Goal: Transaction & Acquisition: Purchase product/service

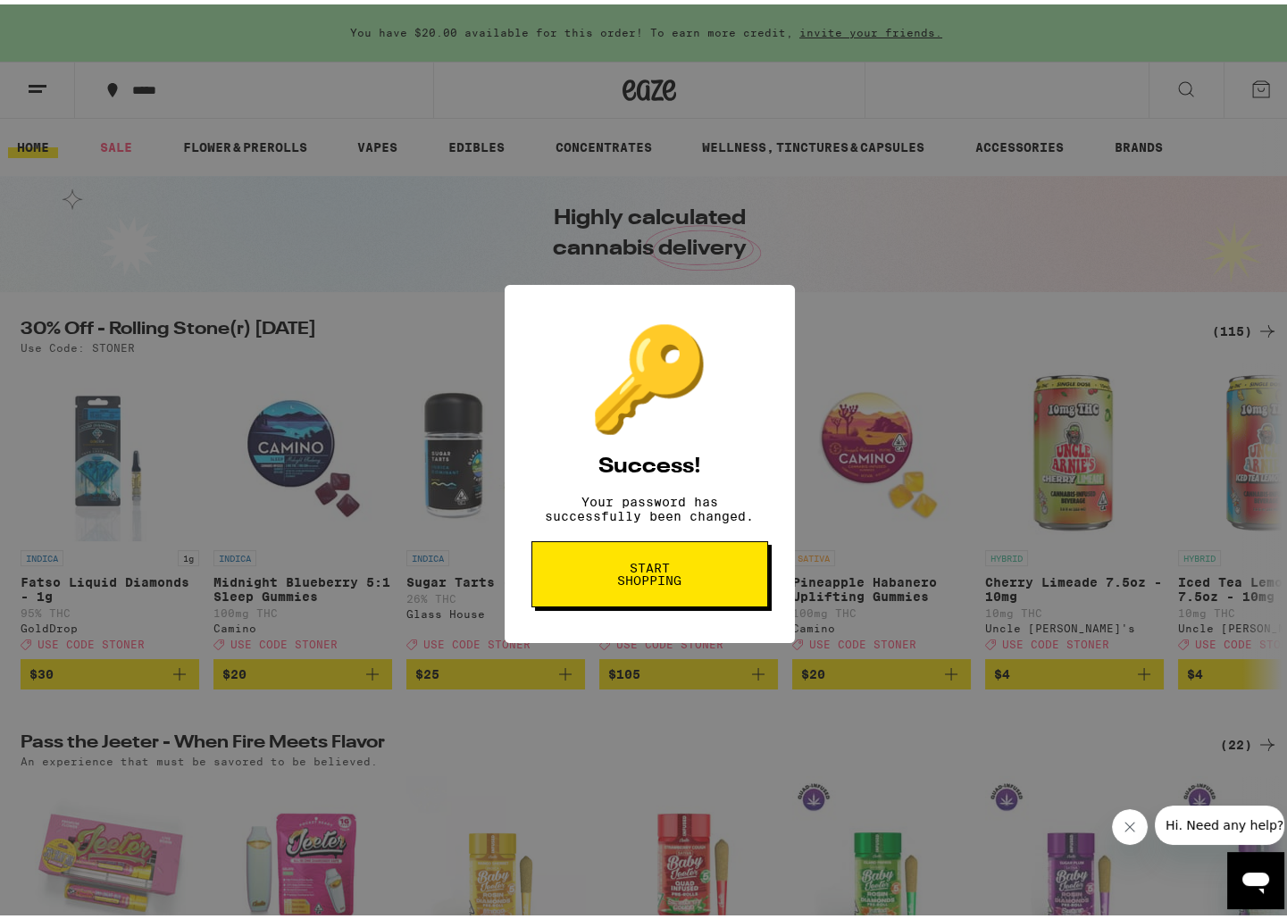
click at [623, 576] on span "Start shopping" at bounding box center [650, 569] width 92 height 25
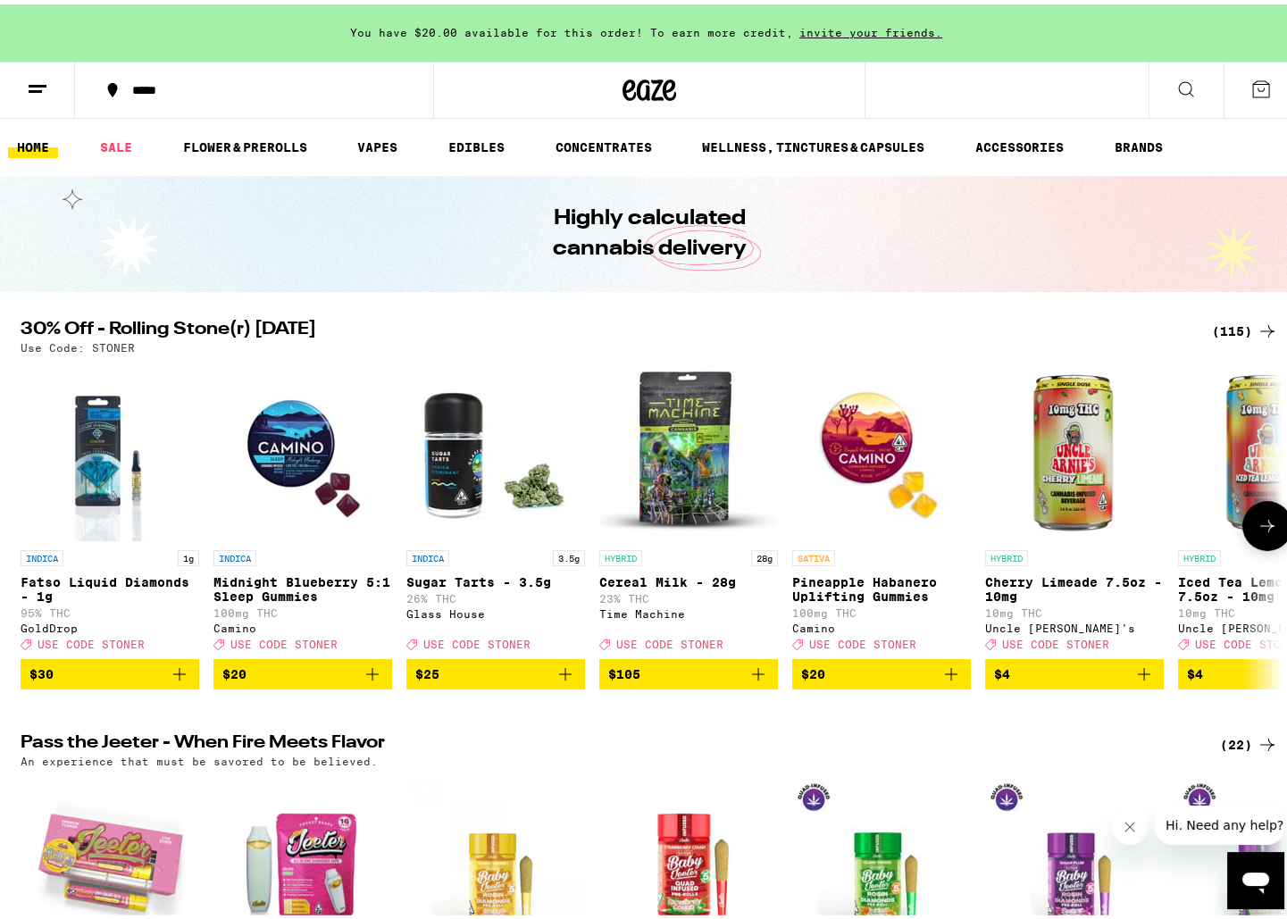
drag, startPoint x: 21, startPoint y: 700, endPoint x: 9, endPoint y: 699, distance: 11.6
click at [163, 681] on span "$30" at bounding box center [109, 669] width 161 height 21
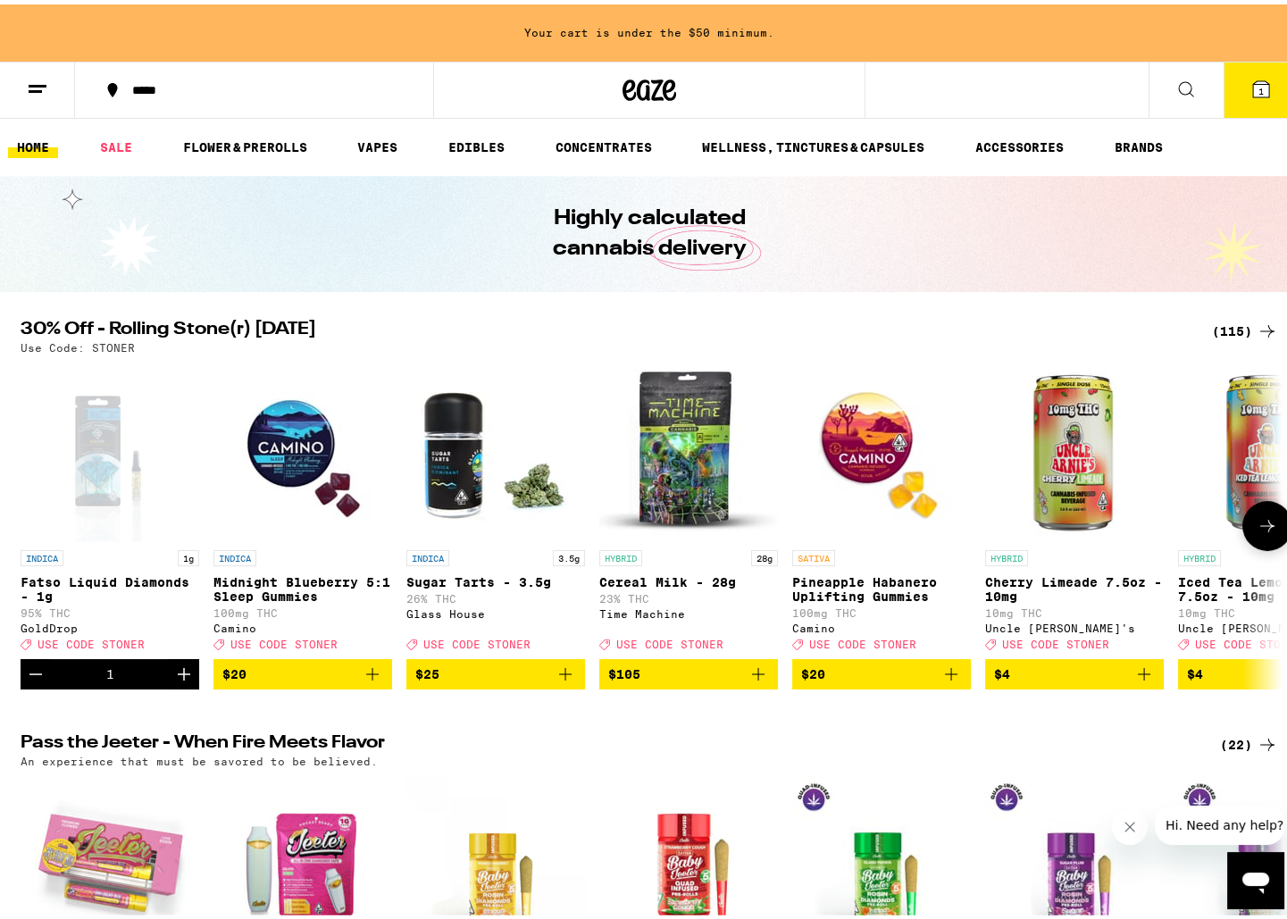
click at [1272, 532] on icon at bounding box center [1267, 521] width 21 height 21
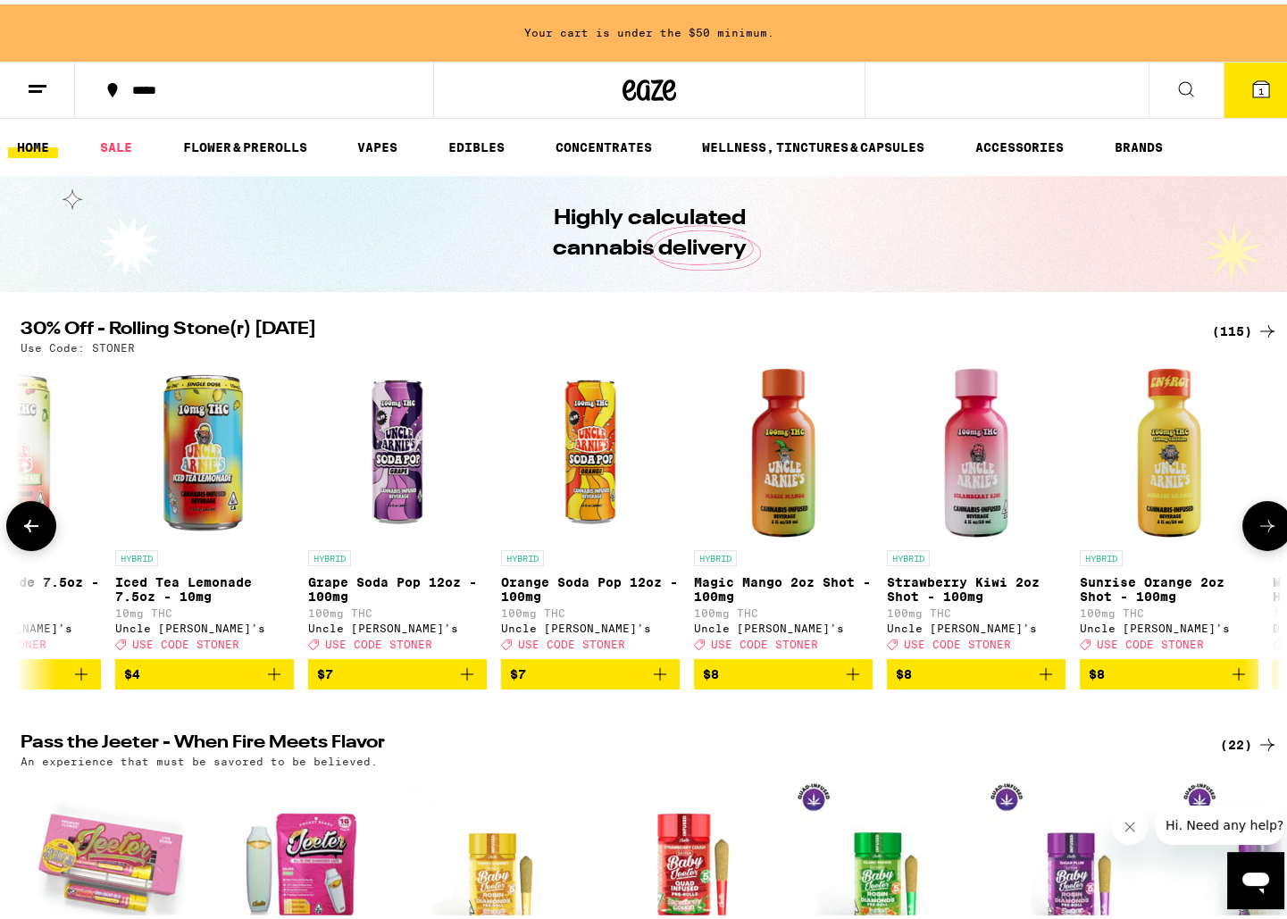
click at [1272, 532] on icon at bounding box center [1267, 521] width 21 height 21
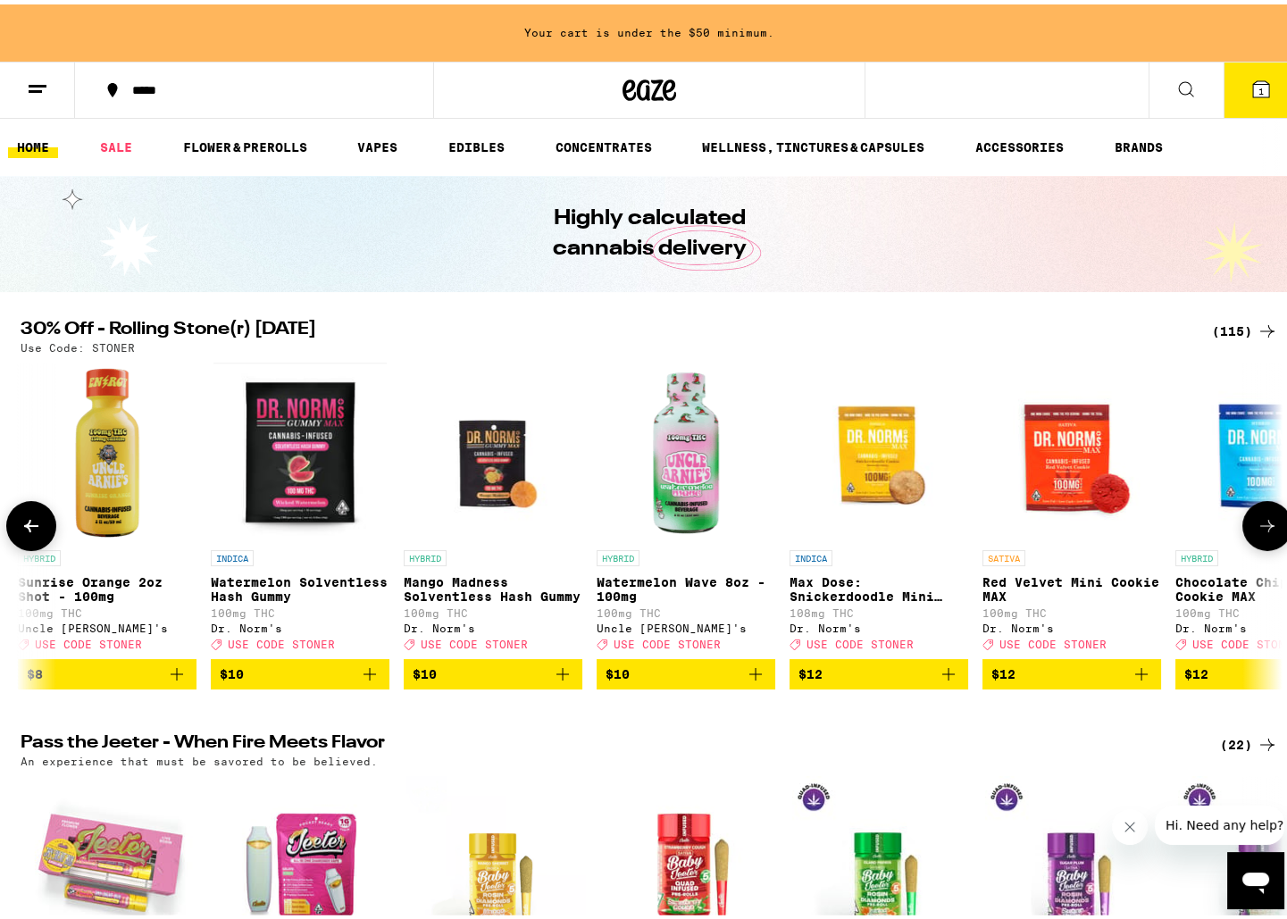
scroll to position [0, 2126]
click at [1272, 532] on icon at bounding box center [1267, 521] width 21 height 21
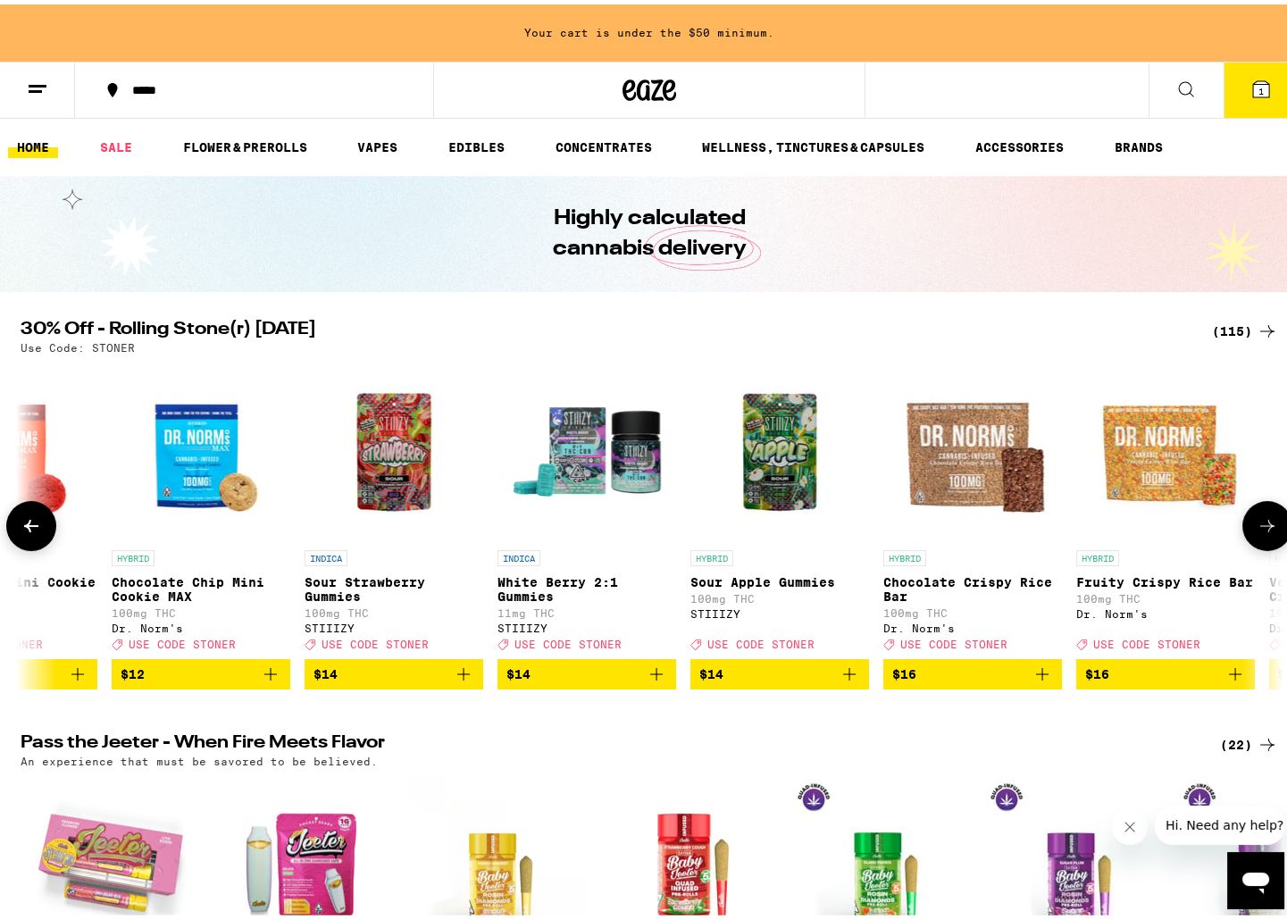
click at [1272, 532] on icon at bounding box center [1267, 521] width 21 height 21
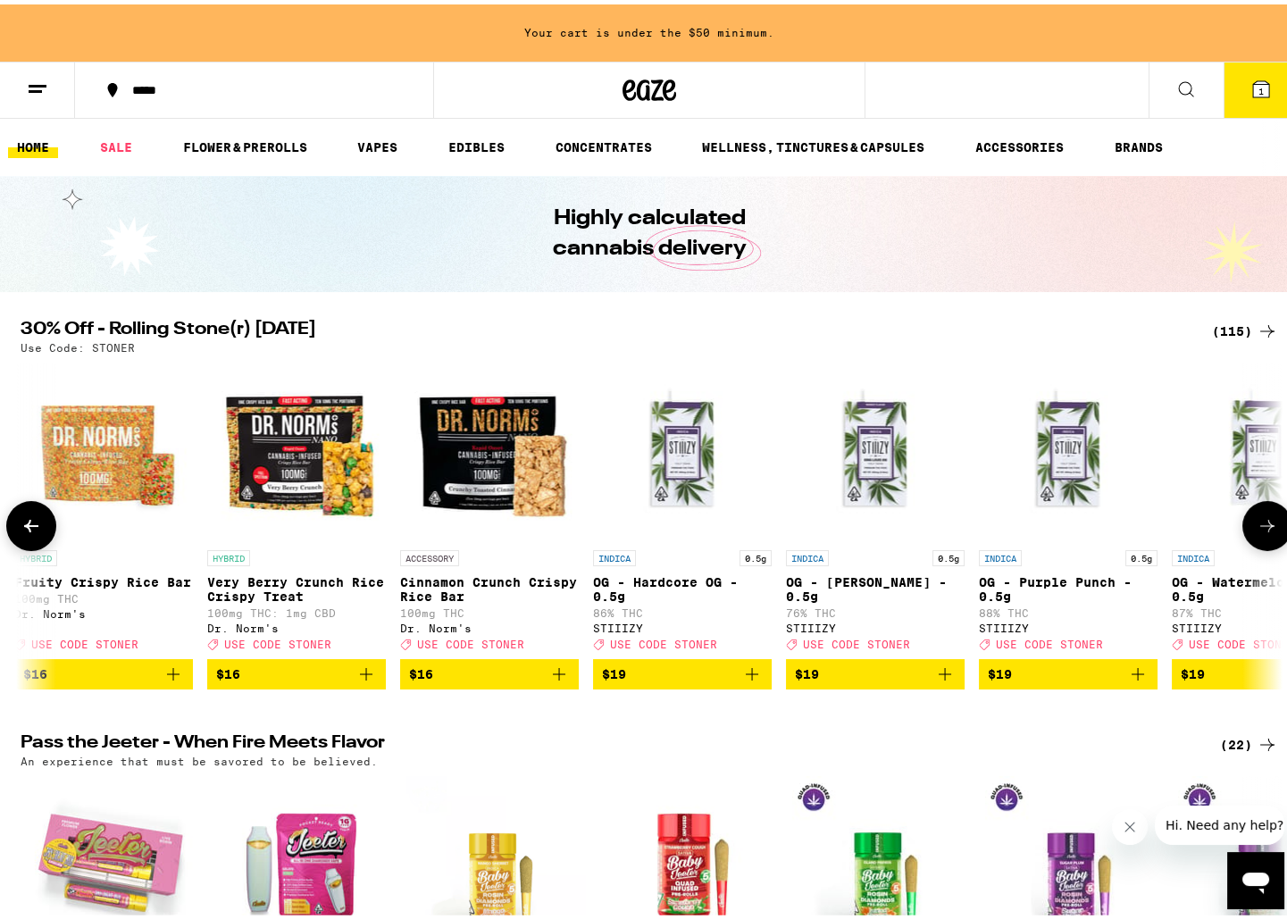
scroll to position [0, 4251]
click at [1272, 532] on icon at bounding box center [1267, 521] width 21 height 21
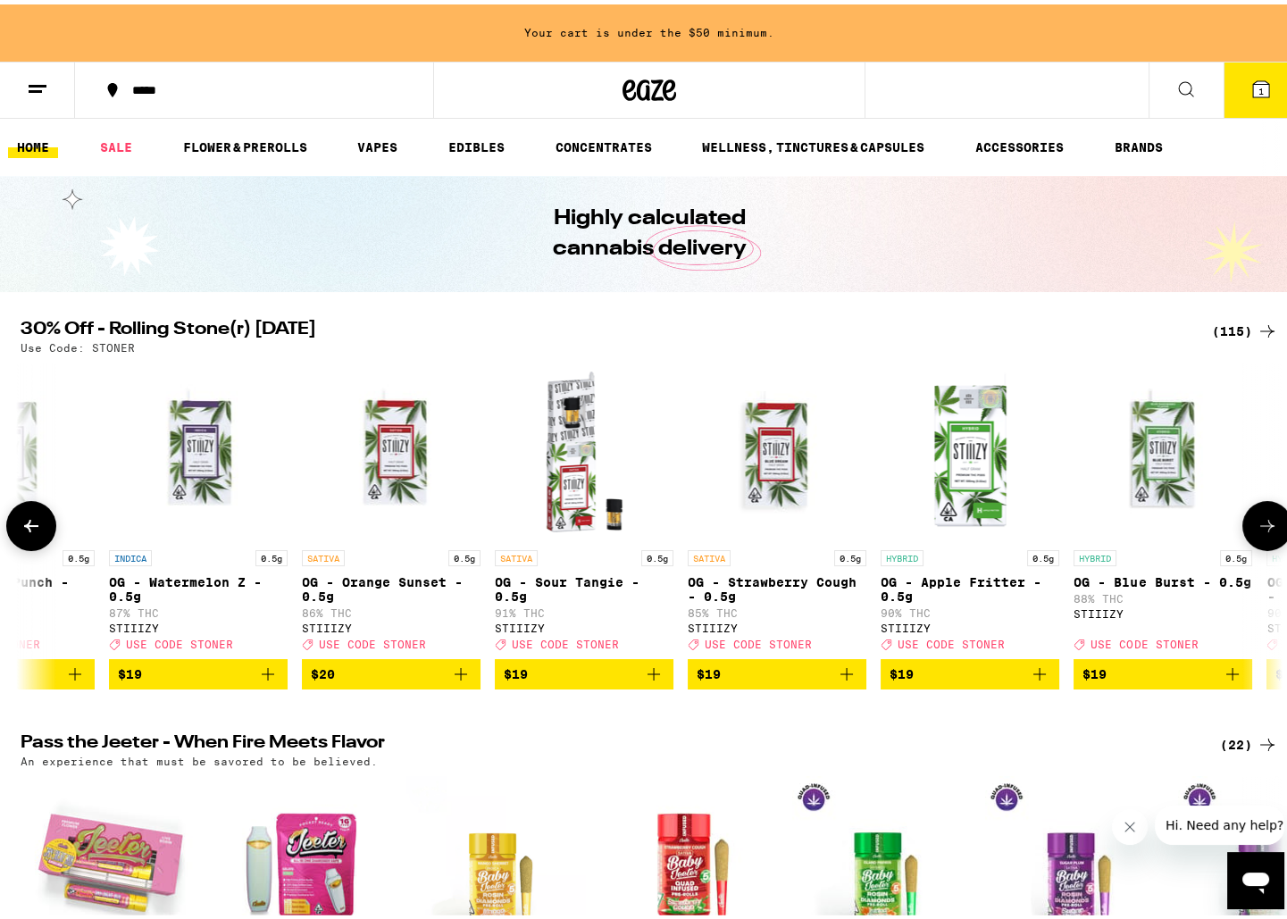
scroll to position [0, 5314]
click at [656, 681] on icon "Add to bag" at bounding box center [652, 669] width 21 height 21
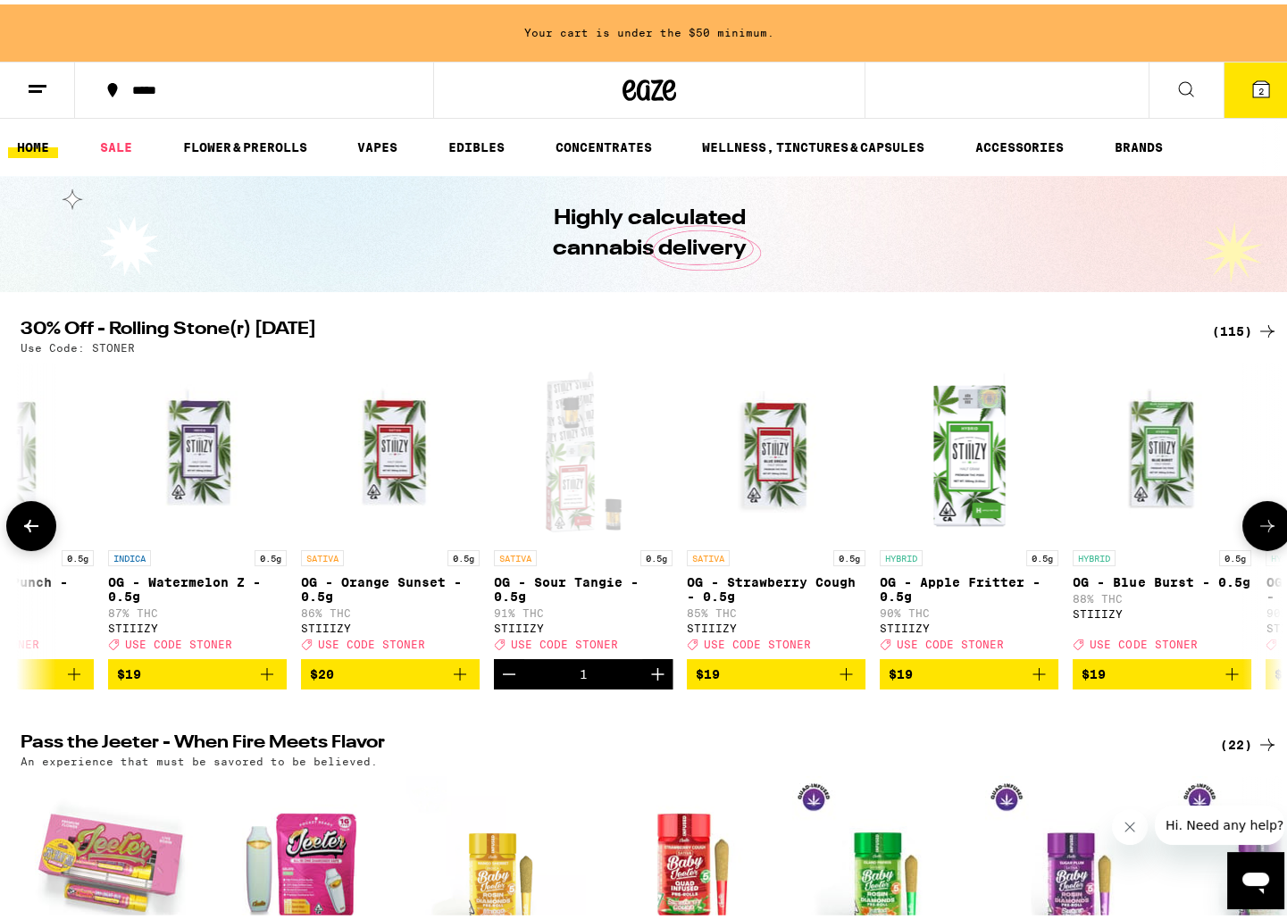
click at [1249, 529] on button at bounding box center [1267, 522] width 50 height 50
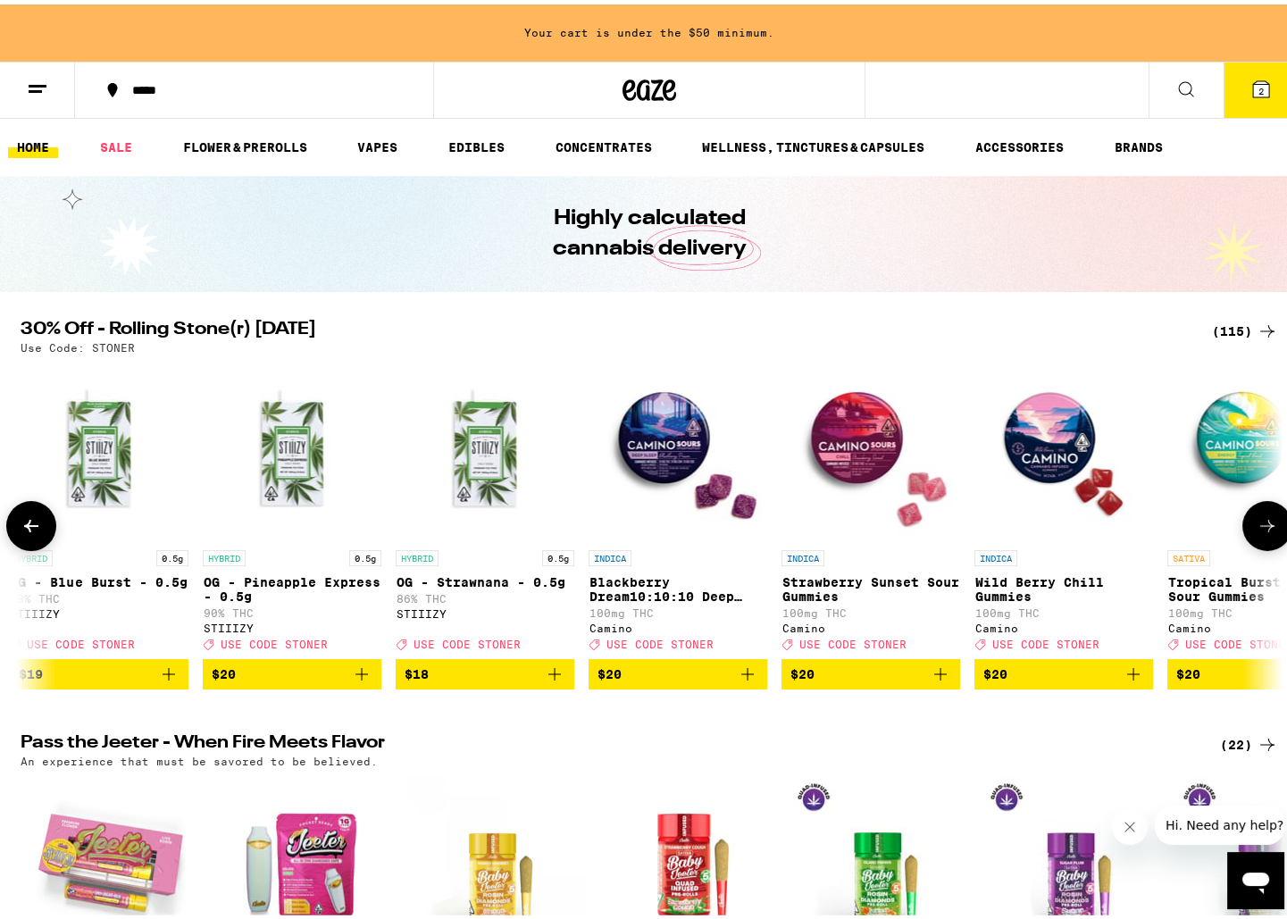
scroll to position [0, 6377]
click at [1249, 529] on button at bounding box center [1267, 522] width 50 height 50
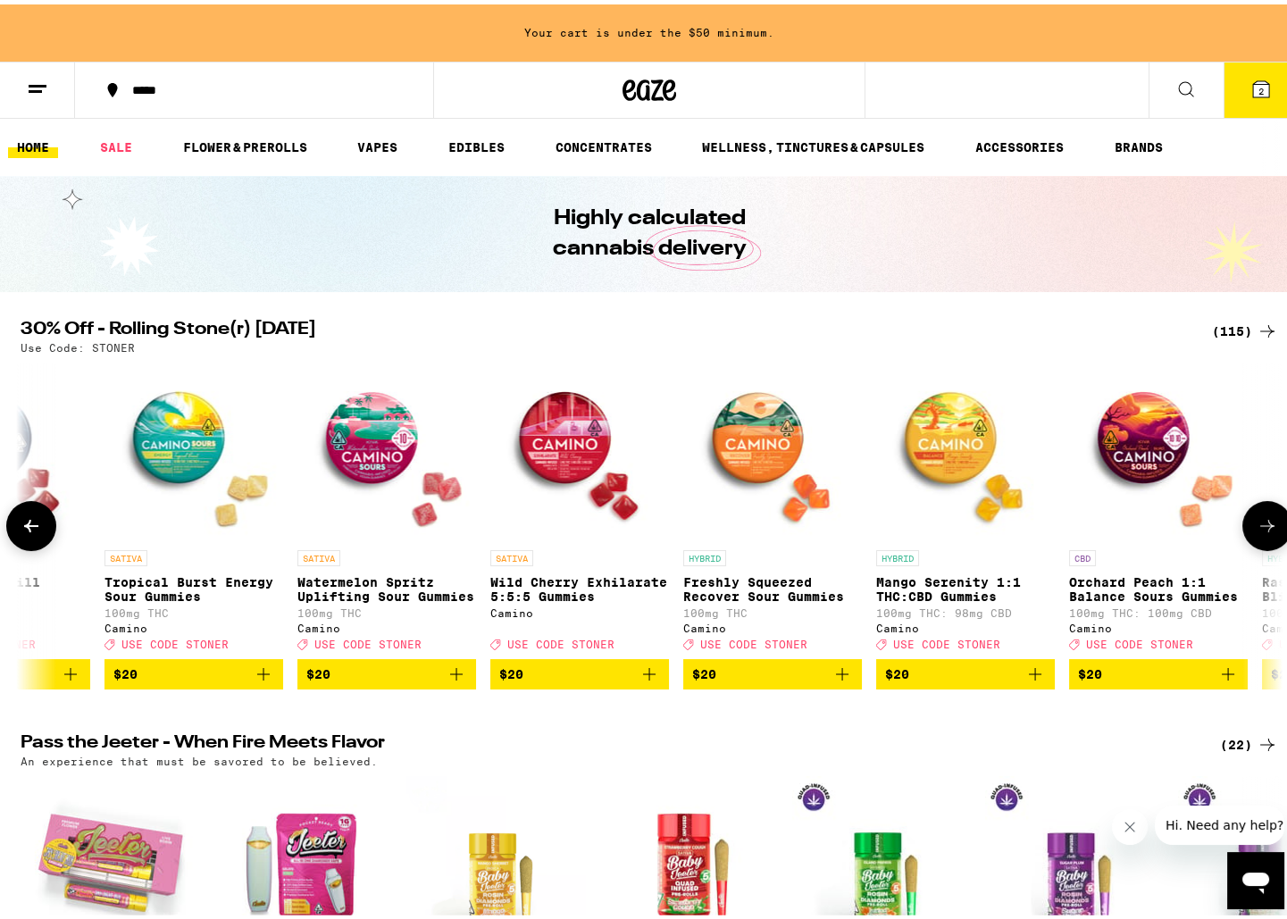
click at [1249, 529] on button at bounding box center [1267, 522] width 50 height 50
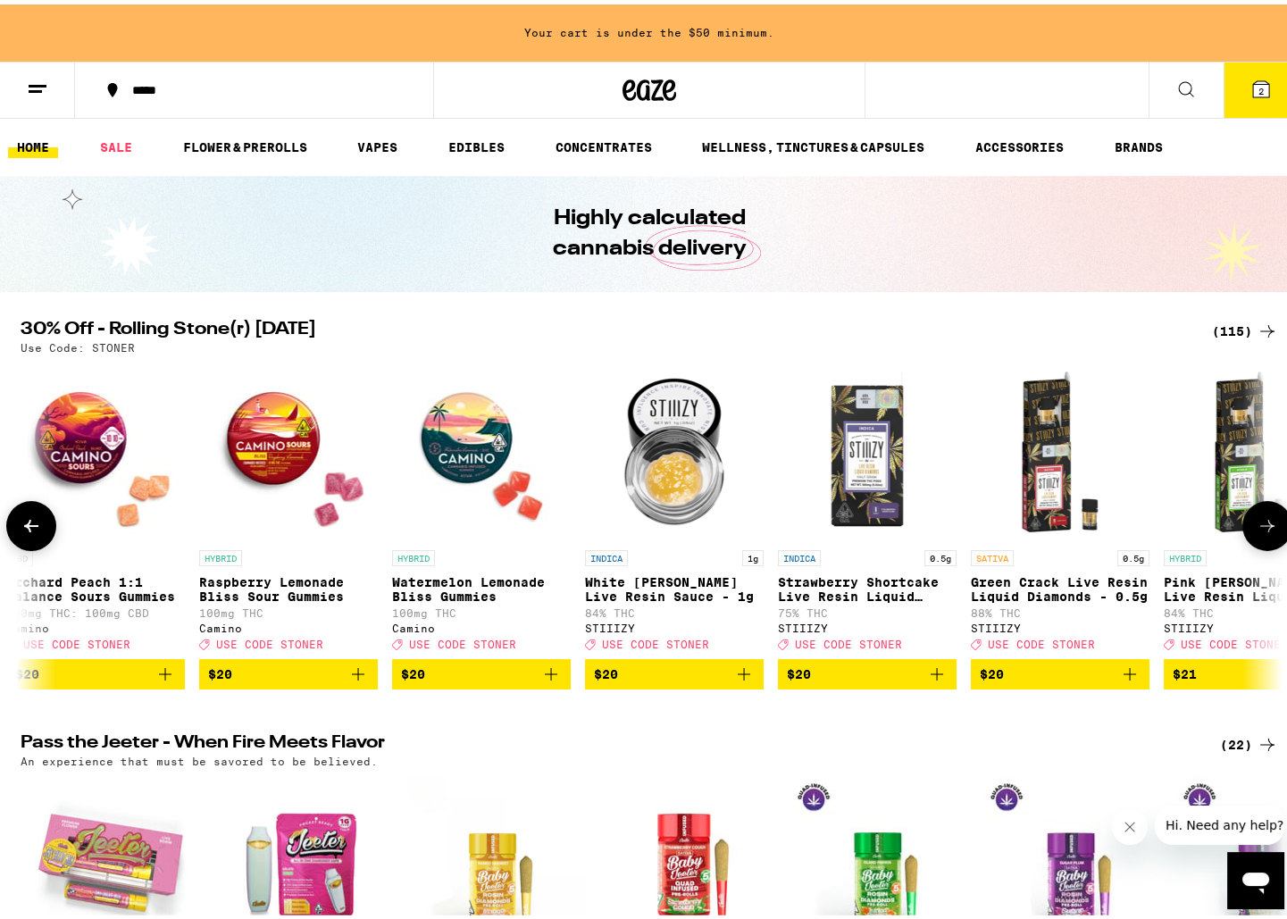
scroll to position [0, 8503]
click at [1248, 529] on button at bounding box center [1267, 522] width 50 height 50
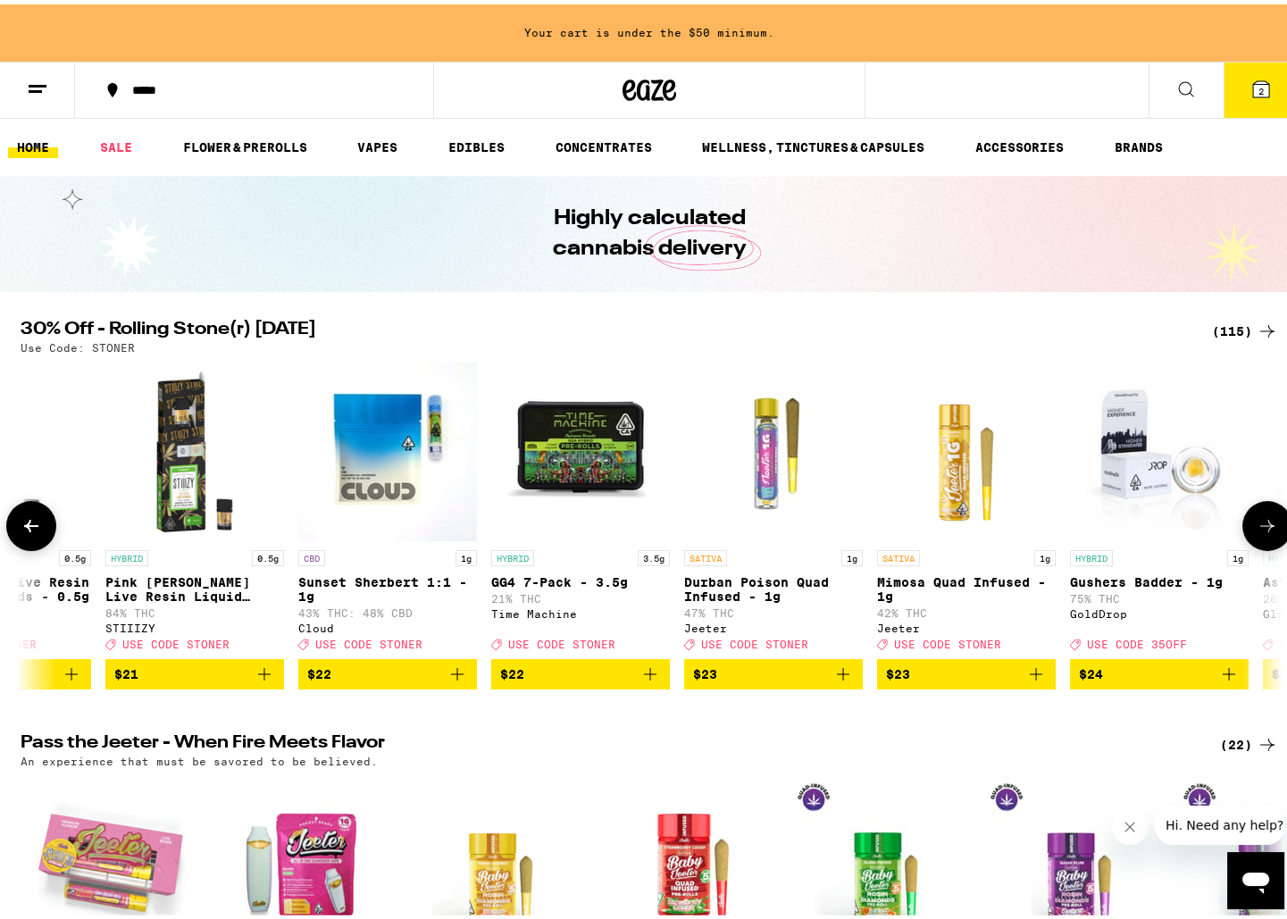
scroll to position [0, 9566]
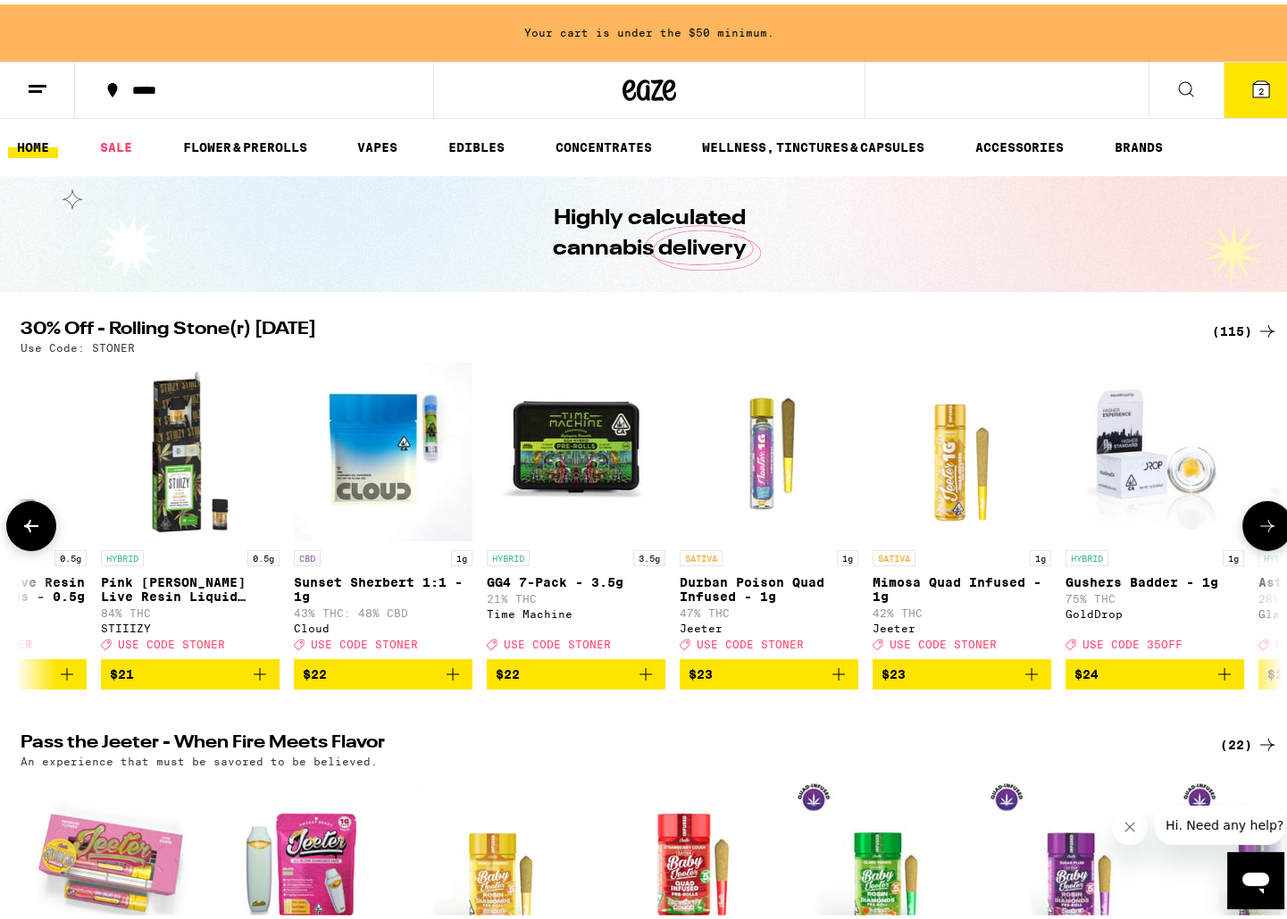
click at [41, 542] on button at bounding box center [31, 522] width 50 height 50
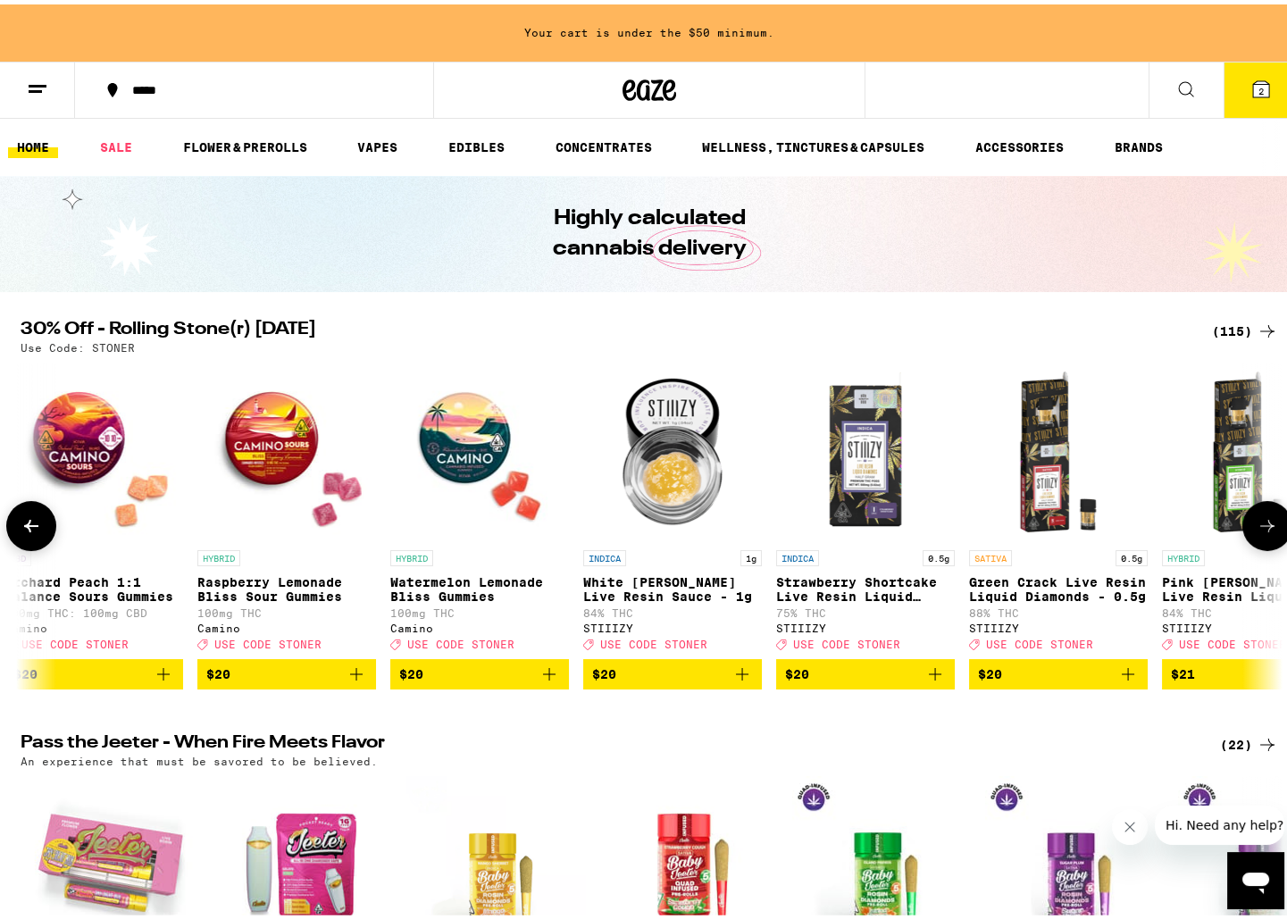
scroll to position [0, 8503]
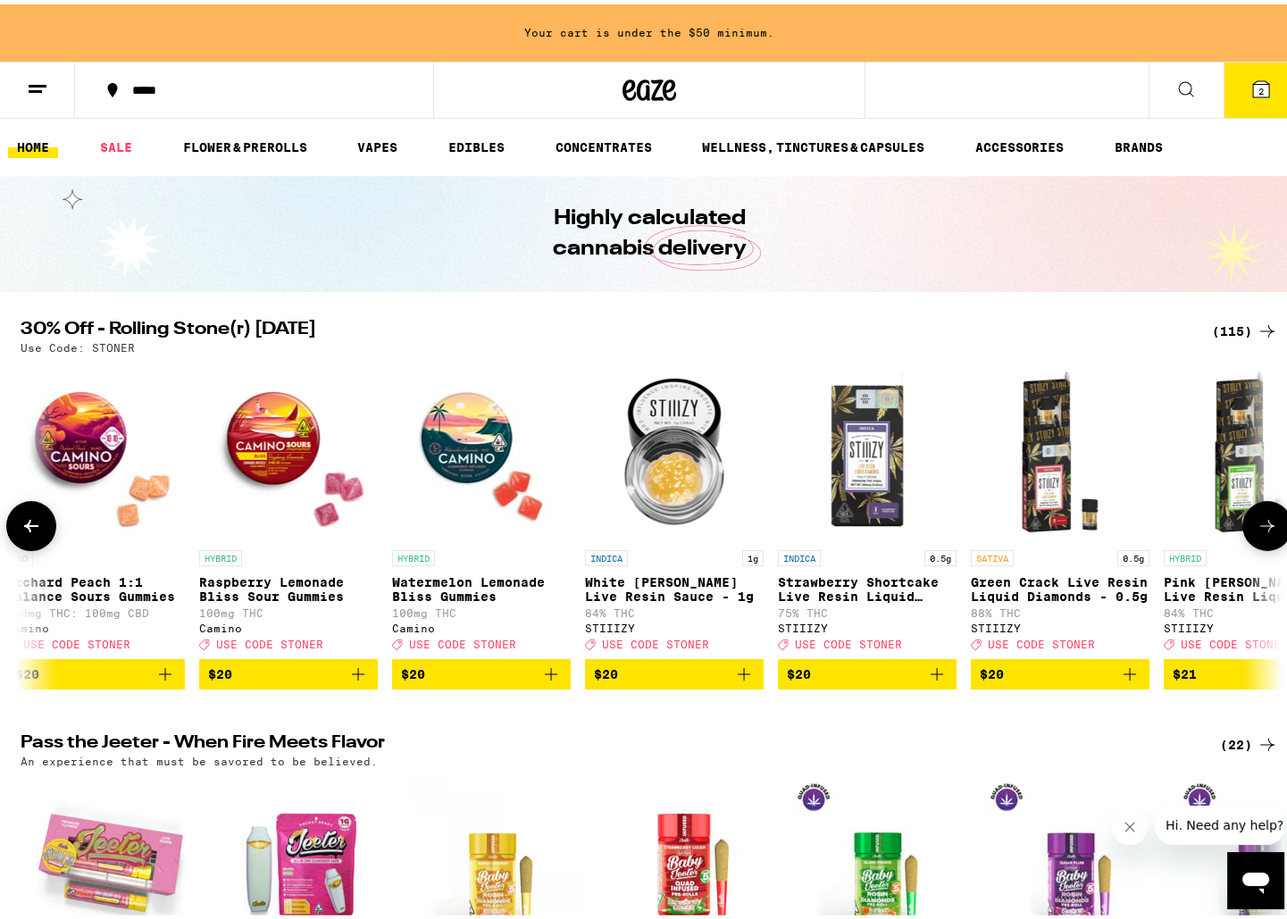
click at [1250, 525] on button at bounding box center [1267, 522] width 50 height 50
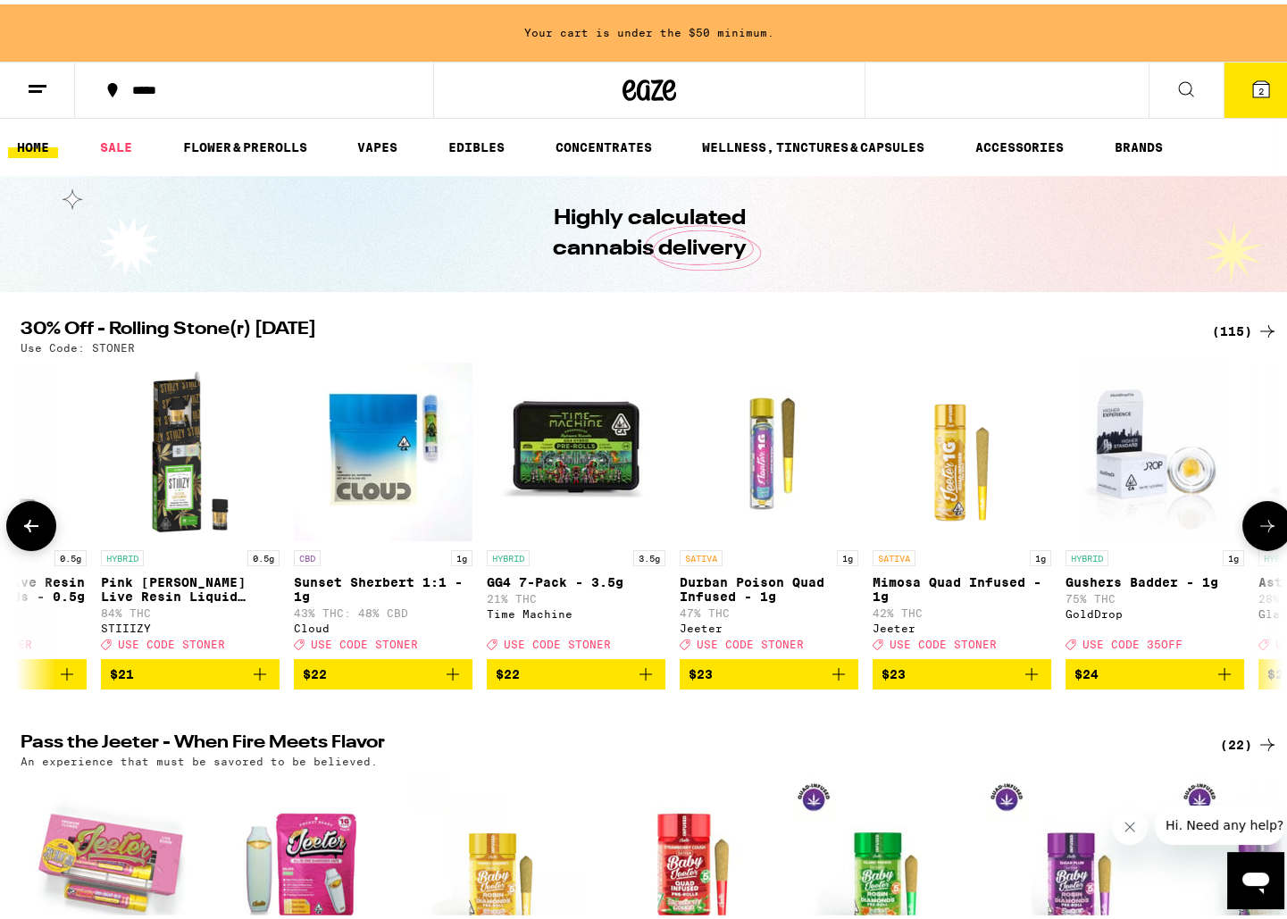
click at [1250, 525] on button at bounding box center [1267, 522] width 50 height 50
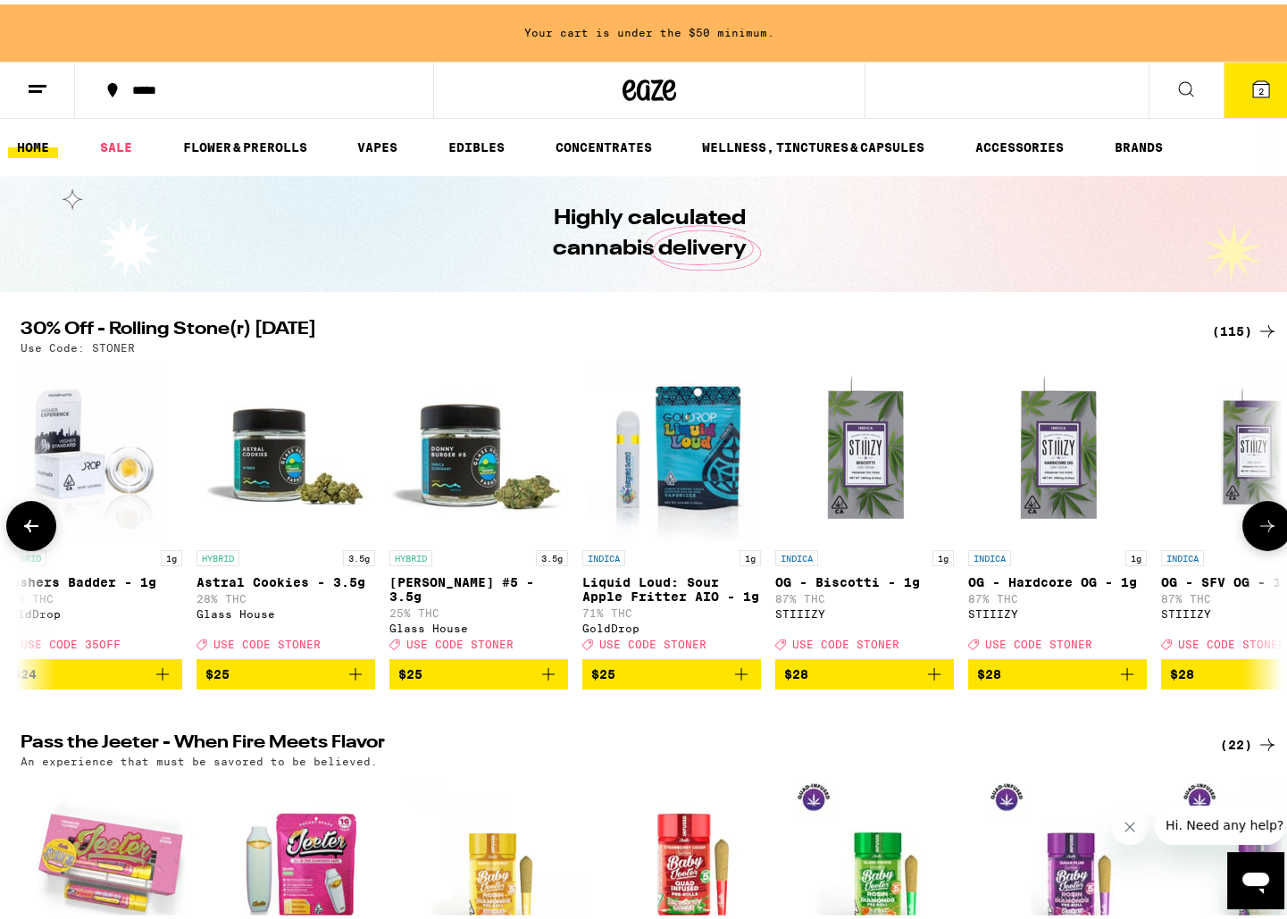
scroll to position [0, 10629]
click at [1250, 525] on button at bounding box center [1267, 522] width 50 height 50
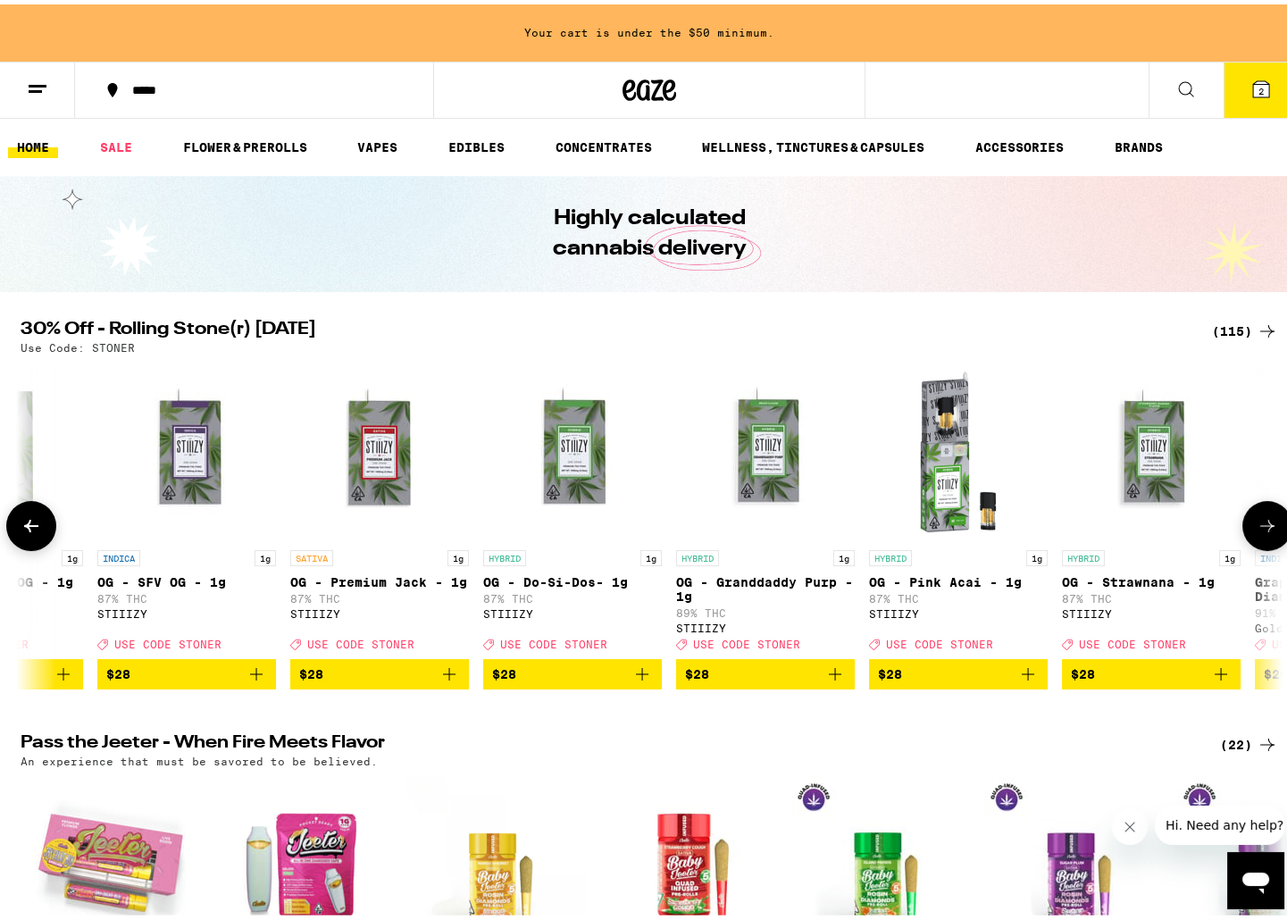
scroll to position [0, 11691]
click at [1250, 525] on button at bounding box center [1267, 522] width 50 height 50
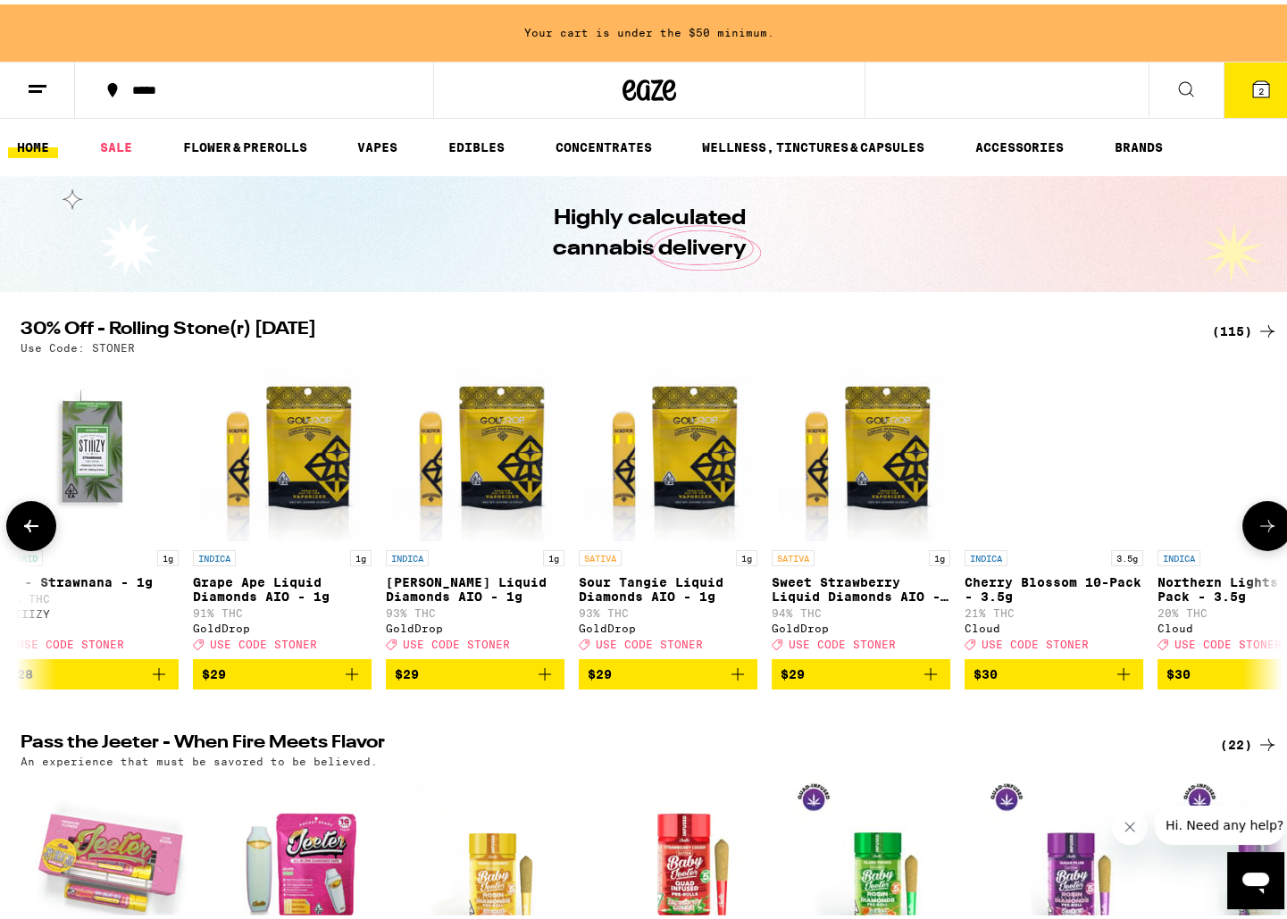
scroll to position [0, 12754]
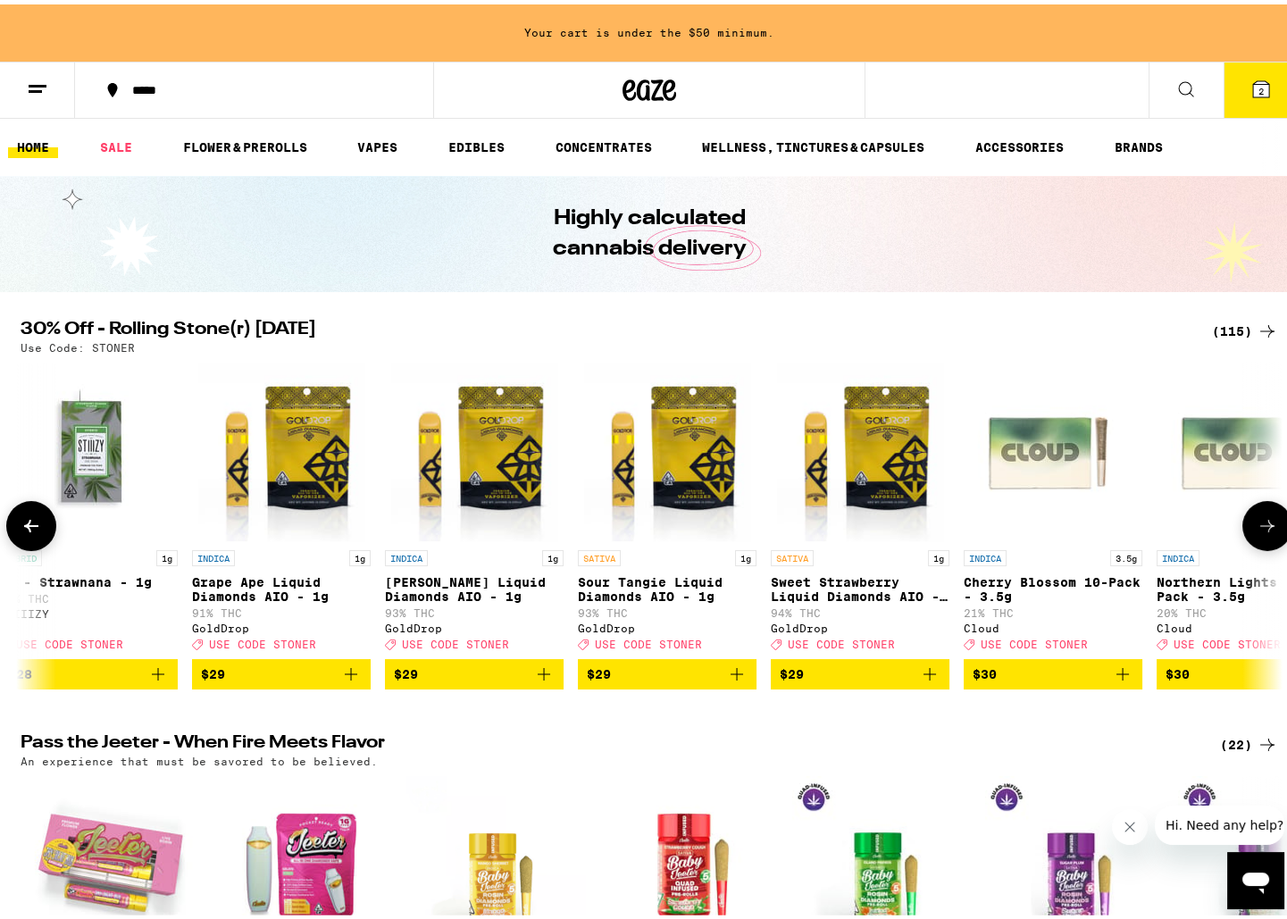
click at [925, 680] on icon "Add to bag" at bounding box center [929, 669] width 21 height 21
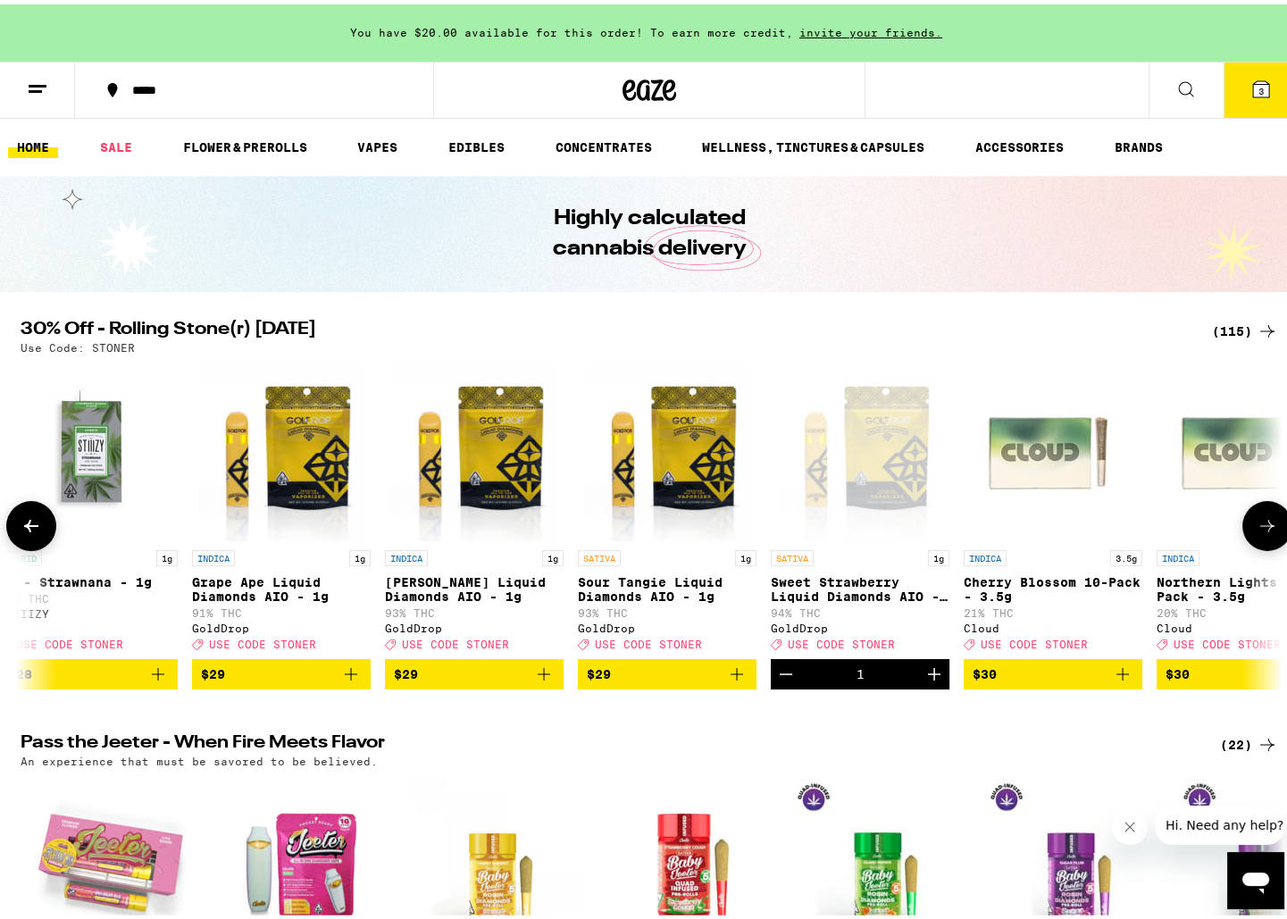
click at [1259, 532] on icon at bounding box center [1267, 521] width 21 height 21
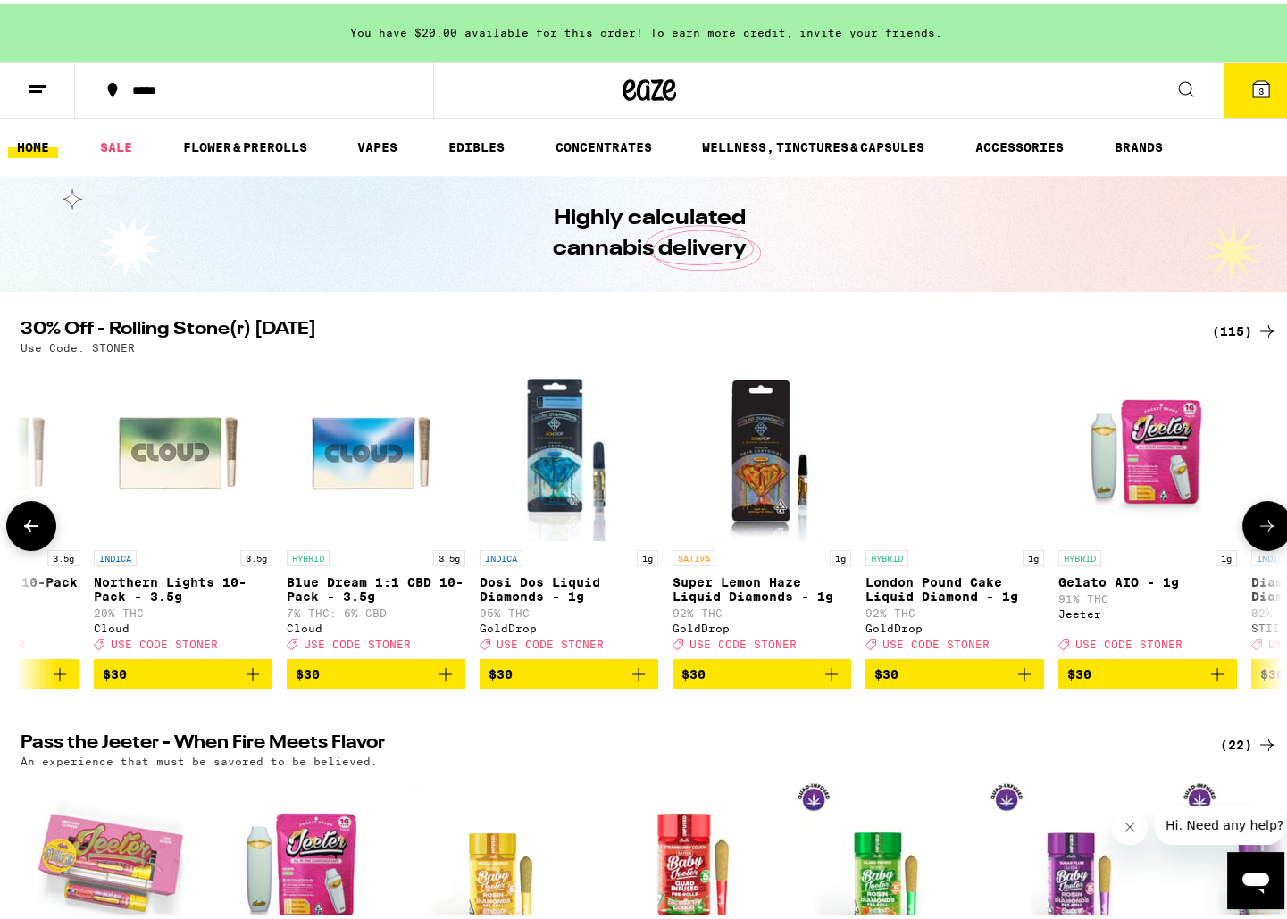
scroll to position [0, 13817]
click at [631, 681] on icon "Add to bag" at bounding box center [638, 669] width 21 height 21
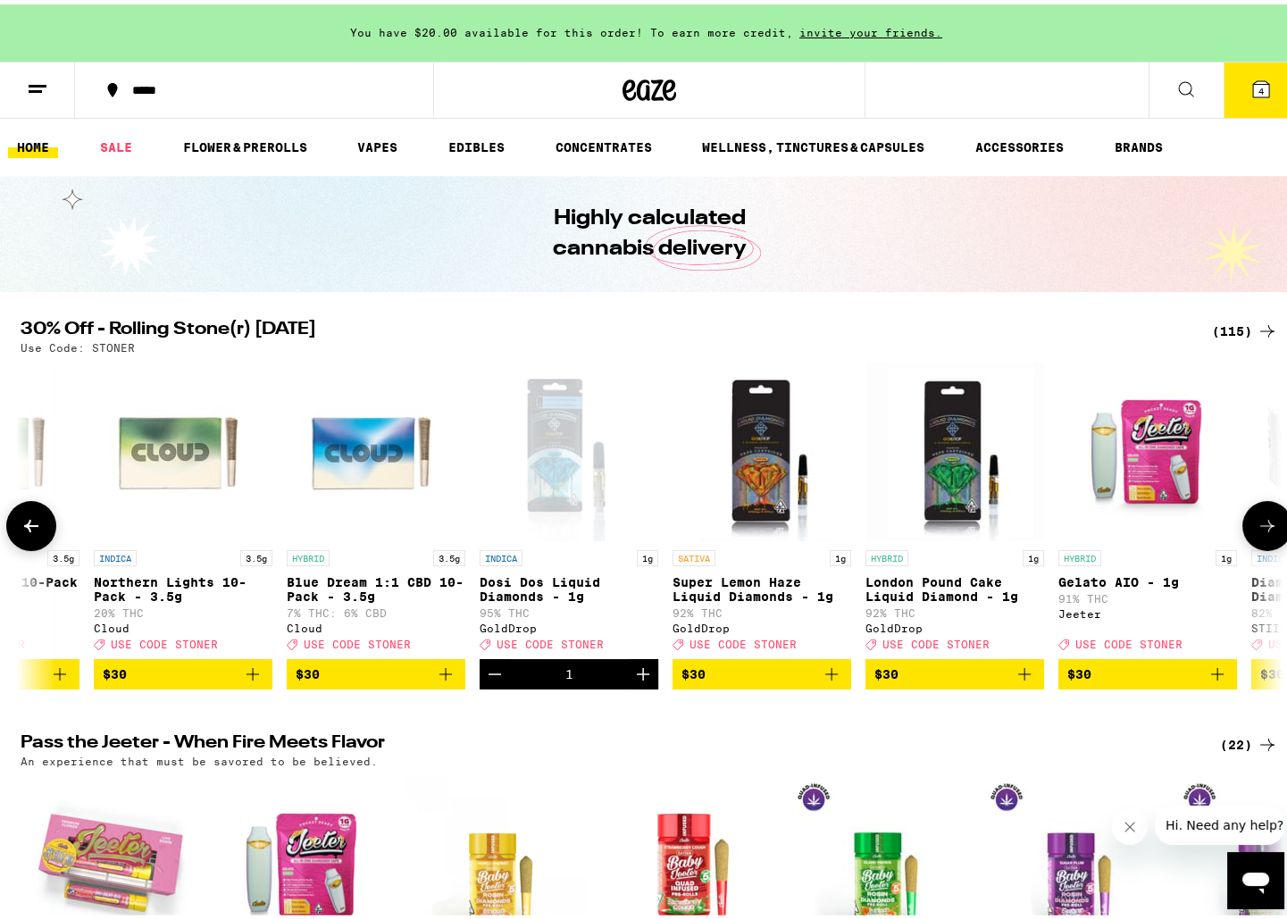
click at [1266, 532] on icon at bounding box center [1267, 521] width 21 height 21
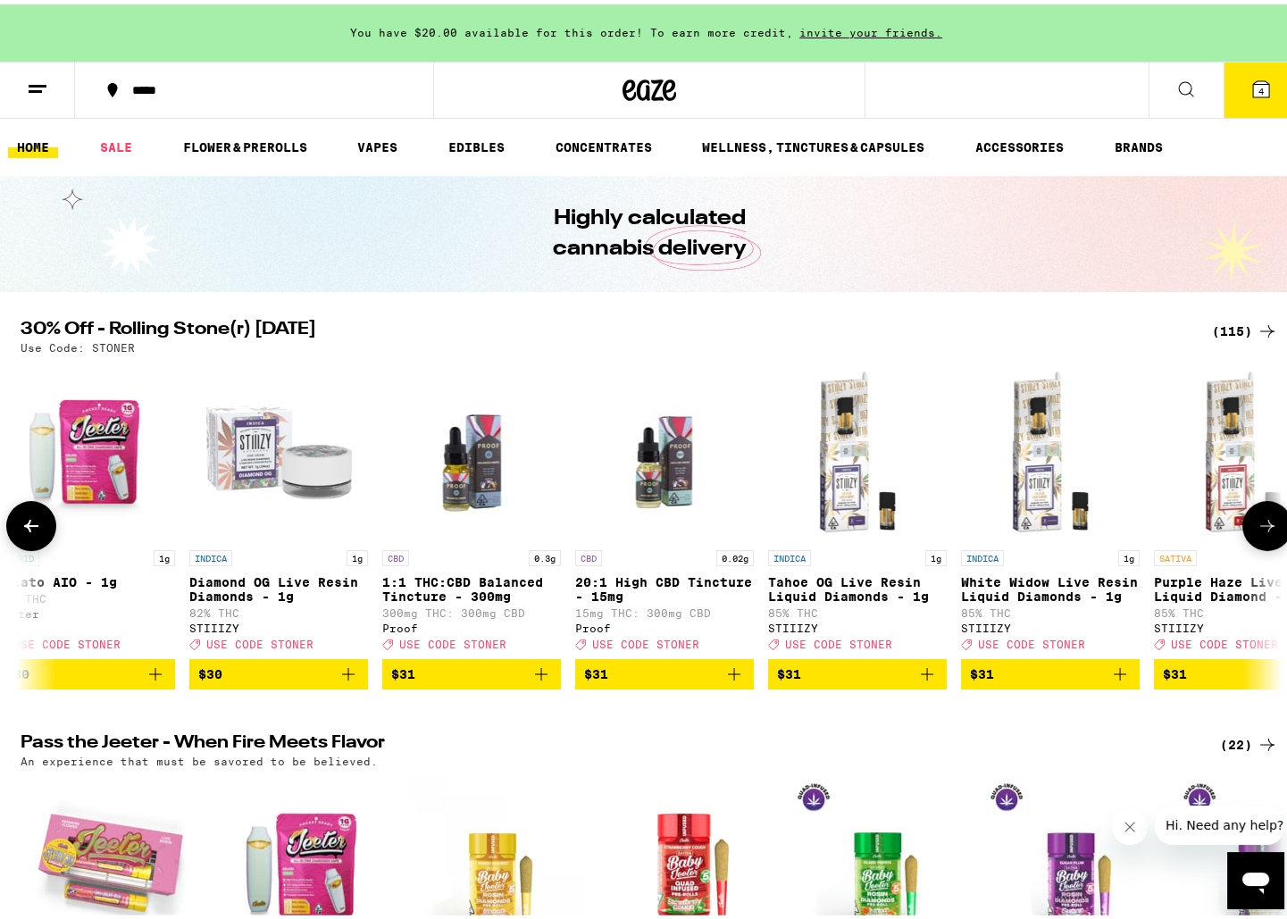
scroll to position [0, 14880]
click at [1266, 528] on icon at bounding box center [1267, 521] width 14 height 13
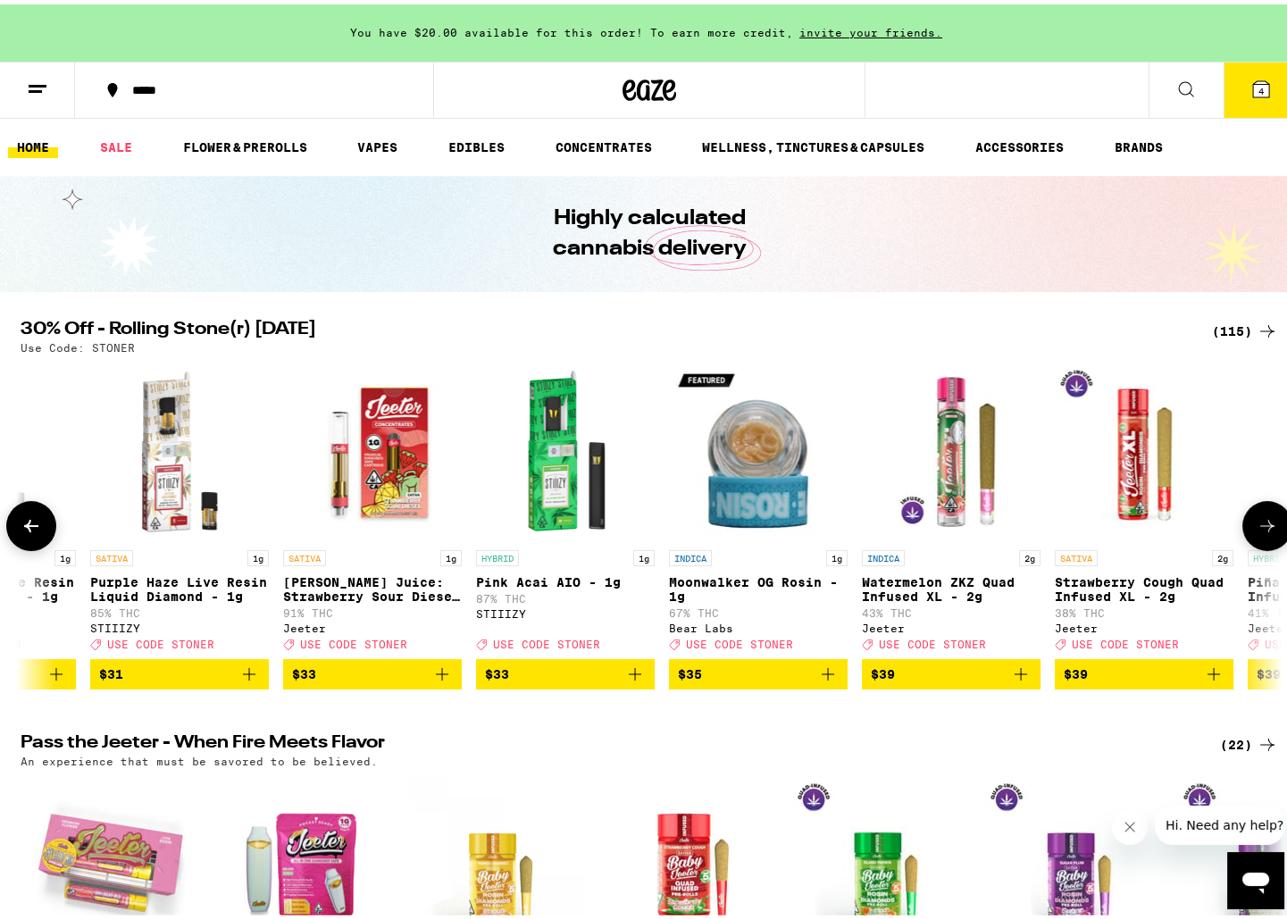
scroll to position [0, 15943]
click at [1271, 532] on icon at bounding box center [1267, 521] width 21 height 21
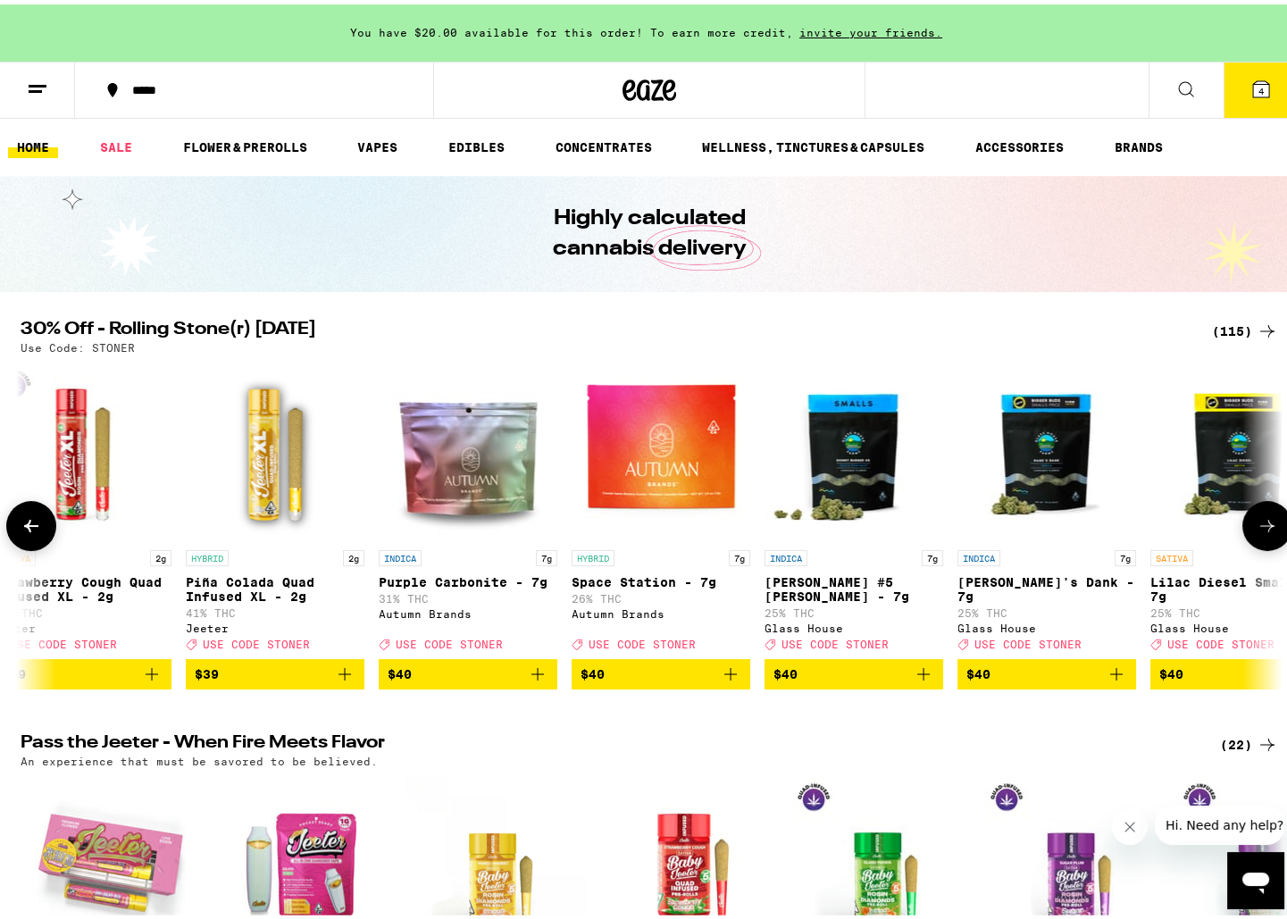
scroll to position [0, 17006]
click at [1271, 532] on icon at bounding box center [1267, 521] width 21 height 21
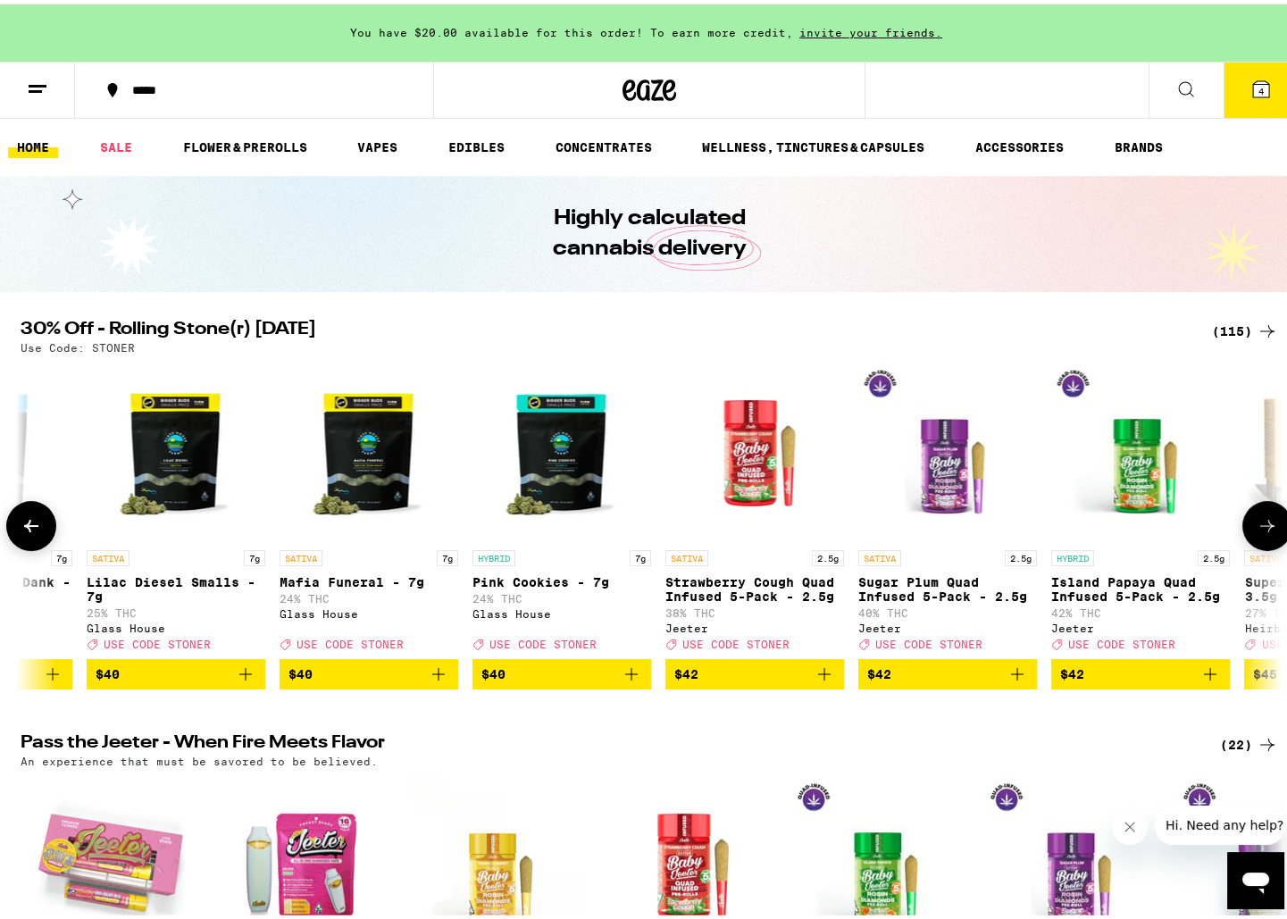
click at [1271, 532] on icon at bounding box center [1267, 521] width 21 height 21
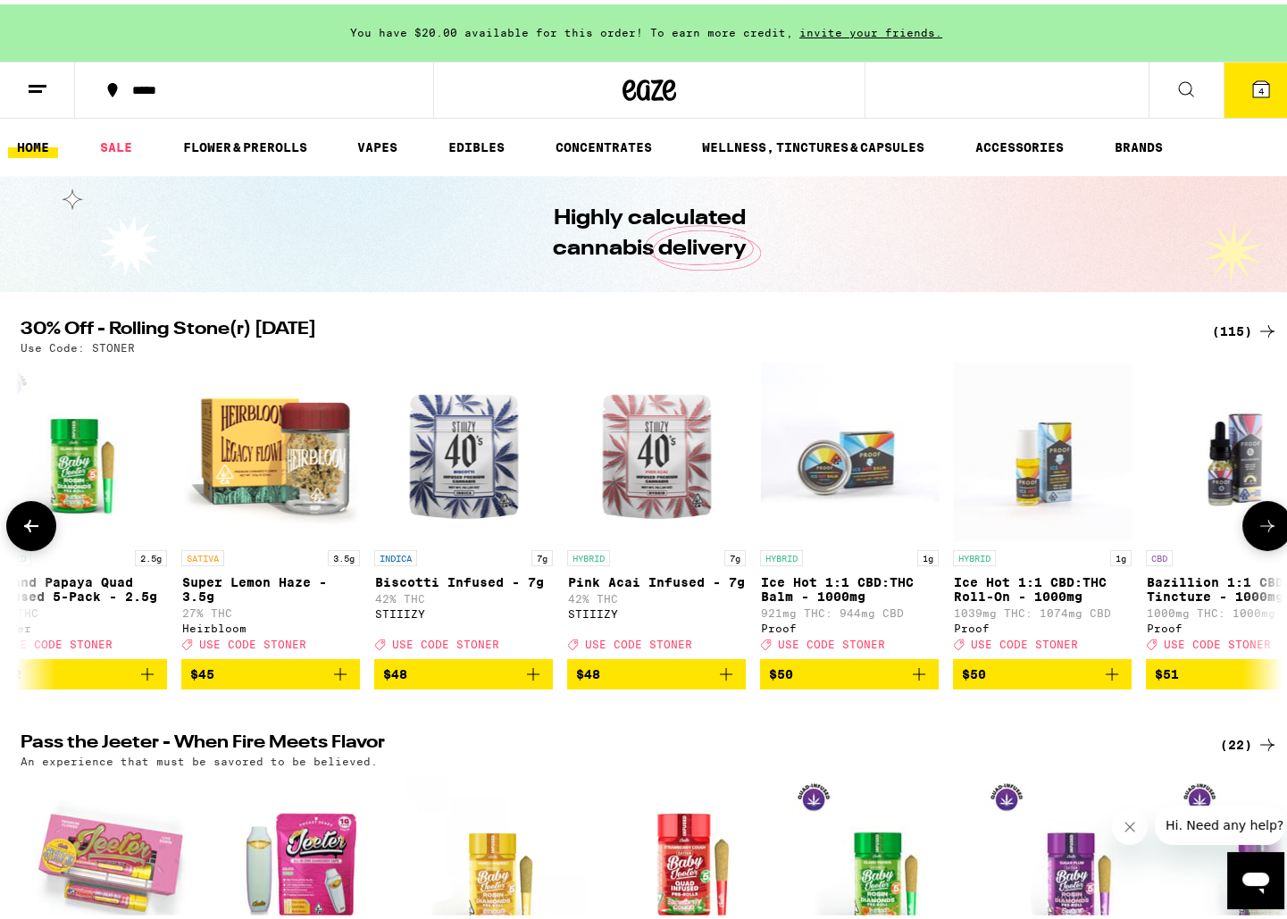
scroll to position [0, 19131]
click at [1271, 532] on icon at bounding box center [1267, 521] width 21 height 21
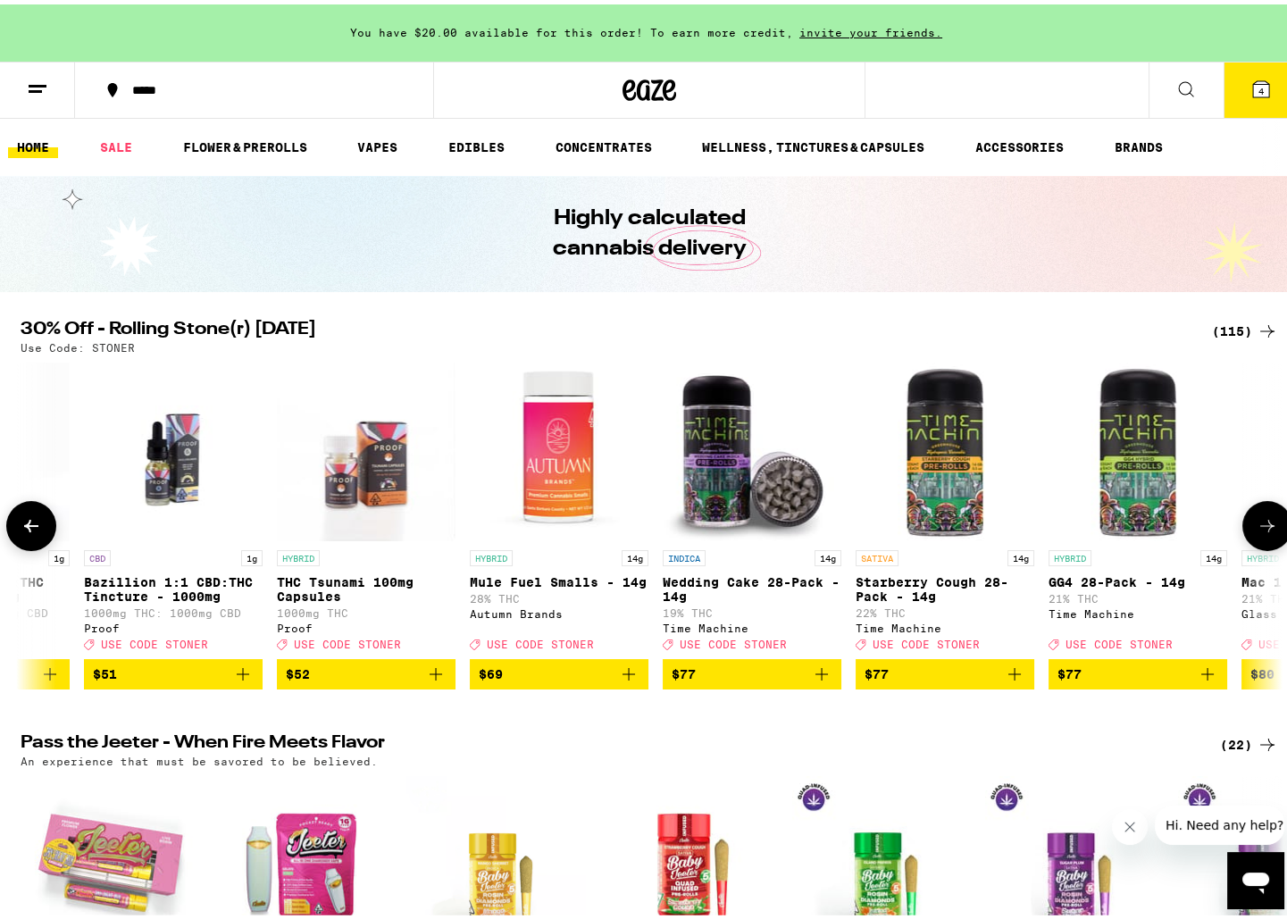
scroll to position [0, 20194]
click at [1271, 532] on icon at bounding box center [1267, 521] width 21 height 21
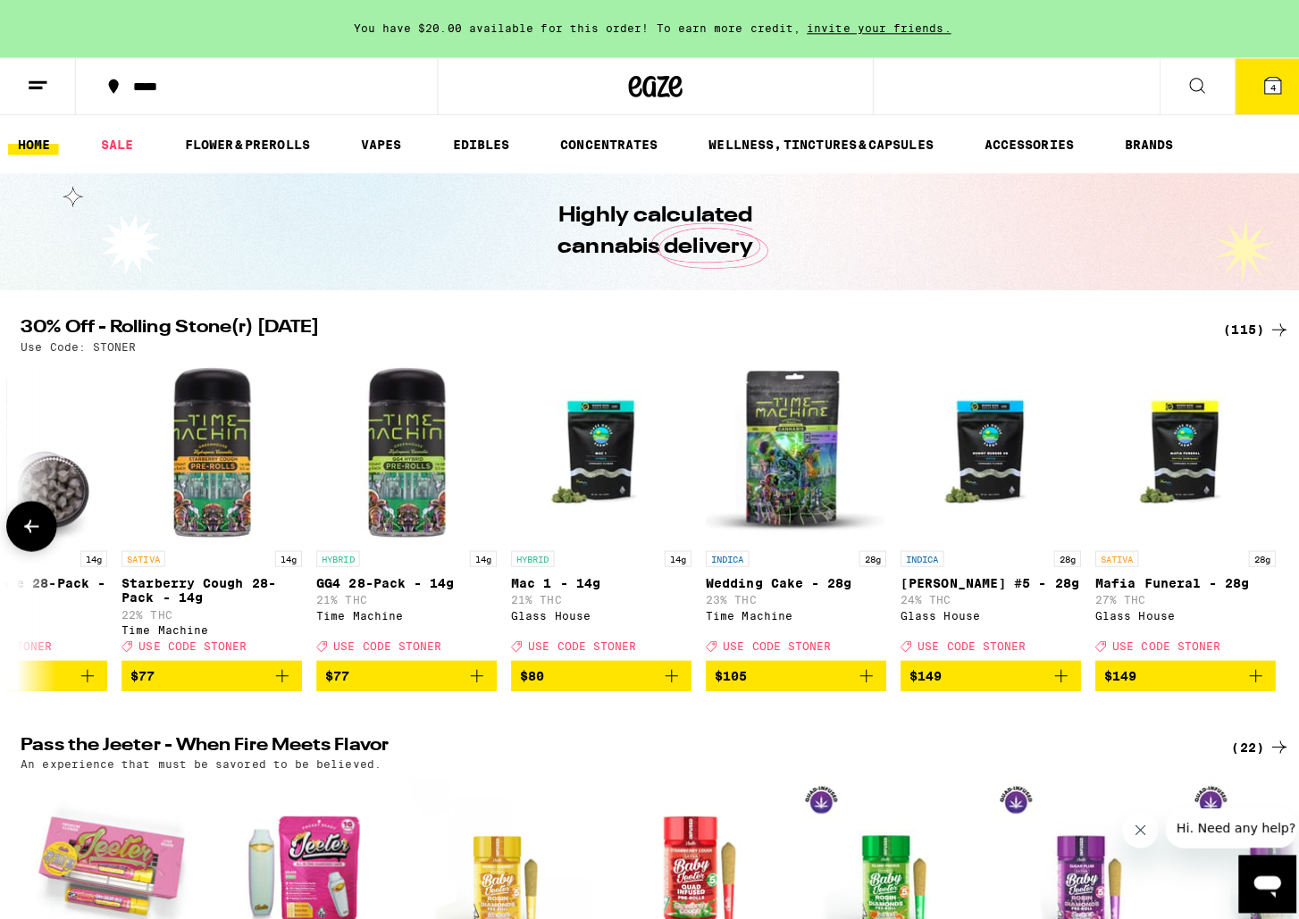
scroll to position [0, 20928]
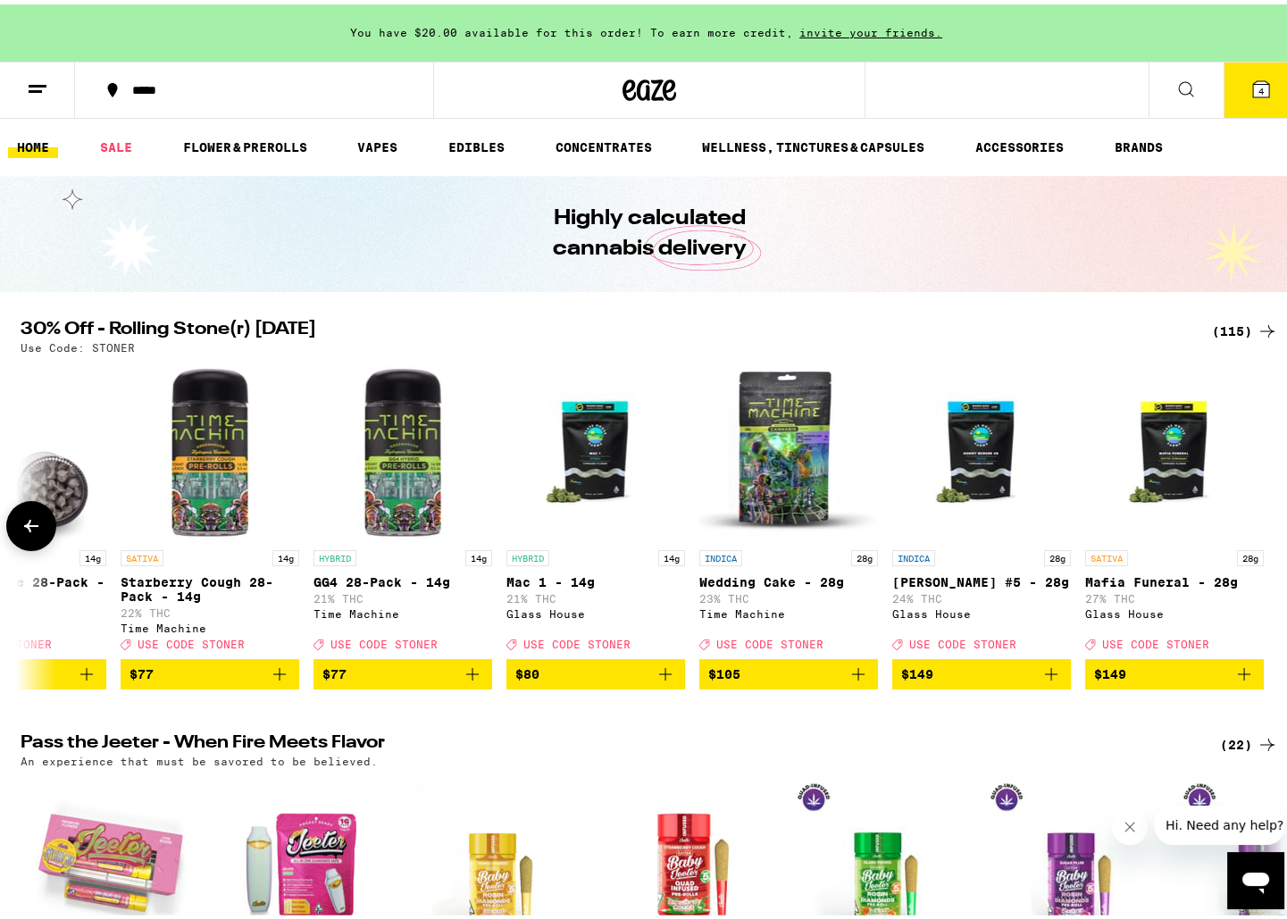
click at [1271, 541] on div at bounding box center [1267, 522] width 50 height 50
click at [1253, 86] on icon at bounding box center [1261, 85] width 16 height 16
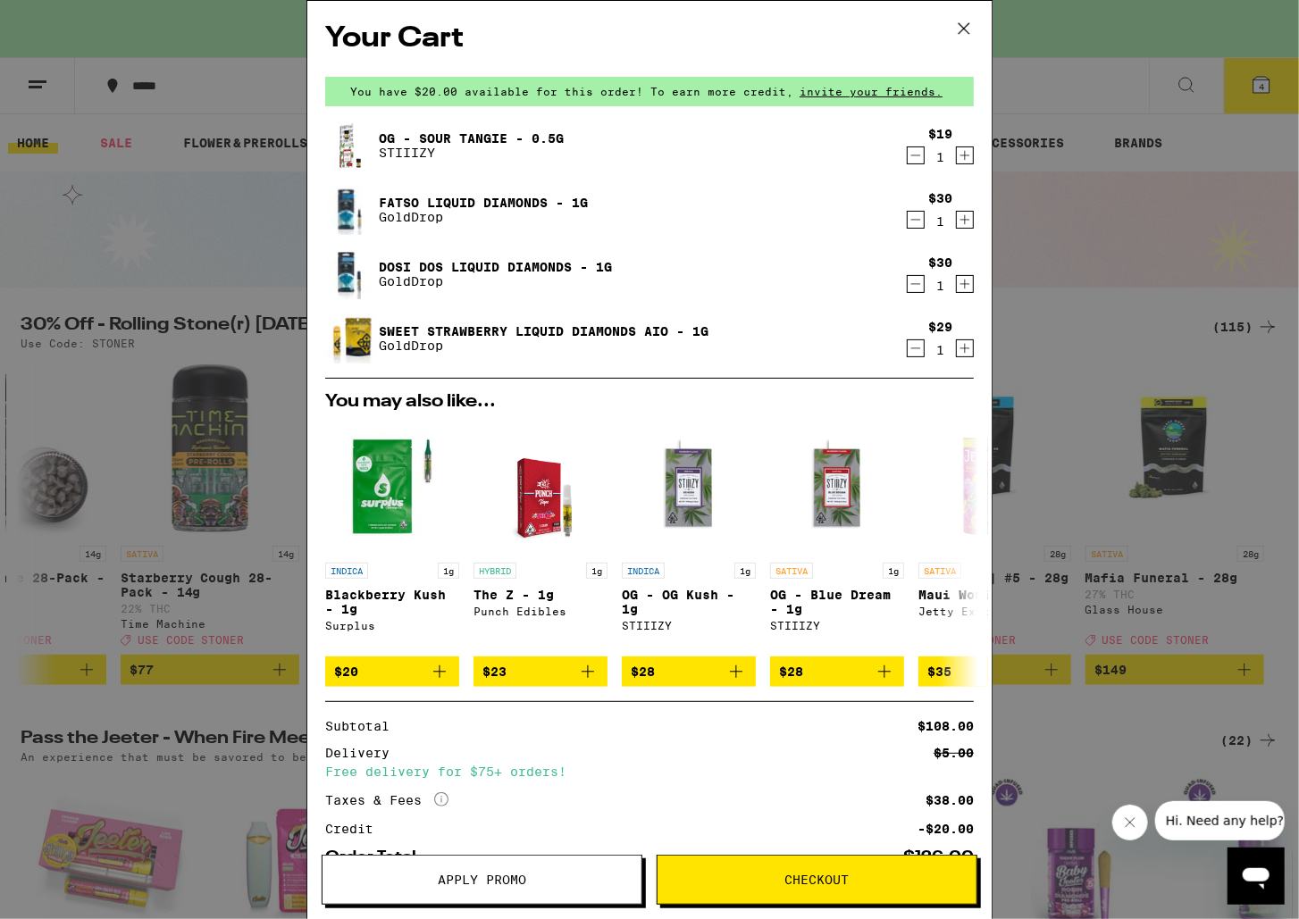
click at [479, 193] on div "Fatso Liquid Diamonds - 1g GoldDrop" at bounding box center [615, 210] width 580 height 50
click at [480, 196] on link "Fatso Liquid Diamonds - 1g" at bounding box center [483, 203] width 209 height 14
click at [422, 262] on link "Dosi Dos Liquid Diamonds - 1g" at bounding box center [495, 267] width 233 height 14
click at [441, 260] on link "Dosi Dos Liquid Diamonds - 1g" at bounding box center [495, 267] width 233 height 14
click at [412, 196] on link "Fatso Liquid Diamonds - 1g" at bounding box center [483, 203] width 209 height 14
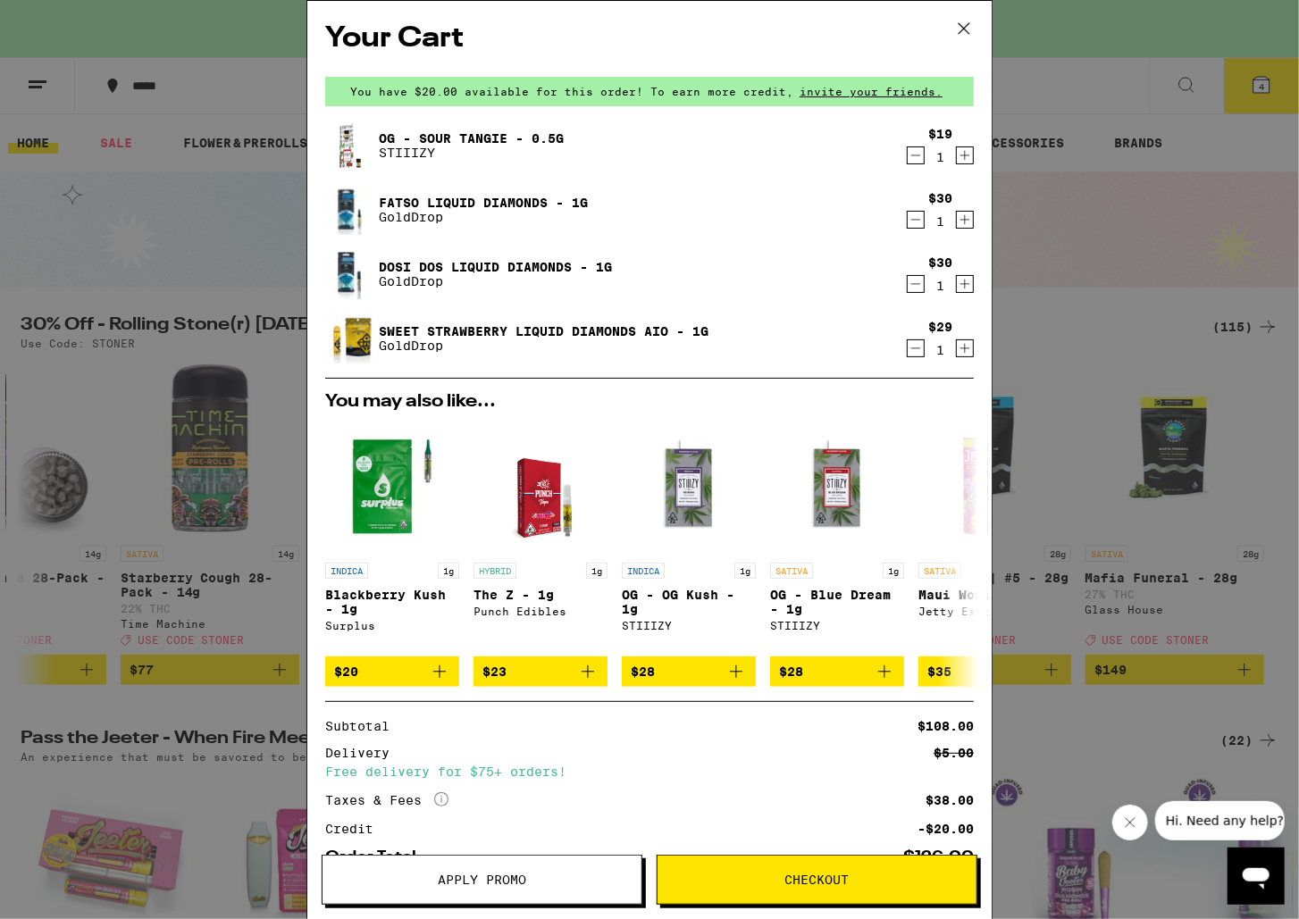
click at [907, 220] on icon "Decrement" at bounding box center [915, 219] width 16 height 21
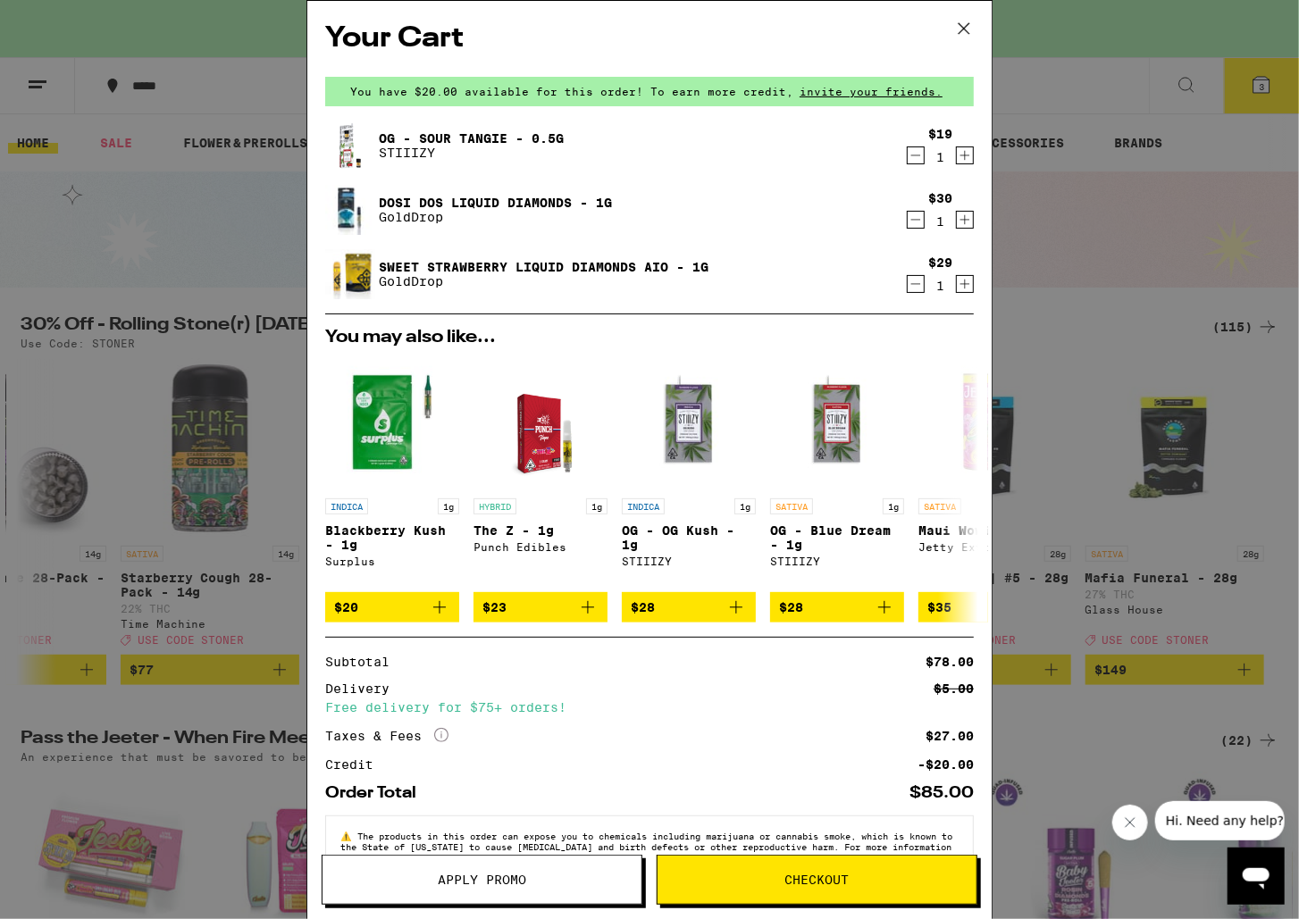
click at [542, 875] on span "Apply Promo" at bounding box center [481, 880] width 319 height 13
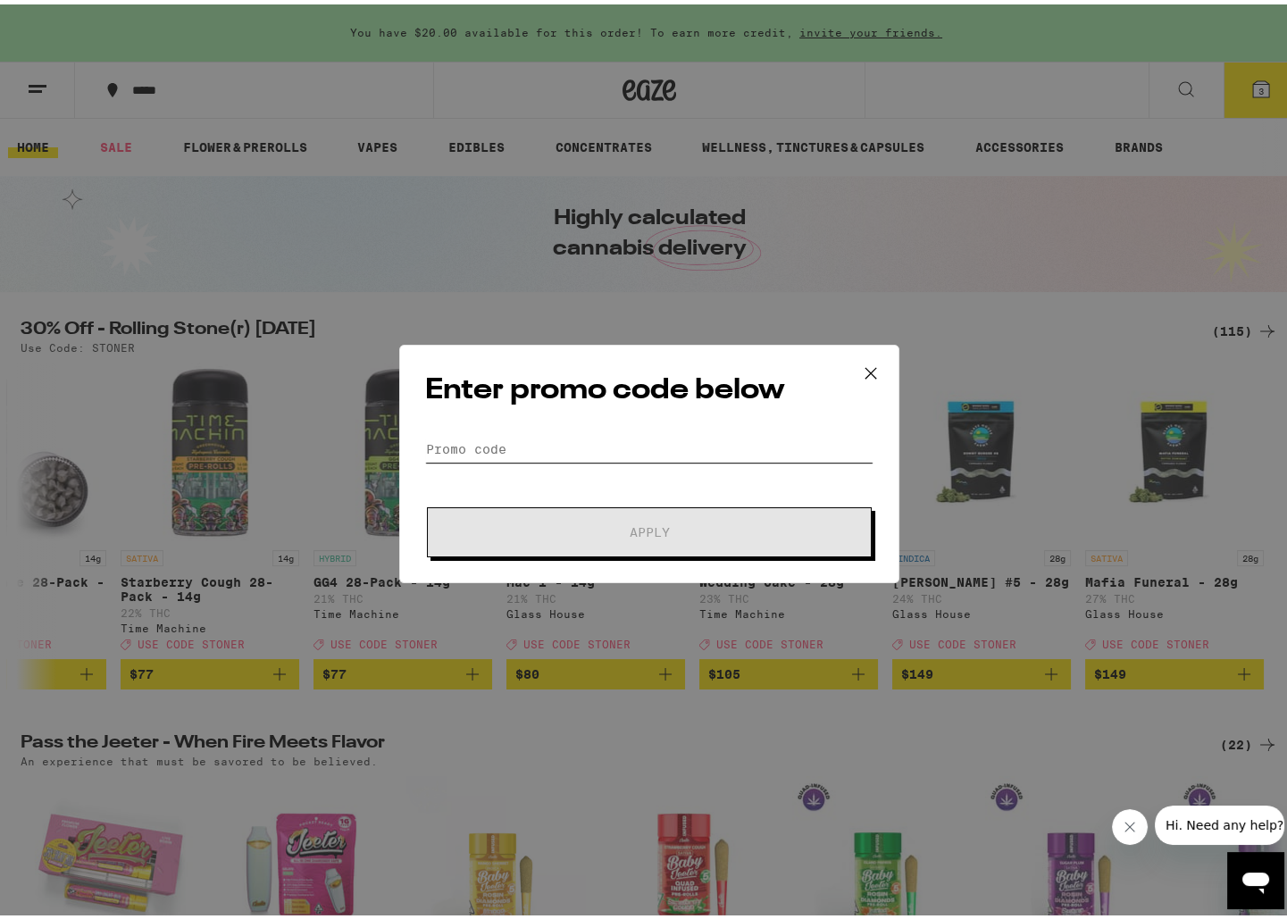
click at [480, 435] on input "Promo Code" at bounding box center [649, 444] width 448 height 27
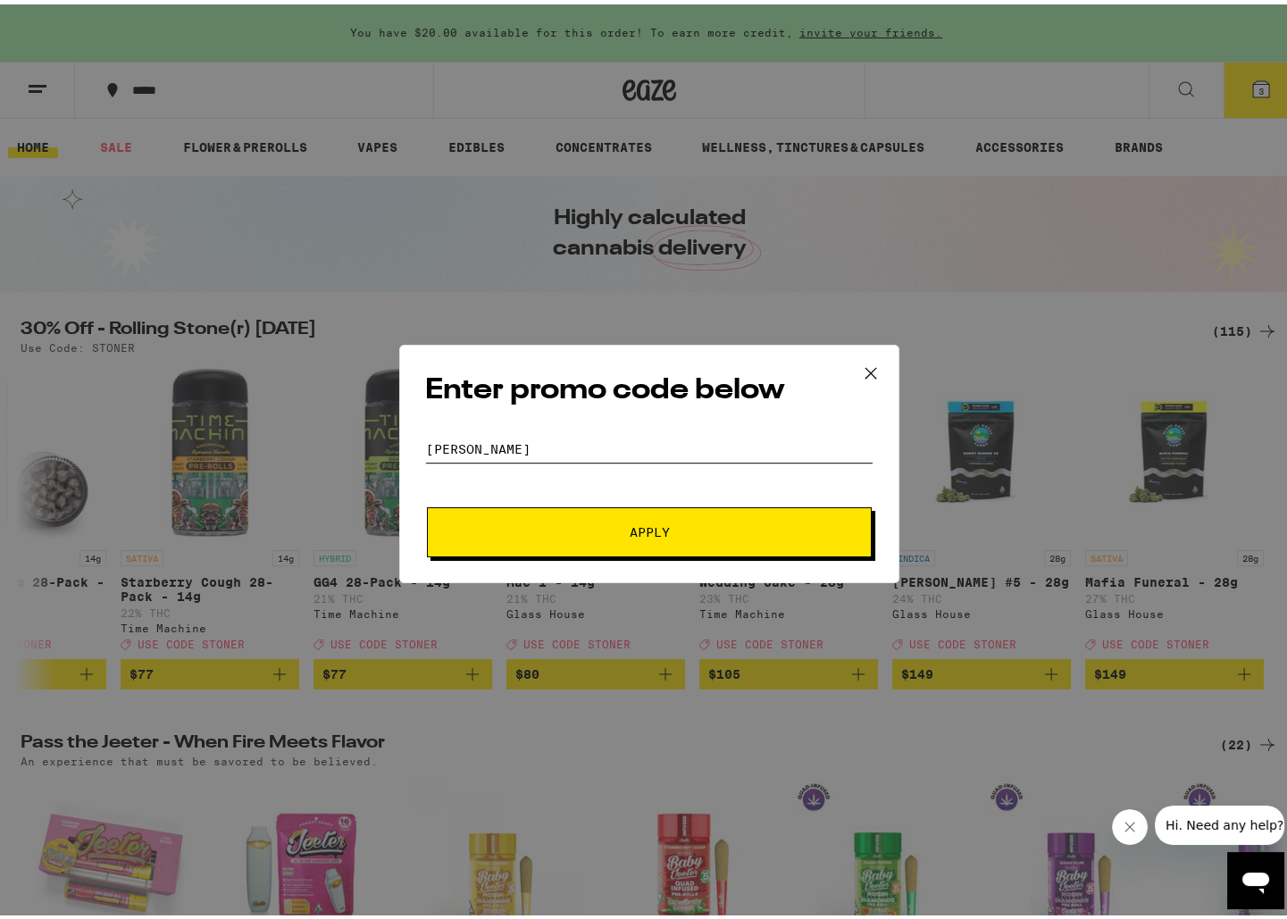
type input "[PERSON_NAME]"
click at [522, 511] on button "Apply" at bounding box center [649, 528] width 445 height 50
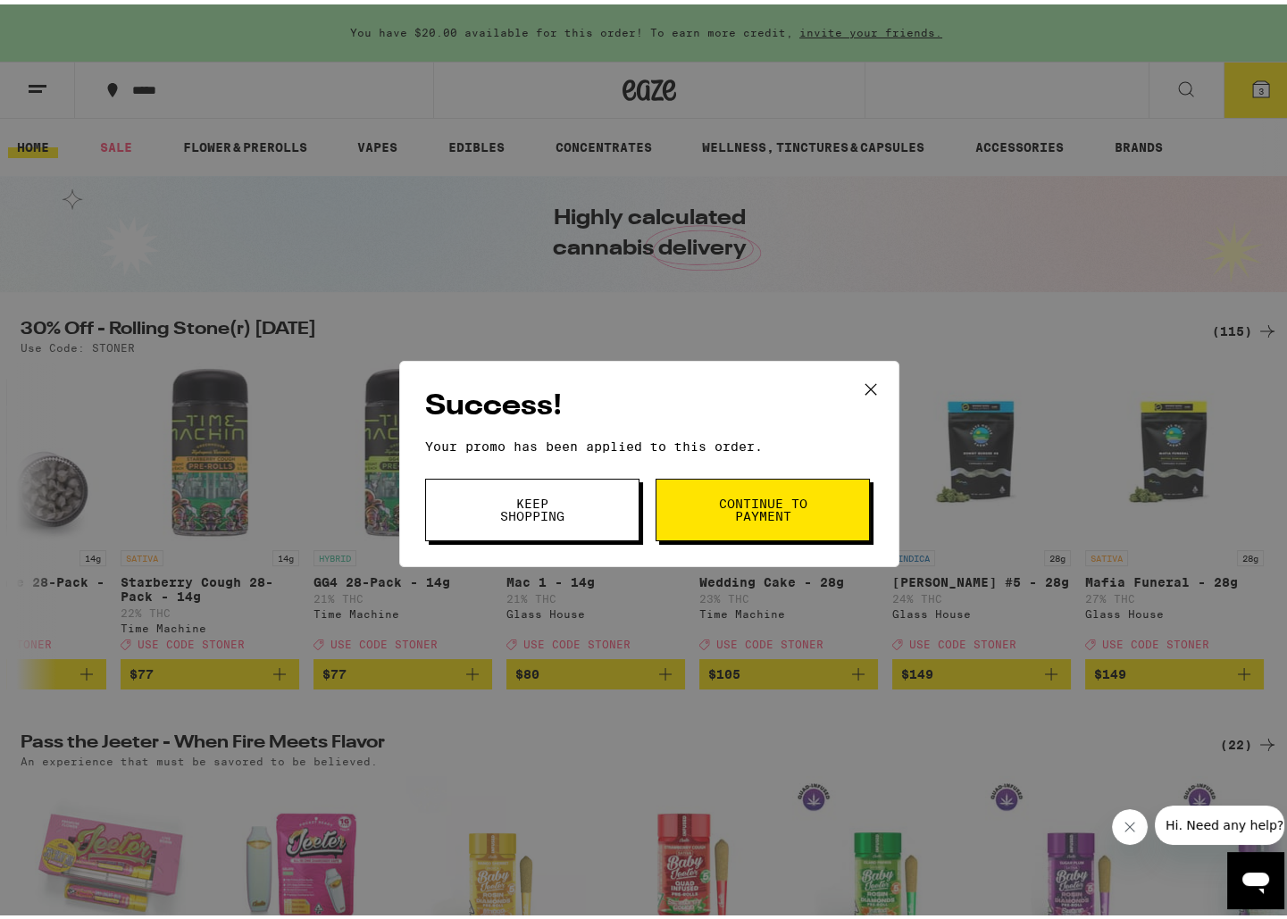
click at [716, 530] on button "Continue to payment" at bounding box center [763, 505] width 214 height 63
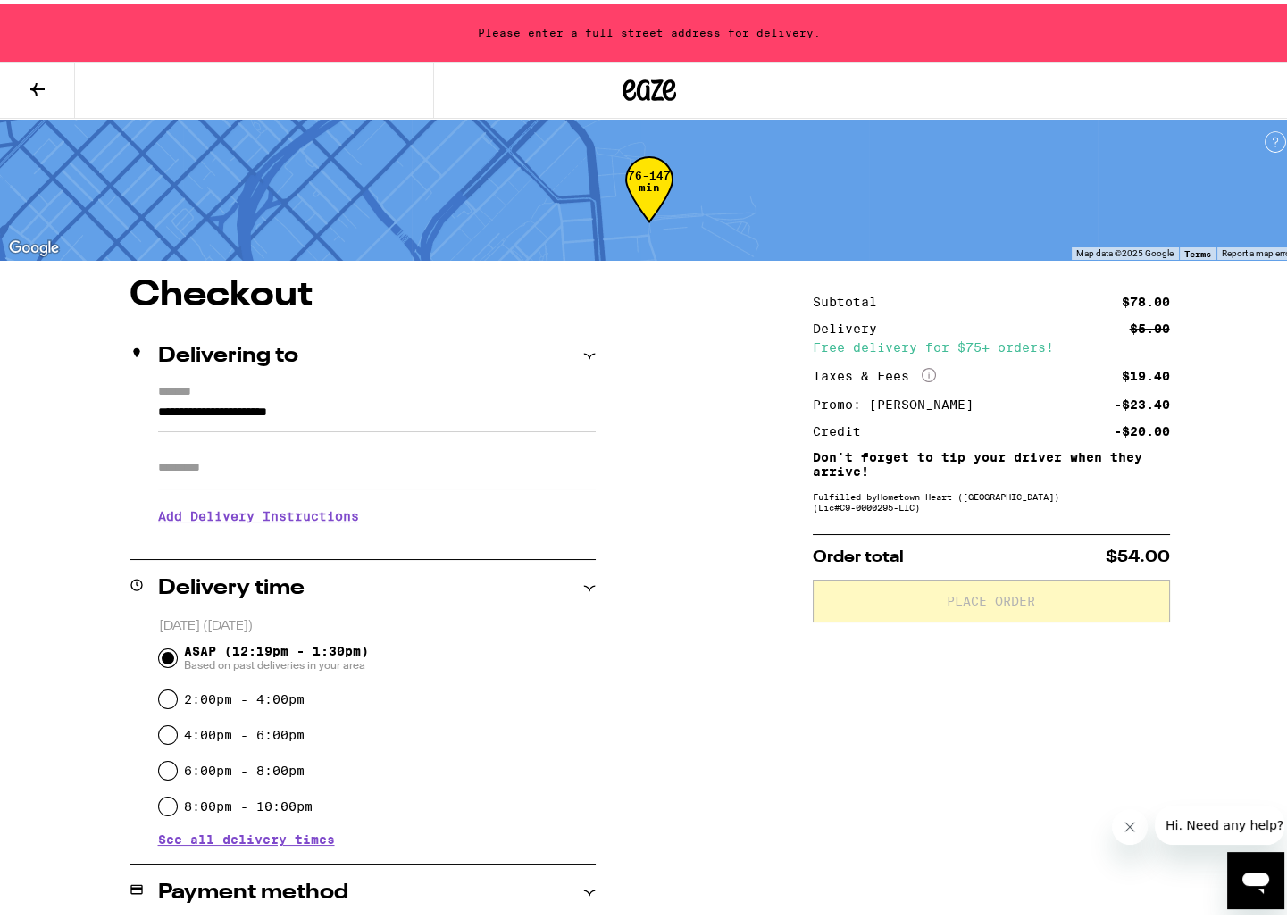
click at [158, 410] on input "**********" at bounding box center [377, 412] width 438 height 30
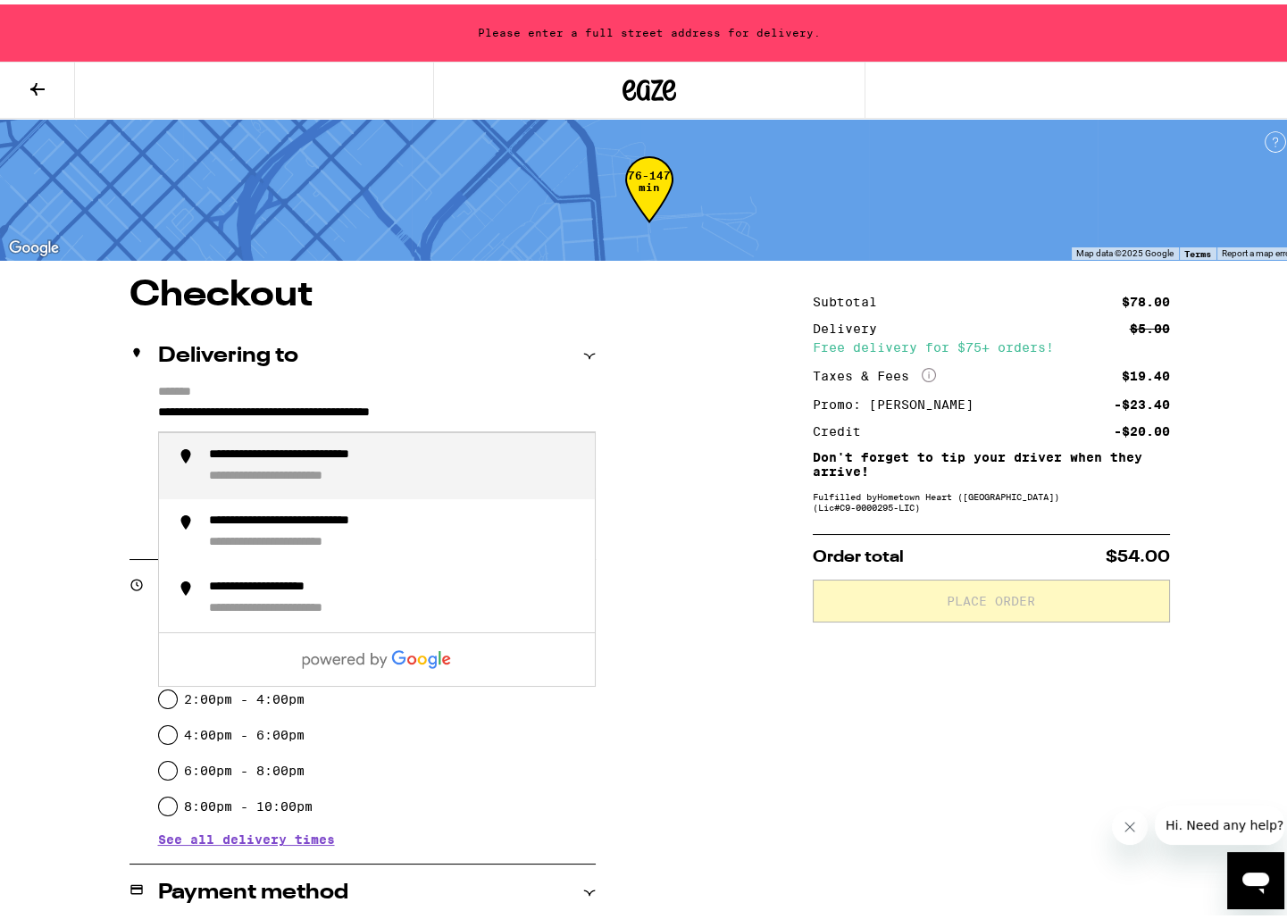
click at [252, 465] on div "**********" at bounding box center [395, 462] width 372 height 38
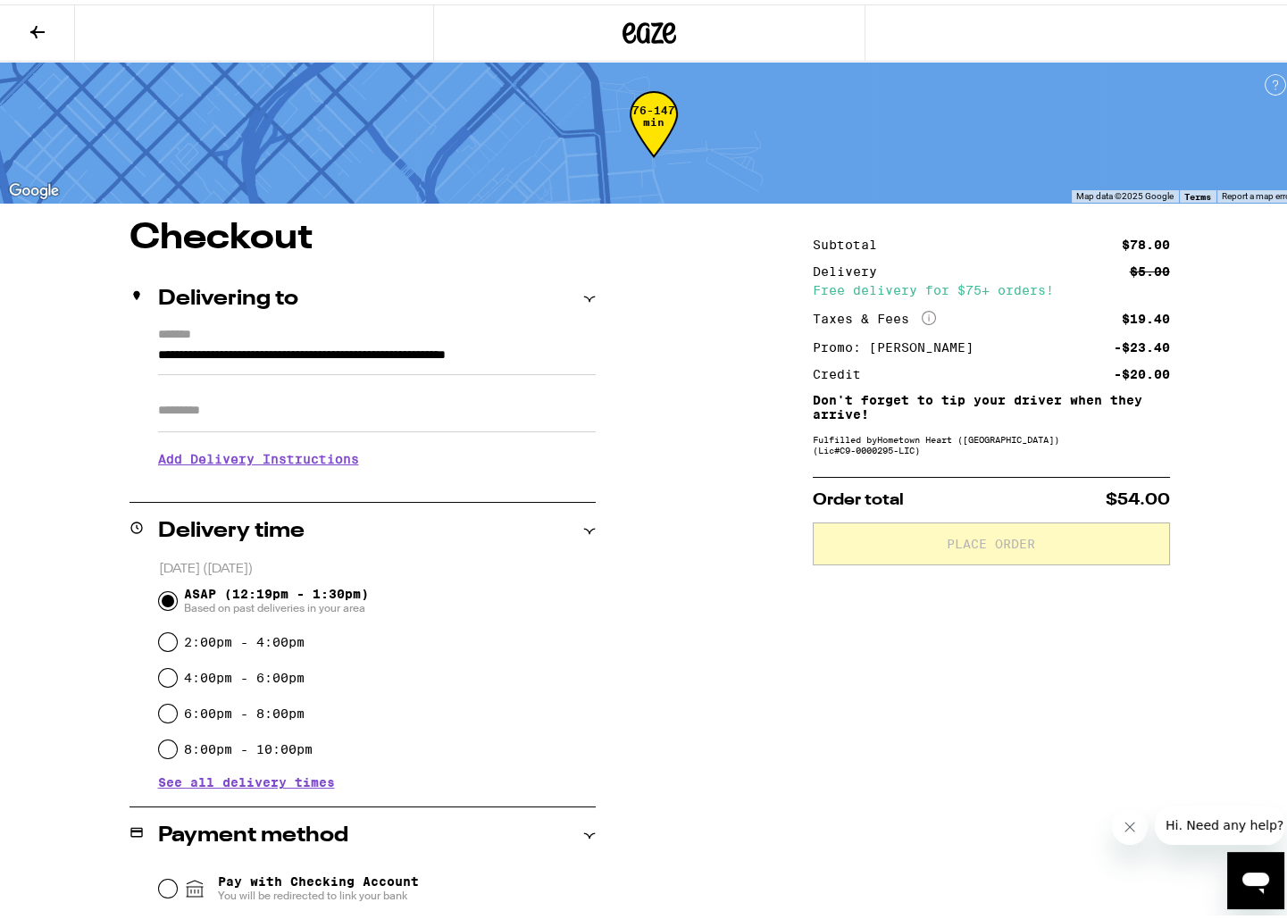
type input "**********"
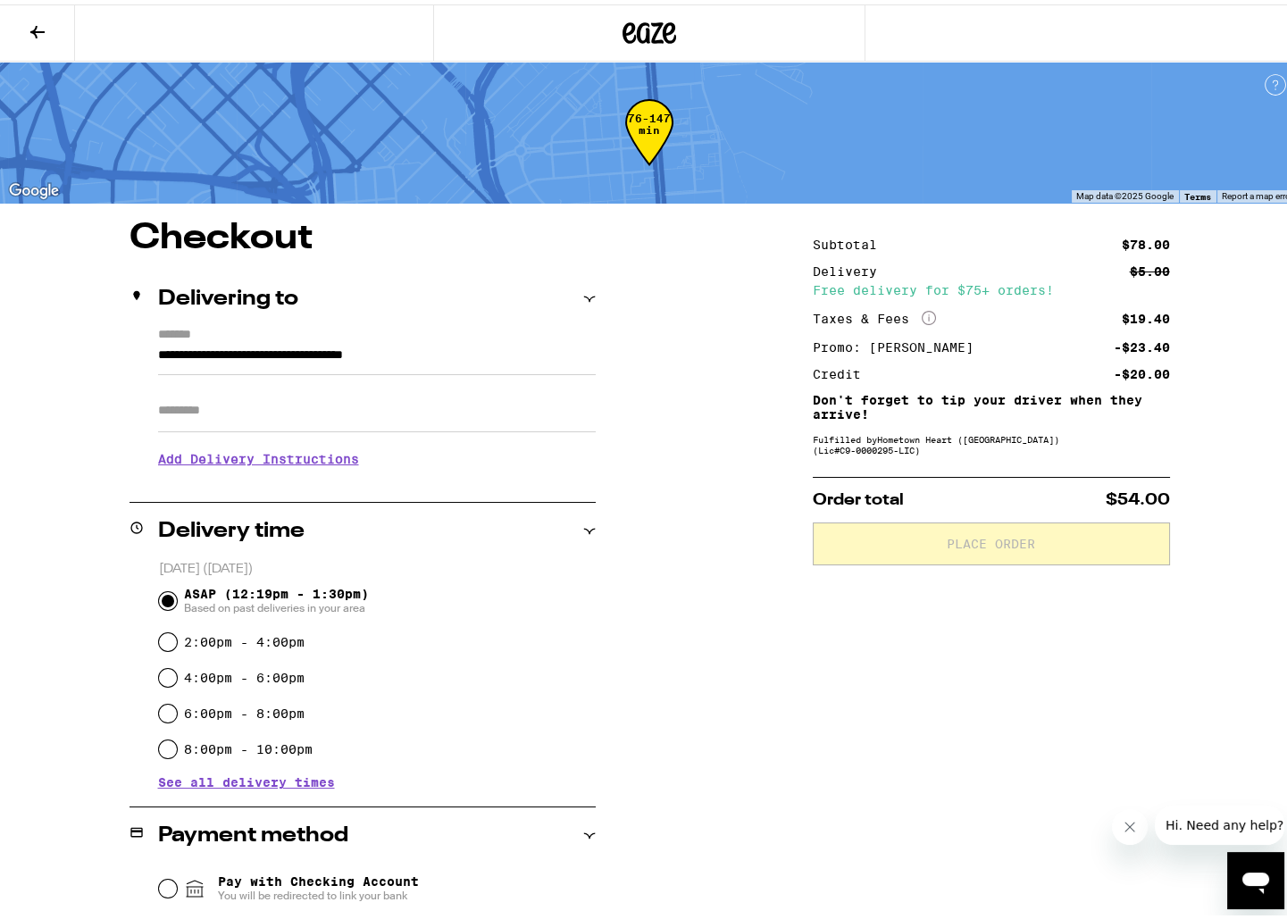
click at [320, 456] on h3 "Add Delivery Instructions" at bounding box center [377, 454] width 438 height 41
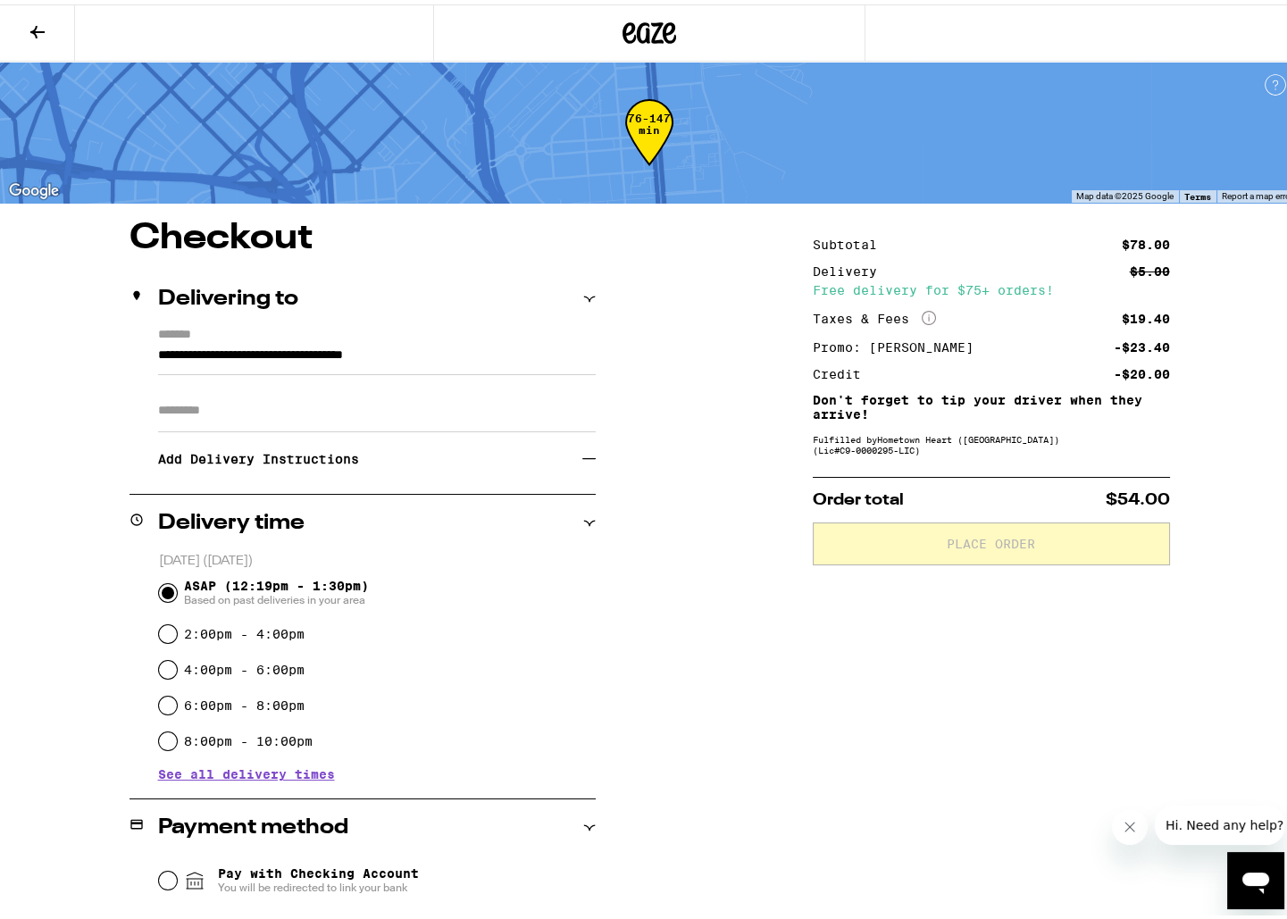
click at [320, 456] on h3 "Add Delivery Instructions" at bounding box center [370, 454] width 424 height 41
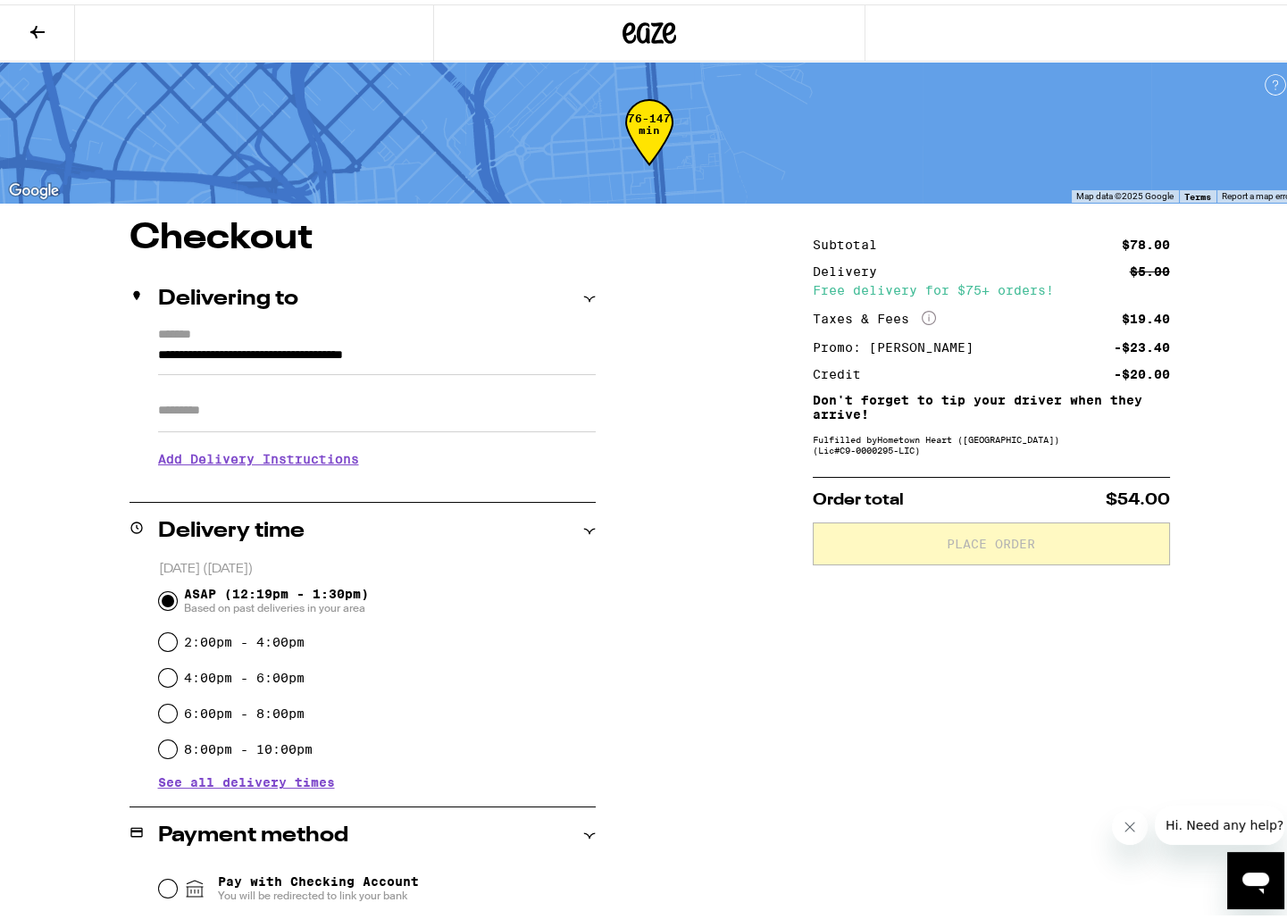
click at [320, 456] on h3 "Add Delivery Instructions" at bounding box center [377, 454] width 438 height 41
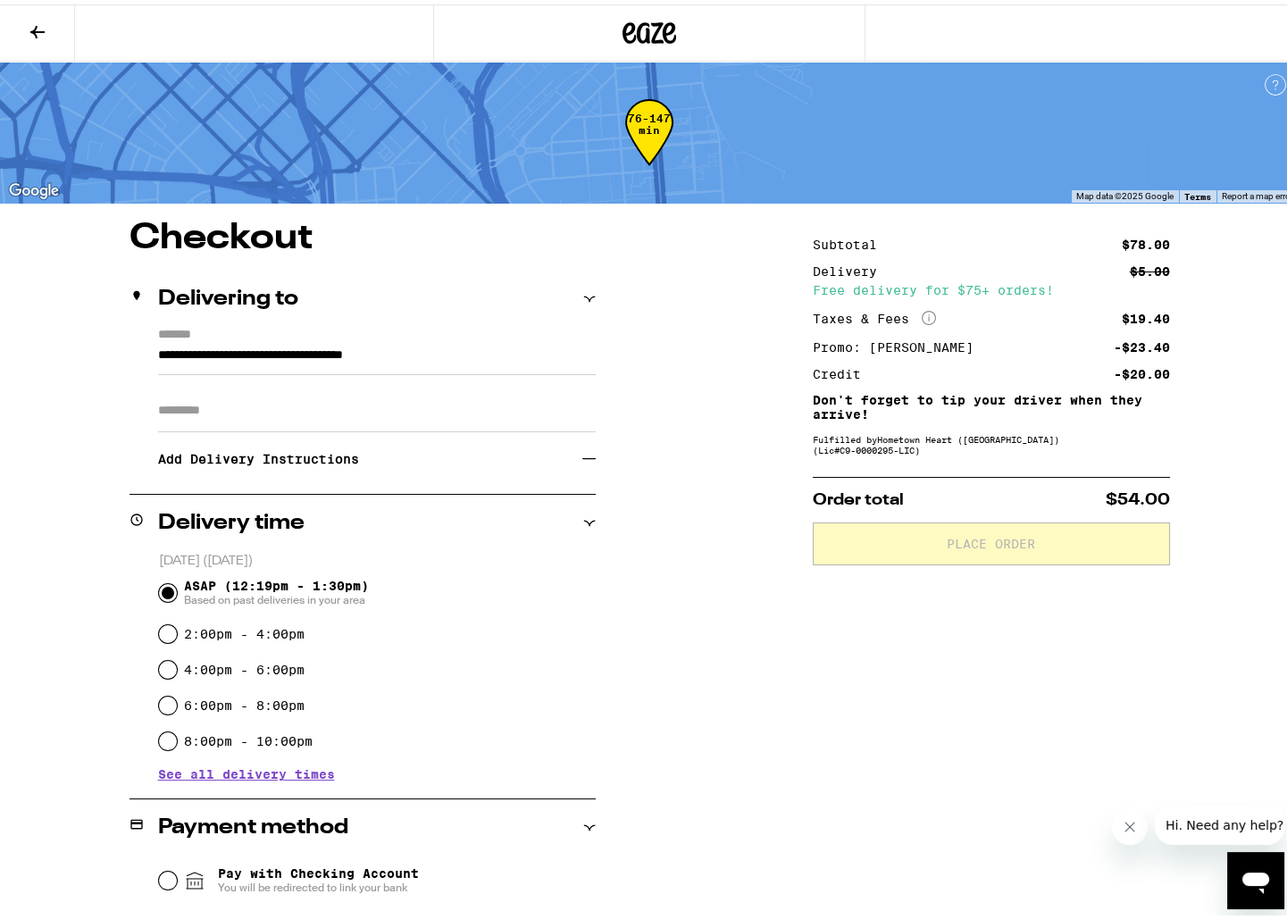
click at [320, 456] on h3 "Add Delivery Instructions" at bounding box center [370, 454] width 424 height 41
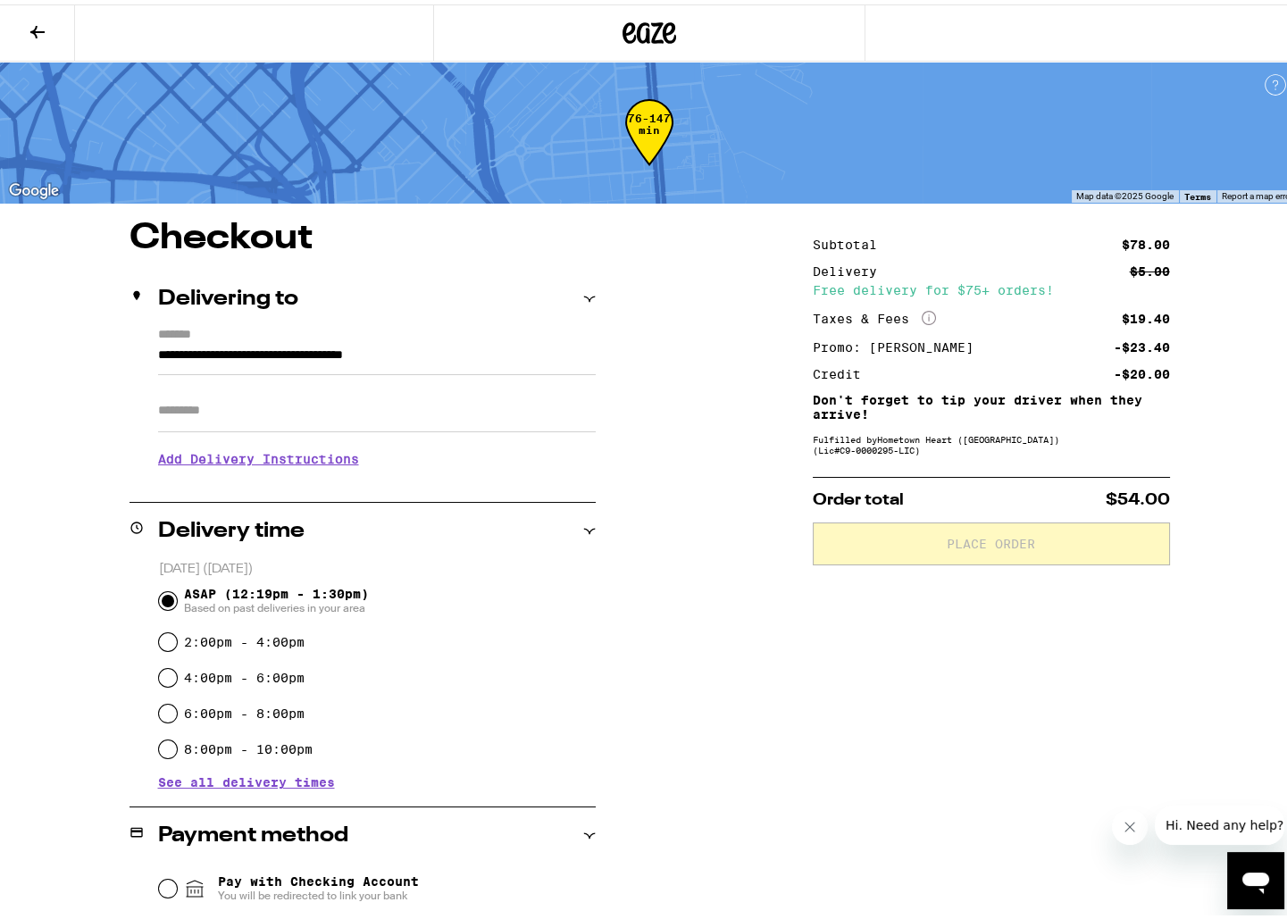
click at [199, 475] on h3 "Add Delivery Instructions" at bounding box center [377, 454] width 438 height 41
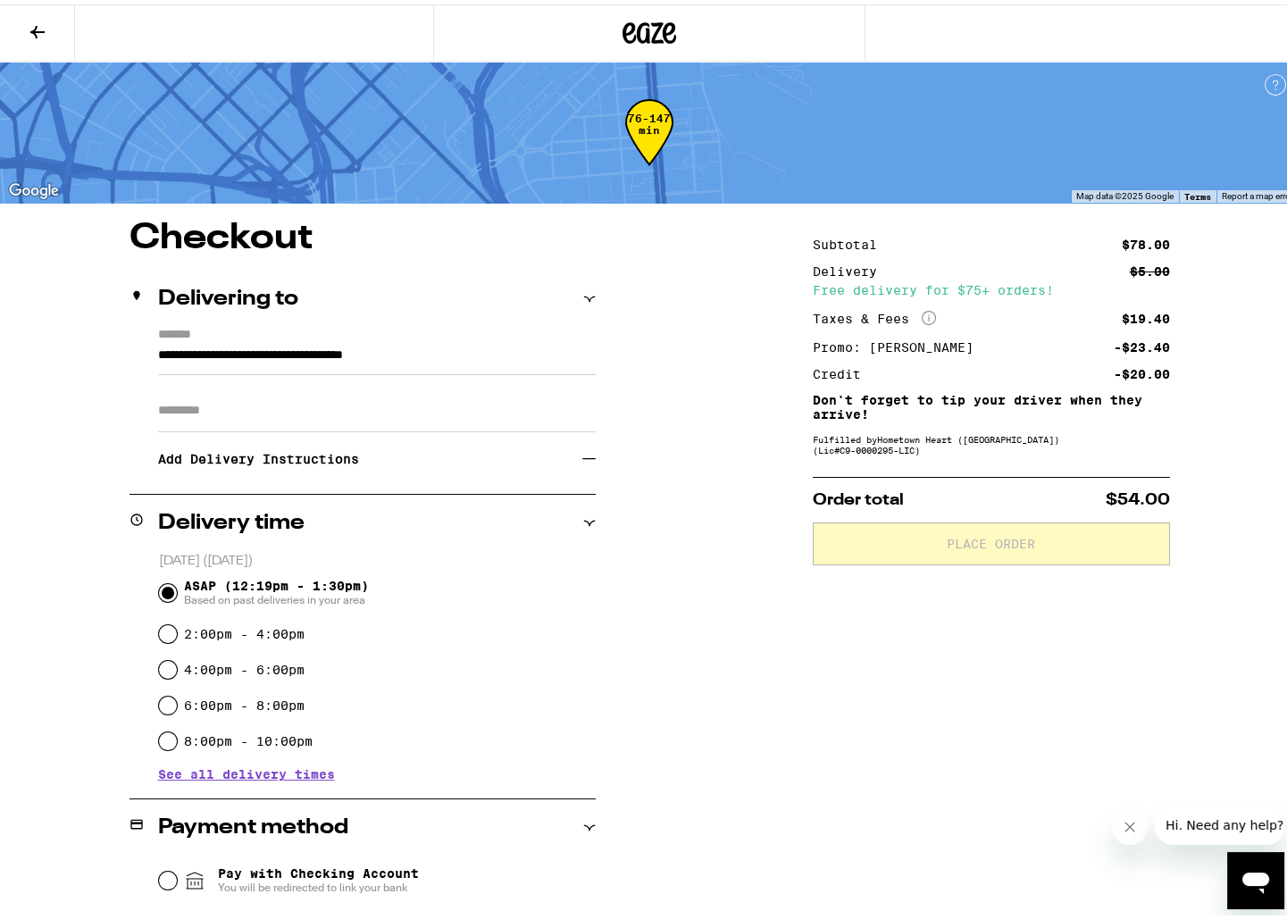
click at [585, 461] on icon at bounding box center [588, 453] width 13 height 13
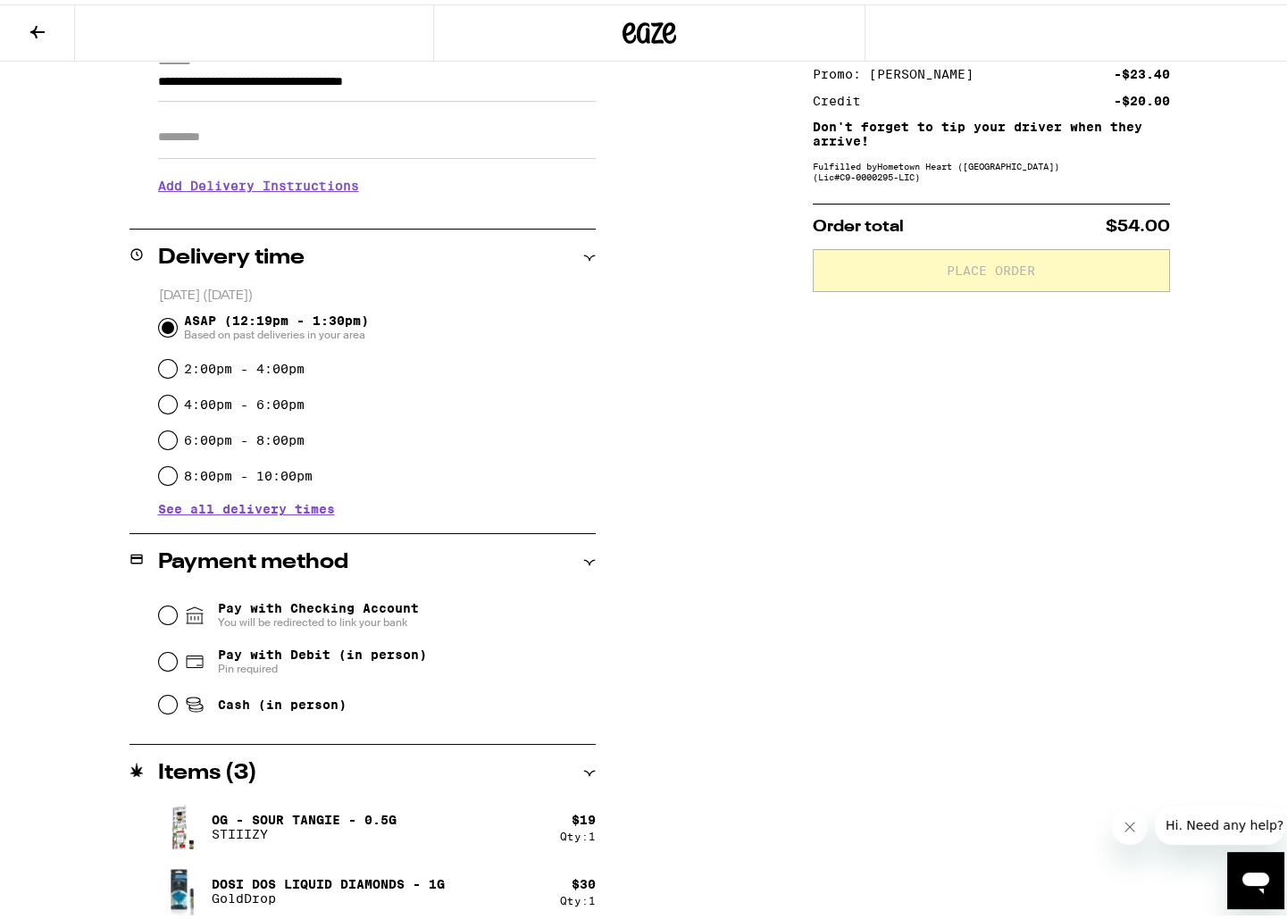
scroll to position [302, 0]
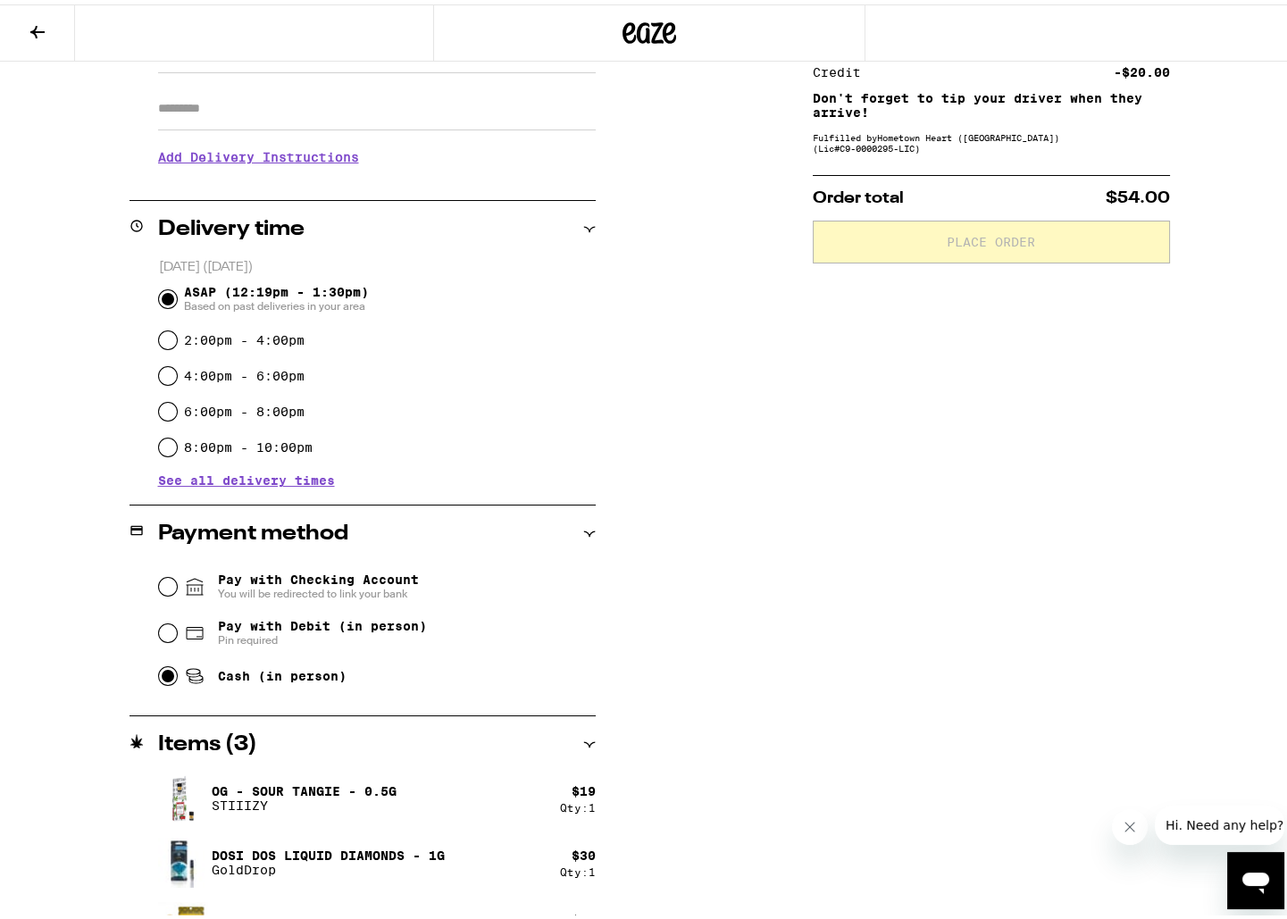
click at [162, 679] on input "Cash (in person)" at bounding box center [168, 672] width 18 height 18
radio input "true"
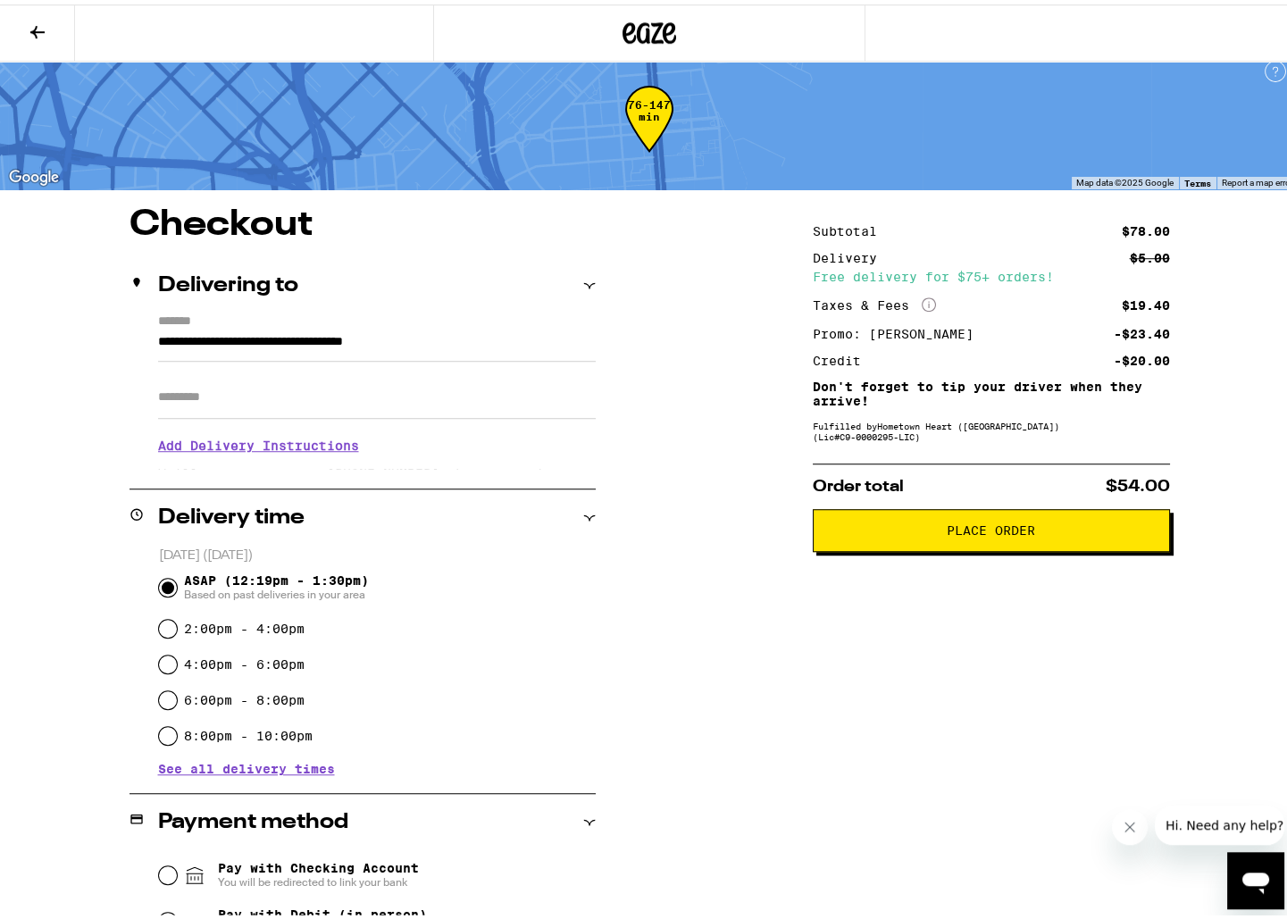
scroll to position [0, 0]
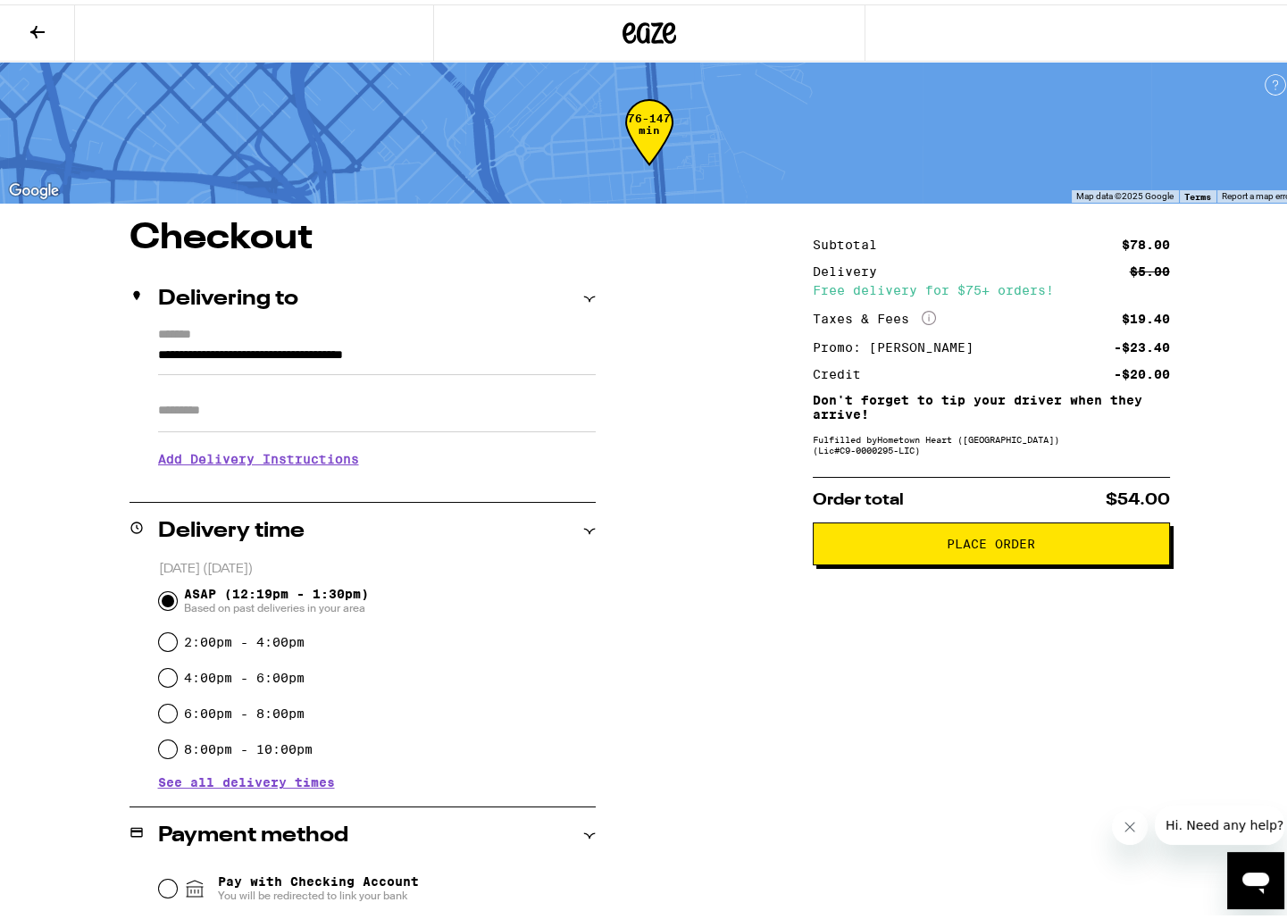
click at [36, 21] on icon at bounding box center [37, 27] width 21 height 21
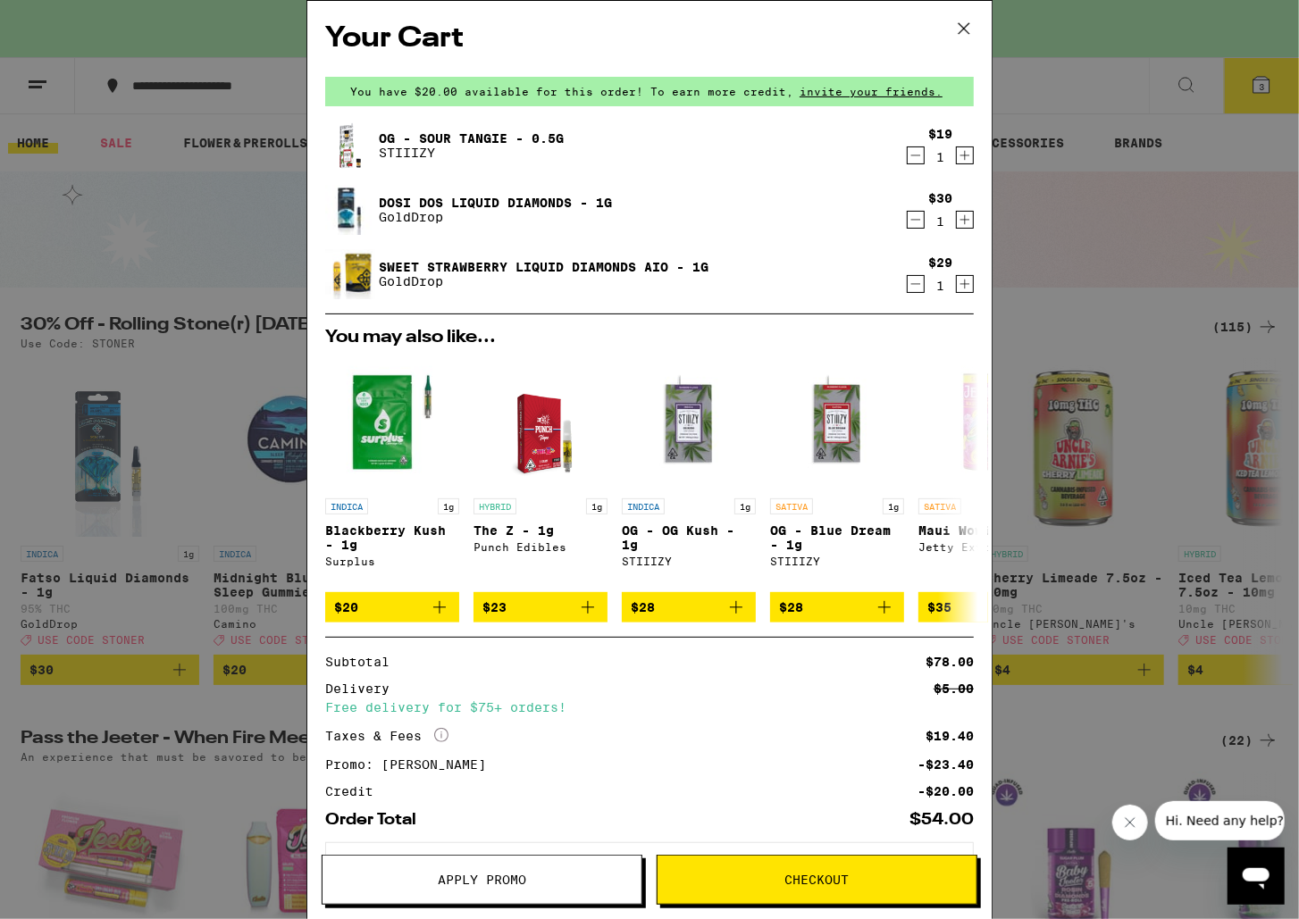
click at [928, 157] on div "1" at bounding box center [940, 157] width 24 height 14
click at [907, 158] on icon "Decrement" at bounding box center [915, 155] width 16 height 21
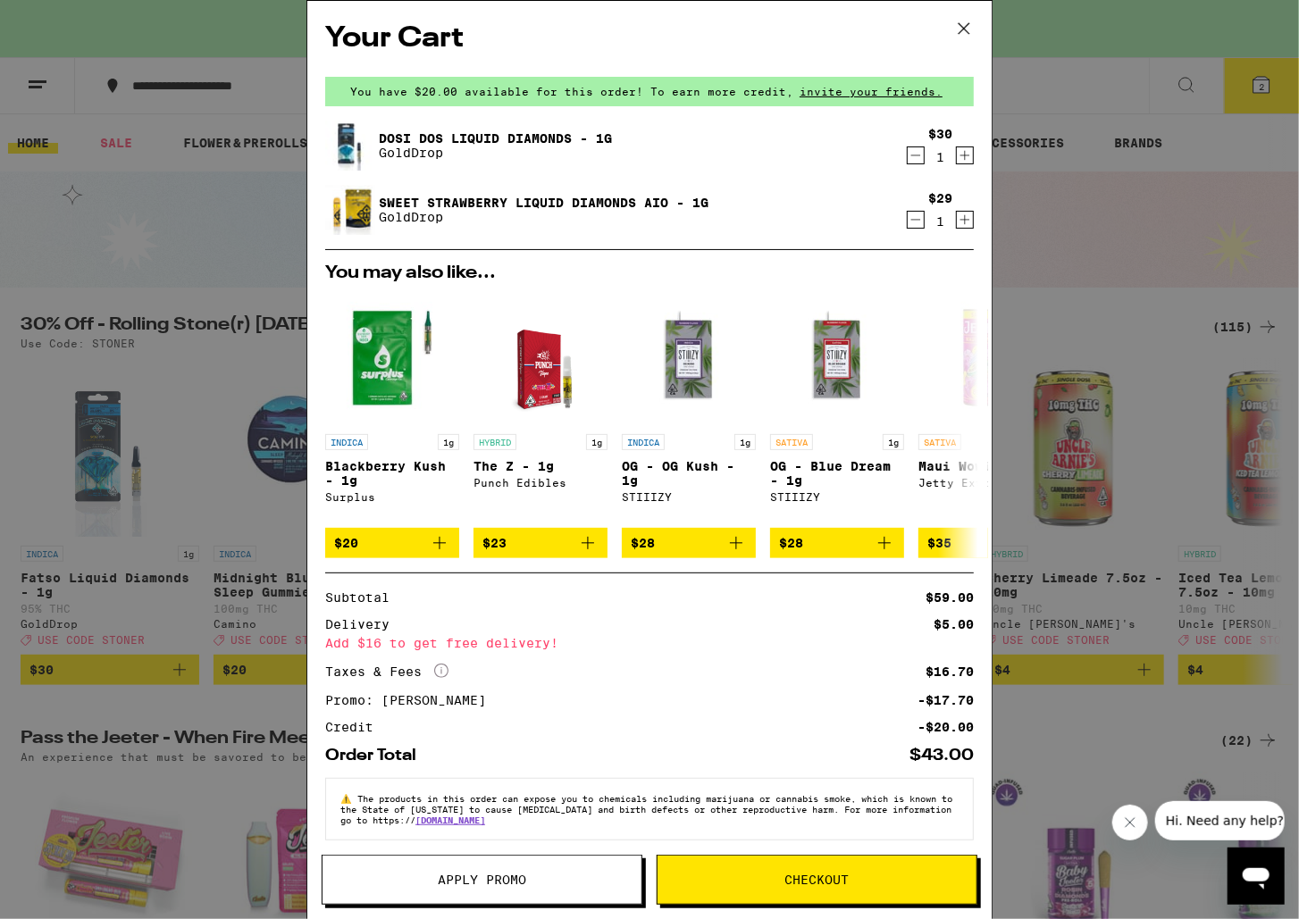
click at [213, 208] on div "Your Cart You have $20.00 available for this order! To earn more credit, invite…" at bounding box center [649, 459] width 1299 height 919
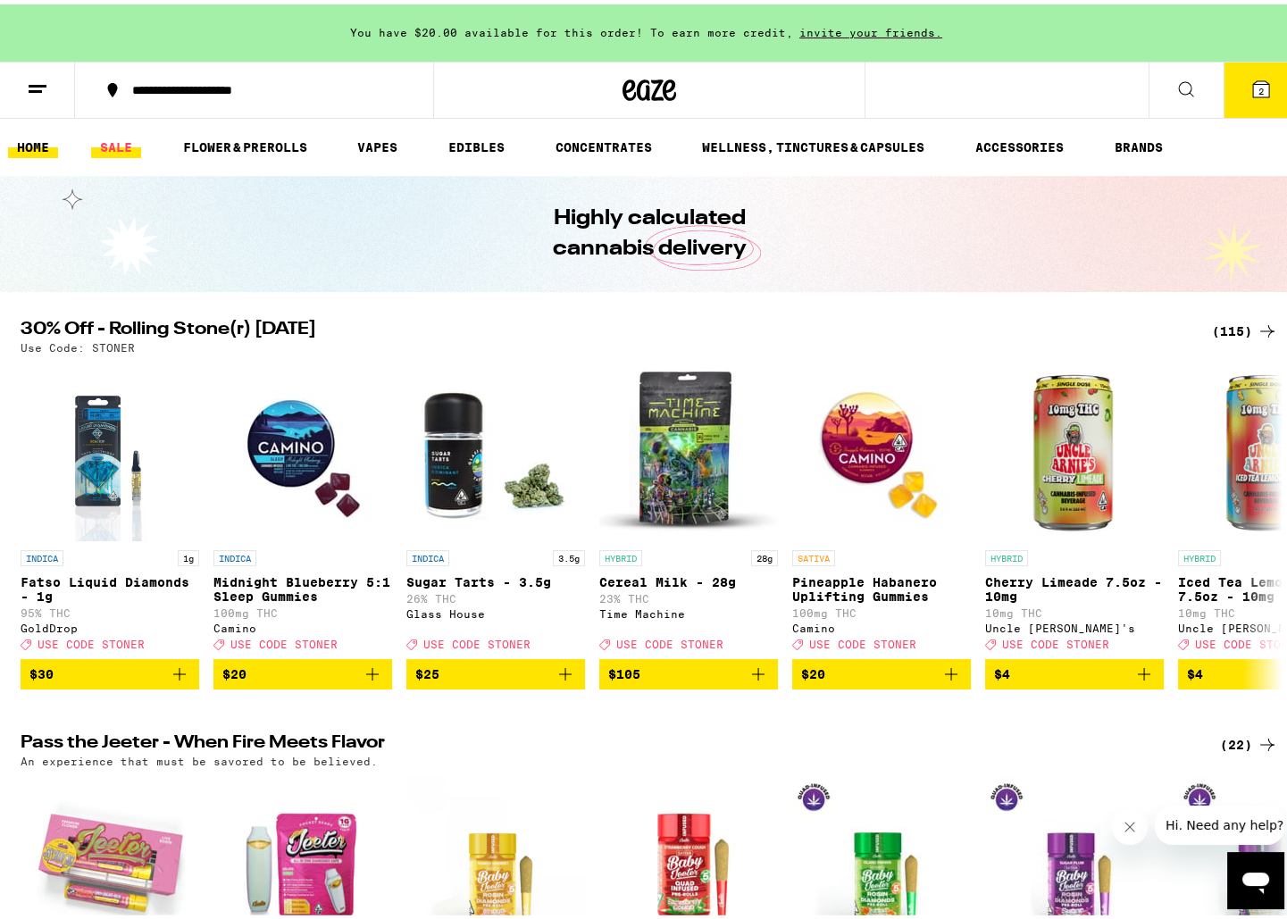
click at [113, 138] on link "SALE" at bounding box center [116, 142] width 50 height 21
click at [115, 141] on link "SALE" at bounding box center [116, 142] width 50 height 21
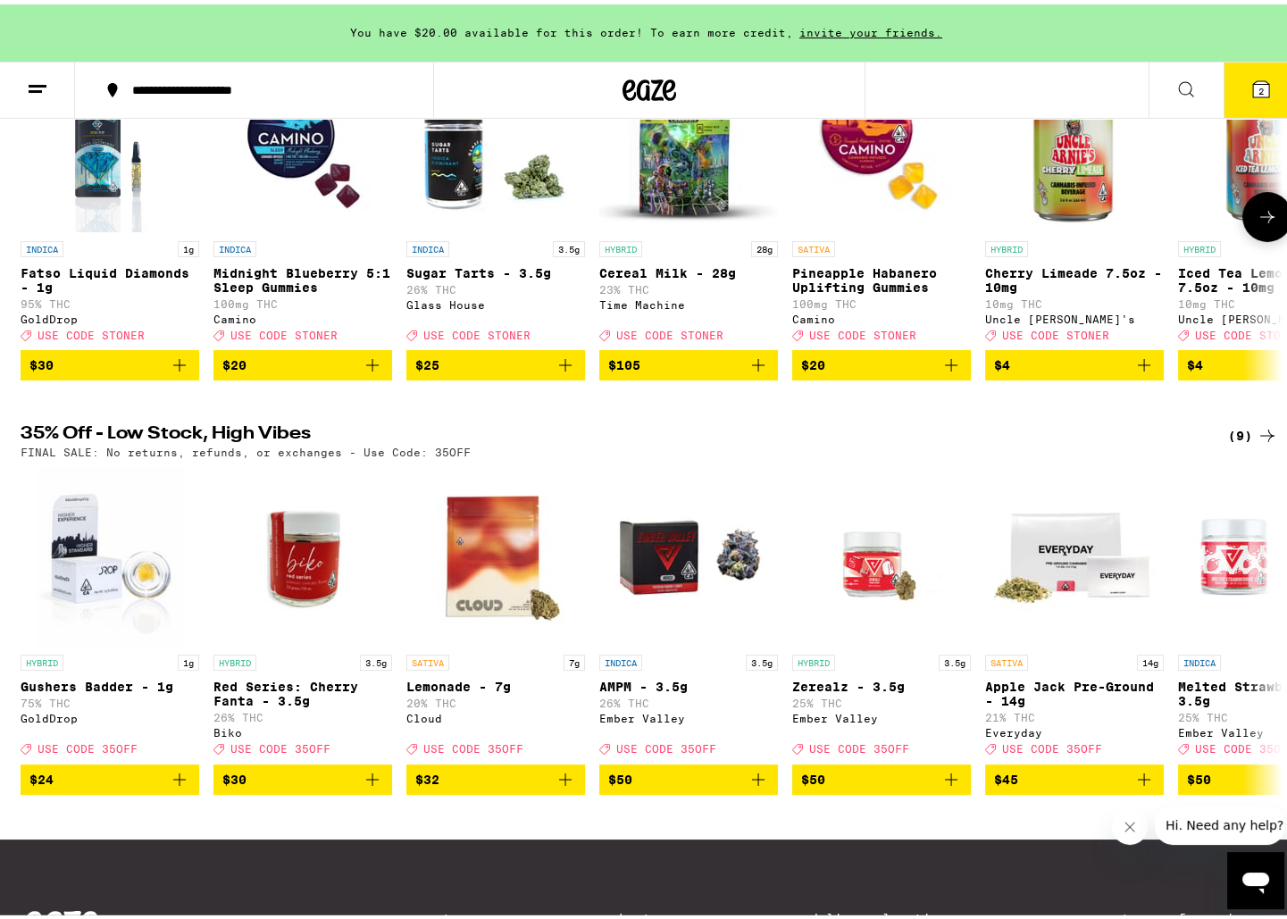
scroll to position [304, 0]
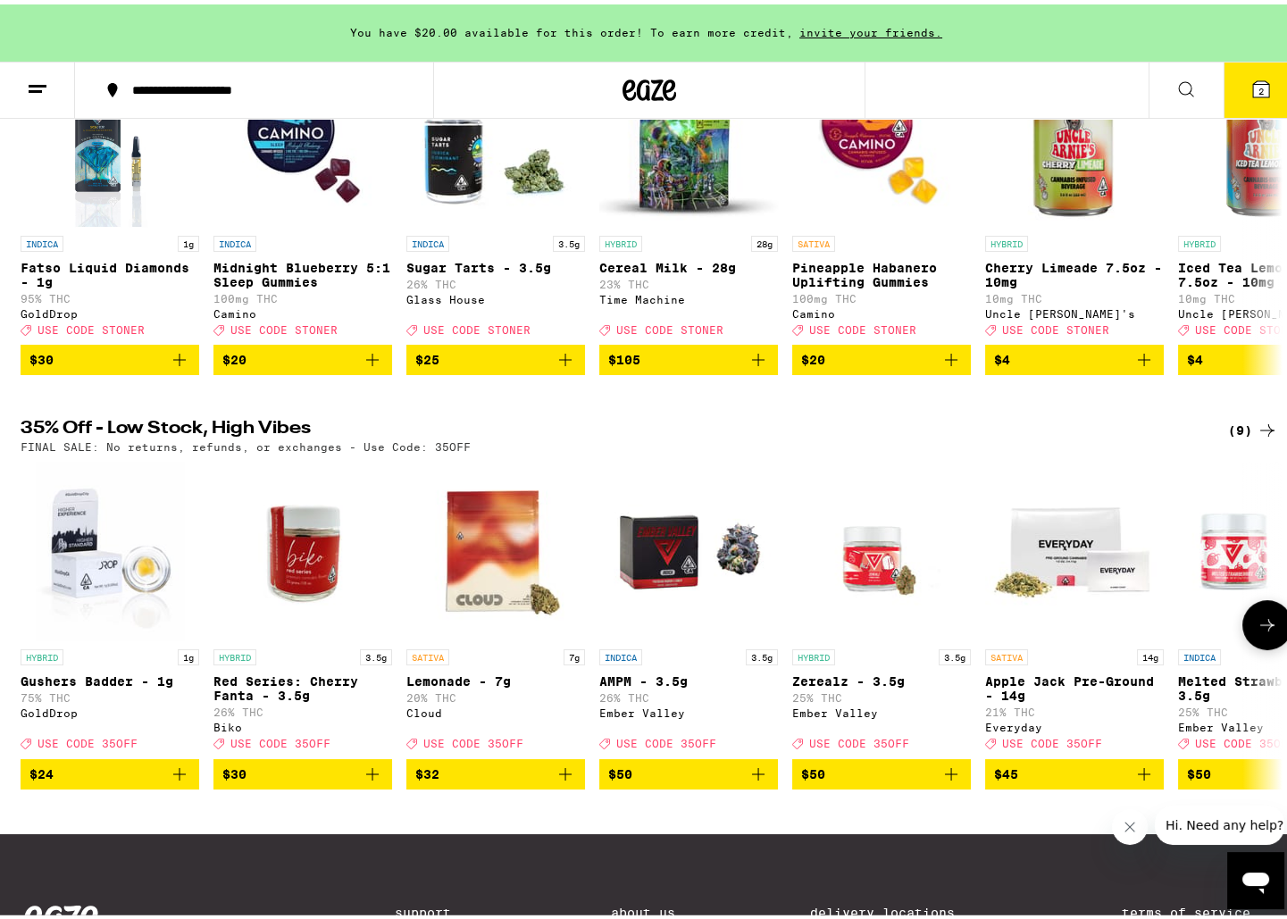
click at [1267, 631] on icon at bounding box center [1267, 620] width 21 height 21
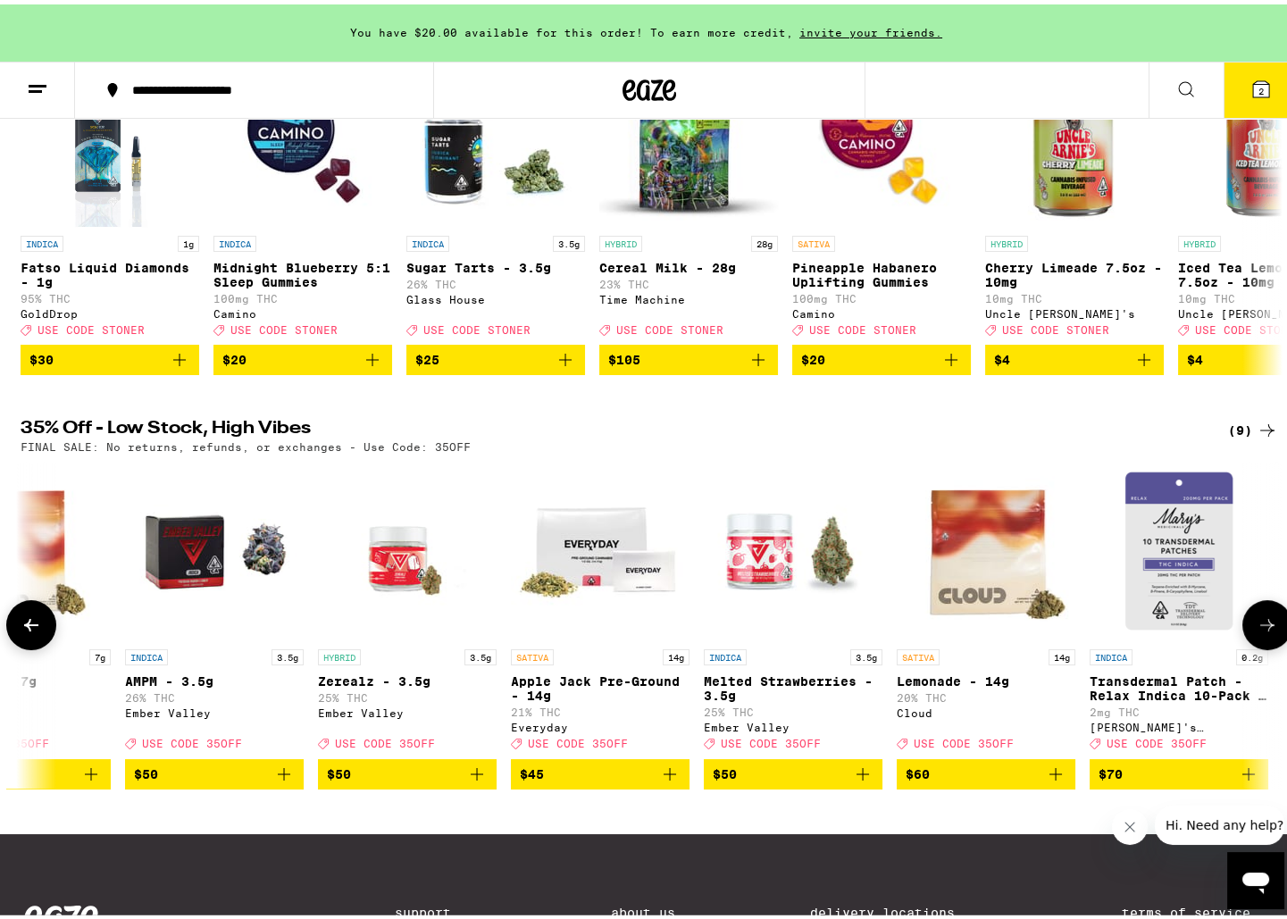
scroll to position [0, 479]
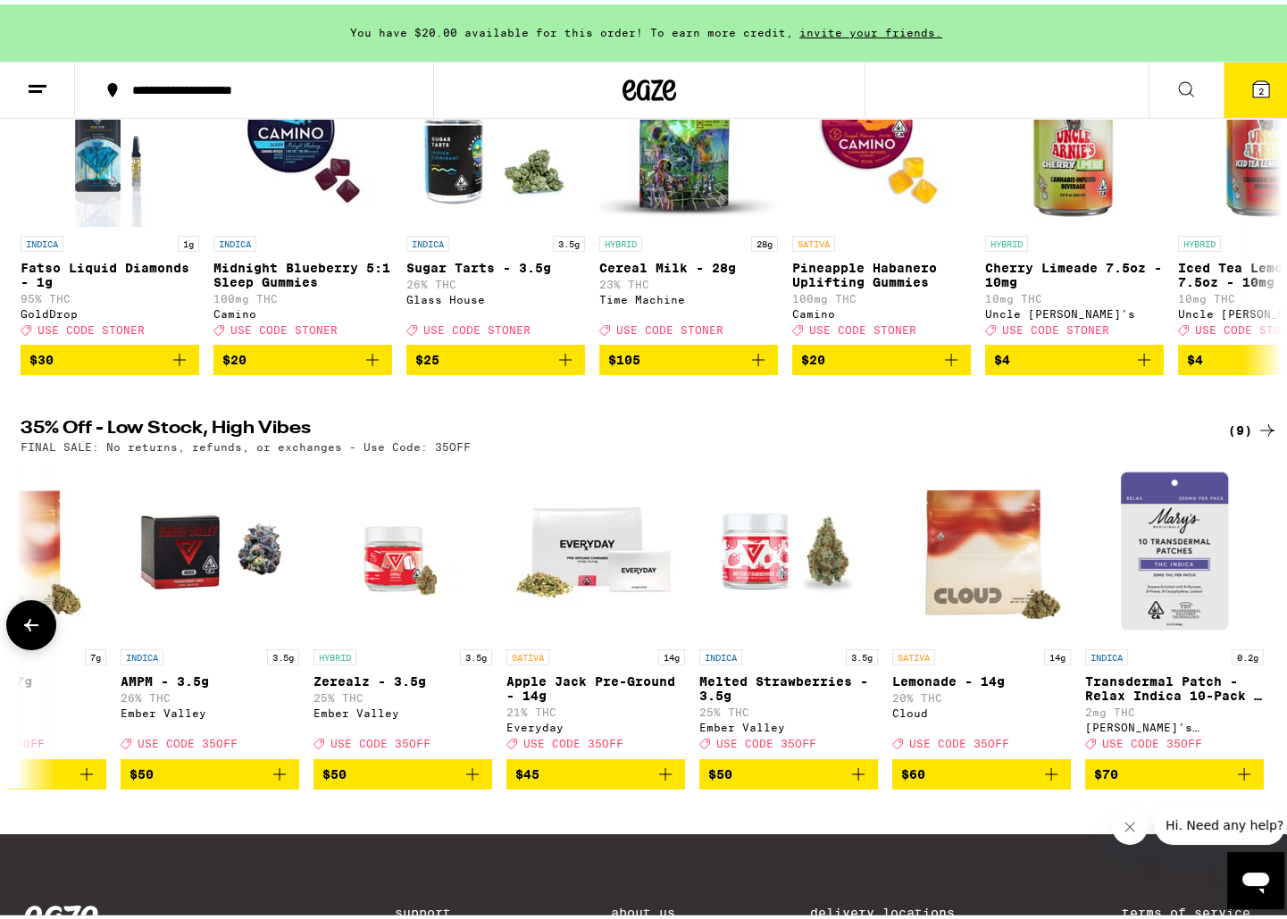
click at [1267, 646] on div at bounding box center [1267, 621] width 50 height 50
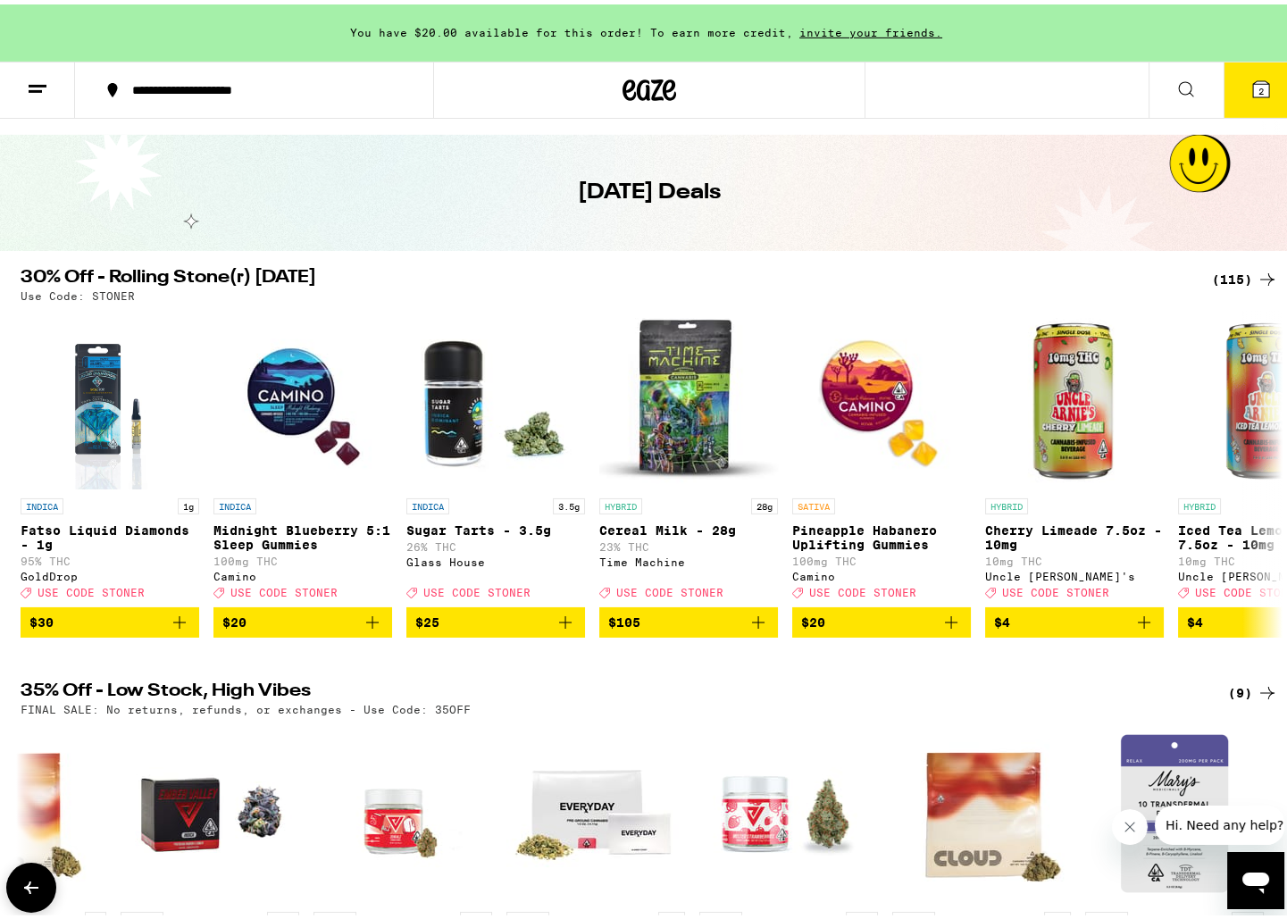
scroll to position [0, 0]
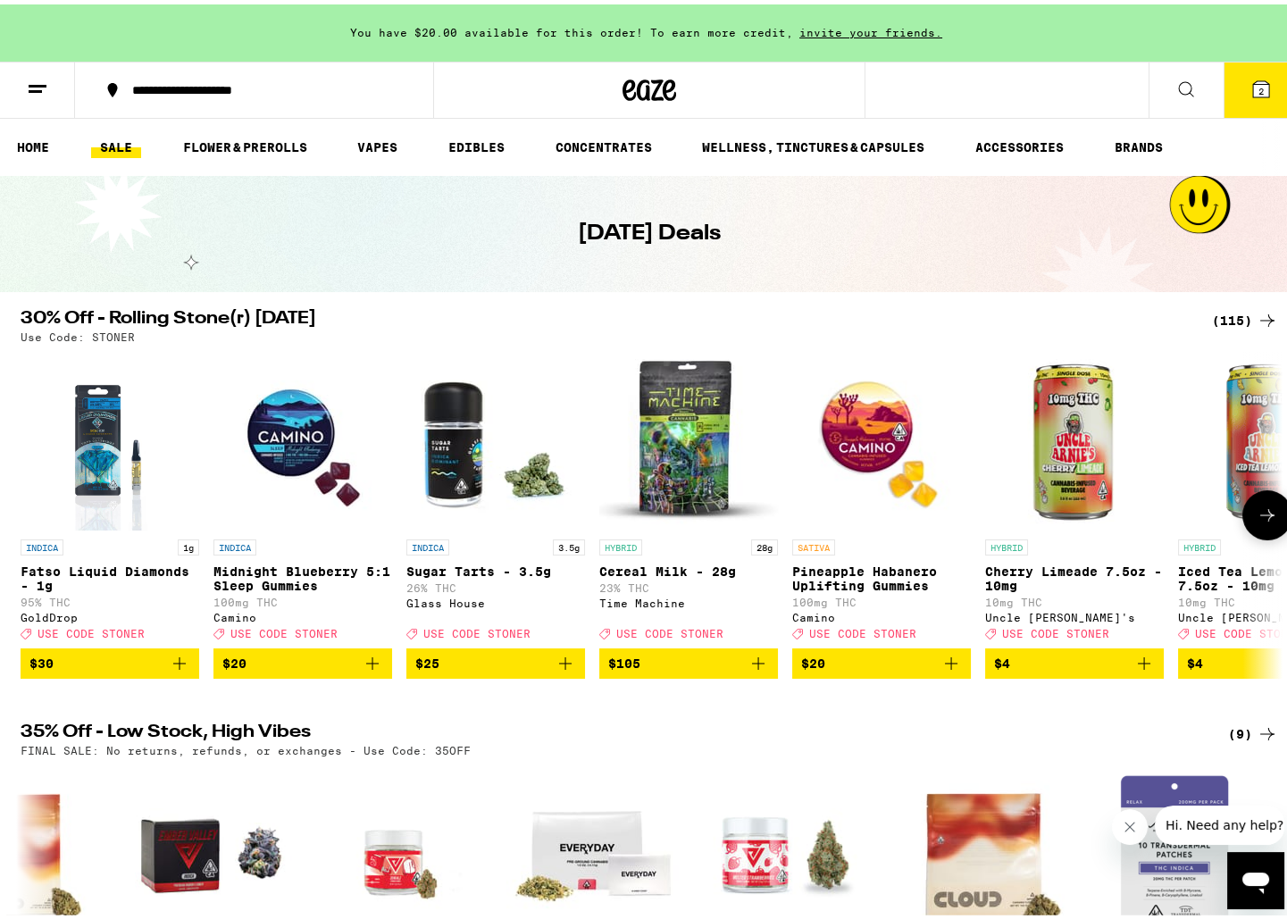
click at [1263, 522] on icon at bounding box center [1267, 510] width 21 height 21
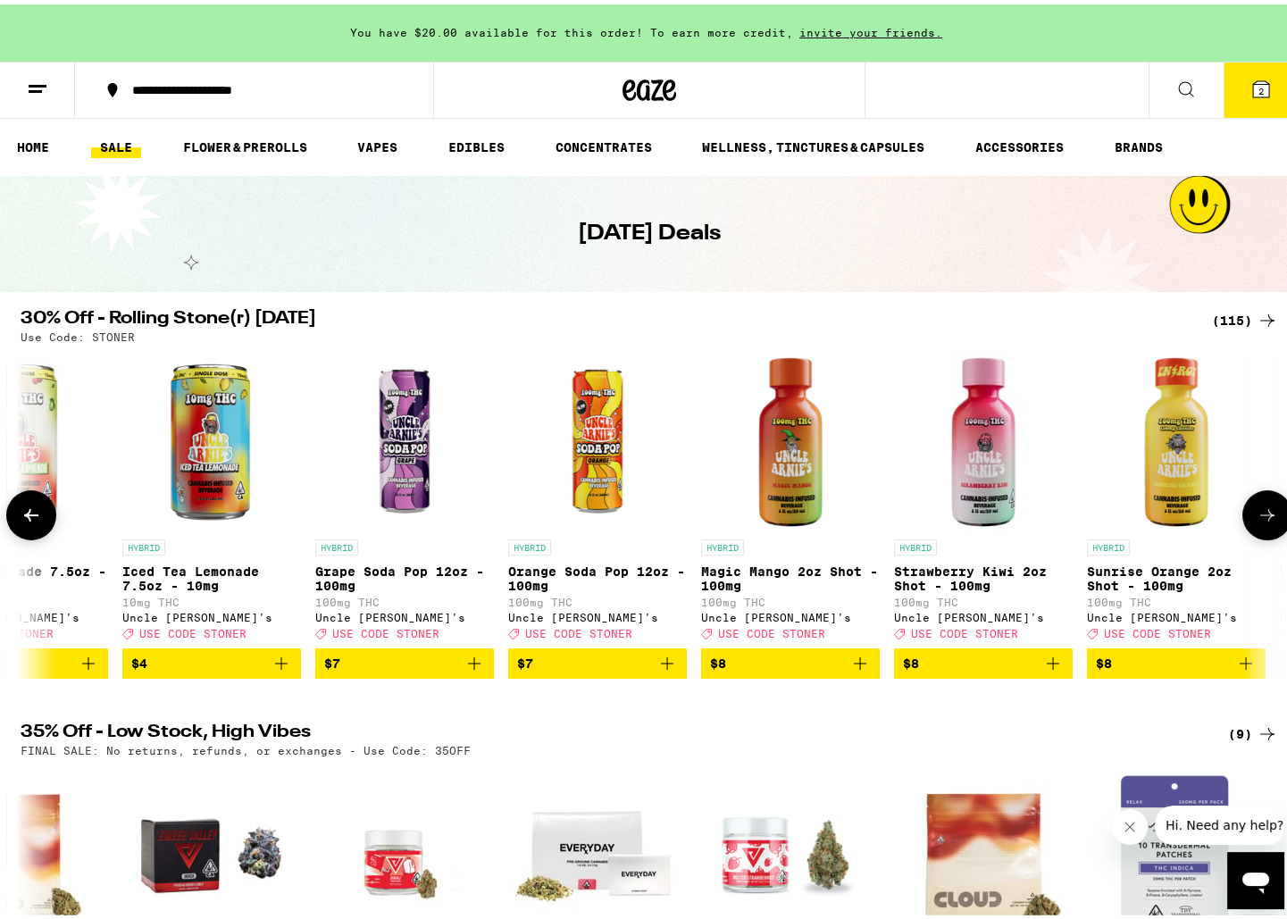
scroll to position [0, 1063]
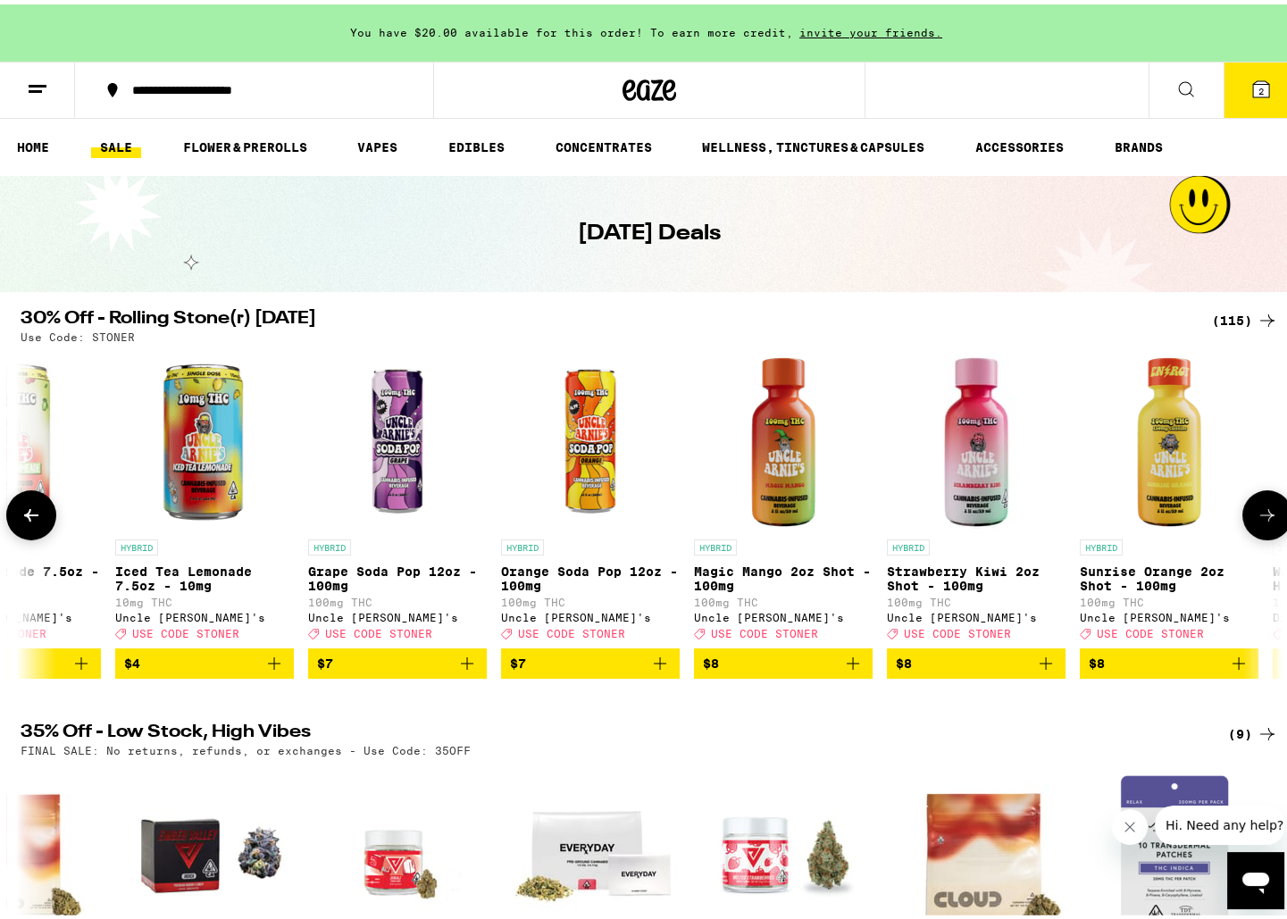
click at [24, 517] on icon at bounding box center [31, 511] width 14 height 13
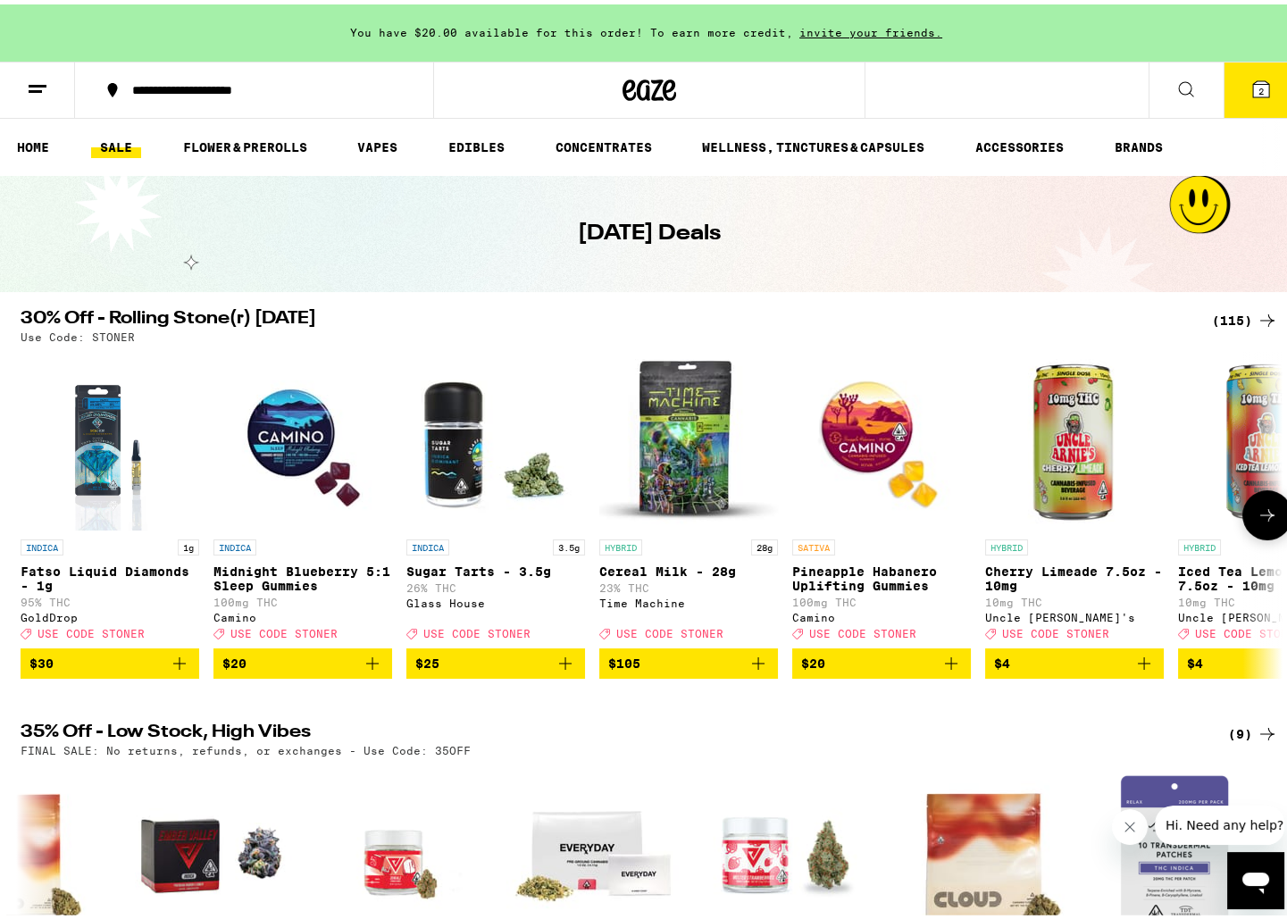
scroll to position [0, 0]
click at [1257, 522] on icon at bounding box center [1267, 510] width 21 height 21
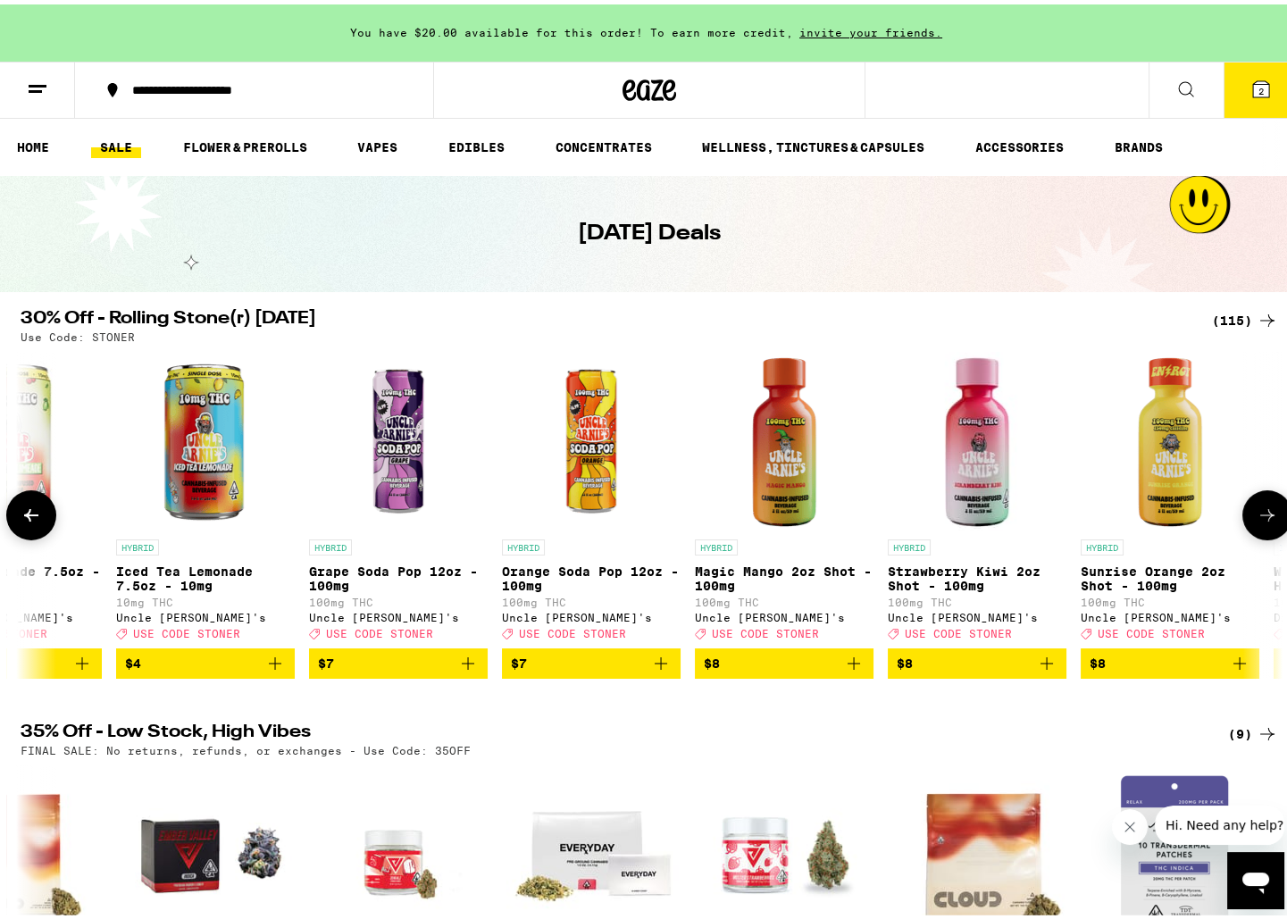
scroll to position [0, 1063]
click at [1257, 522] on icon at bounding box center [1267, 510] width 21 height 21
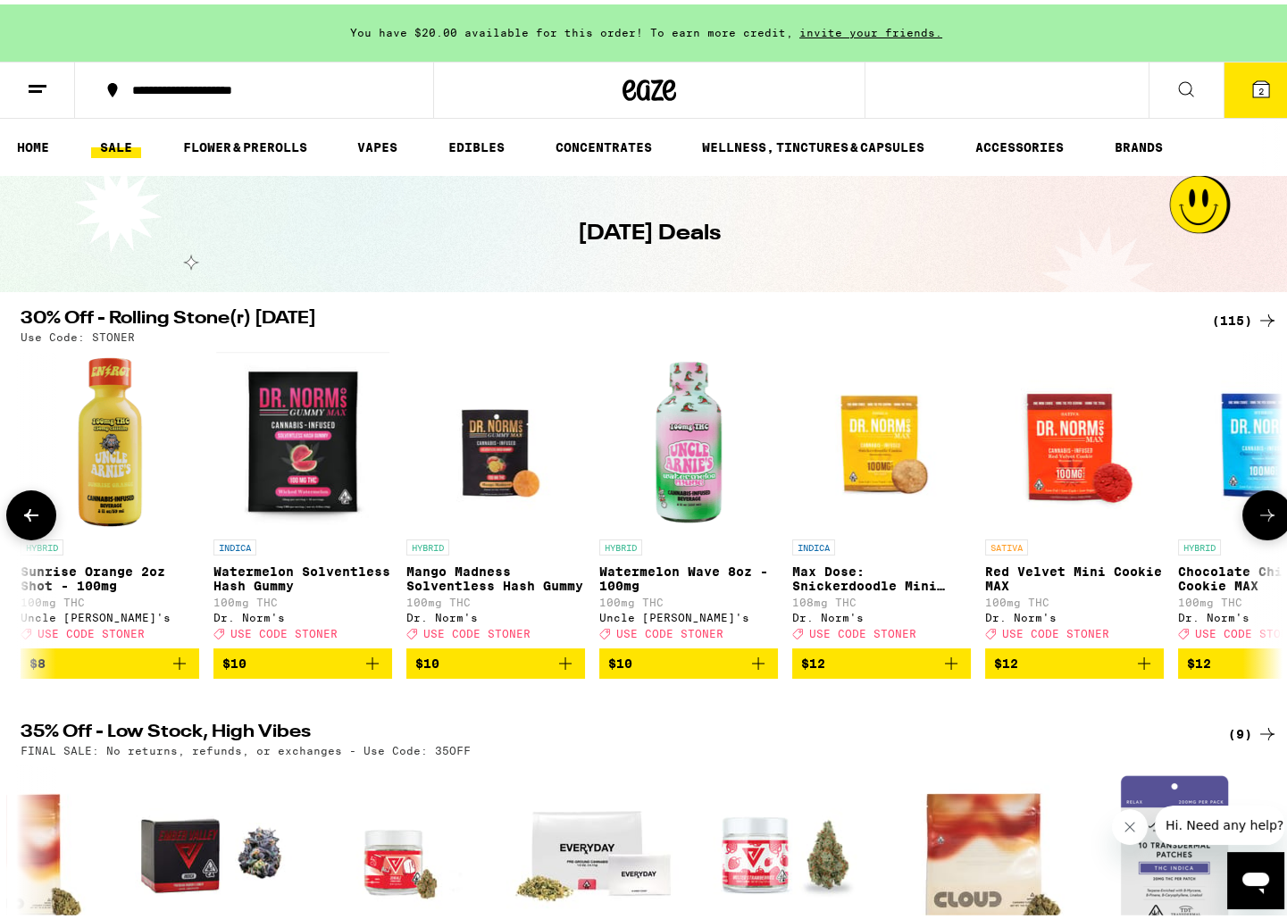
scroll to position [0, 2126]
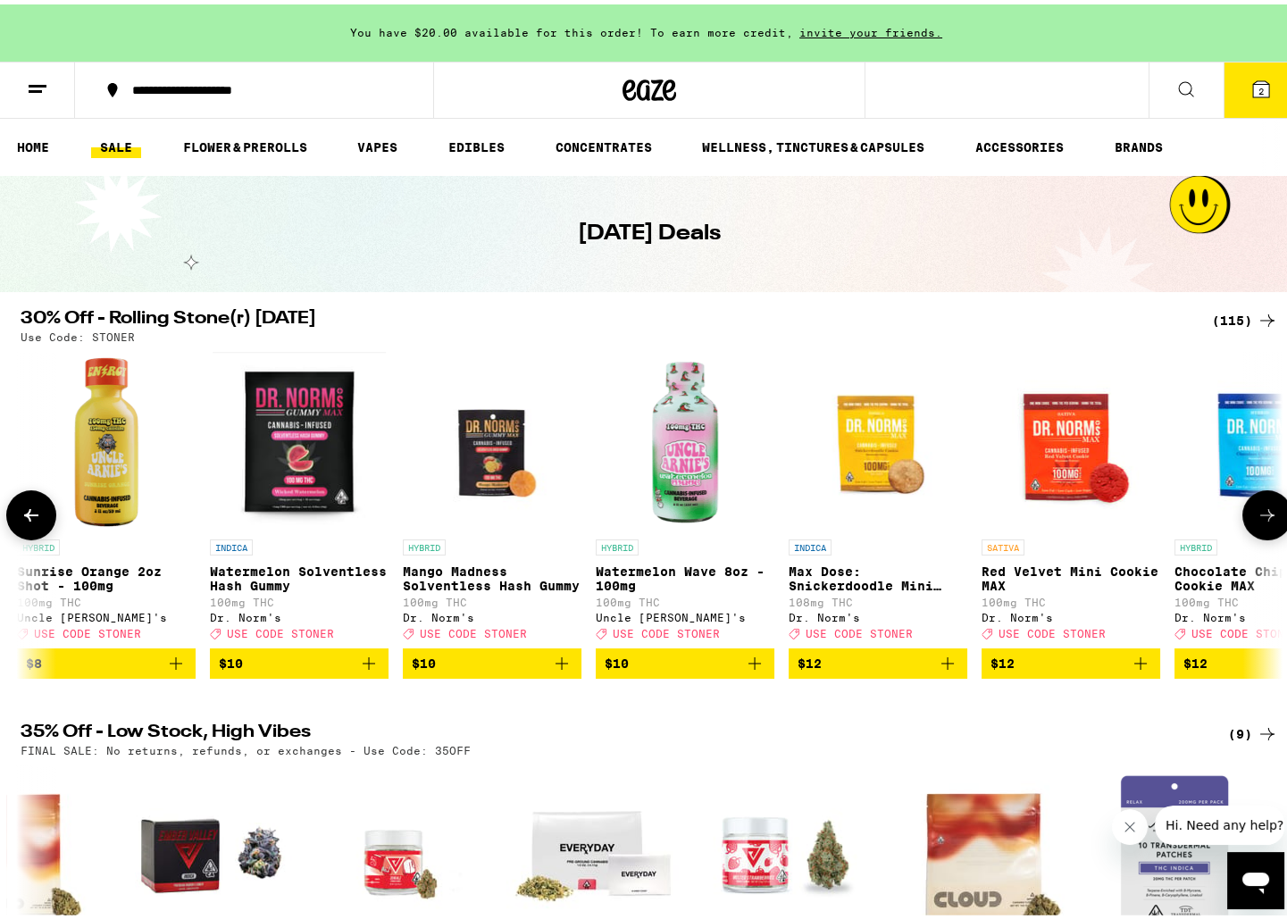
click at [1263, 522] on icon at bounding box center [1267, 510] width 21 height 21
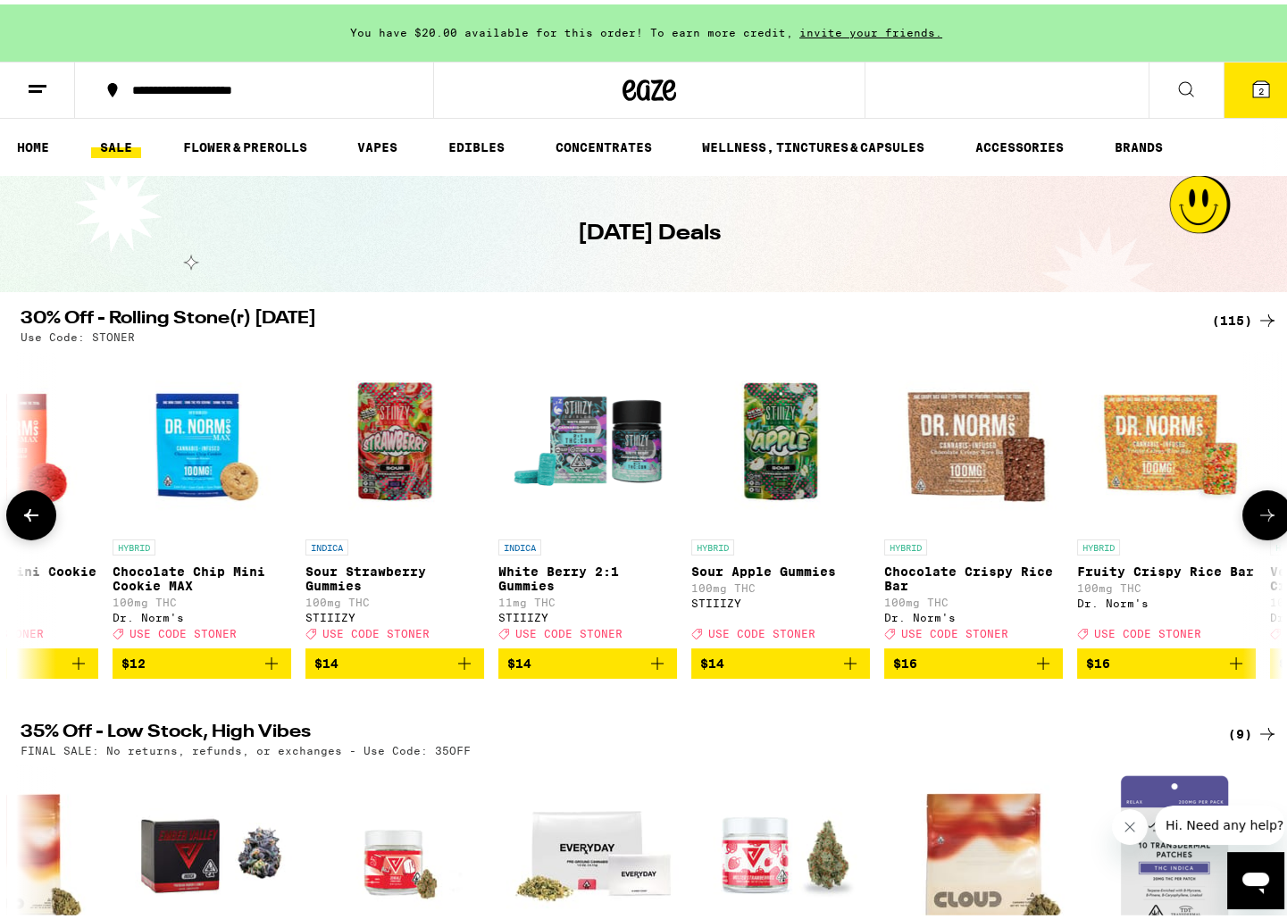
scroll to position [0, 3189]
click at [1246, 520] on button at bounding box center [1267, 511] width 50 height 50
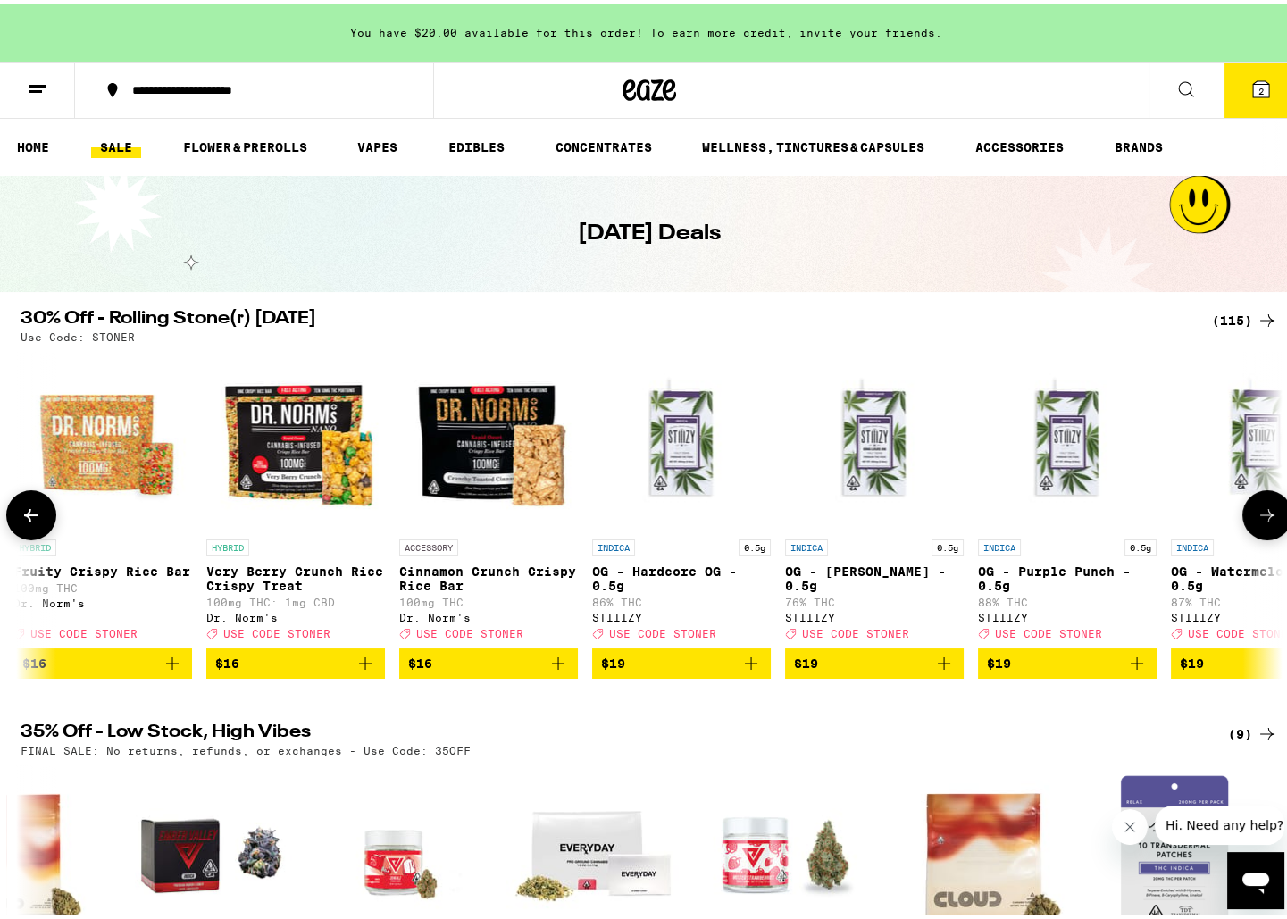
scroll to position [0, 4251]
click at [1246, 520] on button at bounding box center [1267, 511] width 50 height 50
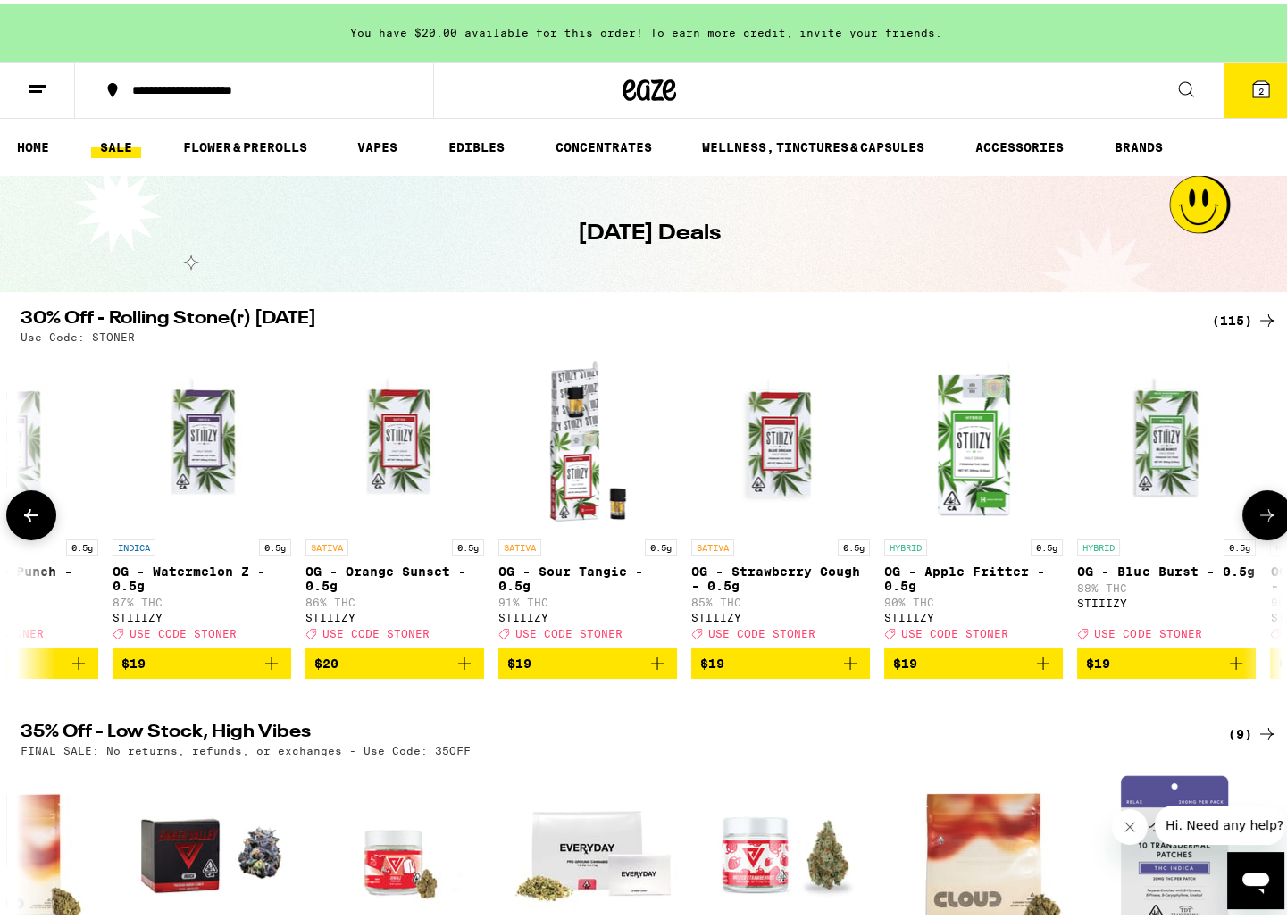
scroll to position [0, 5314]
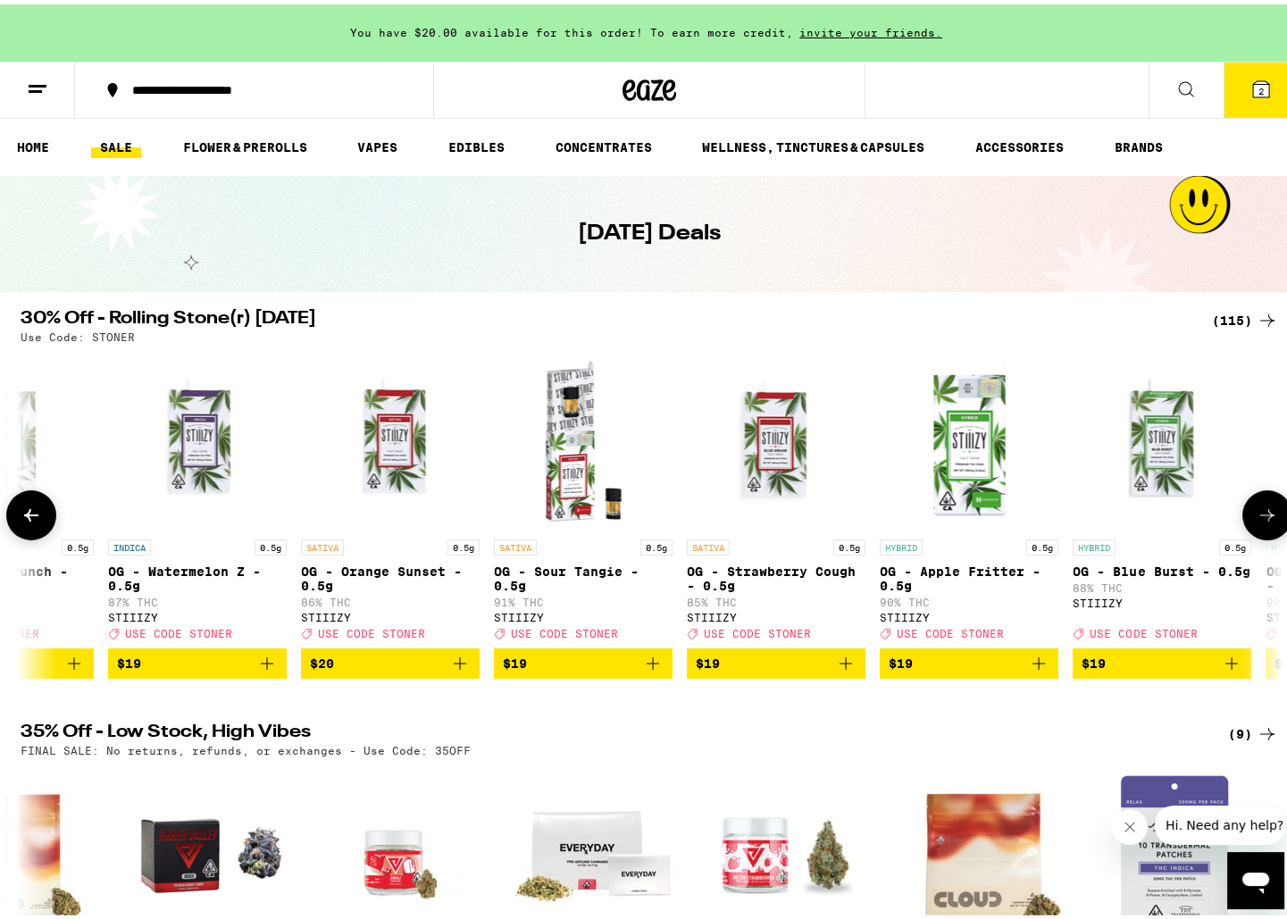
click at [1246, 520] on button at bounding box center [1267, 511] width 50 height 50
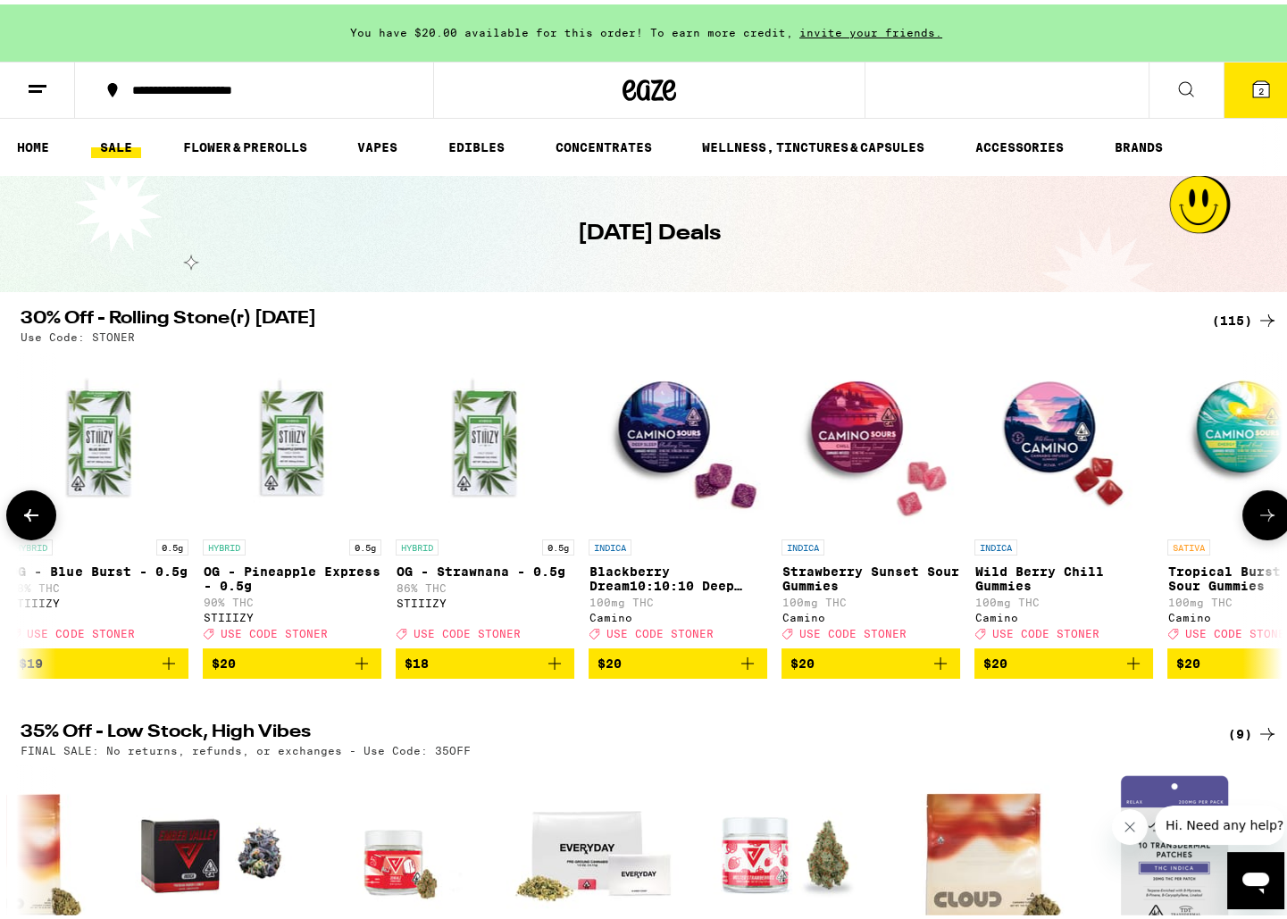
scroll to position [0, 6377]
click at [1246, 520] on button at bounding box center [1267, 511] width 50 height 50
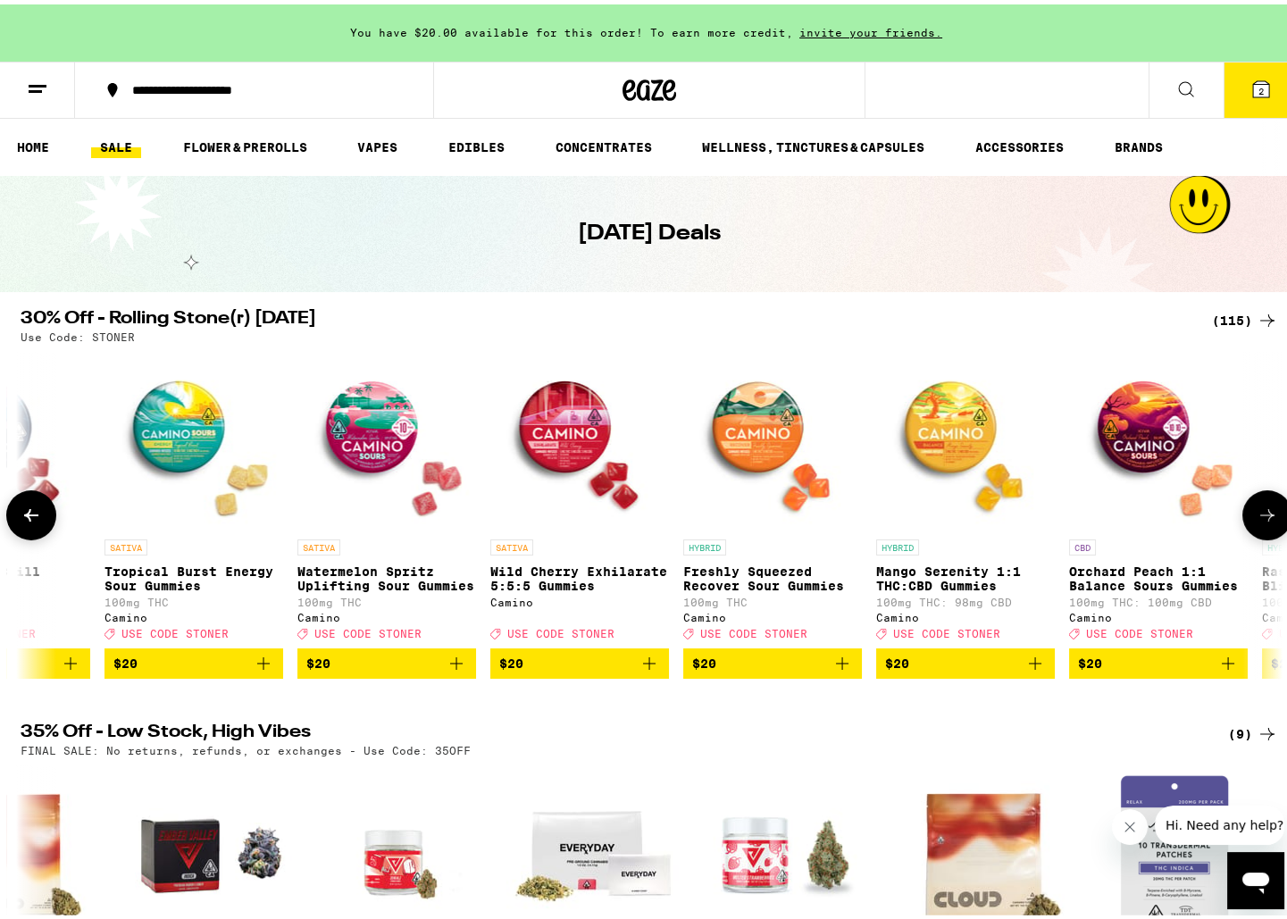
click at [1246, 520] on button at bounding box center [1267, 511] width 50 height 50
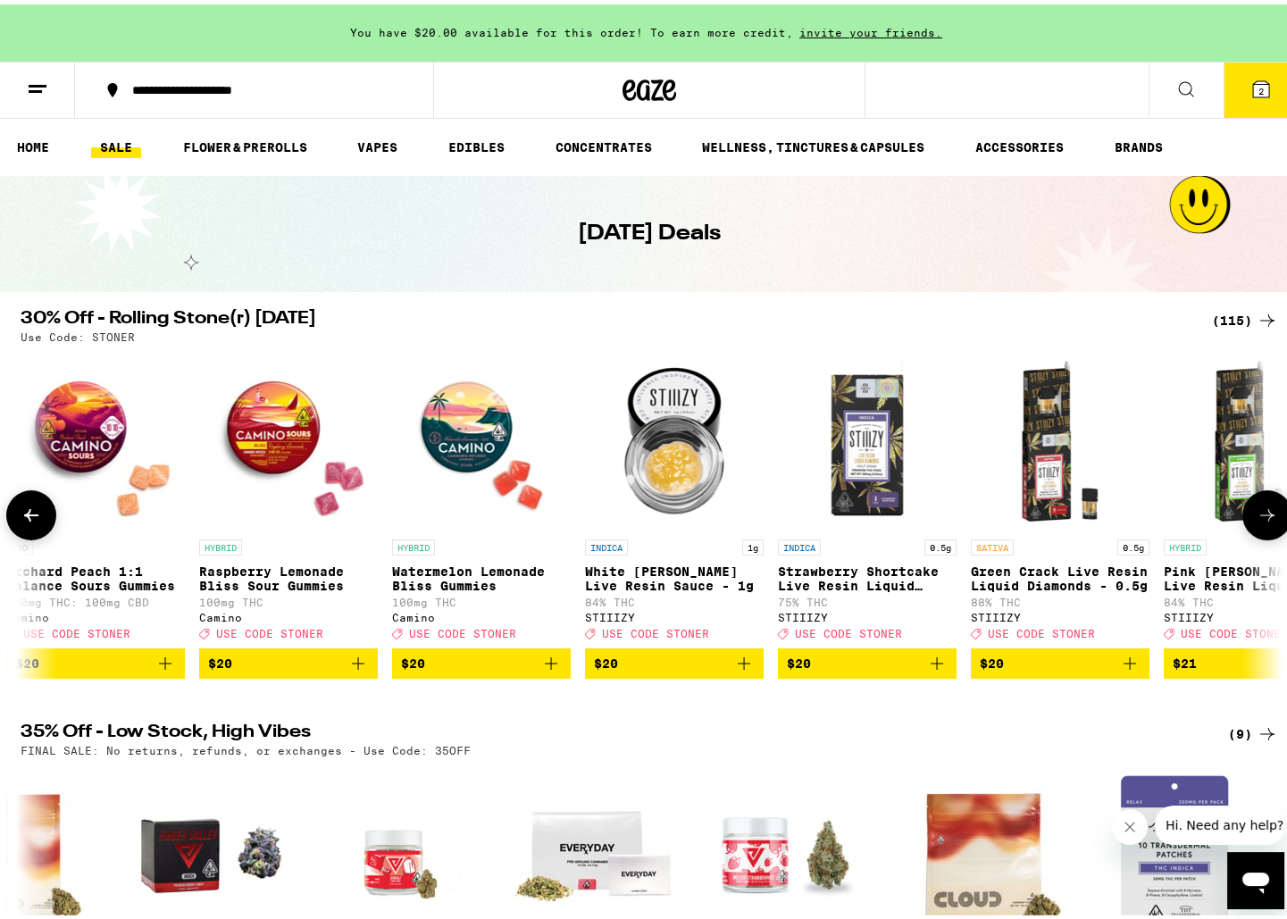
scroll to position [0, 8503]
click at [1246, 520] on button at bounding box center [1267, 511] width 50 height 50
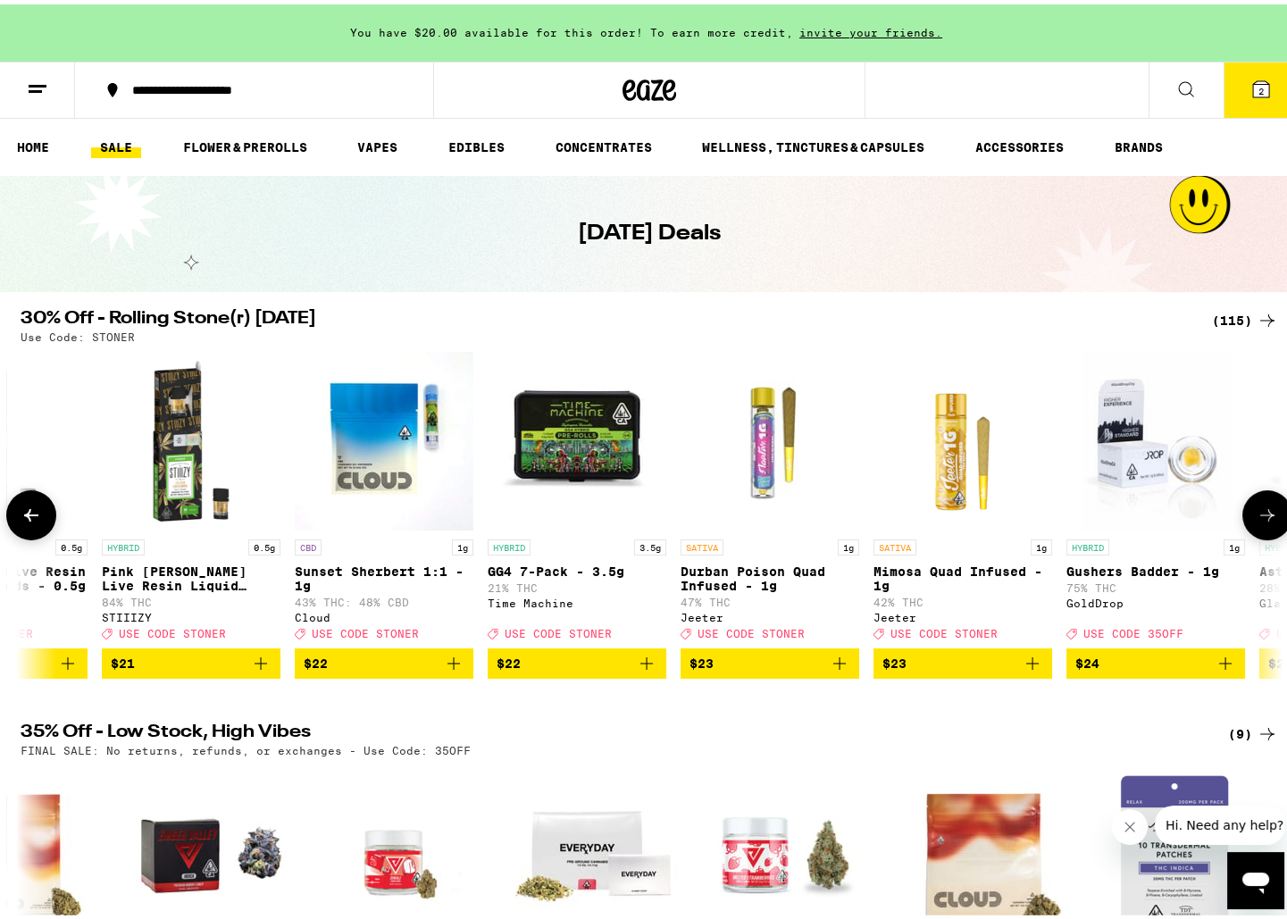
scroll to position [0, 9566]
click at [1246, 520] on button at bounding box center [1267, 511] width 50 height 50
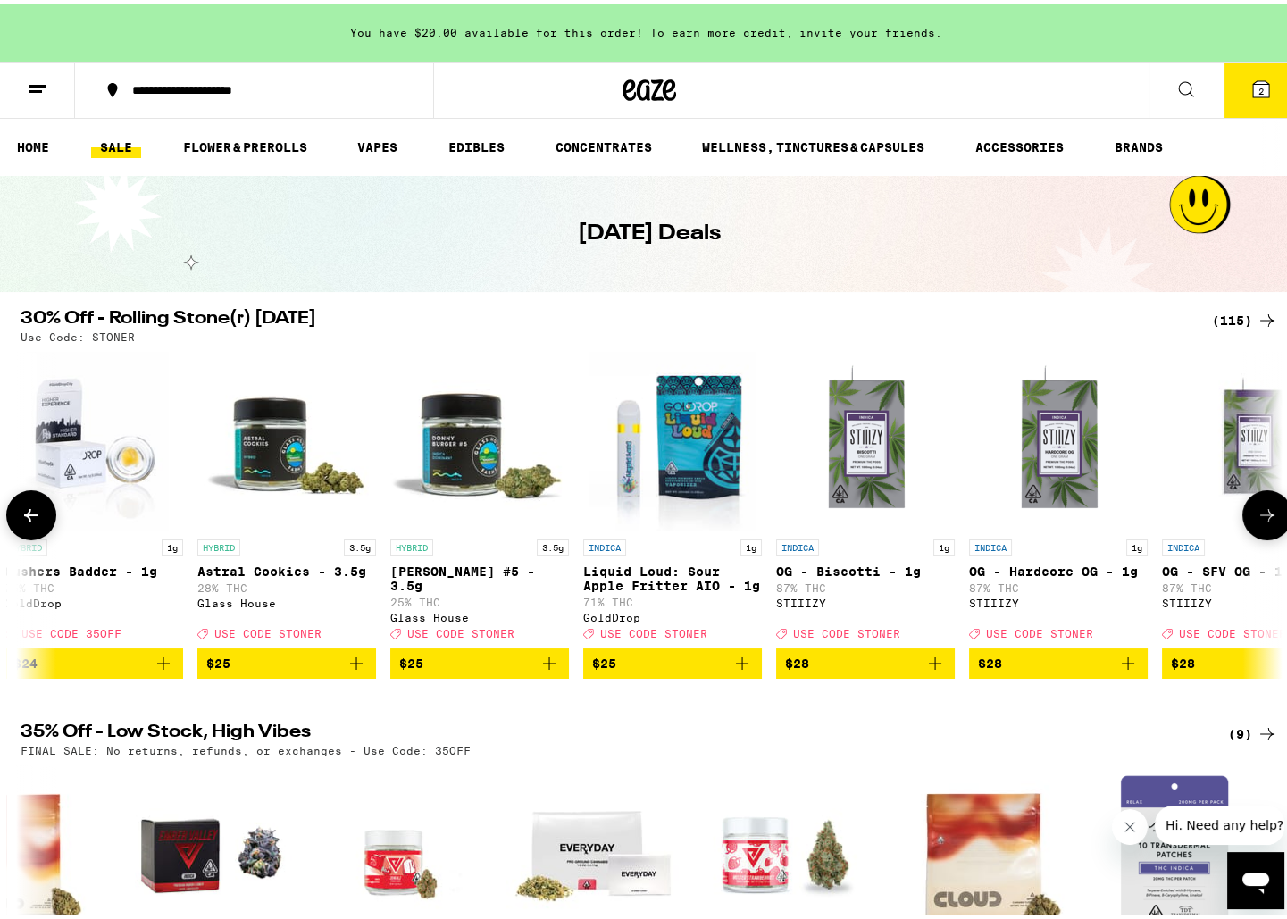
scroll to position [0, 10629]
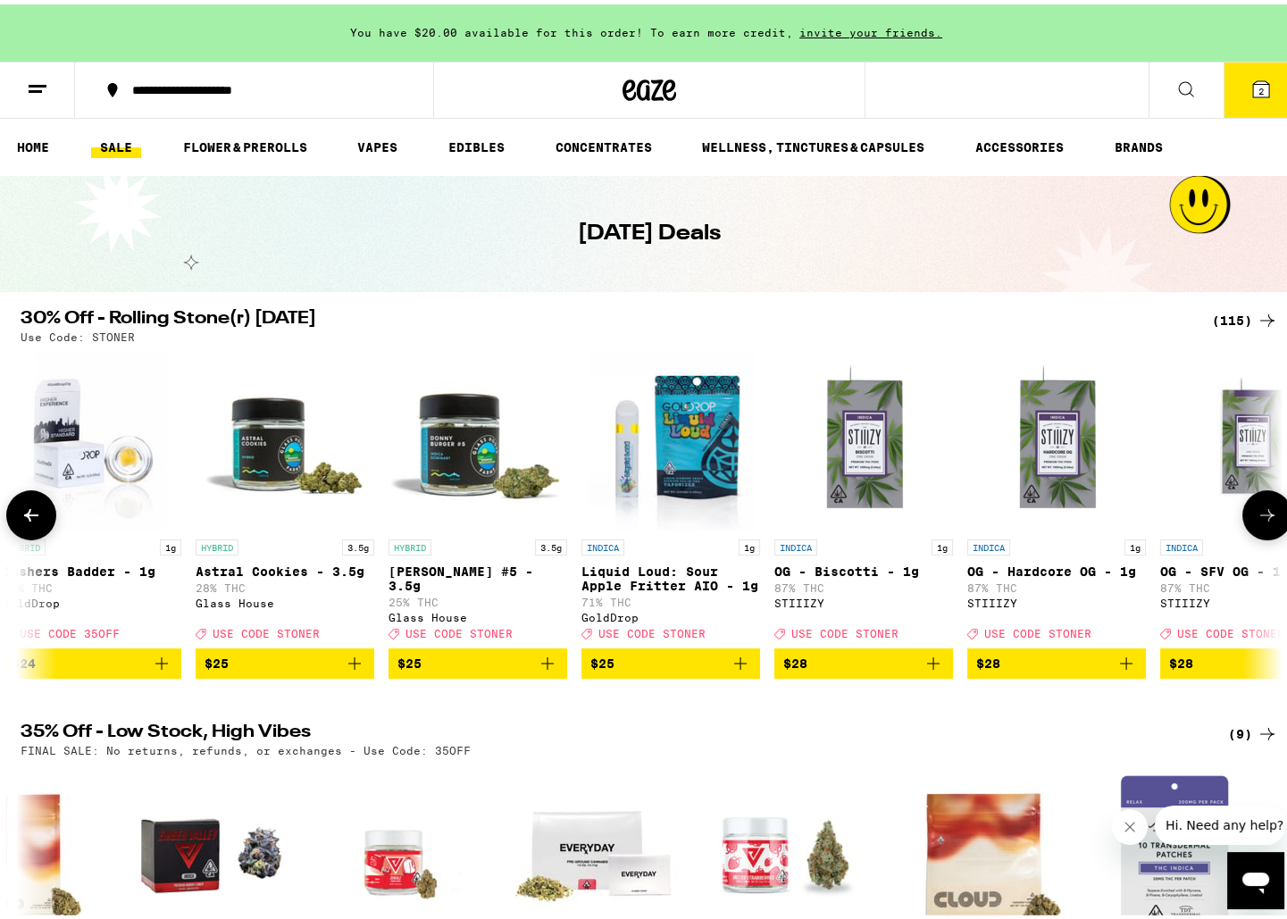
click at [1246, 520] on button at bounding box center [1267, 511] width 50 height 50
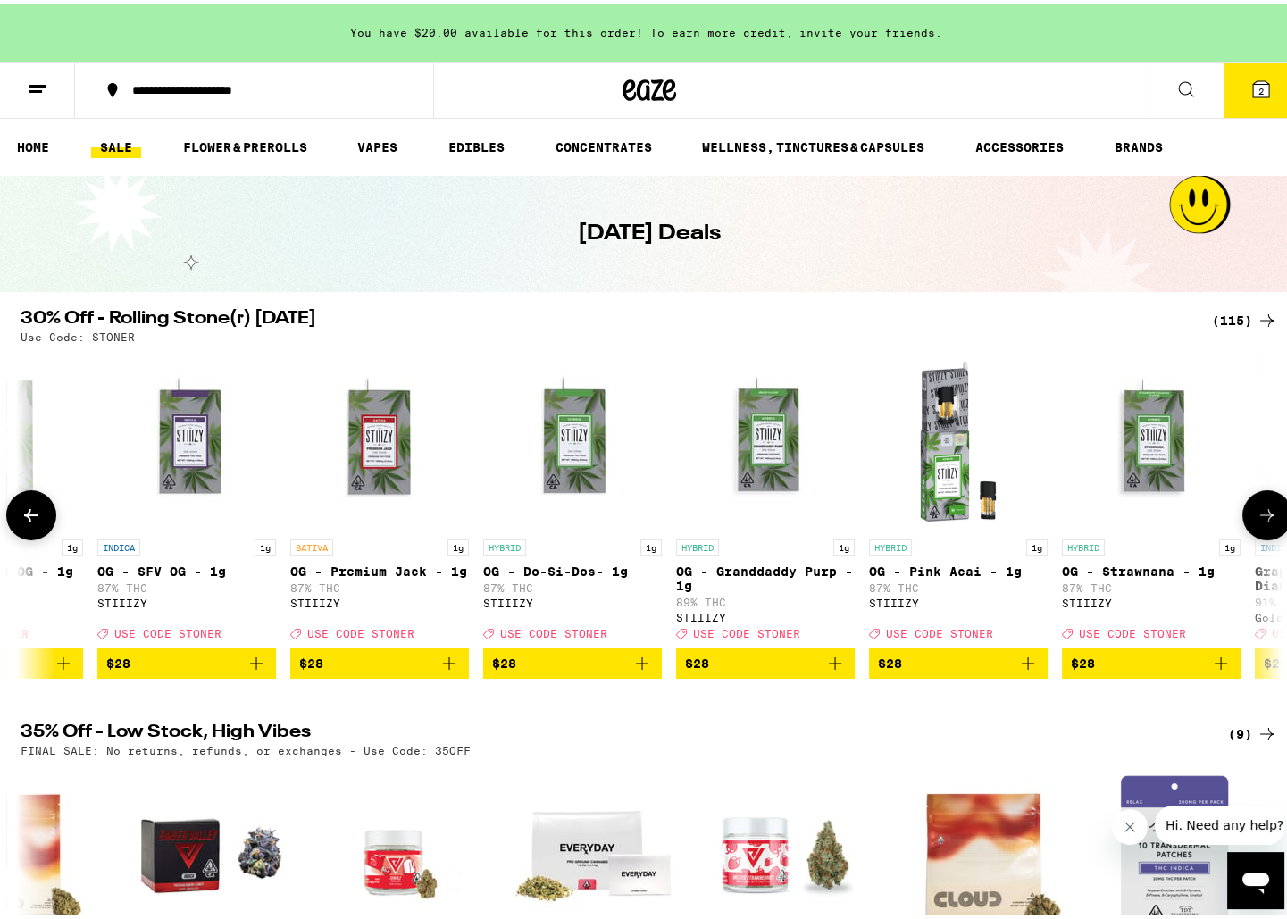
click at [1246, 520] on button at bounding box center [1267, 511] width 50 height 50
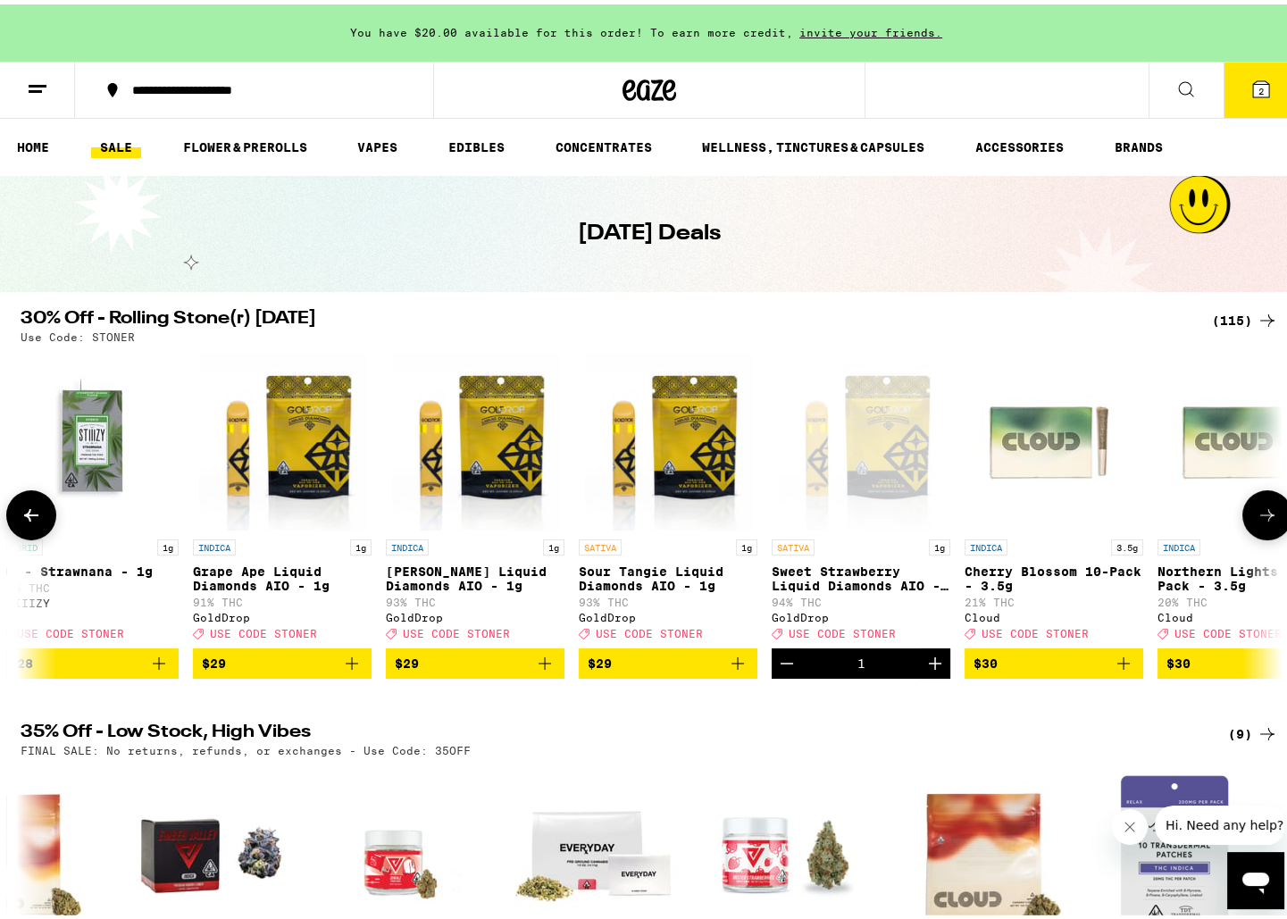
scroll to position [0, 12754]
click at [1246, 520] on button at bounding box center [1267, 511] width 50 height 50
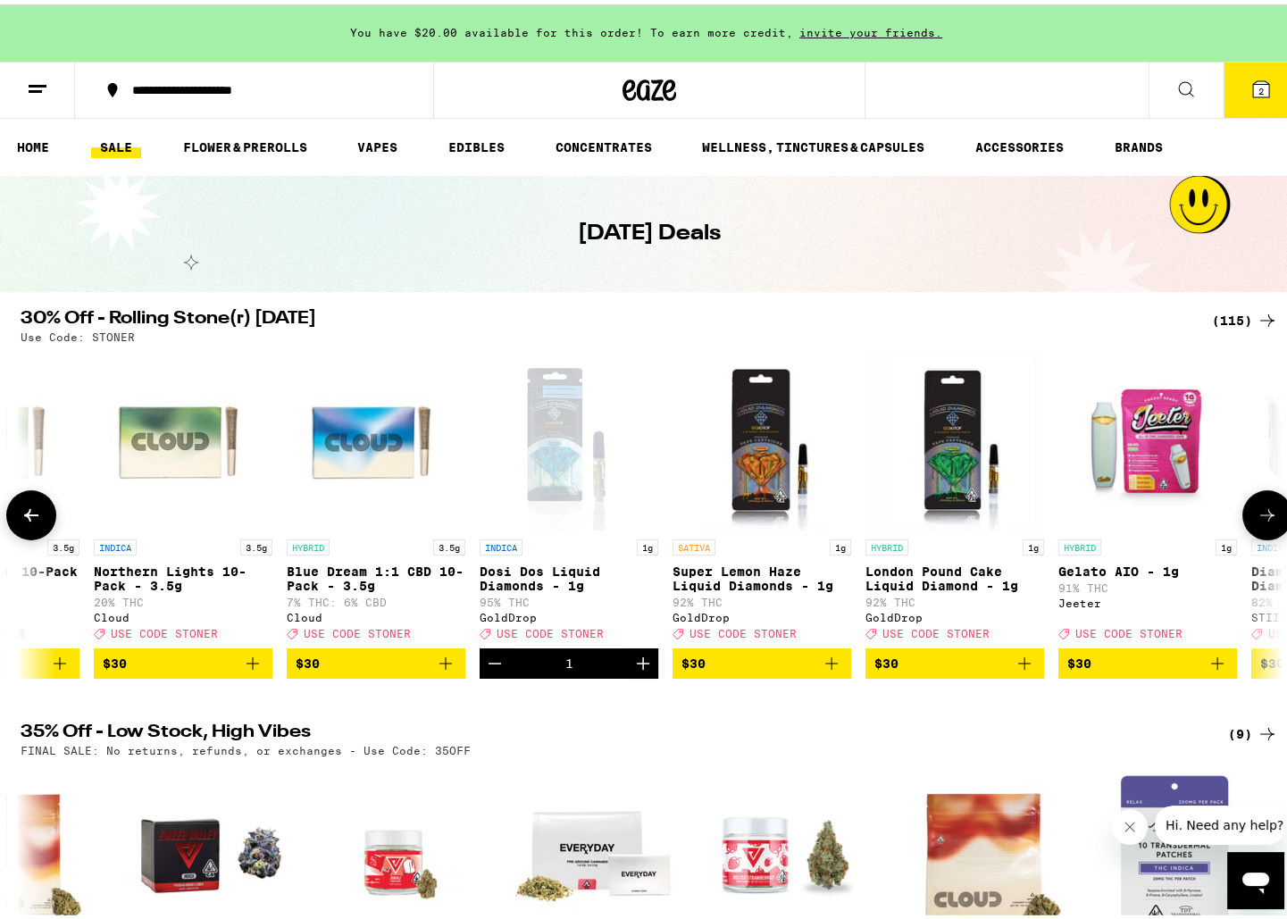
scroll to position [0, 13817]
click at [1245, 520] on button at bounding box center [1267, 511] width 50 height 50
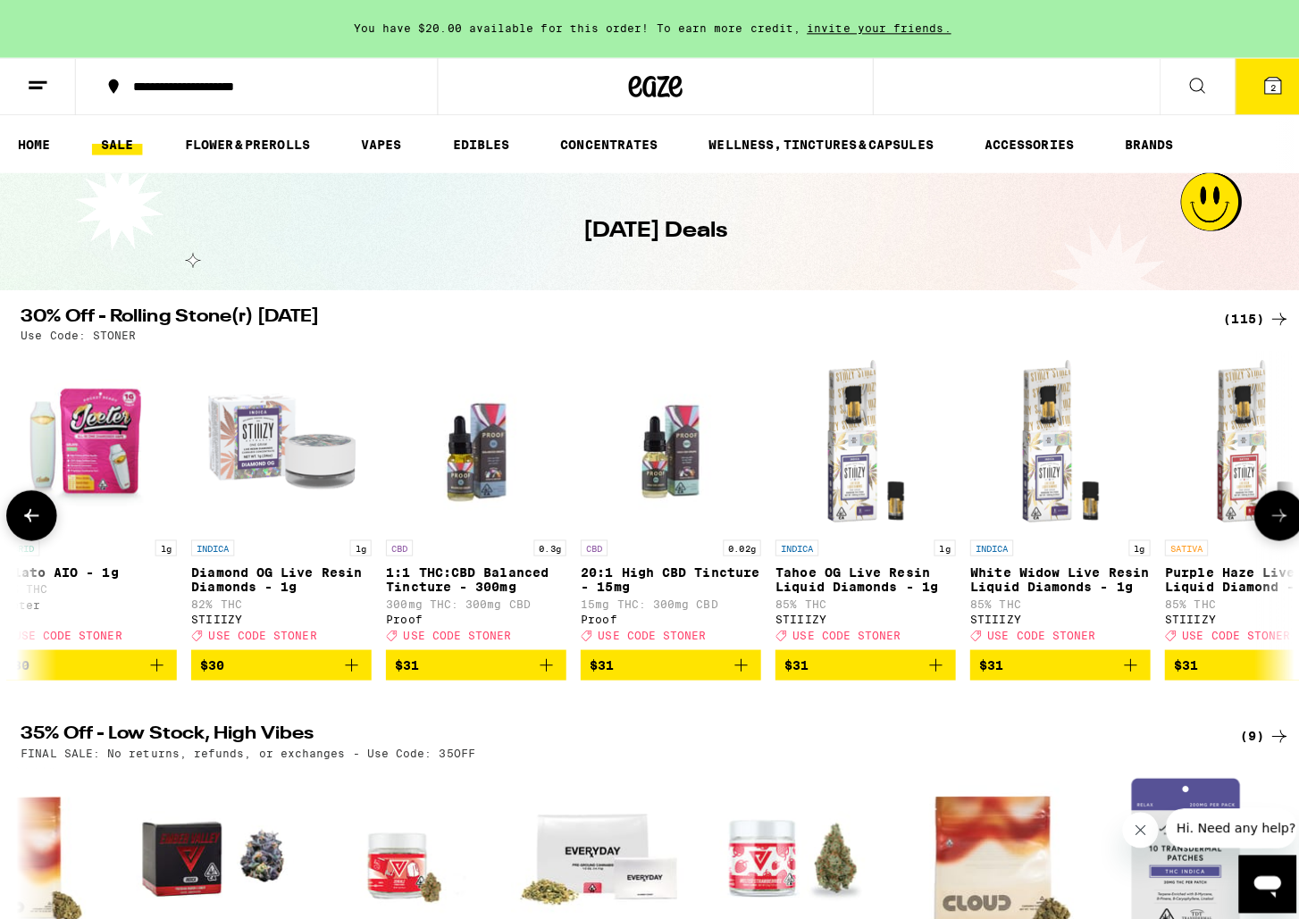
scroll to position [0, 14880]
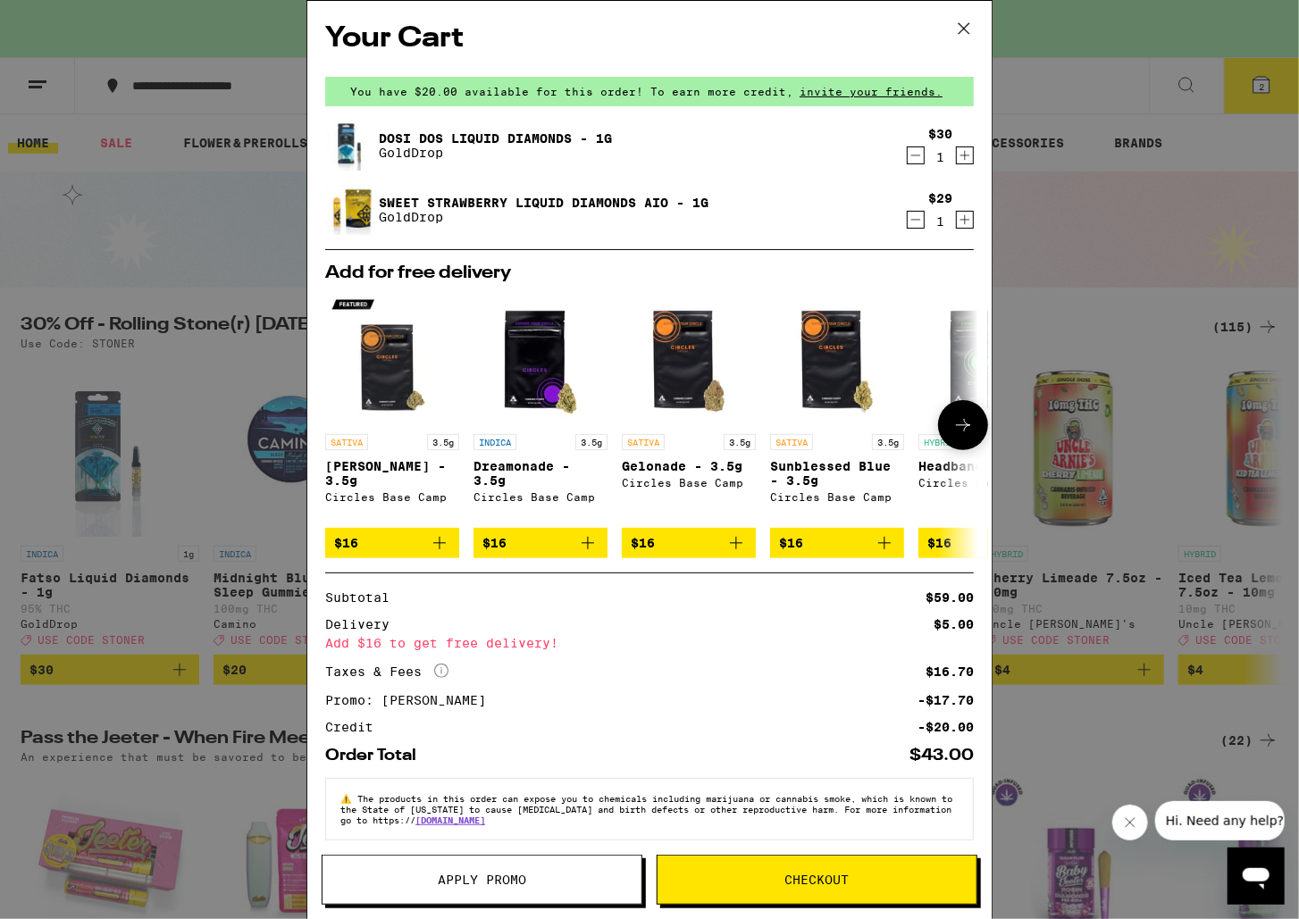
click at [952, 434] on icon at bounding box center [962, 424] width 21 height 21
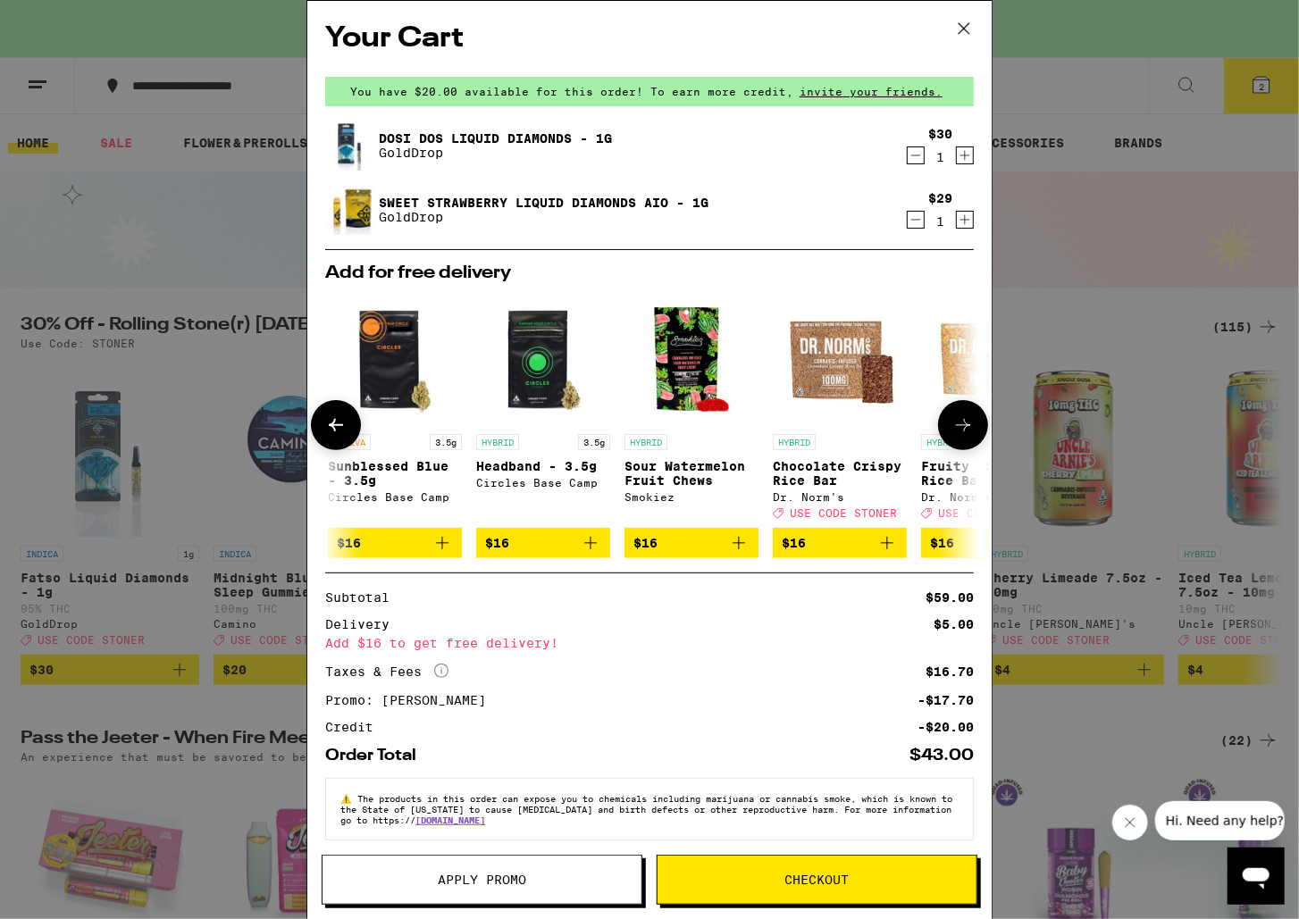
scroll to position [0, 442]
click at [952, 434] on icon at bounding box center [962, 424] width 21 height 21
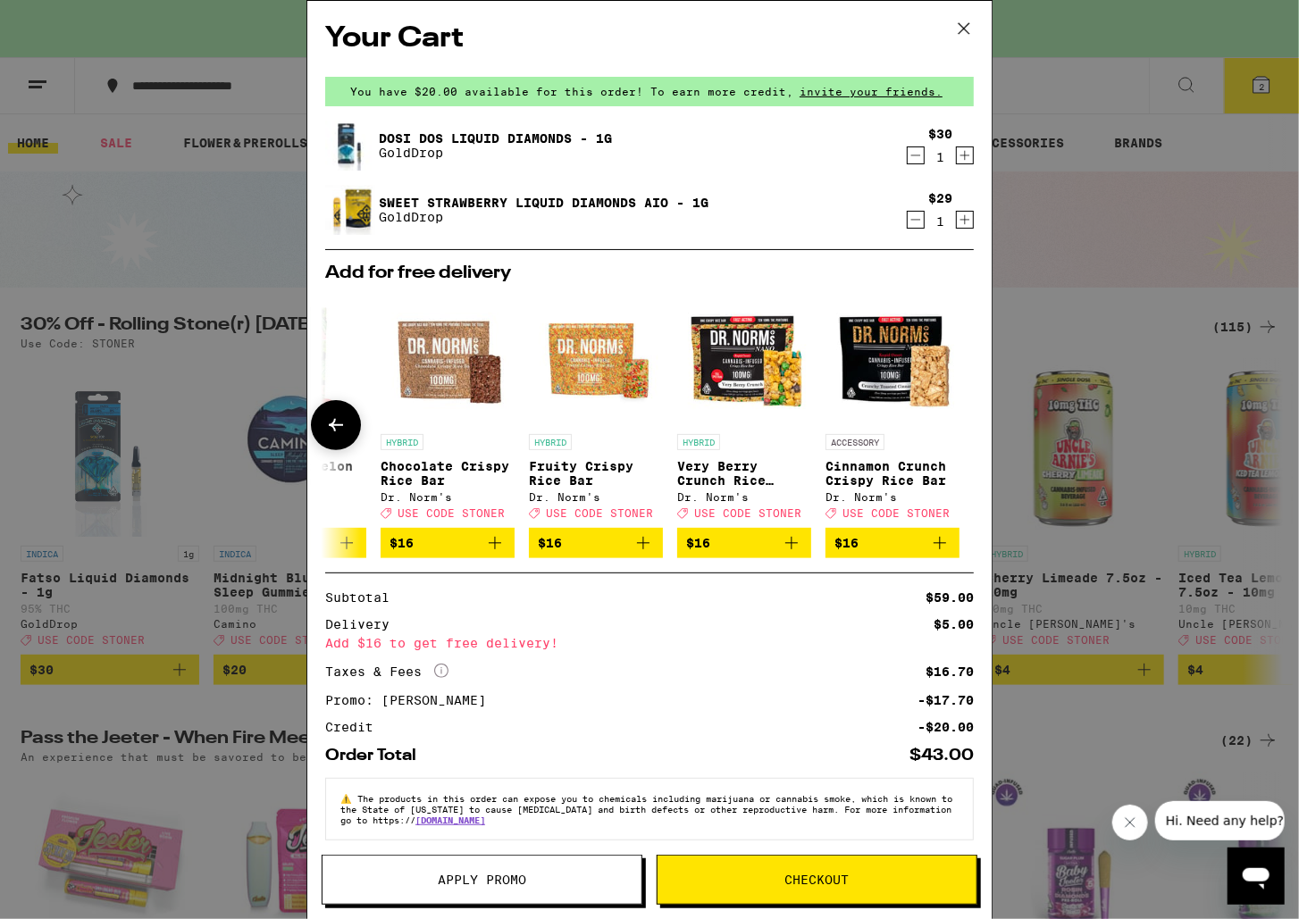
scroll to position [0, 846]
click at [949, 434] on div at bounding box center [963, 425] width 50 height 50
click at [339, 436] on icon at bounding box center [335, 424] width 21 height 21
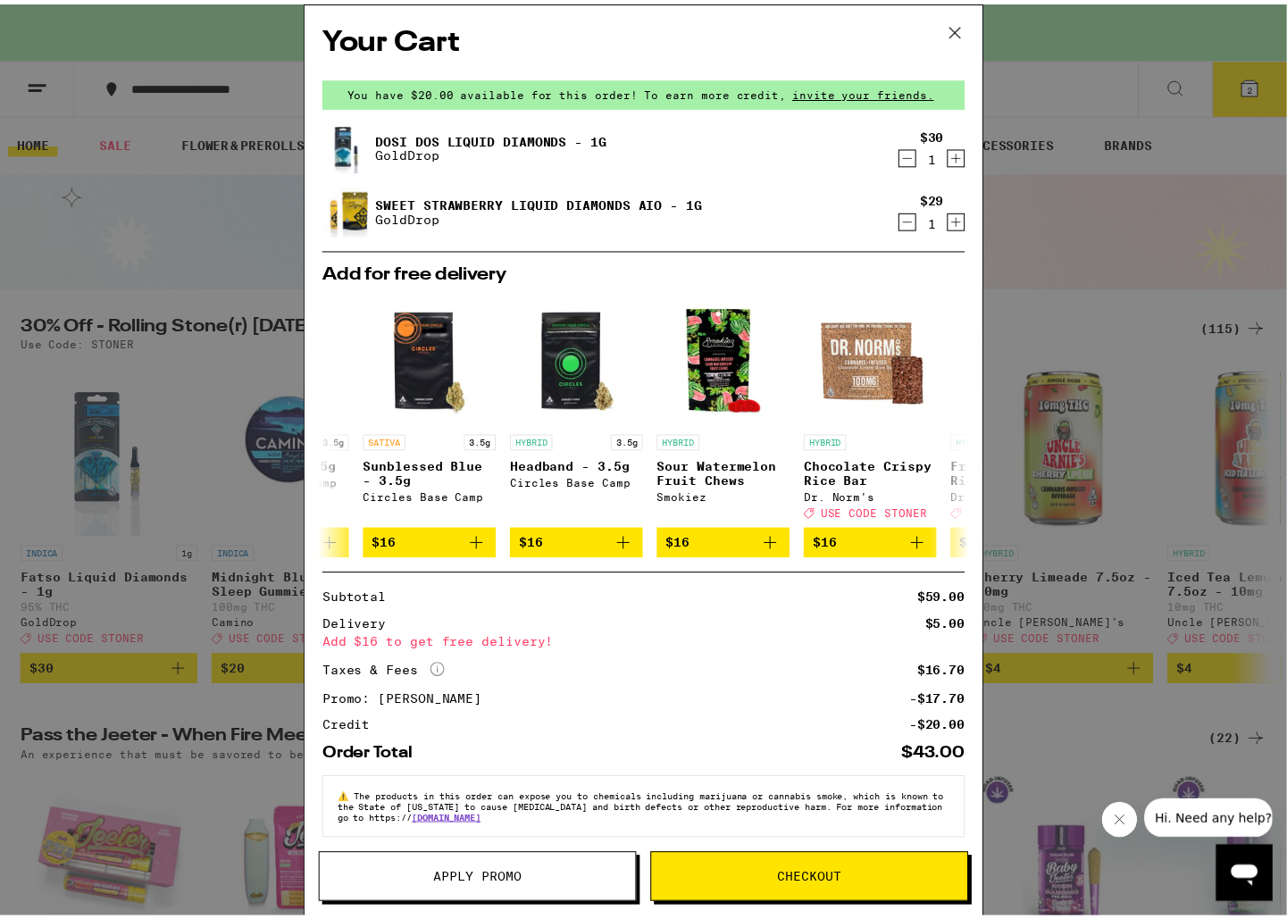
scroll to position [0, 404]
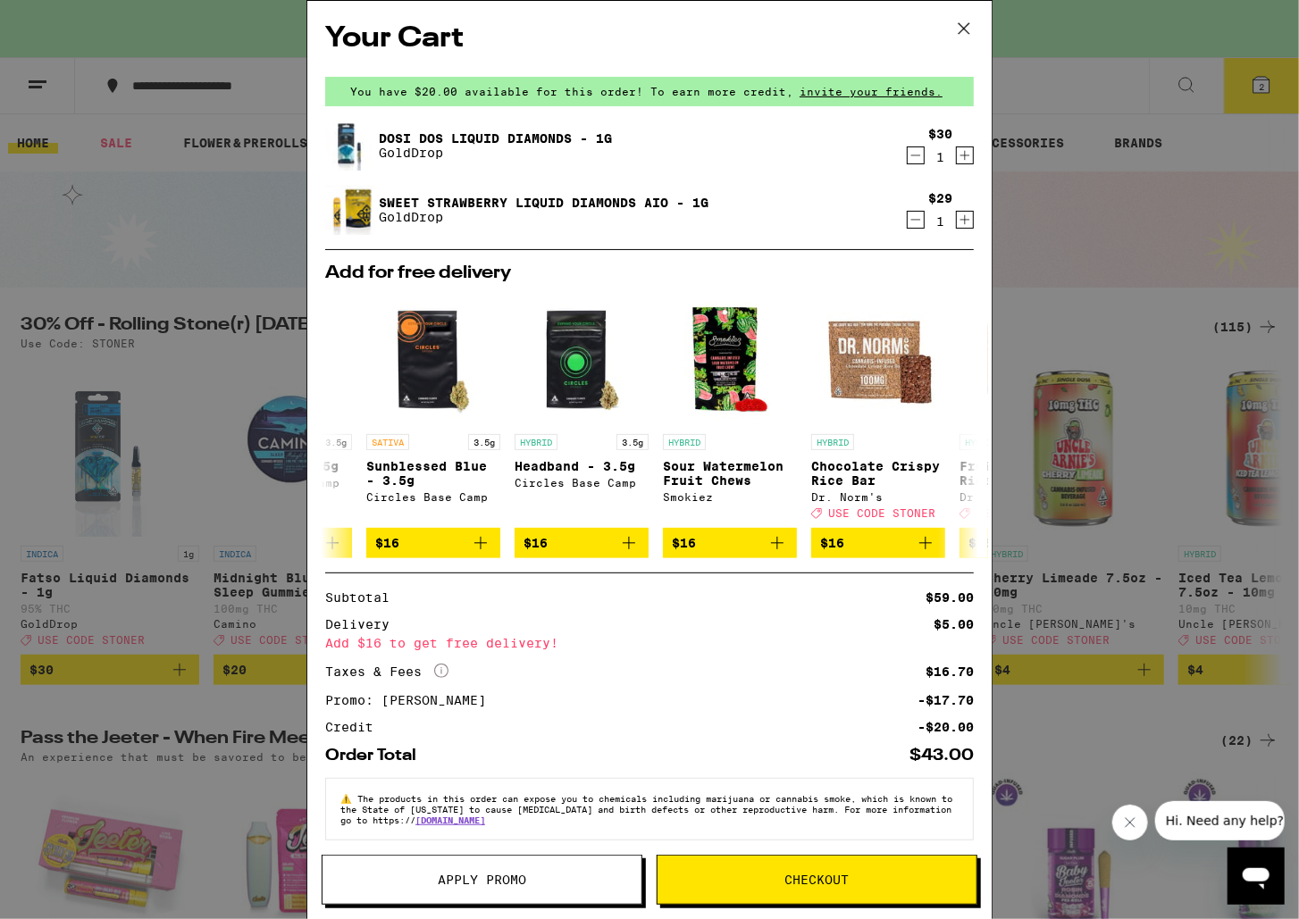
click at [204, 410] on div "Your Cart You have $20.00 available for this order! To earn more credit, invite…" at bounding box center [649, 459] width 1299 height 919
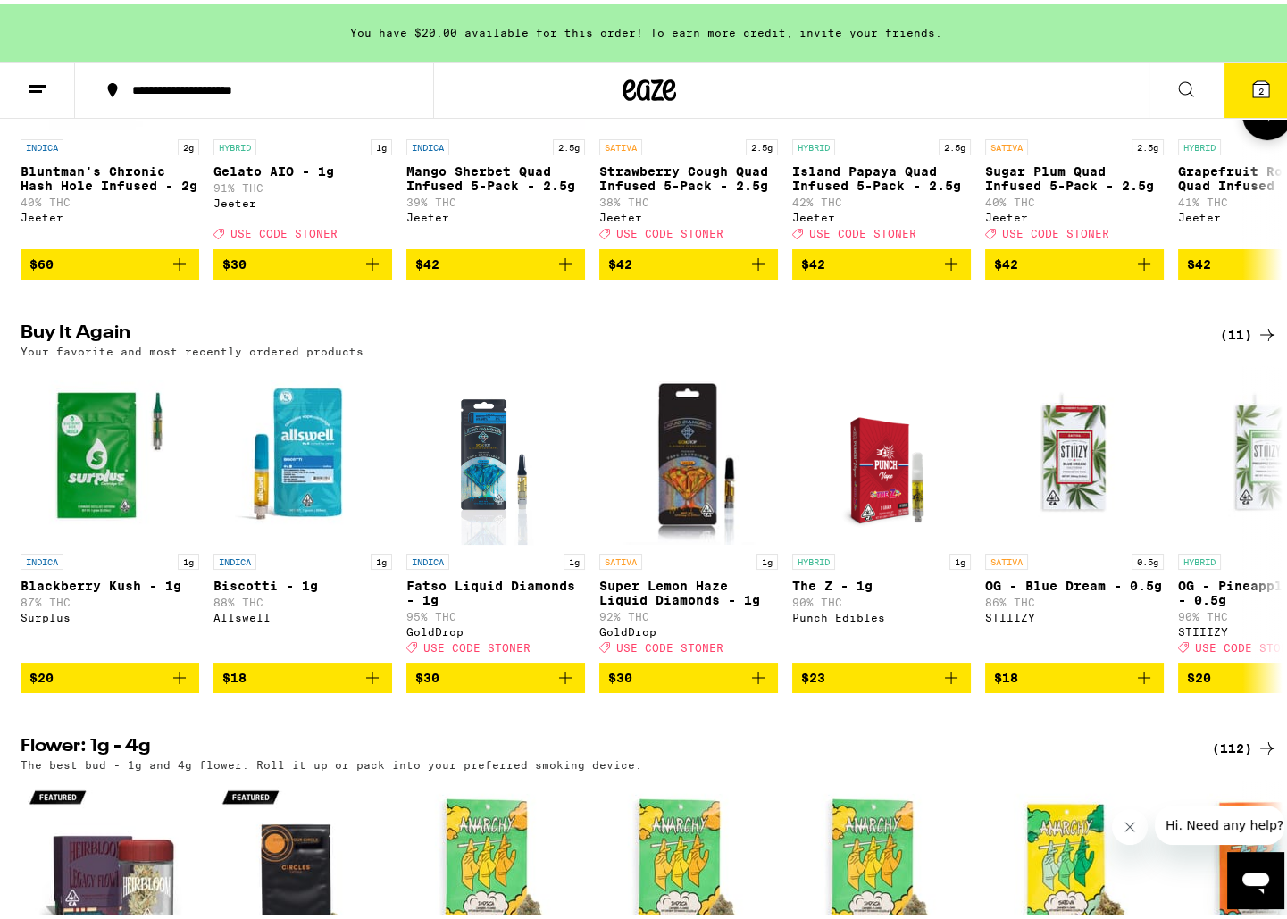
scroll to position [839, 0]
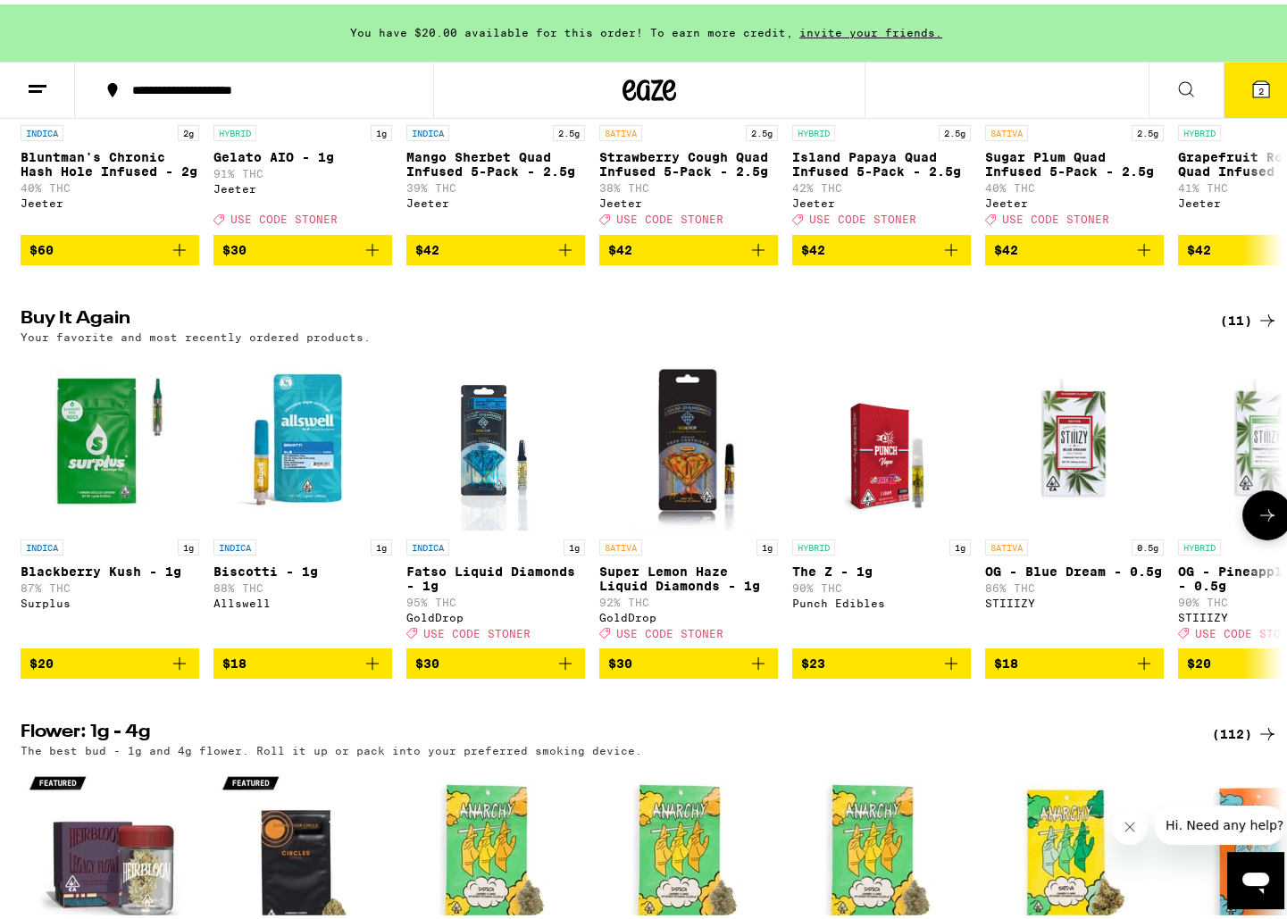
click at [375, 670] on icon "Add to bag" at bounding box center [372, 658] width 21 height 21
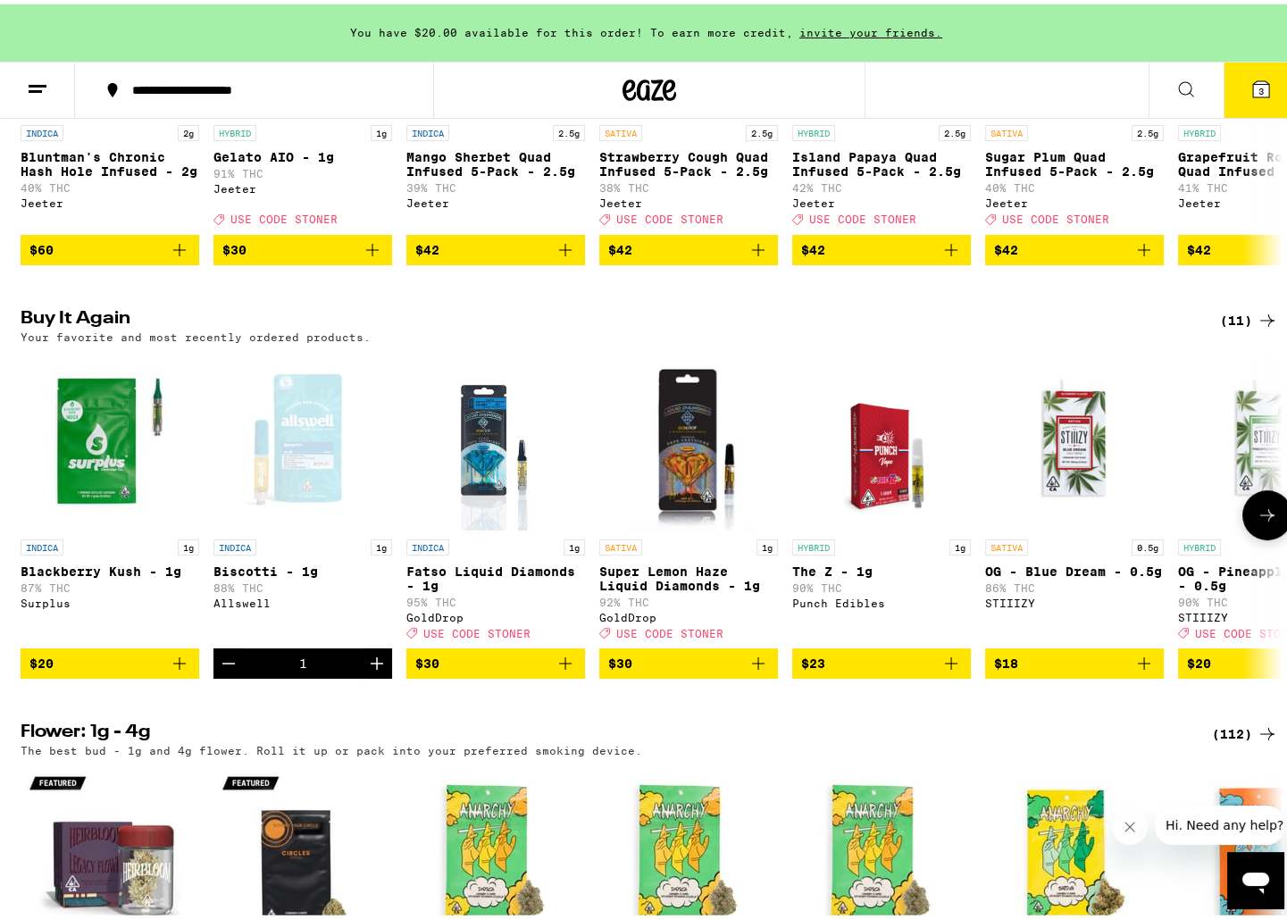
click at [374, 670] on icon "Increment" at bounding box center [376, 658] width 21 height 21
click at [224, 670] on icon "Decrement" at bounding box center [228, 658] width 21 height 21
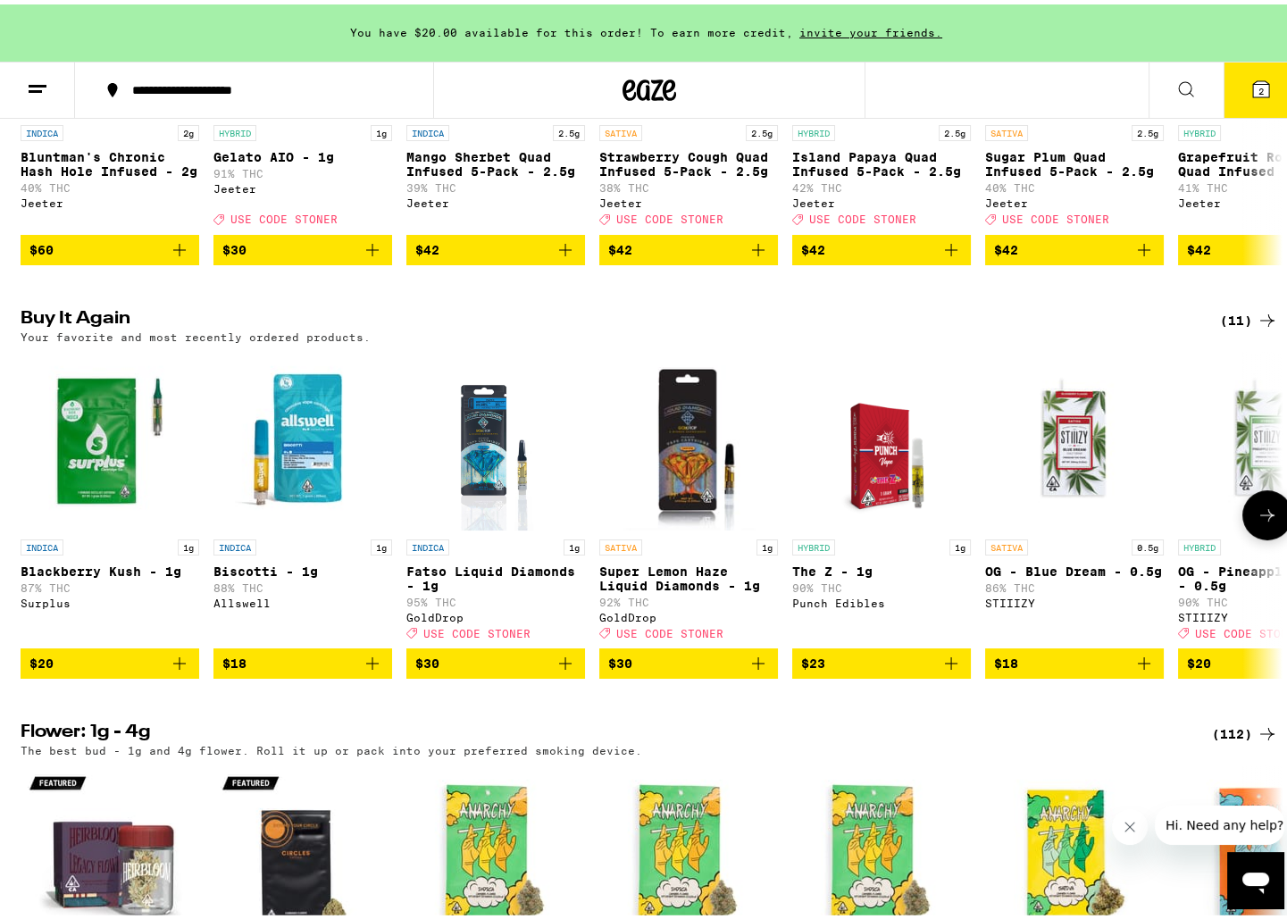
click at [1266, 522] on icon at bounding box center [1267, 510] width 21 height 21
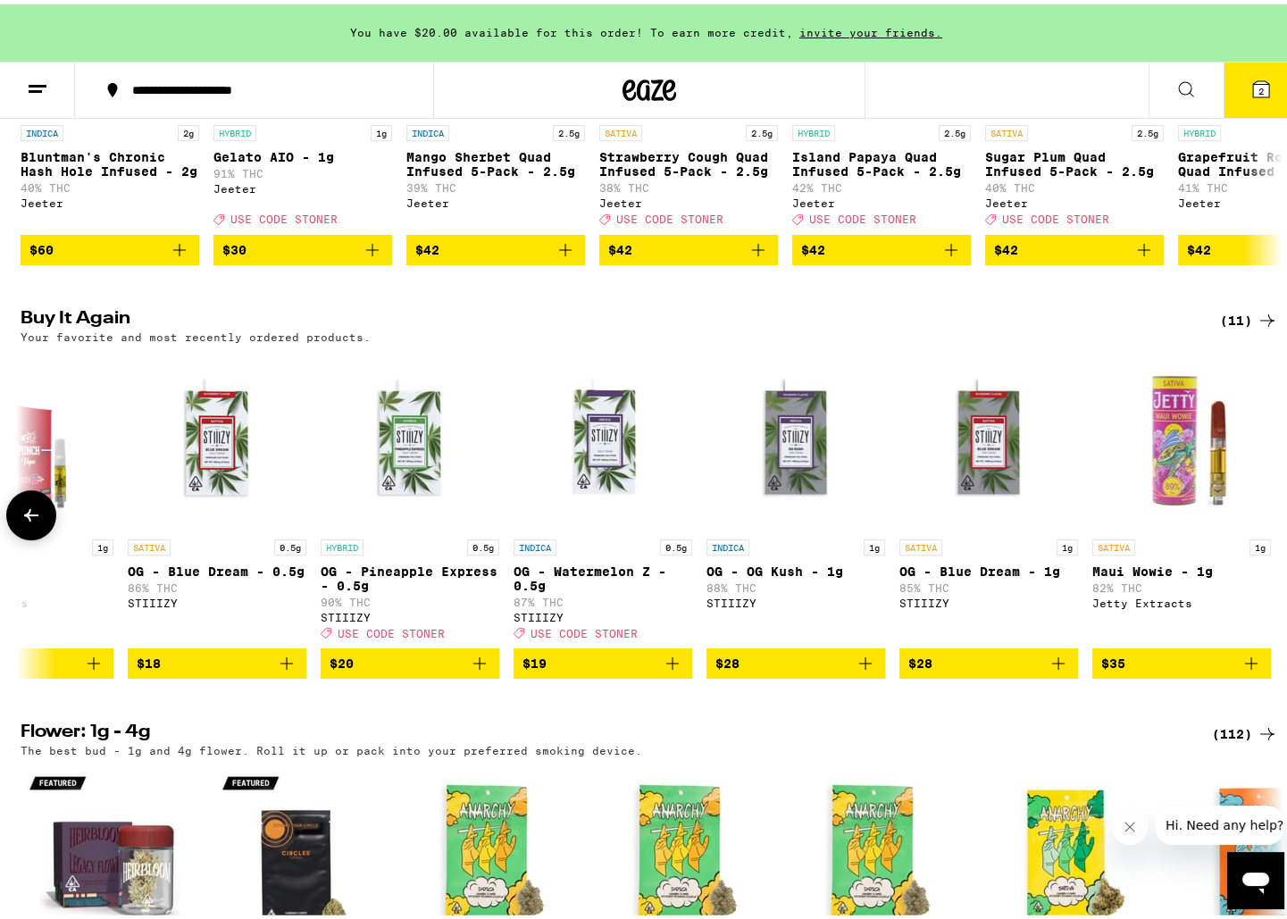
scroll to position [0, 865]
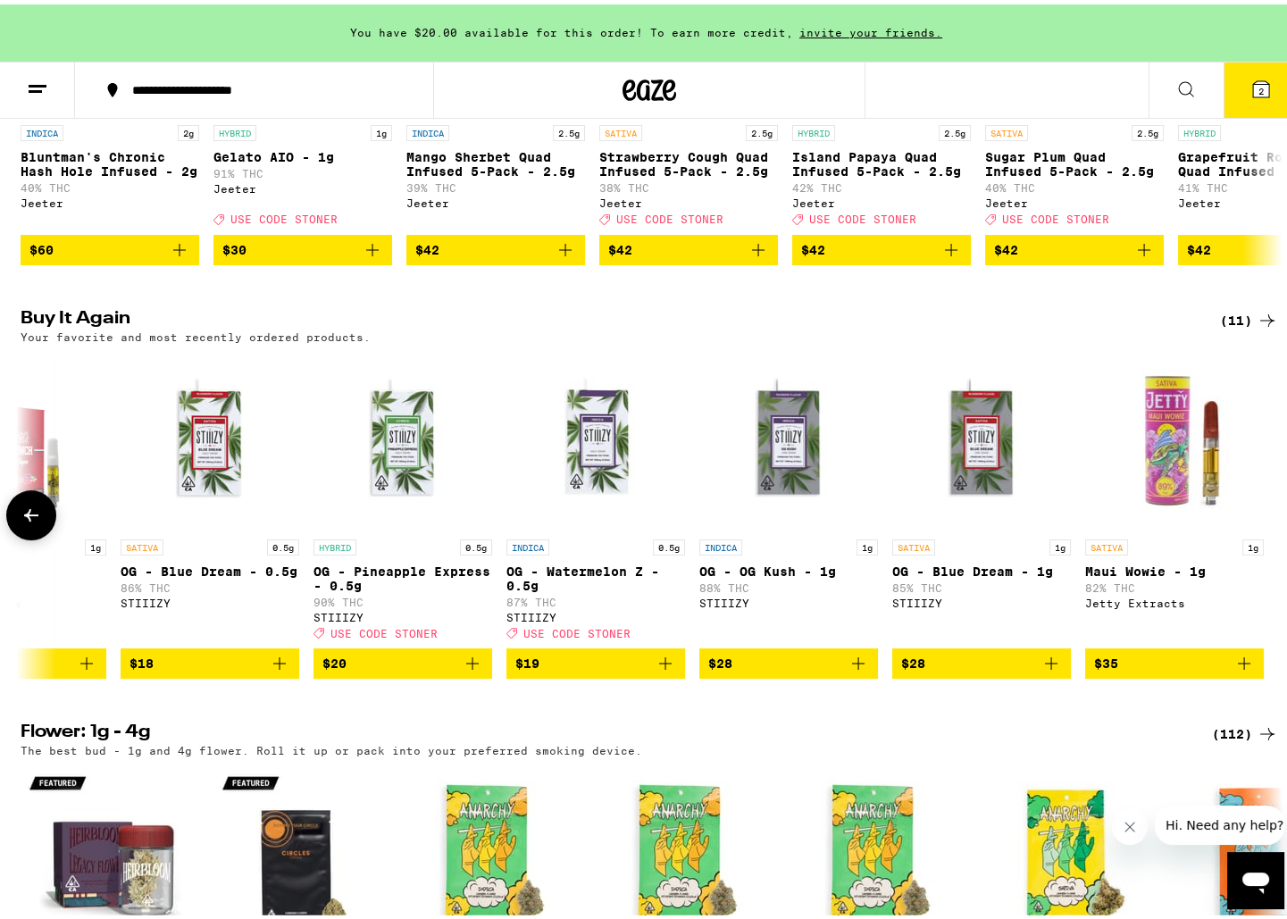
click at [46, 536] on button at bounding box center [31, 511] width 50 height 50
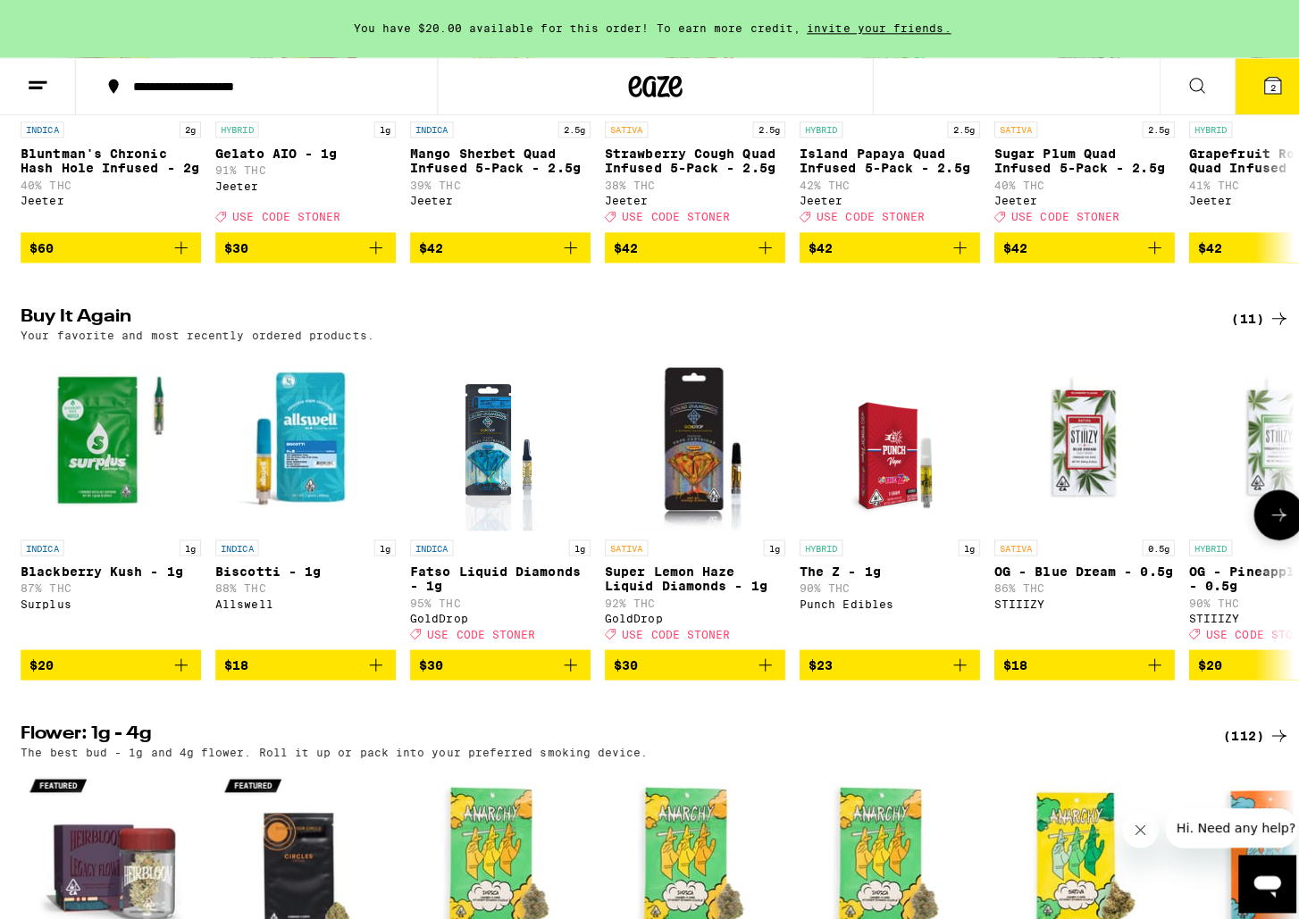
scroll to position [0, 0]
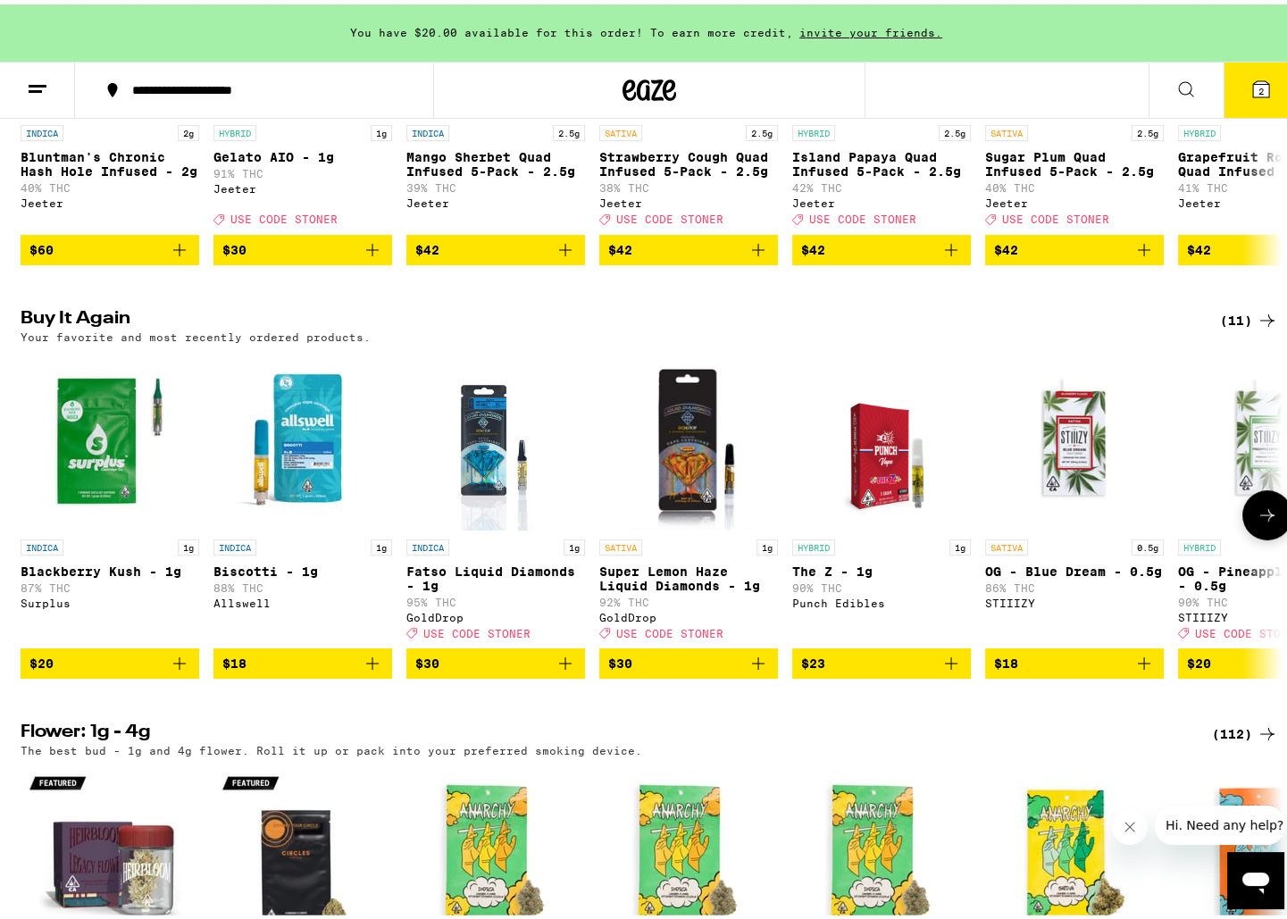
click at [555, 670] on icon "Add to bag" at bounding box center [565, 658] width 21 height 21
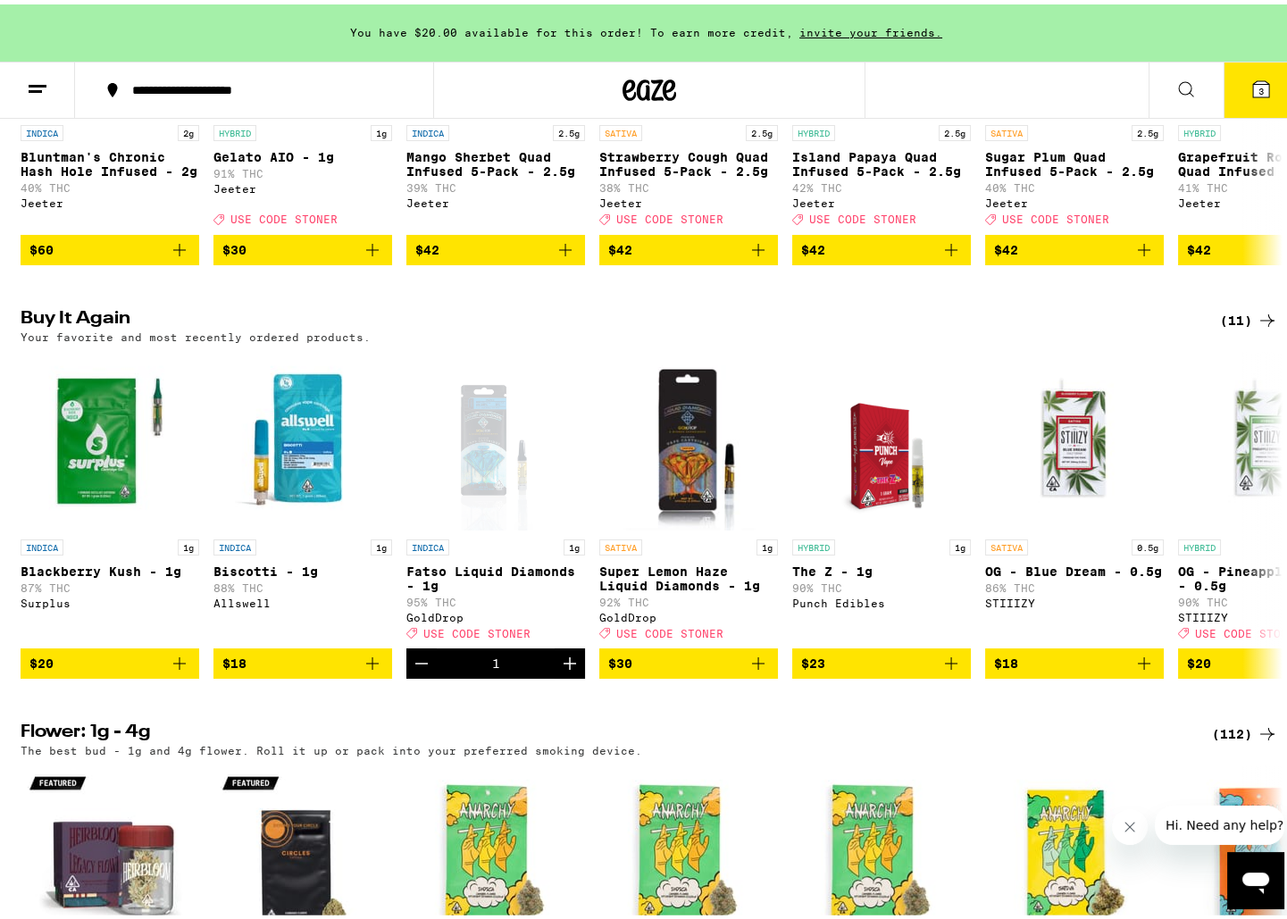
click at [1250, 86] on icon at bounding box center [1260, 84] width 21 height 21
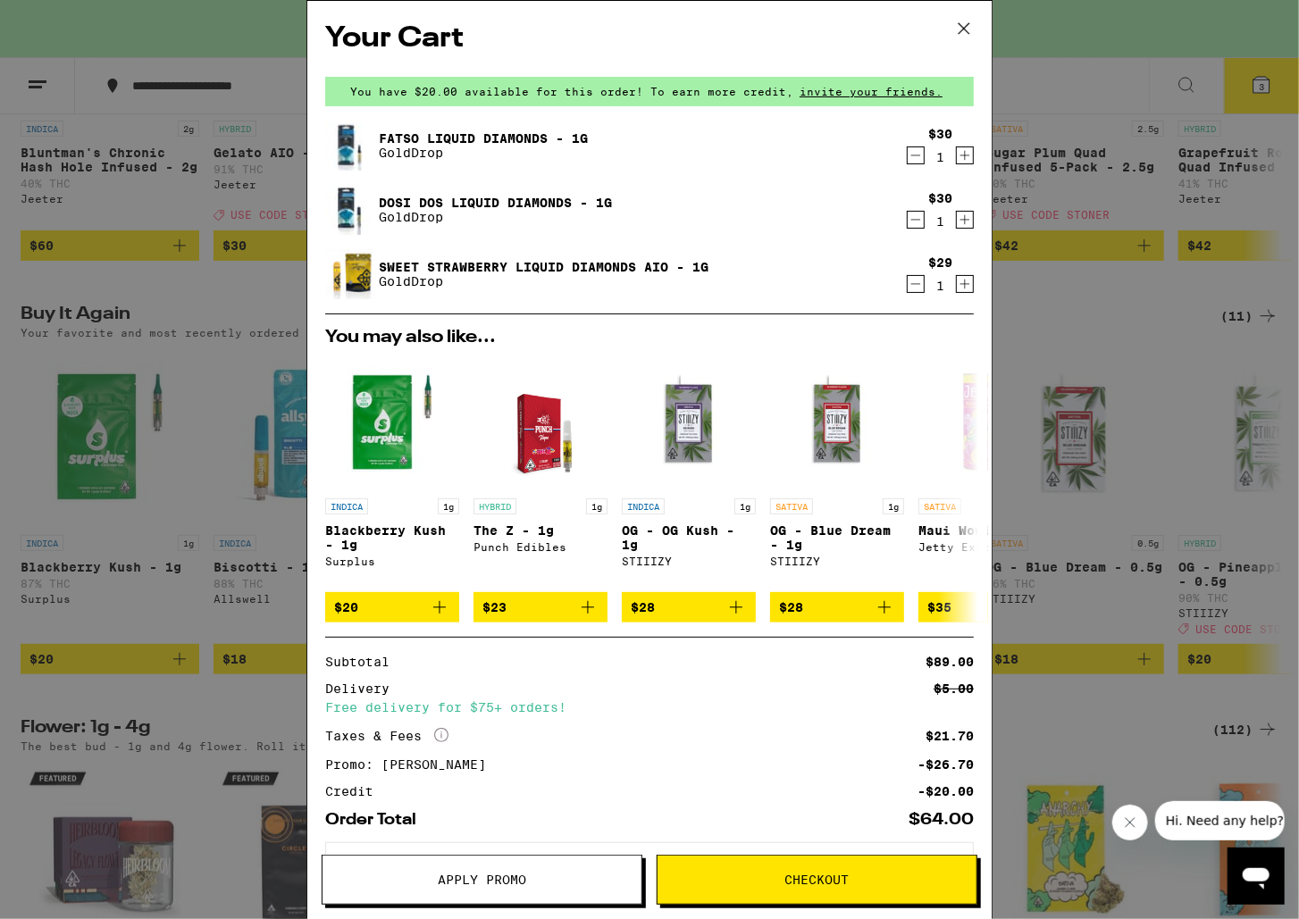
click at [220, 329] on div "Your Cart You have $20.00 available for this order! To earn more credit, invite…" at bounding box center [649, 459] width 1299 height 919
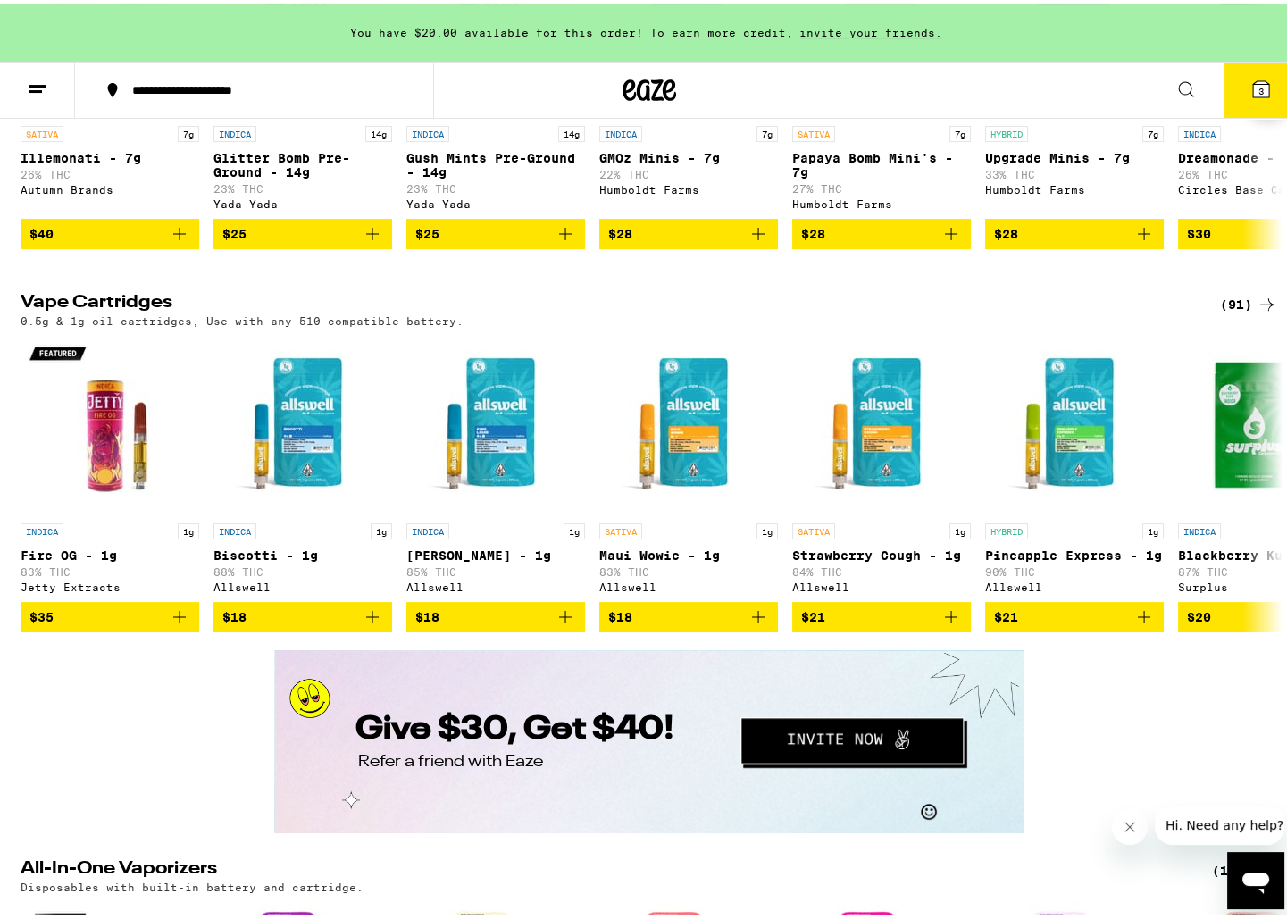
scroll to position [2069, 0]
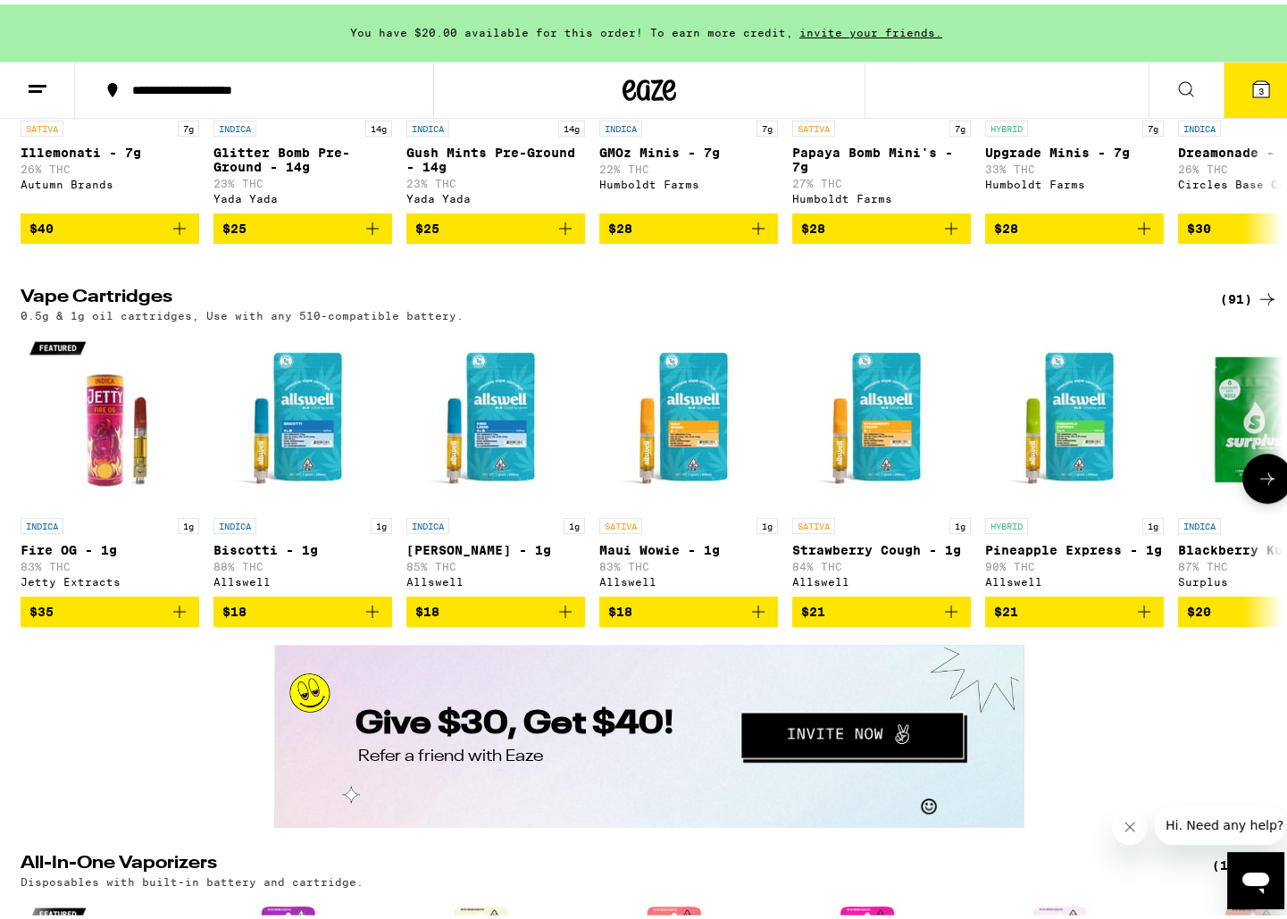
click at [1260, 485] on icon at bounding box center [1267, 474] width 21 height 21
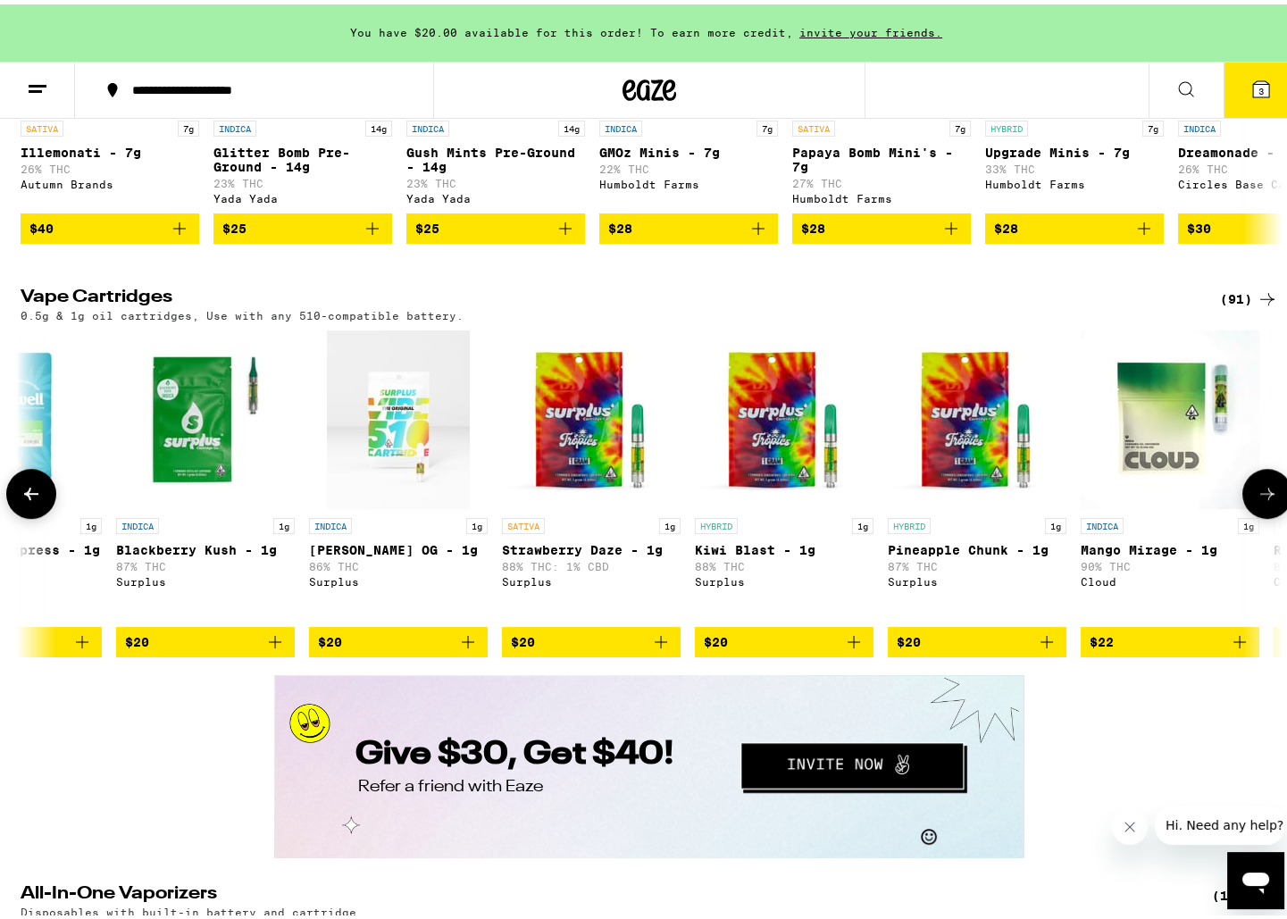
scroll to position [0, 1063]
click at [36, 500] on icon at bounding box center [31, 489] width 21 height 21
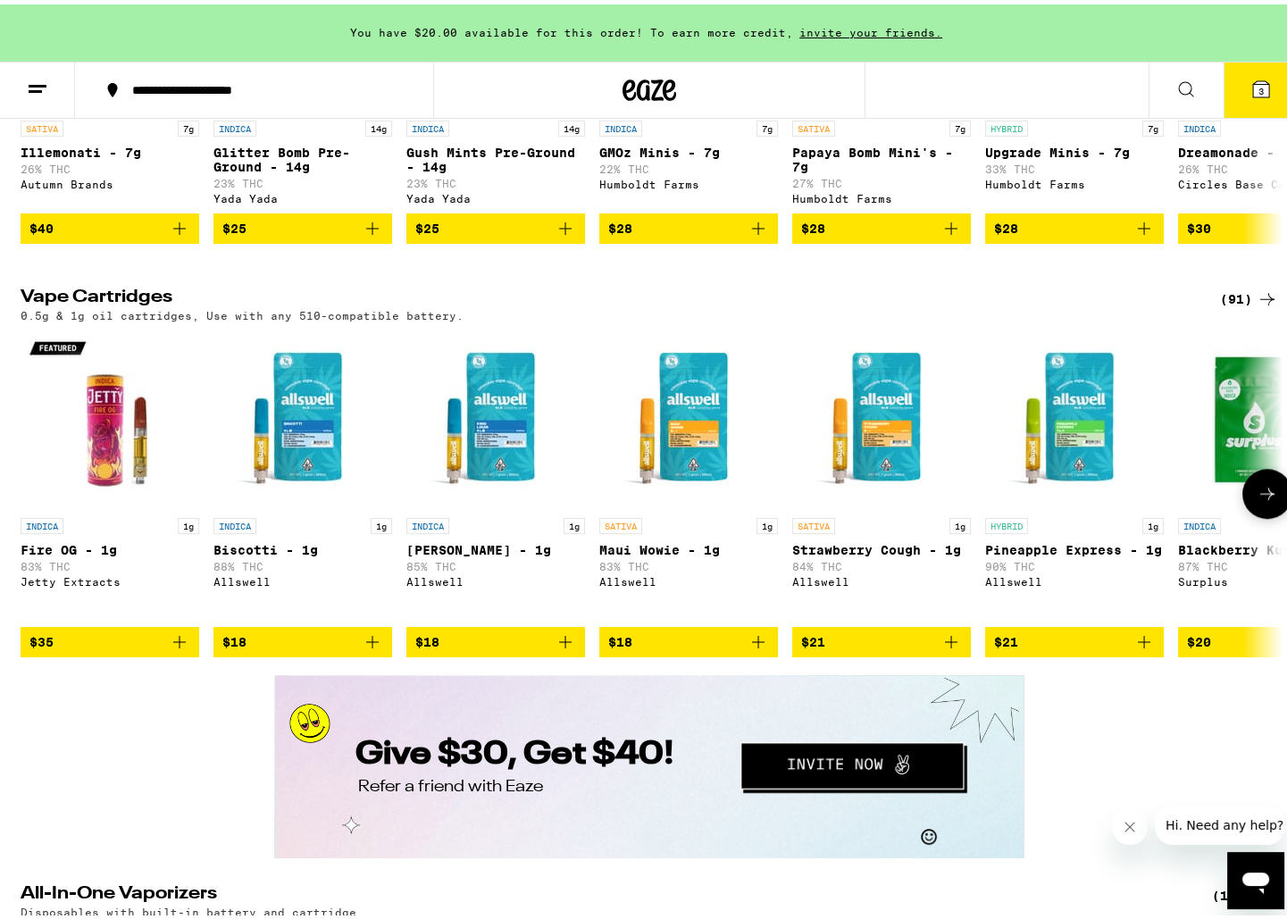
scroll to position [0, 0]
click at [1244, 514] on button at bounding box center [1267, 489] width 50 height 50
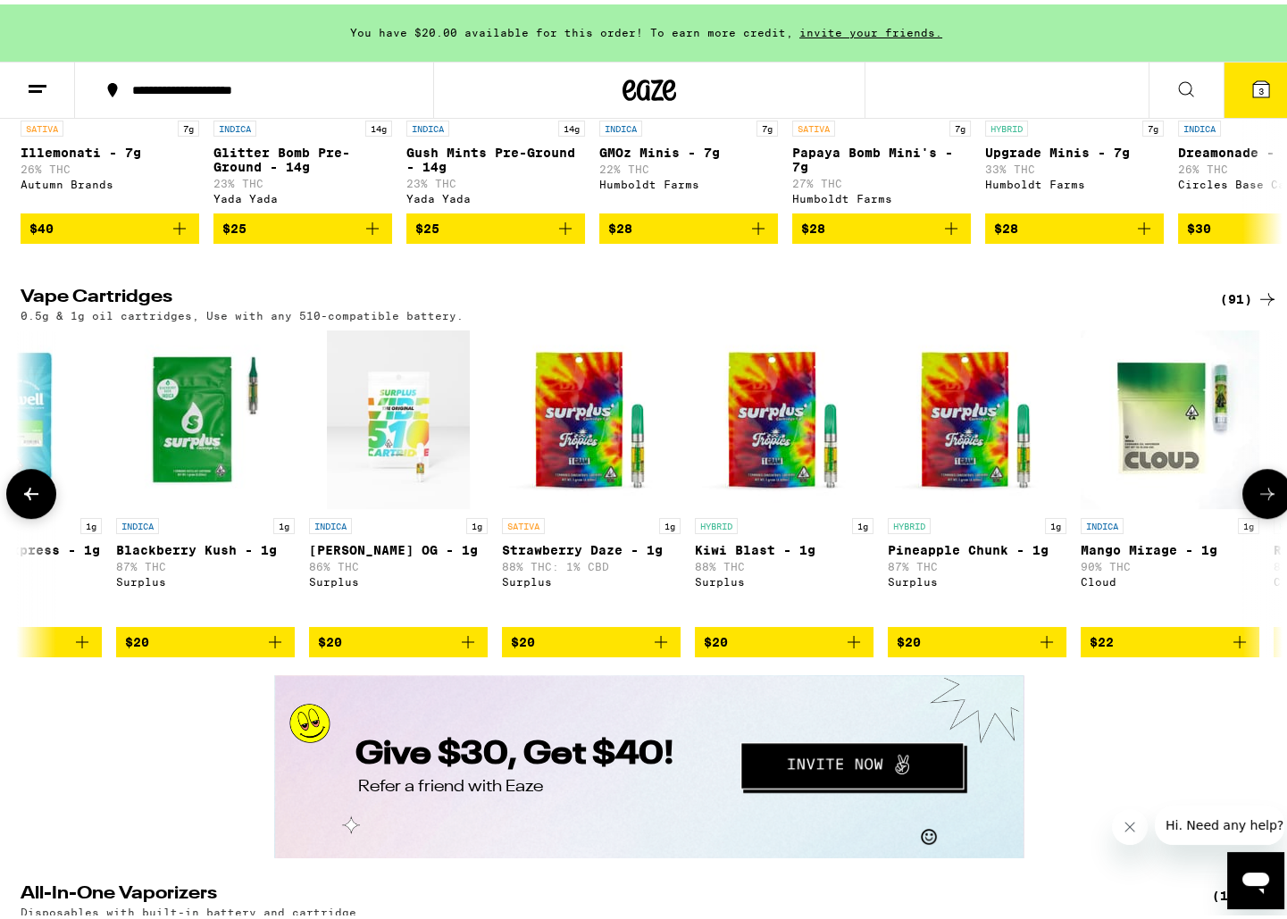
scroll to position [0, 1063]
click at [1260, 500] on icon at bounding box center [1267, 489] width 21 height 21
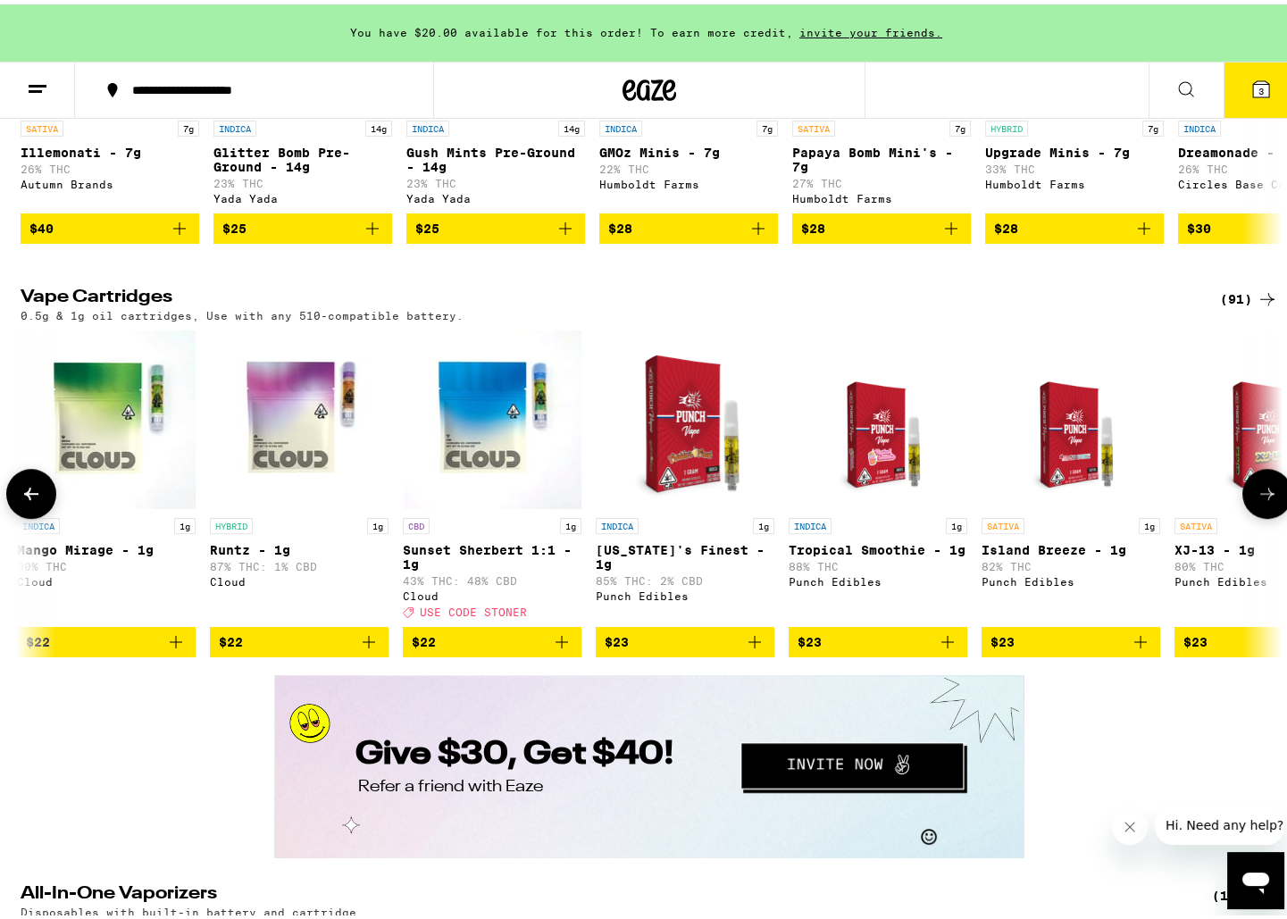
scroll to position [0, 2126]
click at [1260, 500] on icon at bounding box center [1267, 489] width 21 height 21
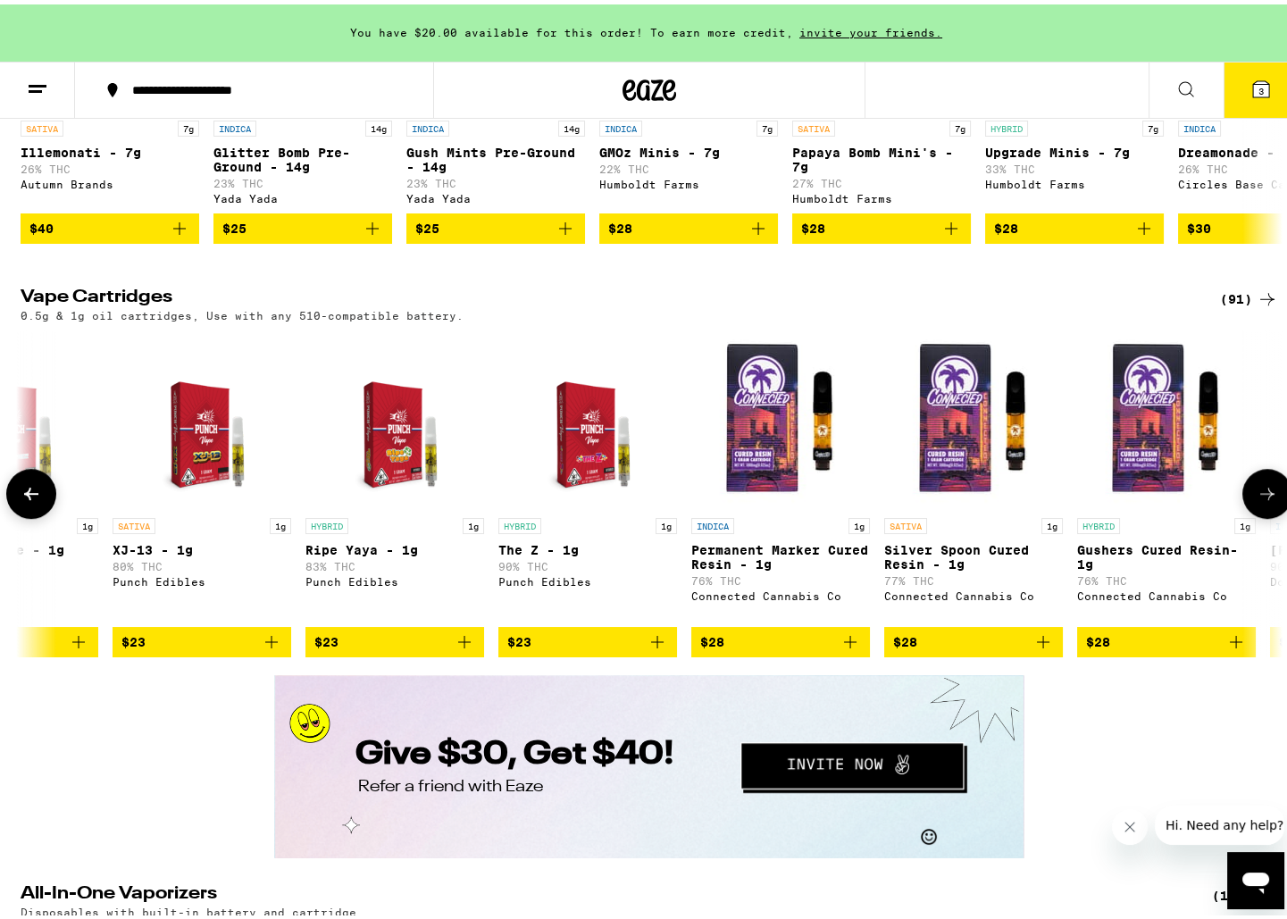
scroll to position [0, 3189]
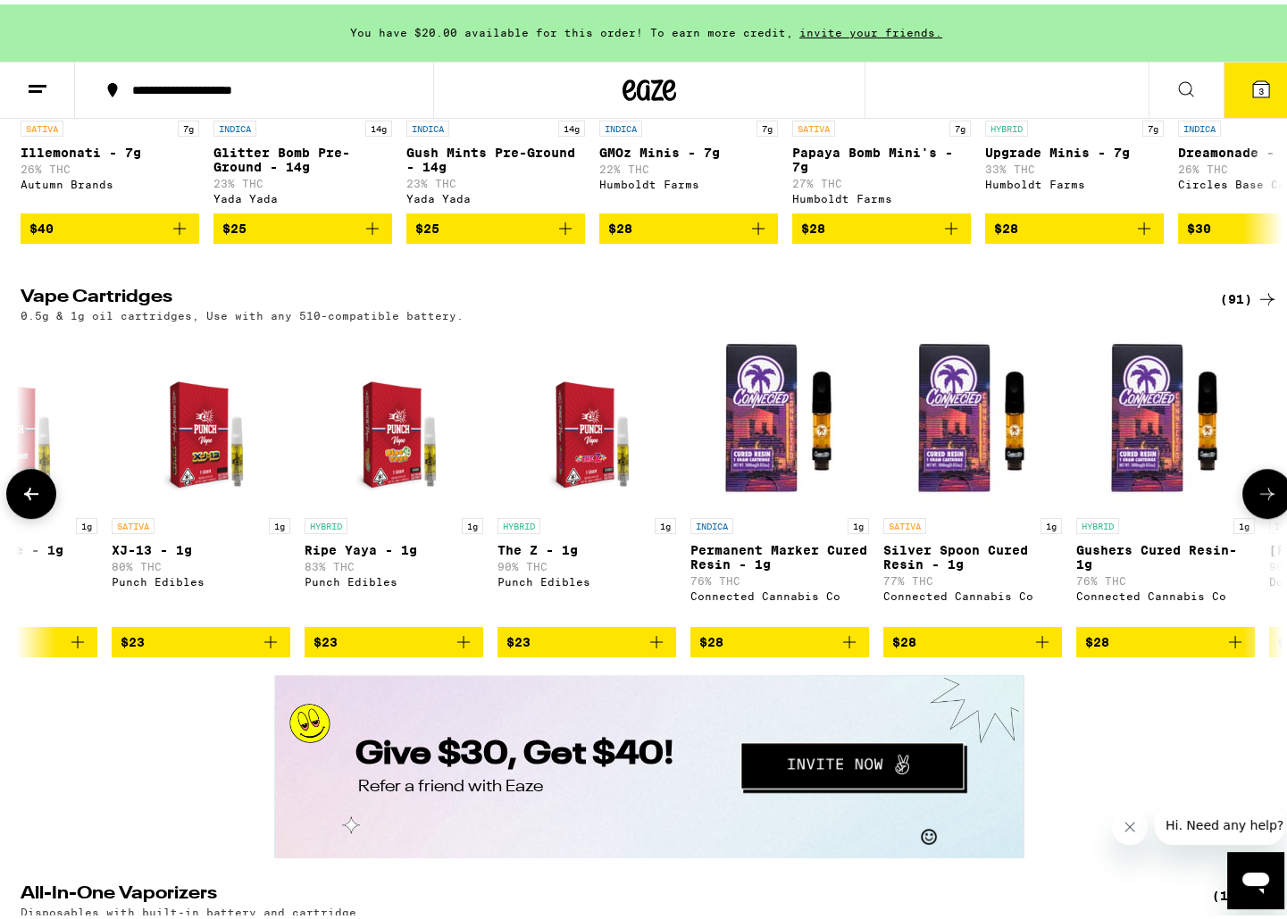
click at [1260, 500] on icon at bounding box center [1267, 489] width 21 height 21
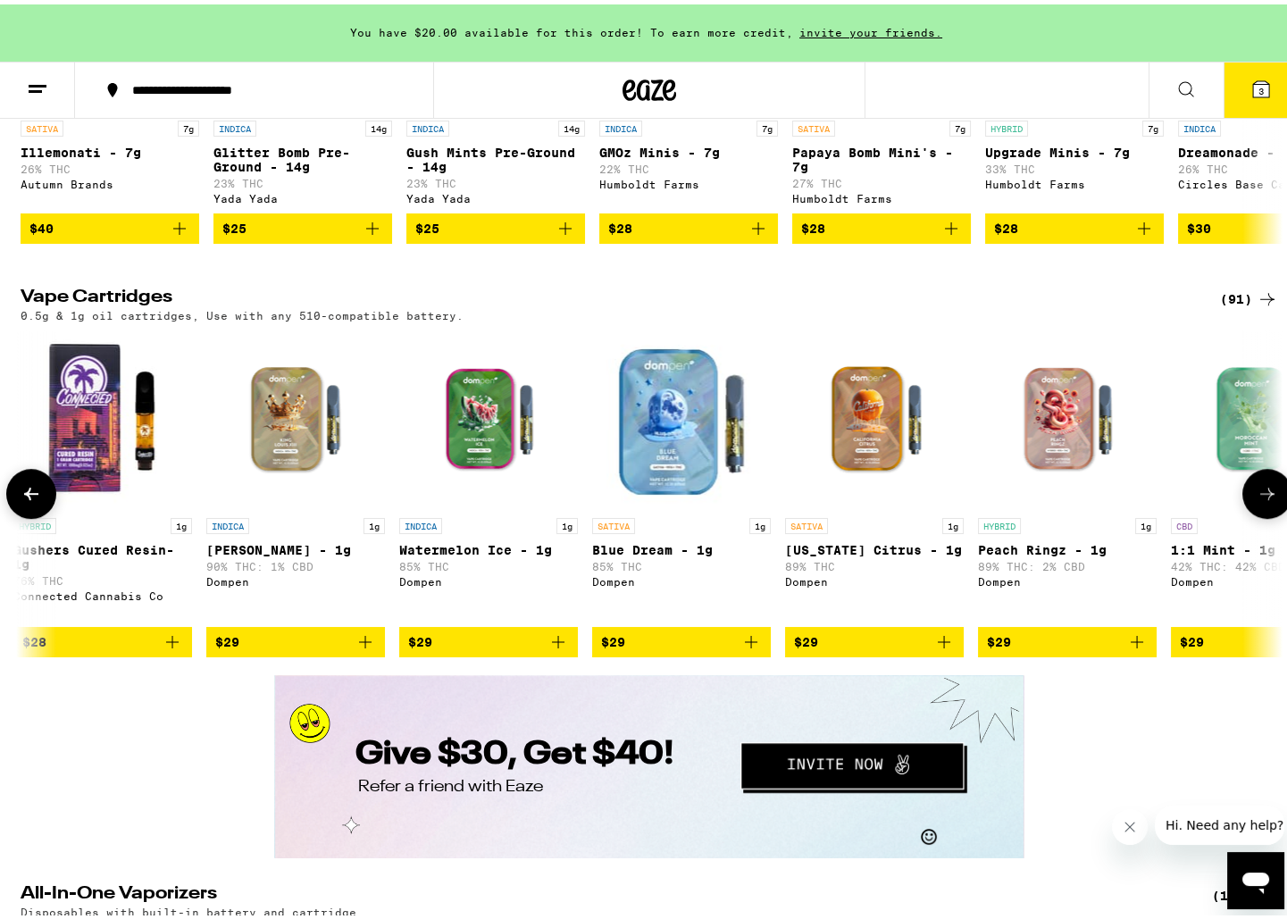
scroll to position [0, 4251]
click at [1260, 500] on icon at bounding box center [1267, 489] width 21 height 21
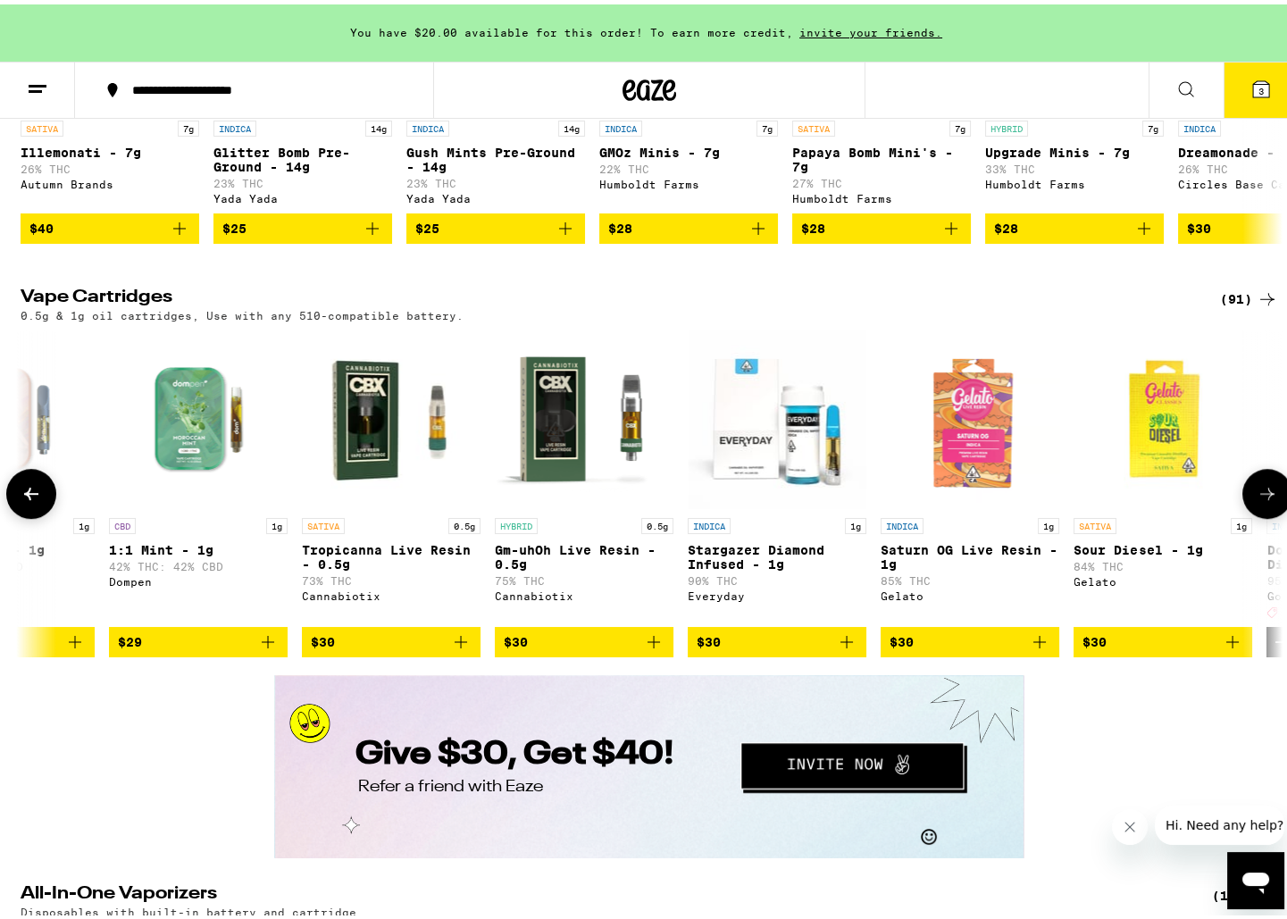
scroll to position [0, 5314]
click at [1260, 500] on icon at bounding box center [1267, 489] width 21 height 21
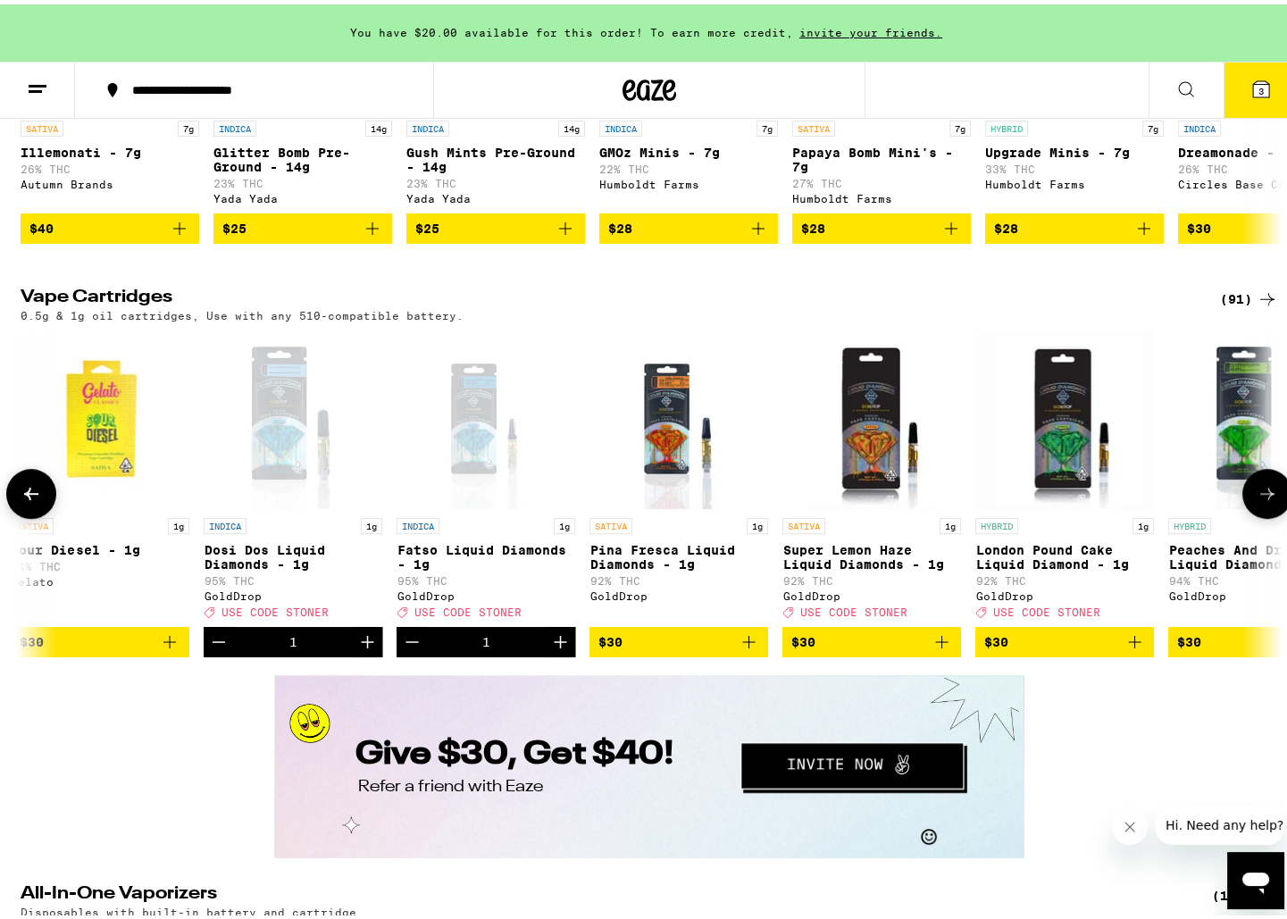
scroll to position [0, 6377]
click at [29, 496] on icon at bounding box center [31, 489] width 14 height 13
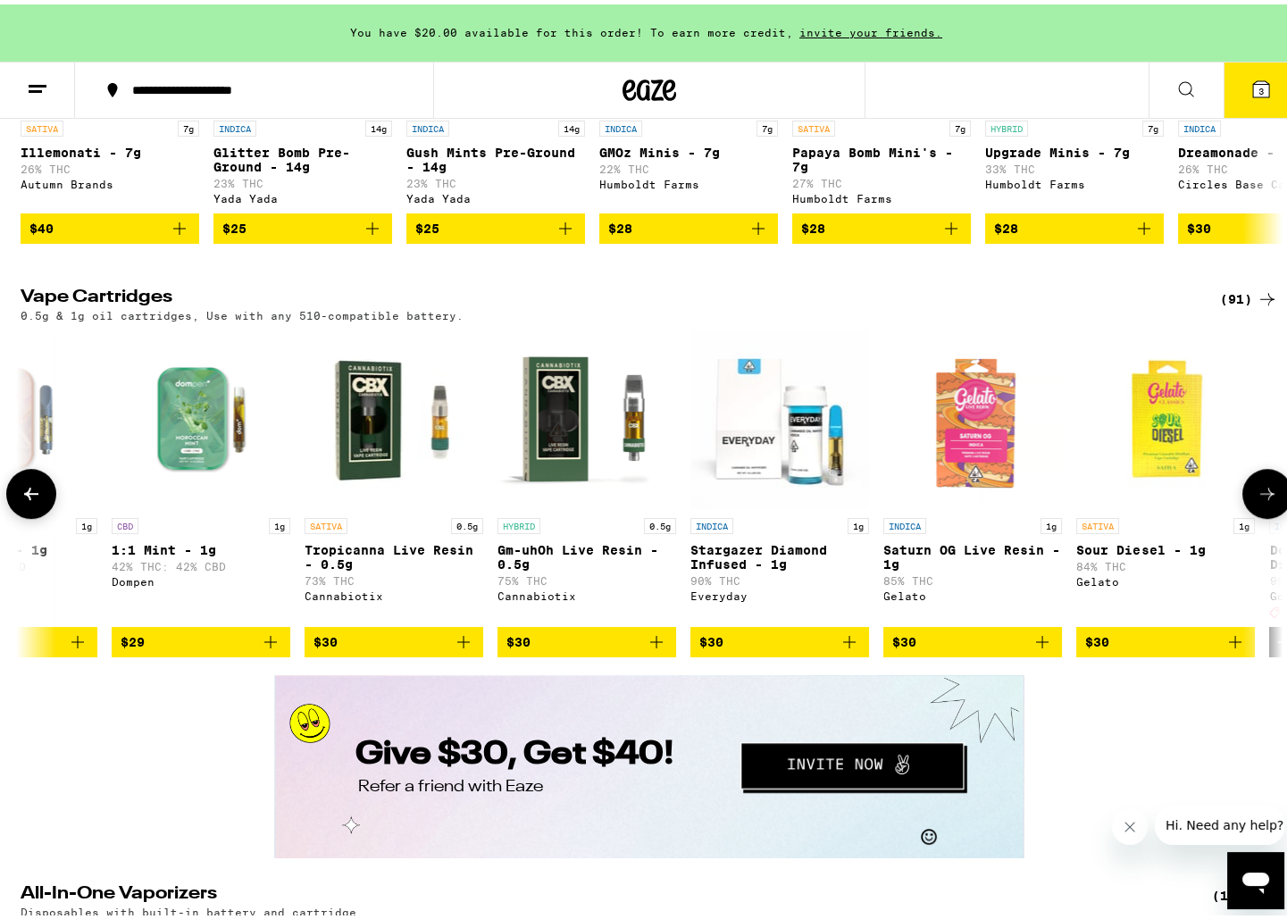
click at [29, 496] on icon at bounding box center [31, 489] width 14 height 13
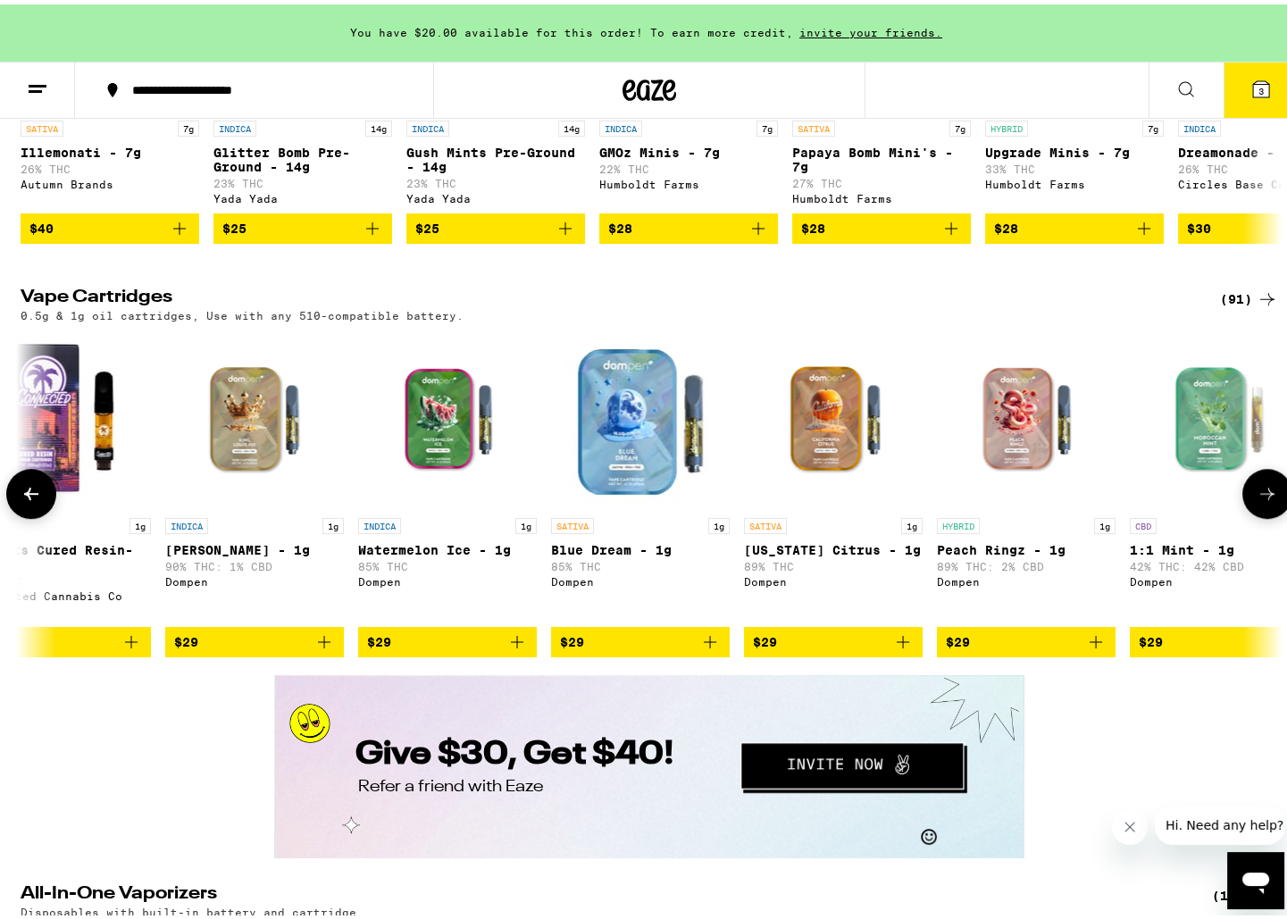
click at [29, 496] on icon at bounding box center [31, 489] width 14 height 13
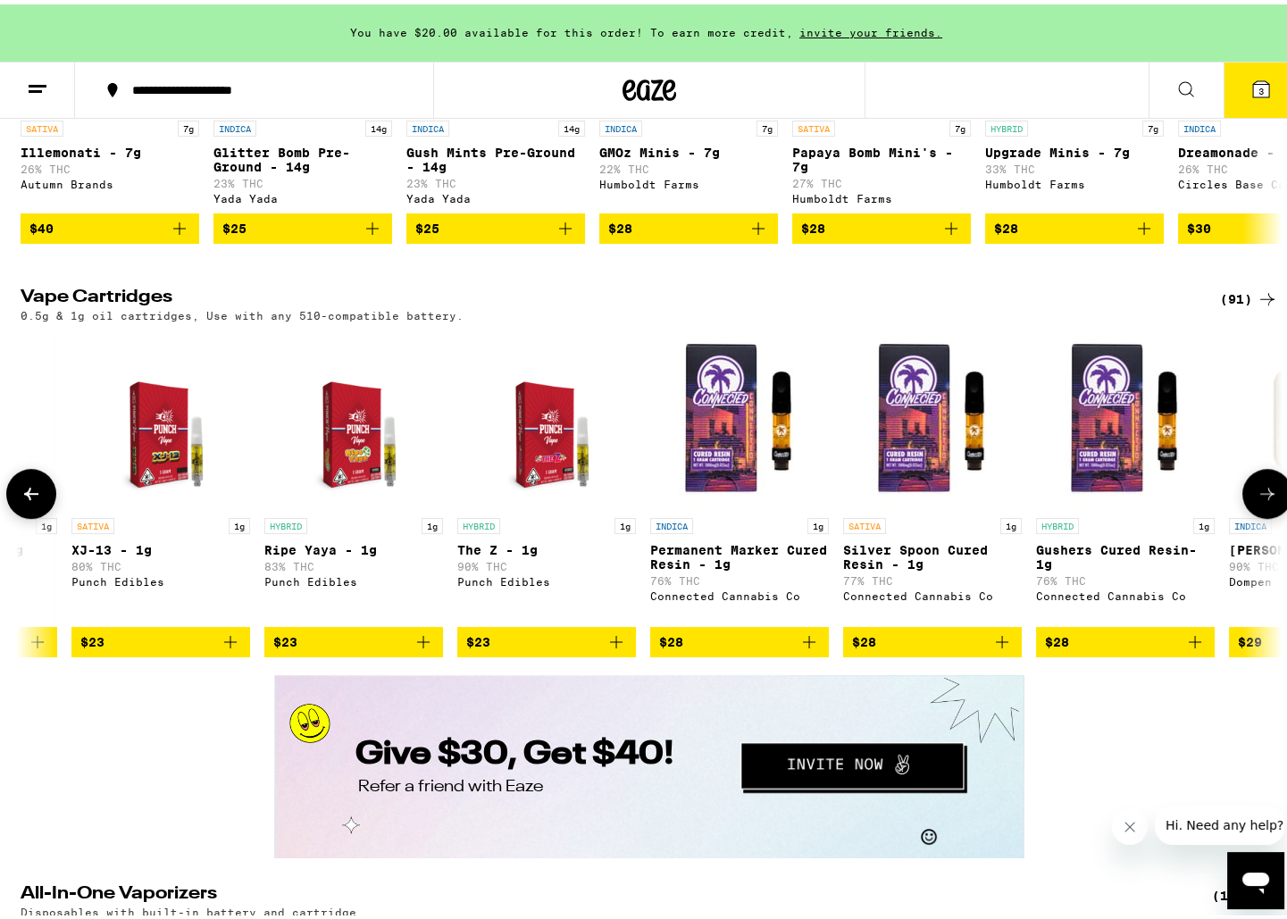
click at [29, 496] on icon at bounding box center [31, 489] width 14 height 13
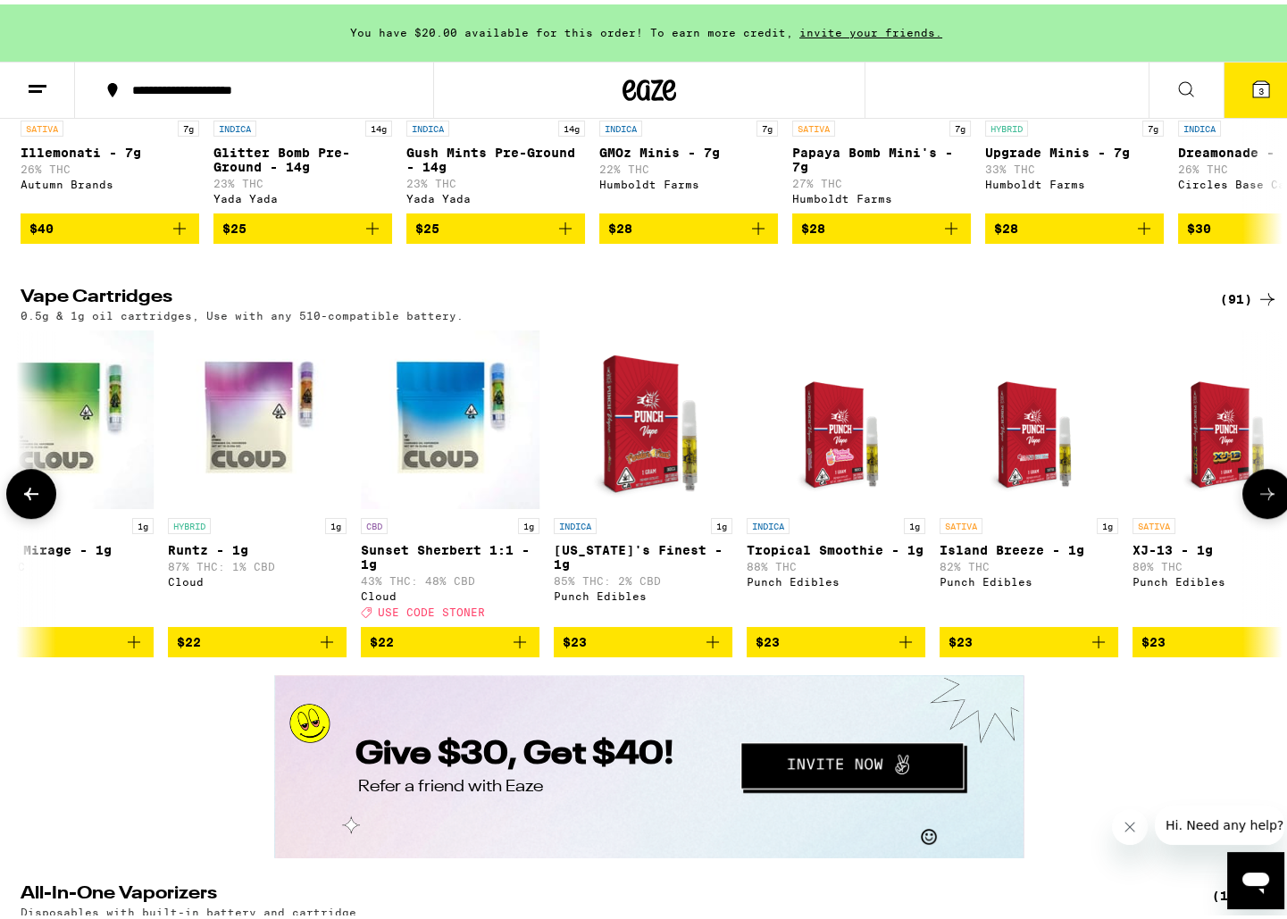
scroll to position [0, 2166]
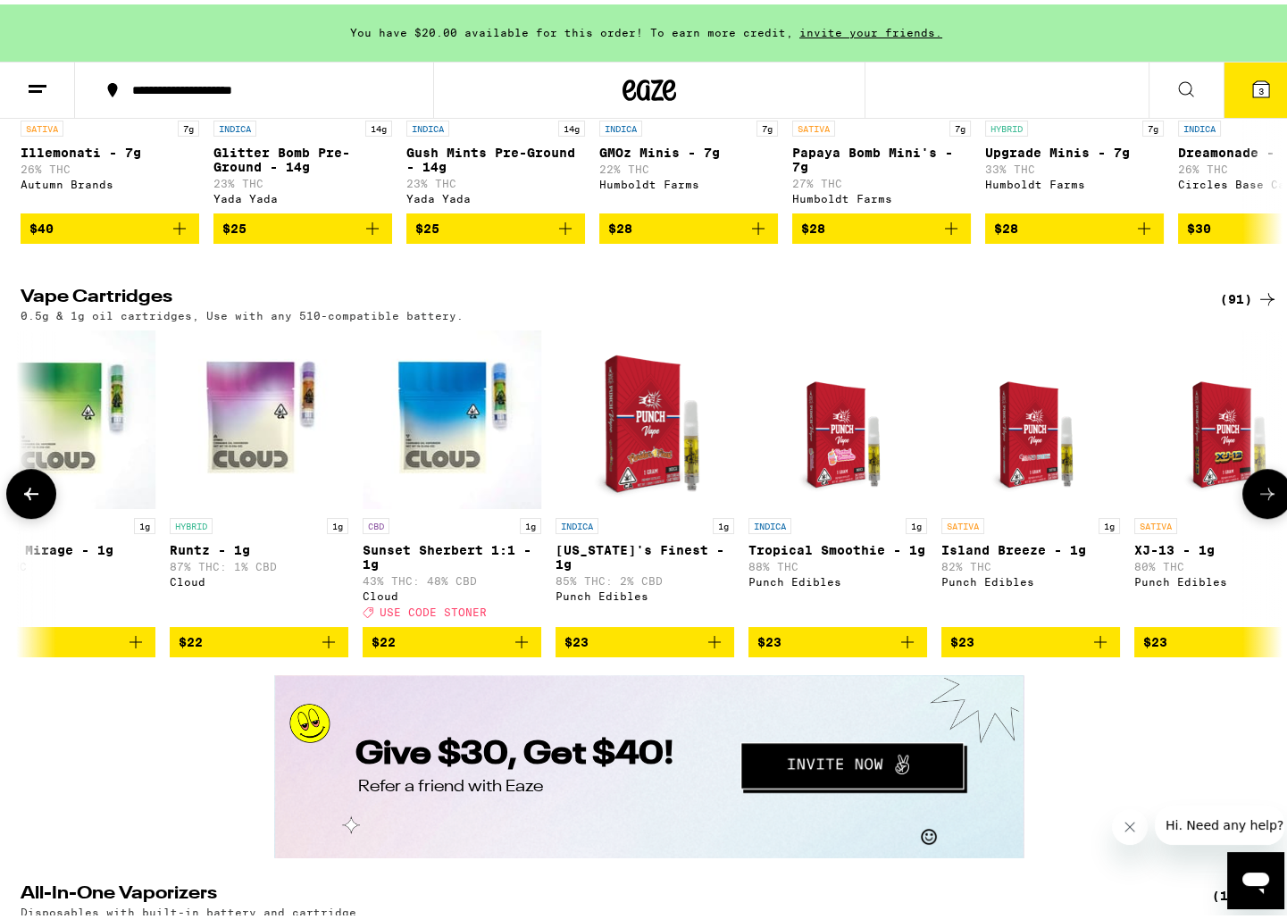
click at [29, 496] on icon at bounding box center [31, 489] width 14 height 13
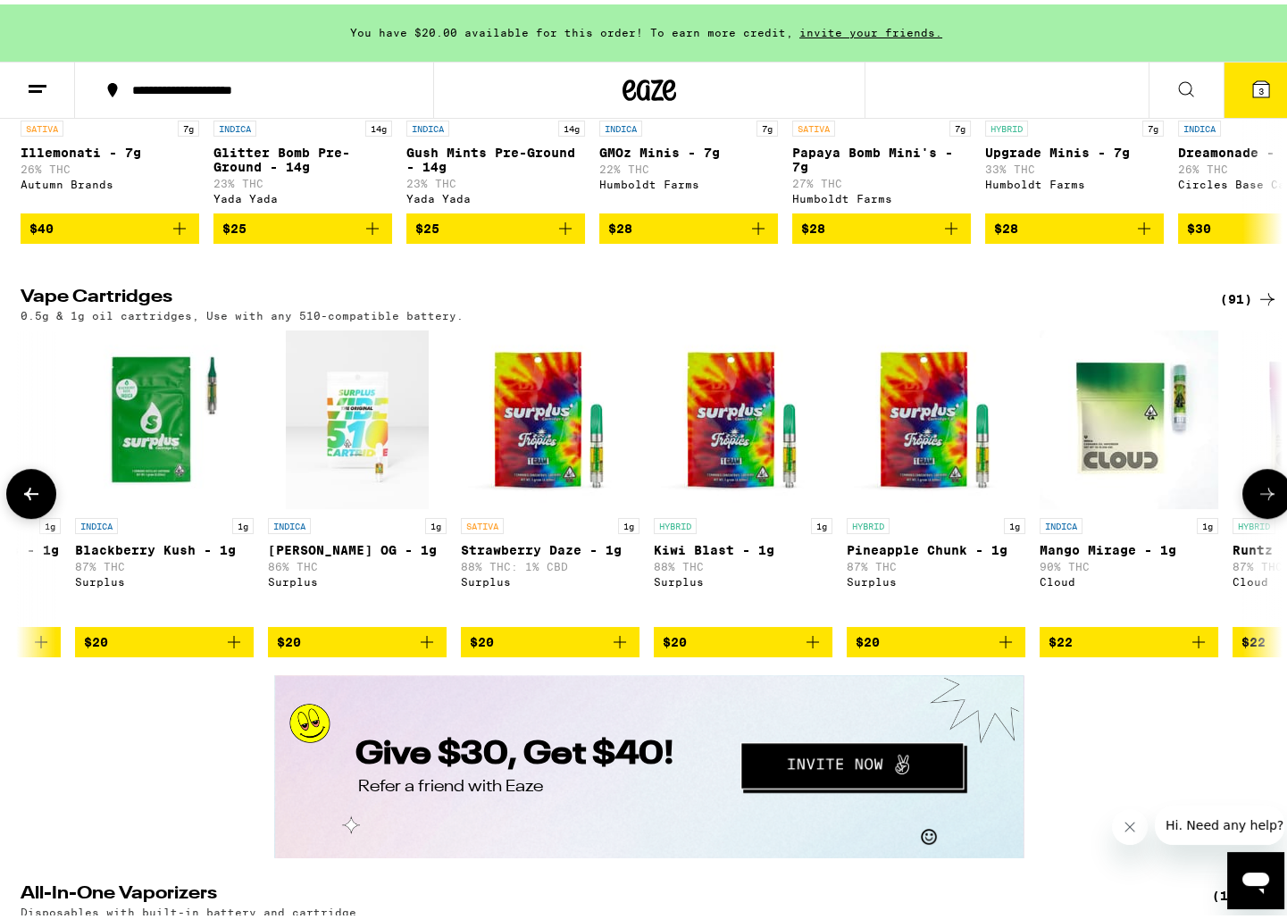
scroll to position [0, 1103]
click at [29, 496] on icon at bounding box center [31, 489] width 14 height 13
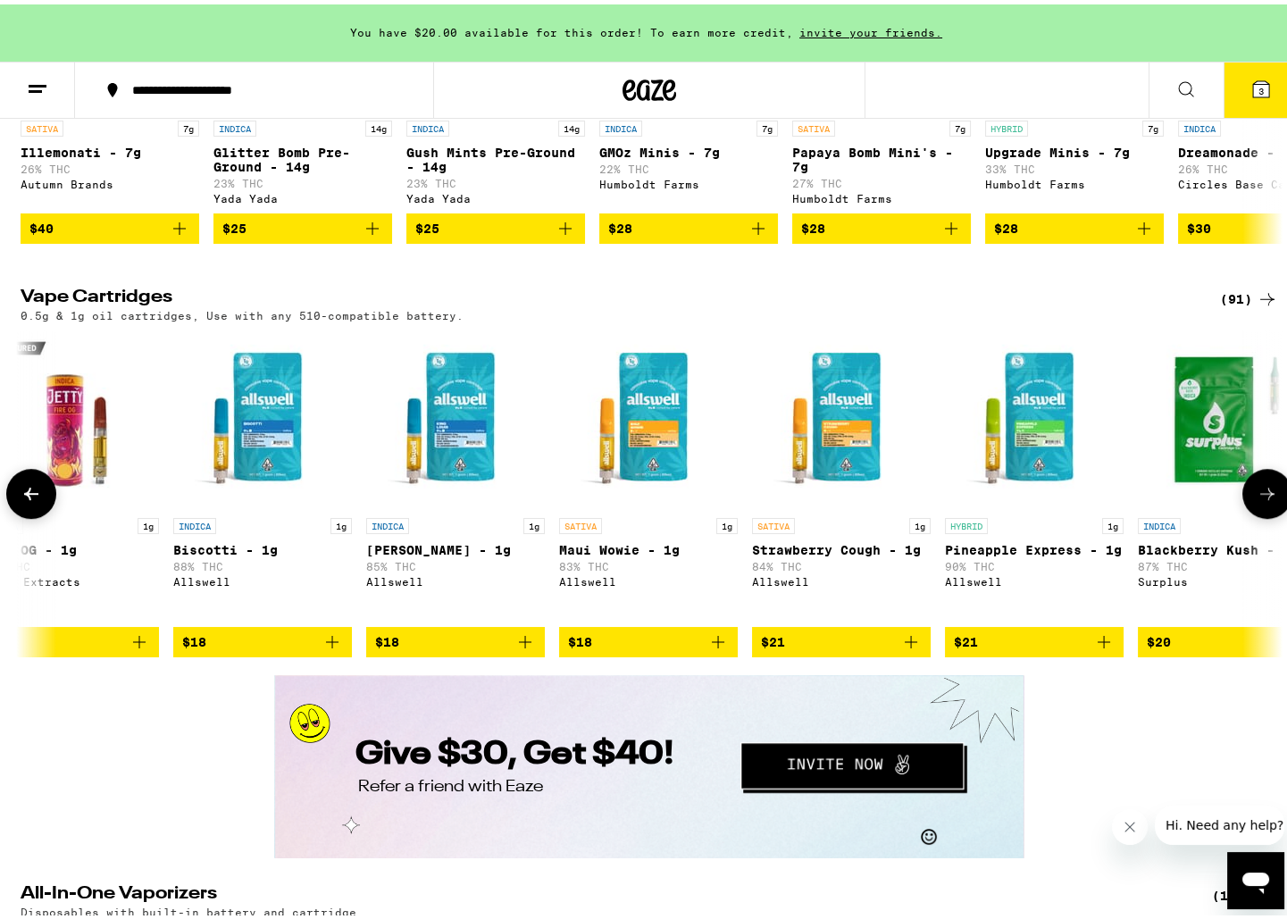
scroll to position [0, 40]
click at [29, 496] on icon at bounding box center [31, 489] width 14 height 13
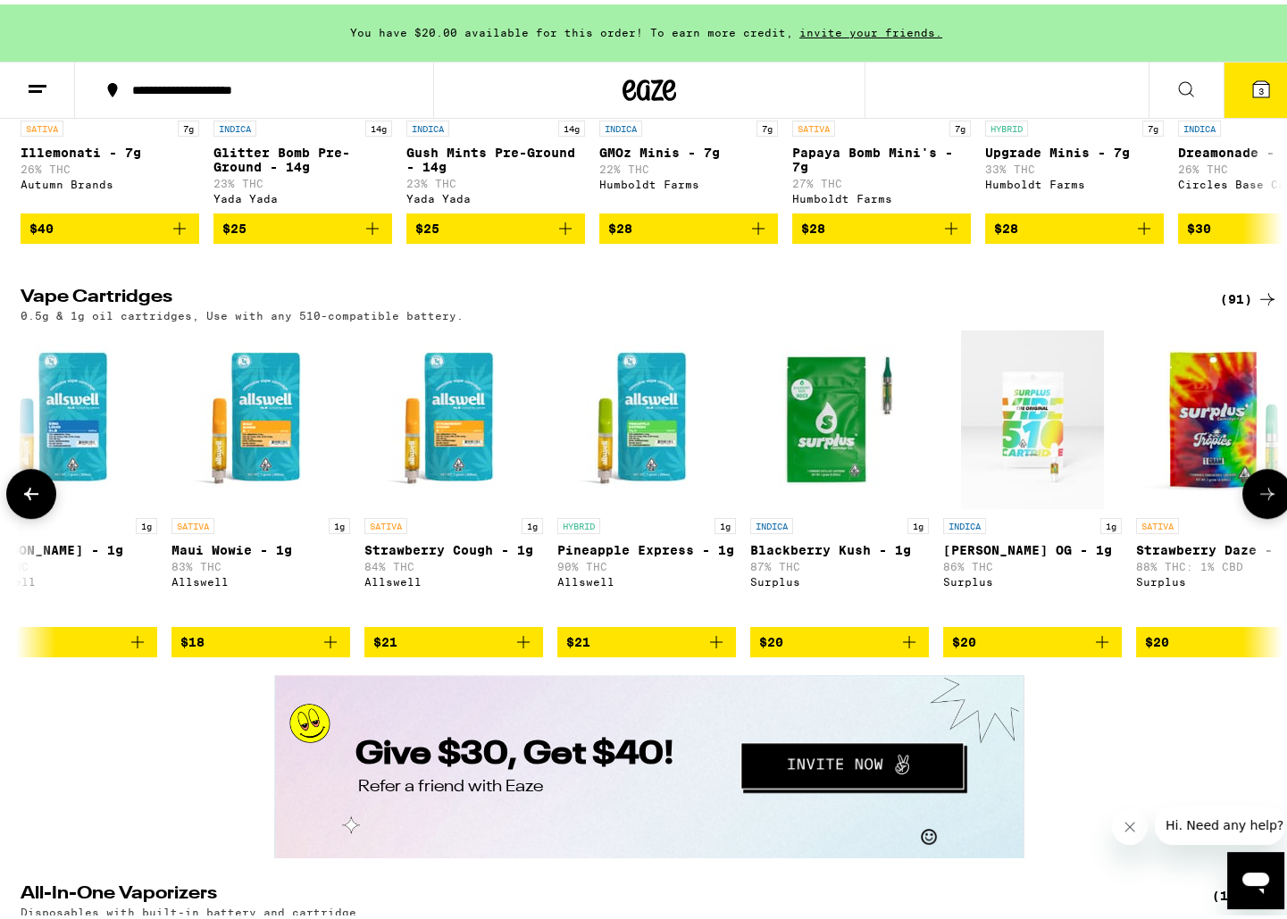
scroll to position [0, 422]
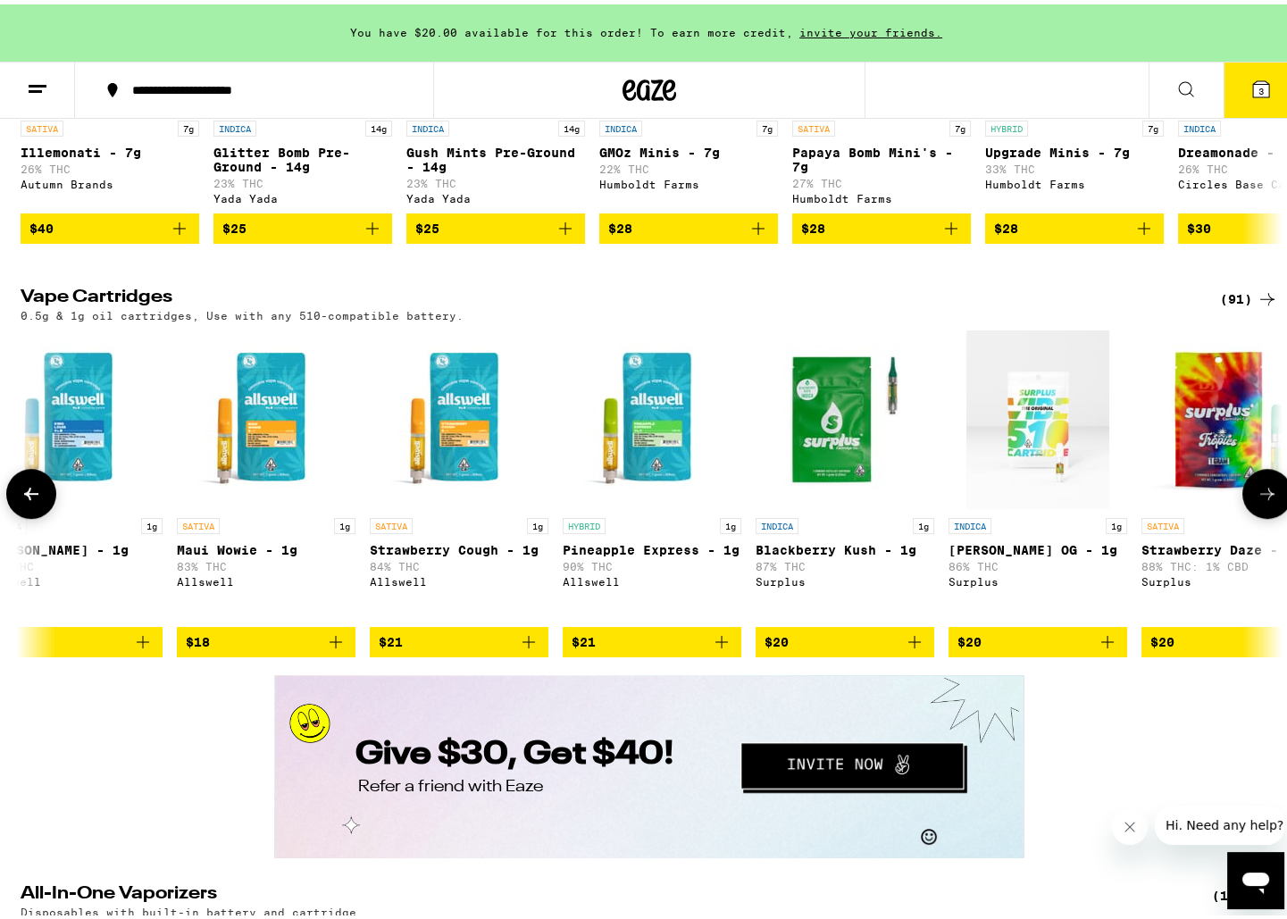
click at [719, 648] on icon "Add to bag" at bounding box center [721, 637] width 21 height 21
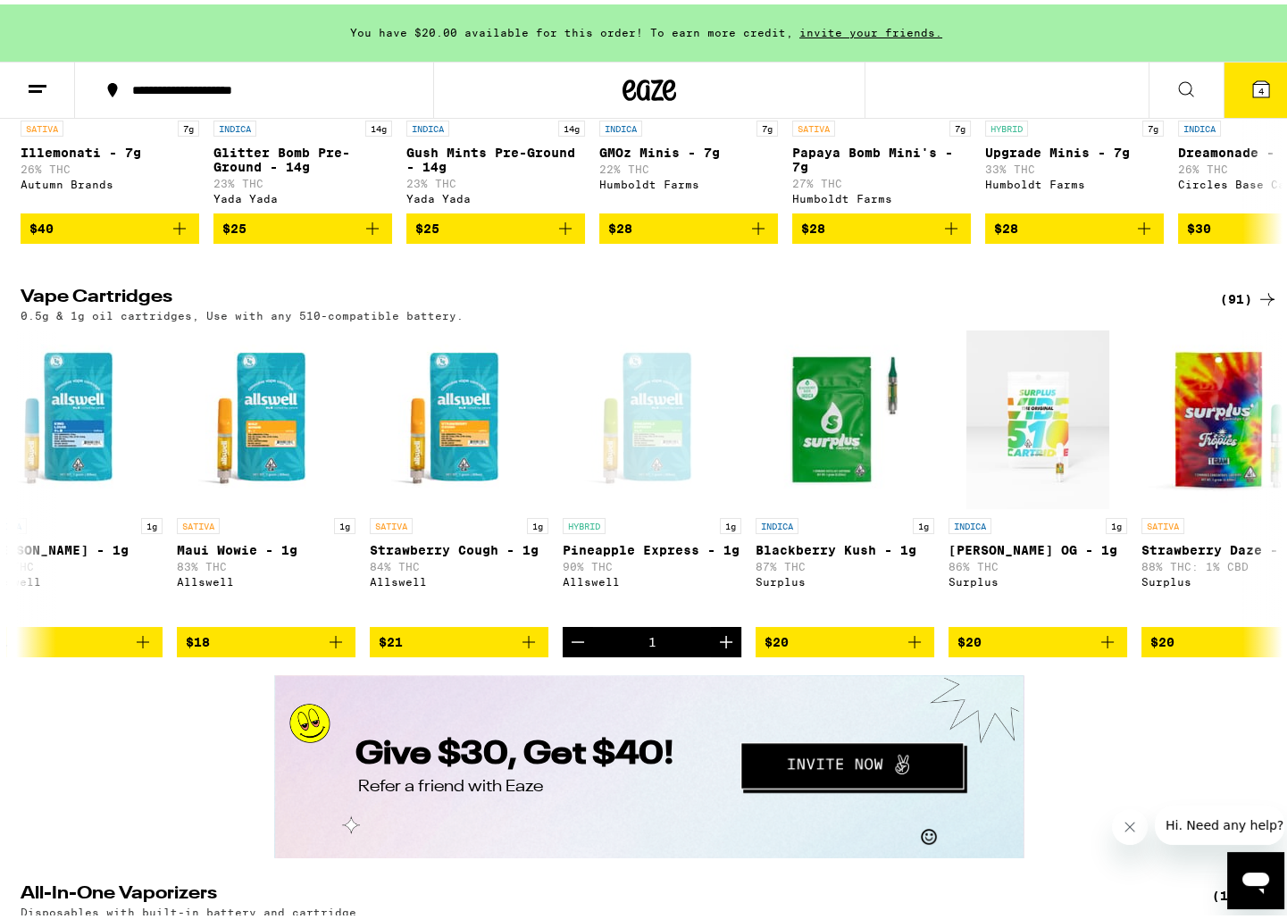
click at [1250, 95] on icon at bounding box center [1260, 84] width 21 height 21
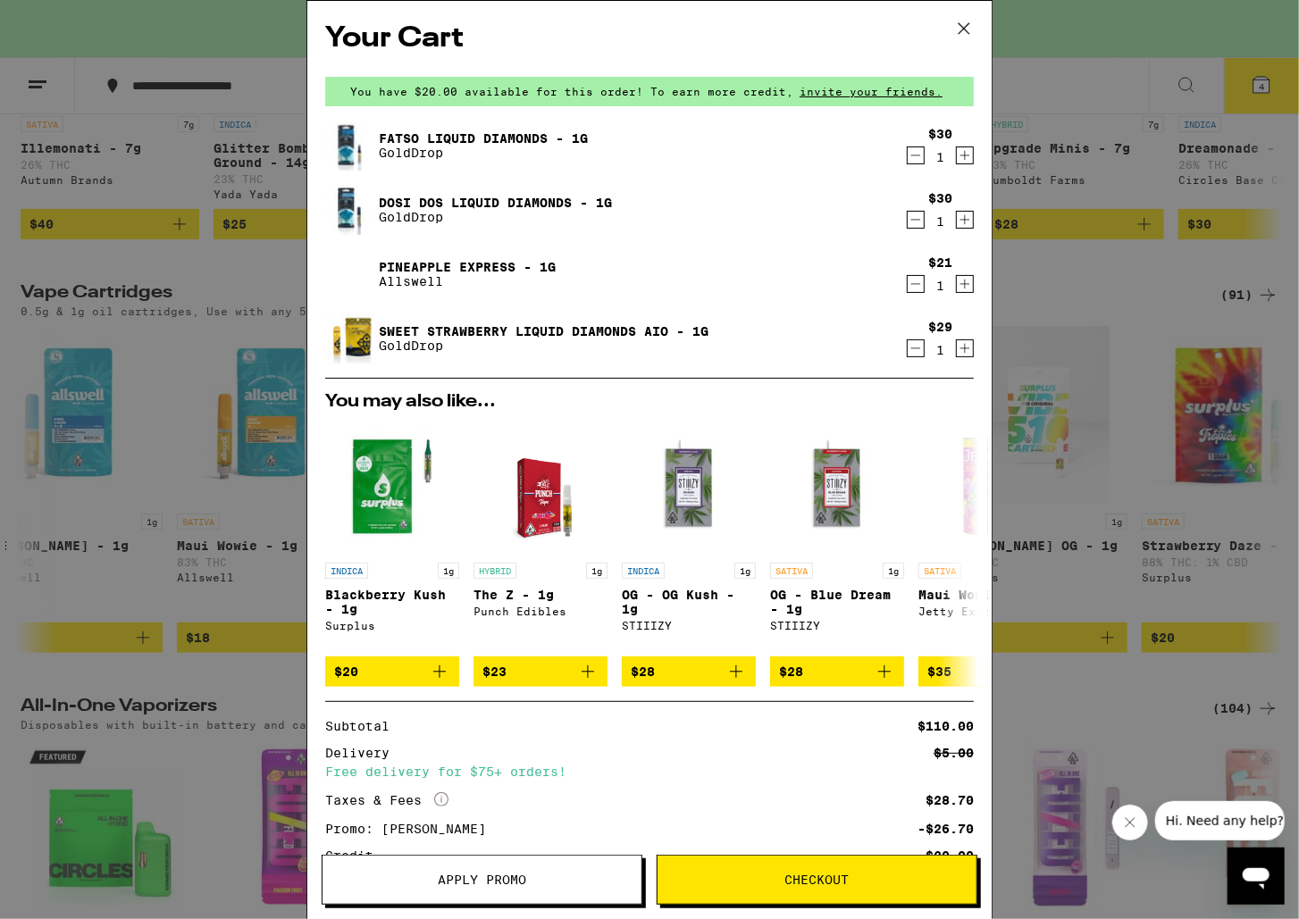
click at [907, 348] on icon "Decrement" at bounding box center [915, 348] width 16 height 21
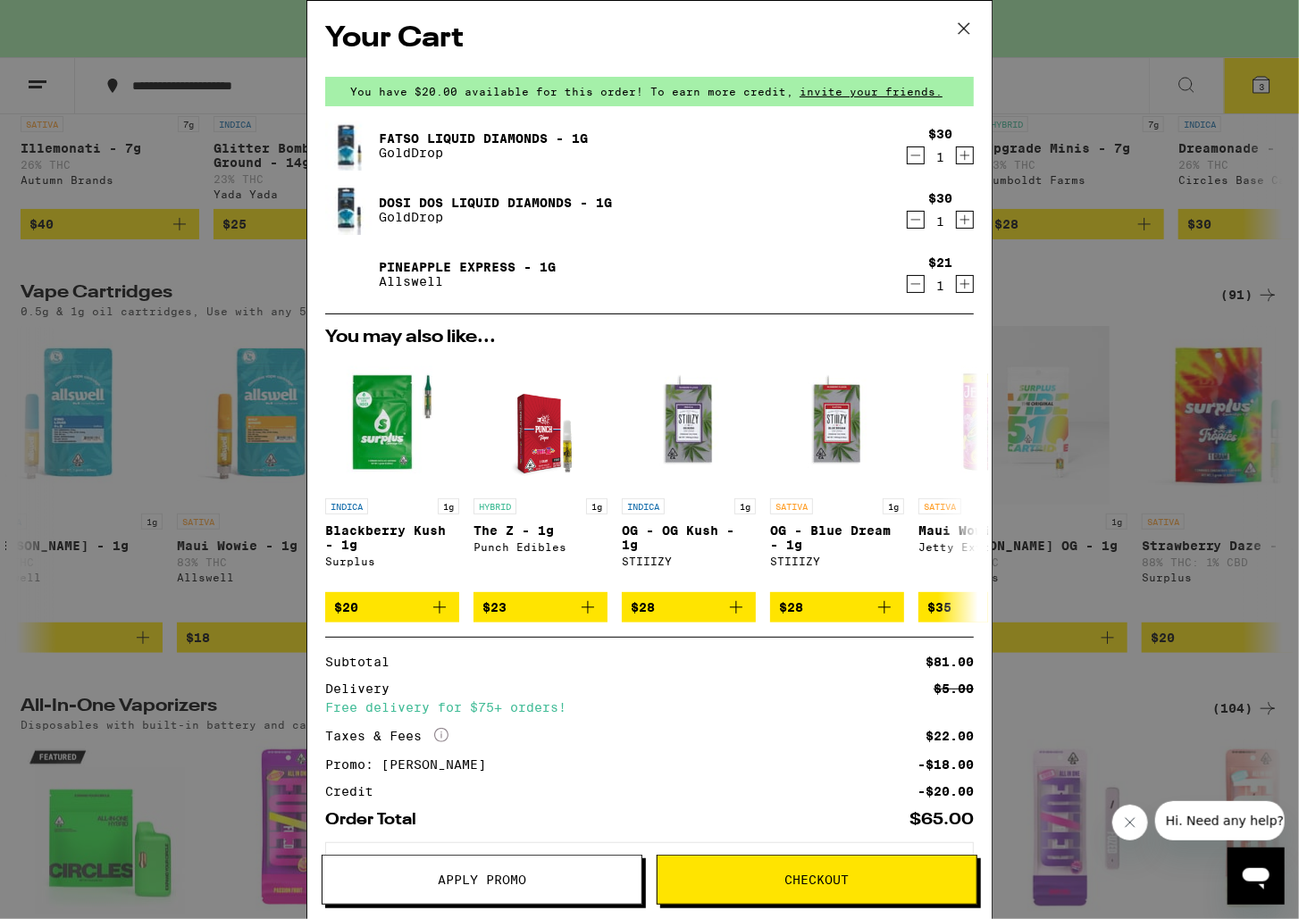
click at [907, 281] on icon "Decrement" at bounding box center [915, 283] width 16 height 21
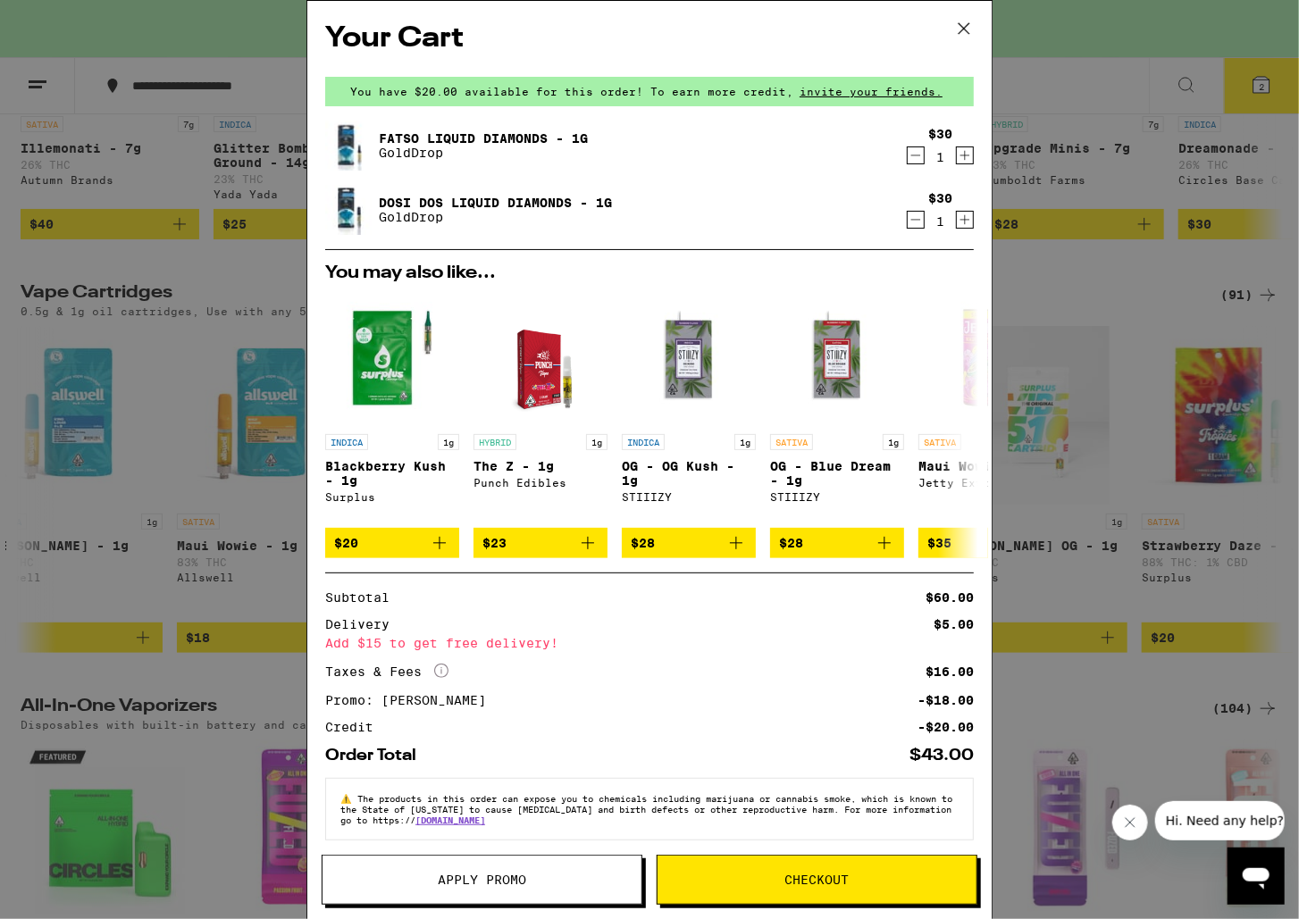
click at [960, 30] on icon at bounding box center [963, 28] width 27 height 27
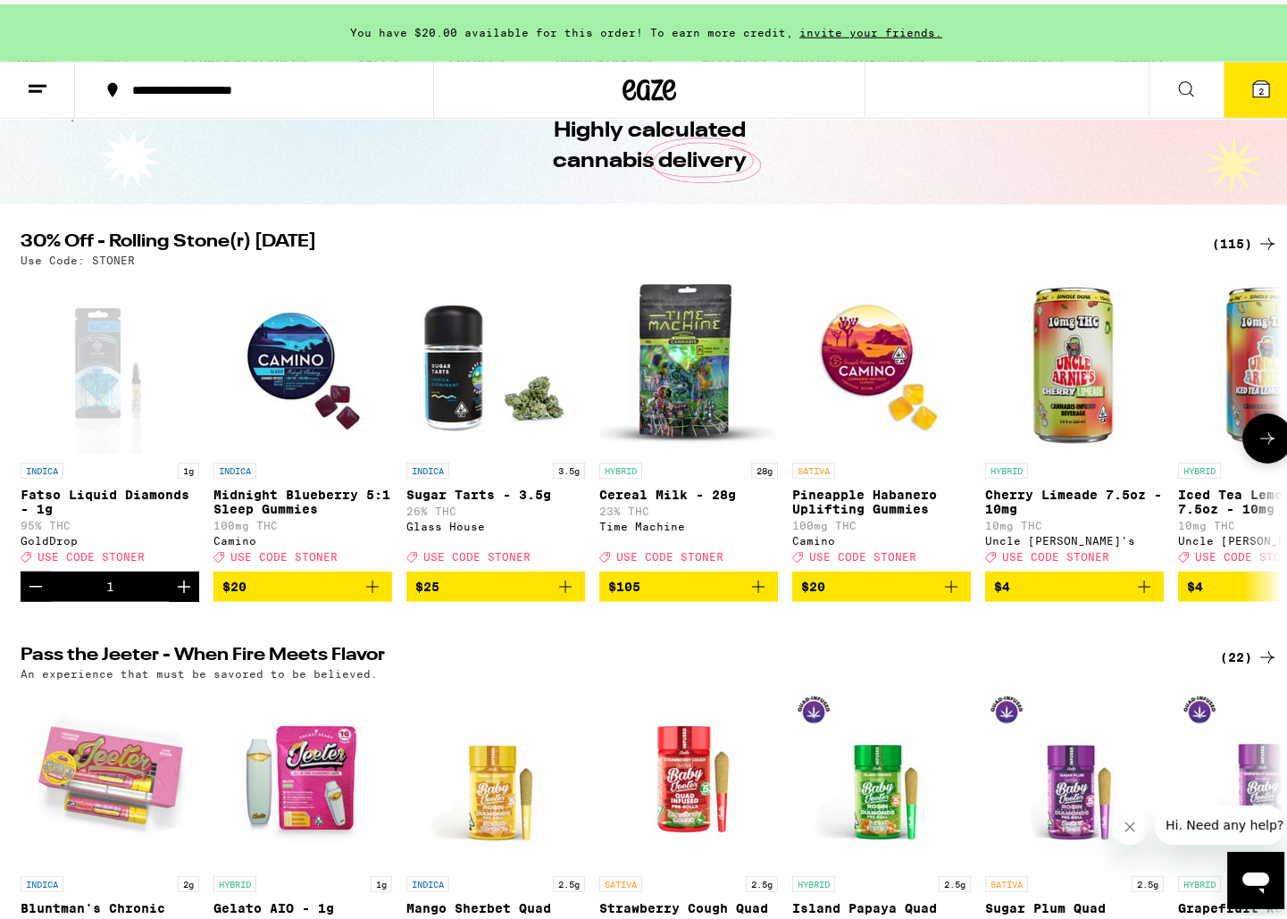
scroll to position [72, 0]
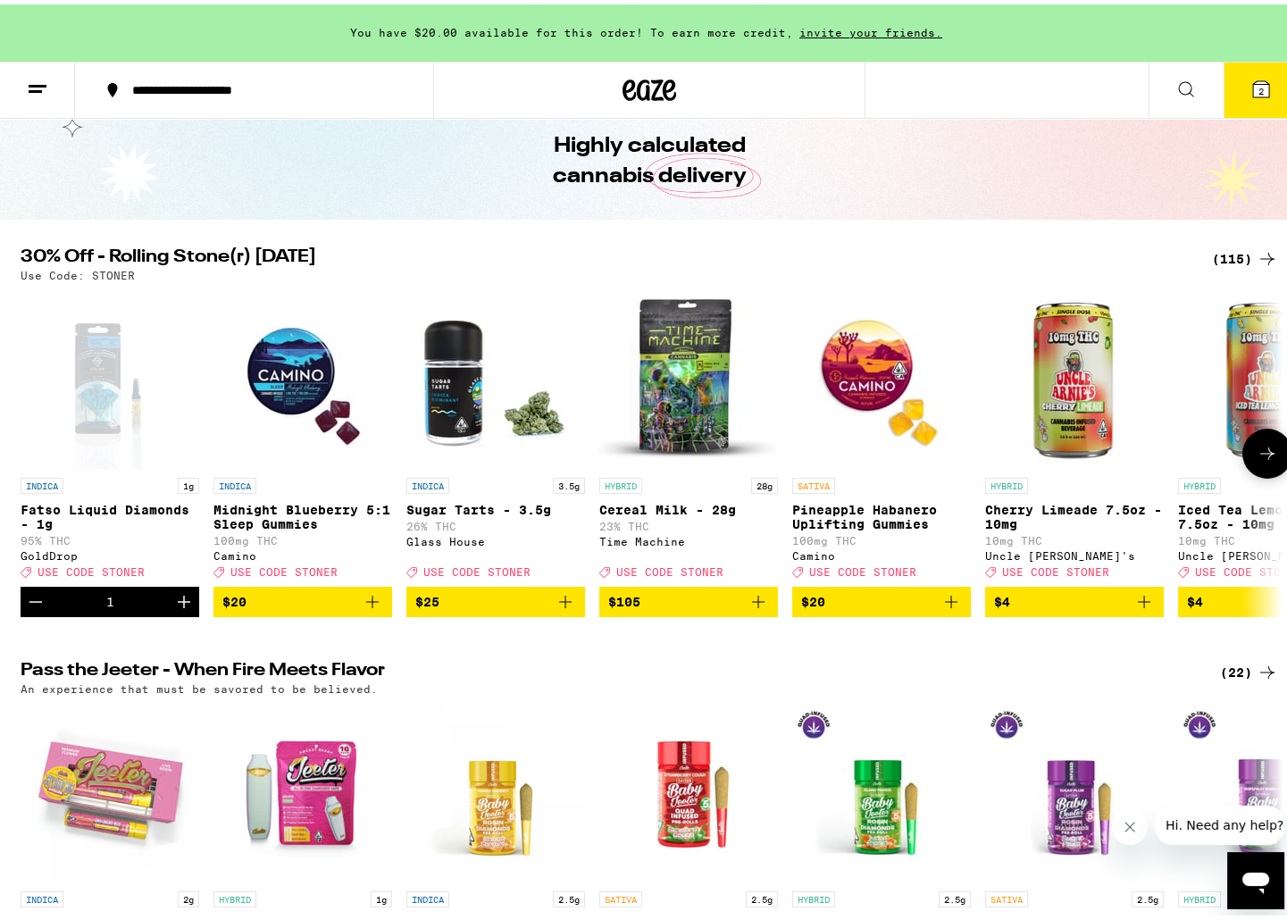
click at [1257, 460] on icon at bounding box center [1267, 449] width 21 height 21
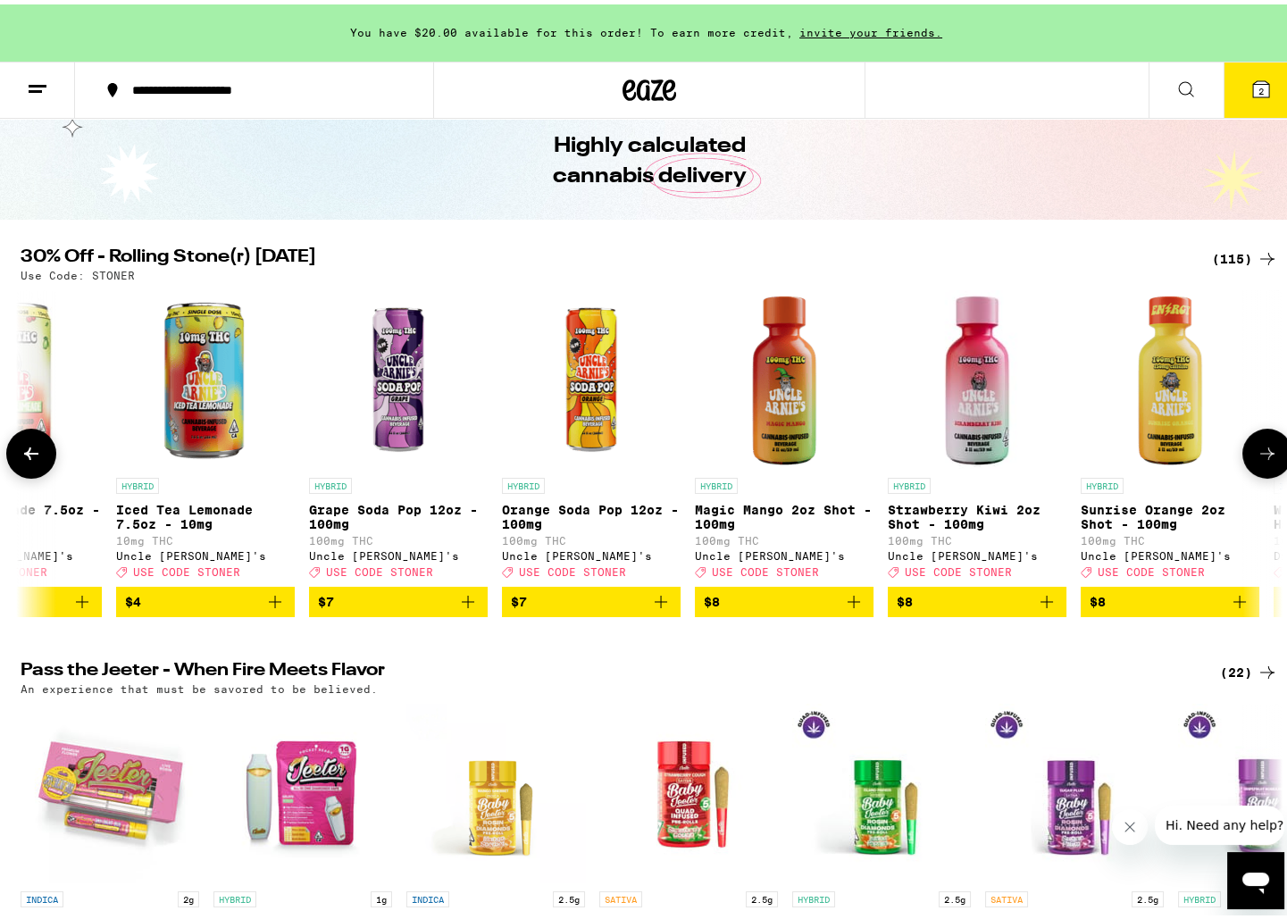
scroll to position [0, 1063]
click at [33, 460] on icon at bounding box center [31, 449] width 21 height 21
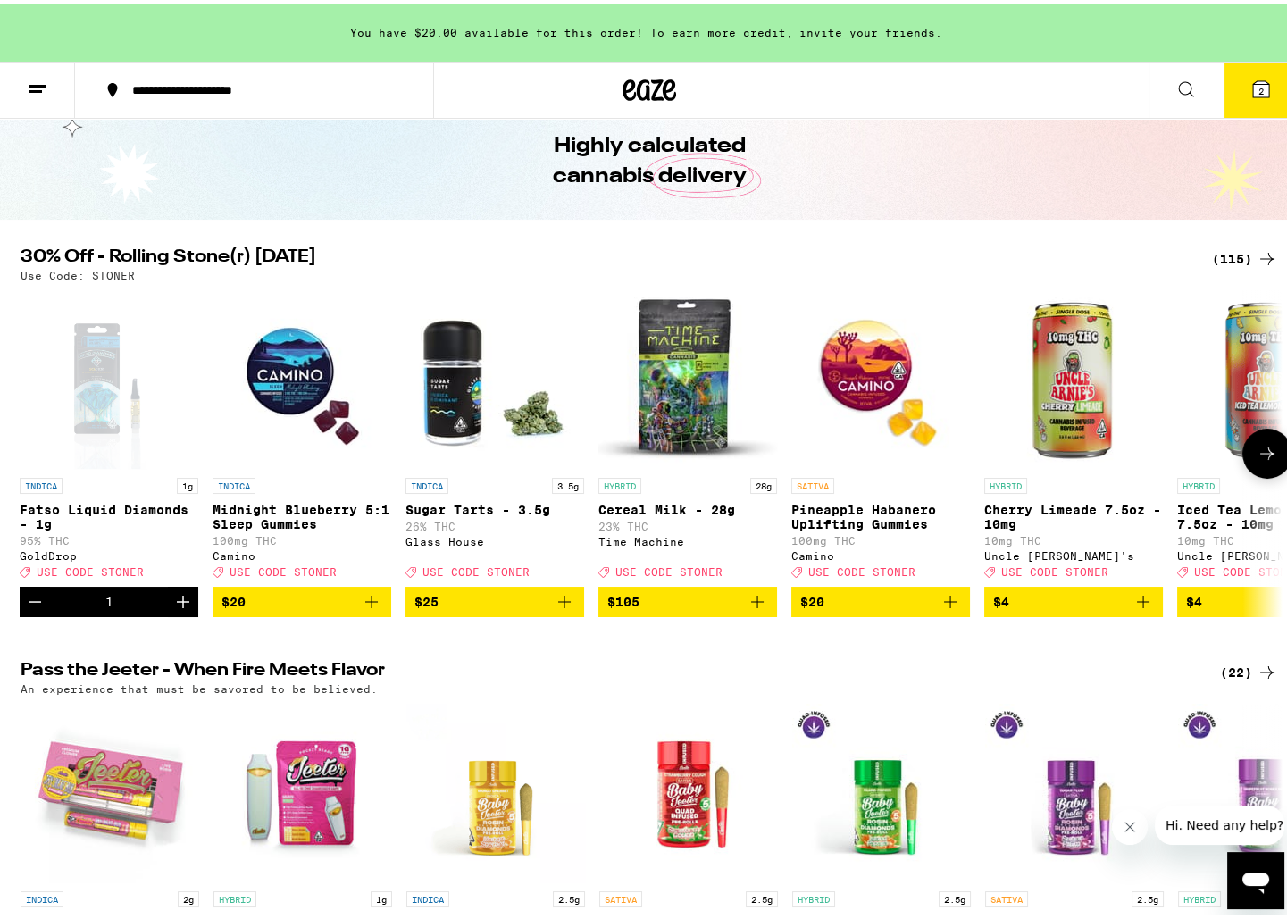
scroll to position [0, 0]
click at [1246, 460] on button at bounding box center [1267, 449] width 50 height 50
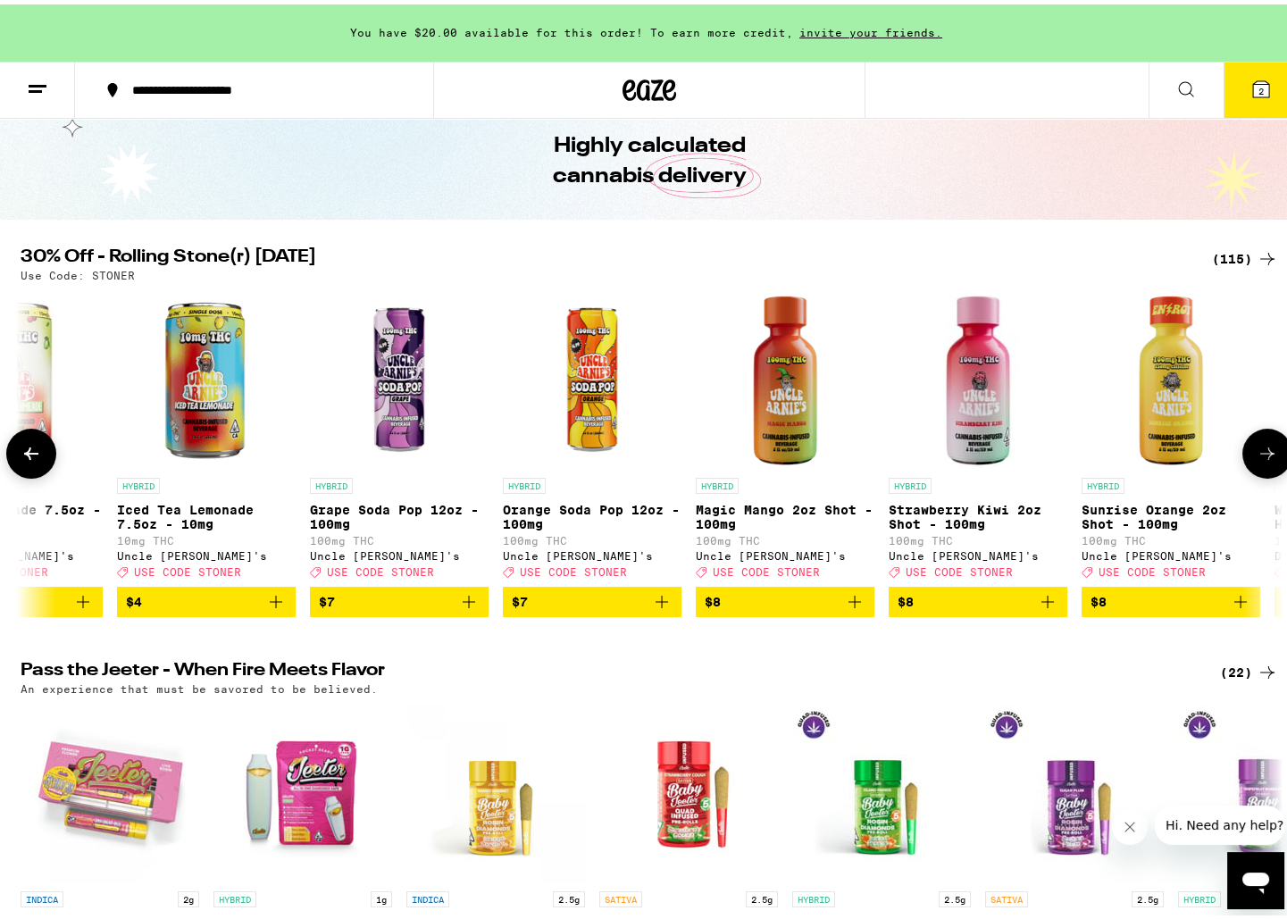
scroll to position [0, 1063]
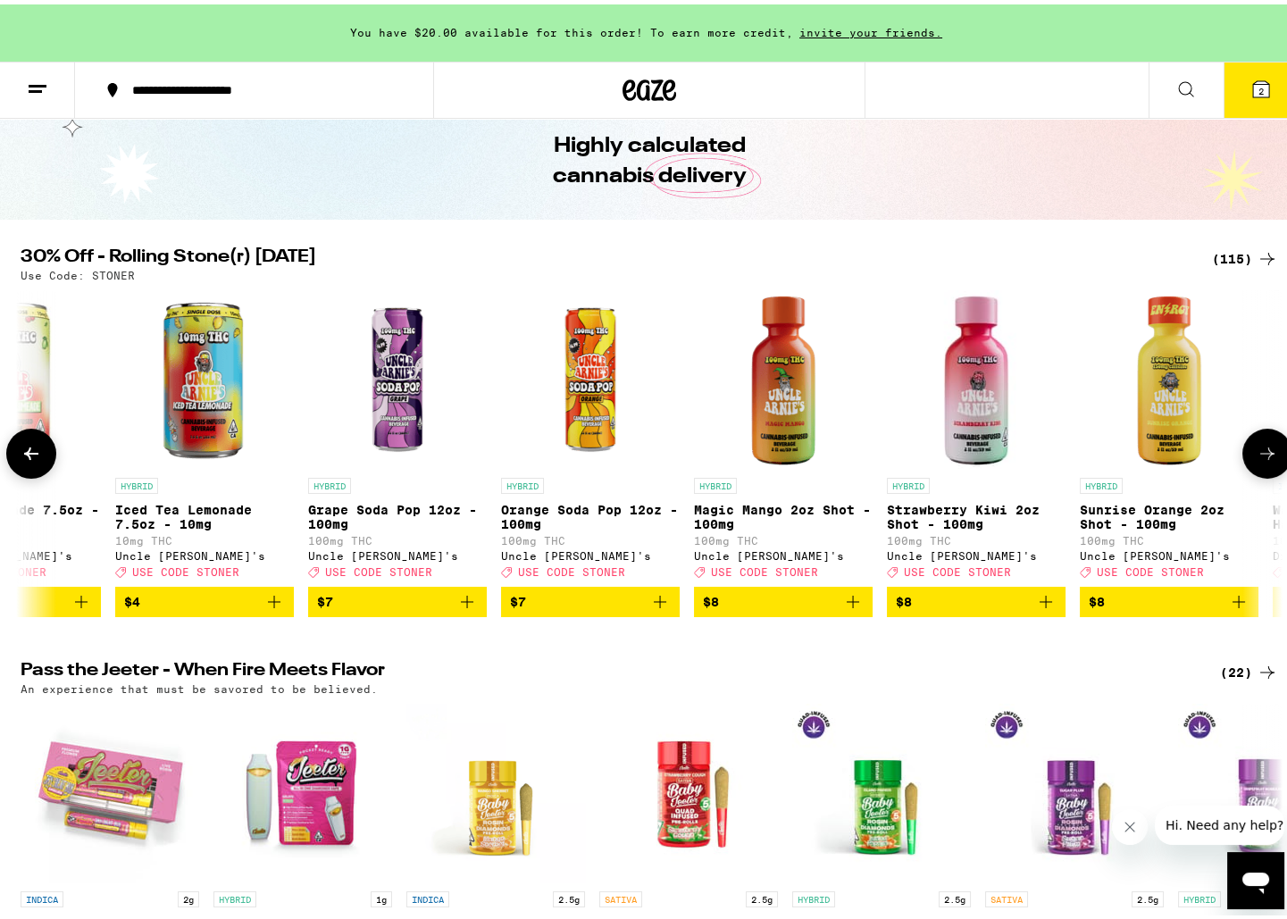
click at [462, 608] on icon "Add to bag" at bounding box center [466, 597] width 21 height 21
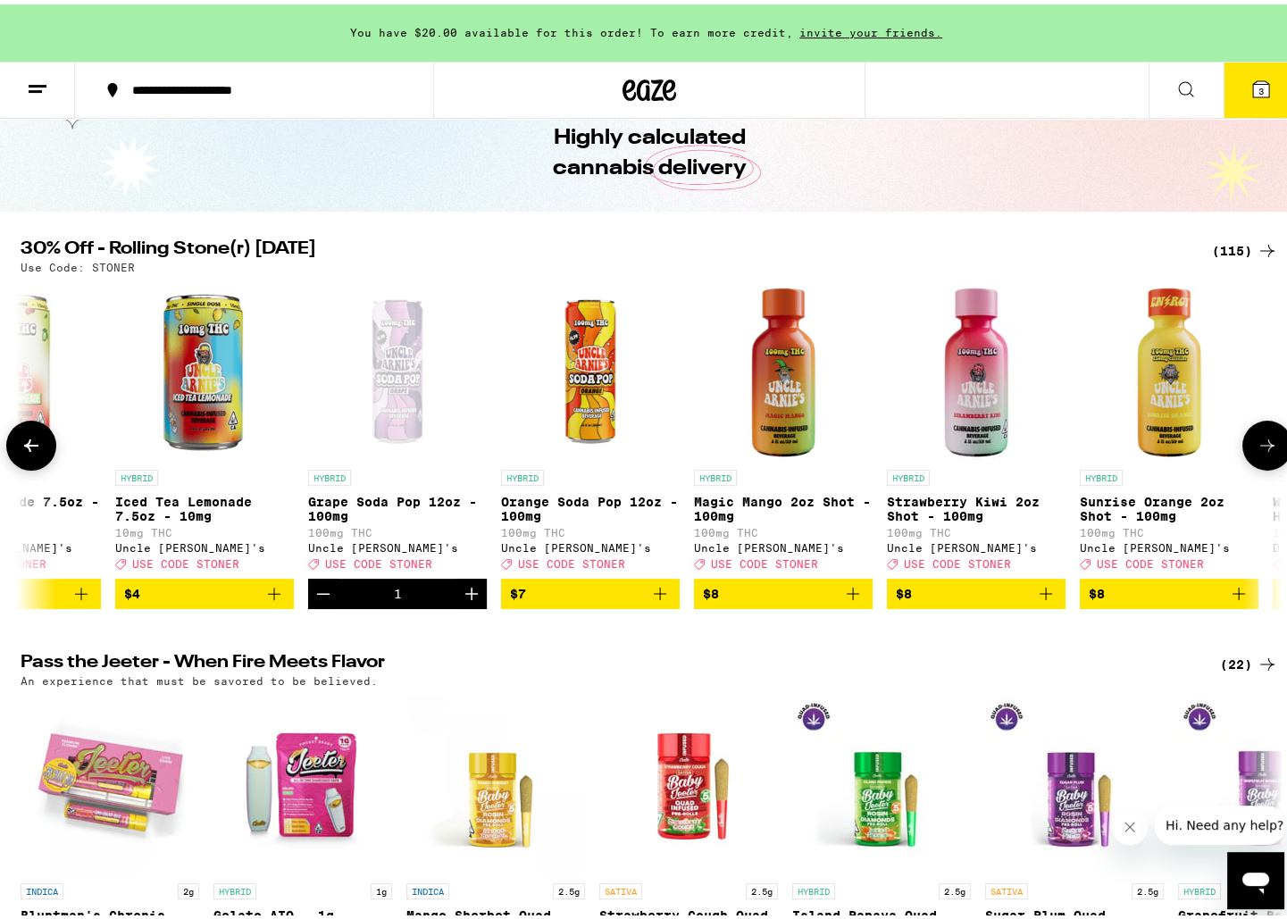
scroll to position [87, 0]
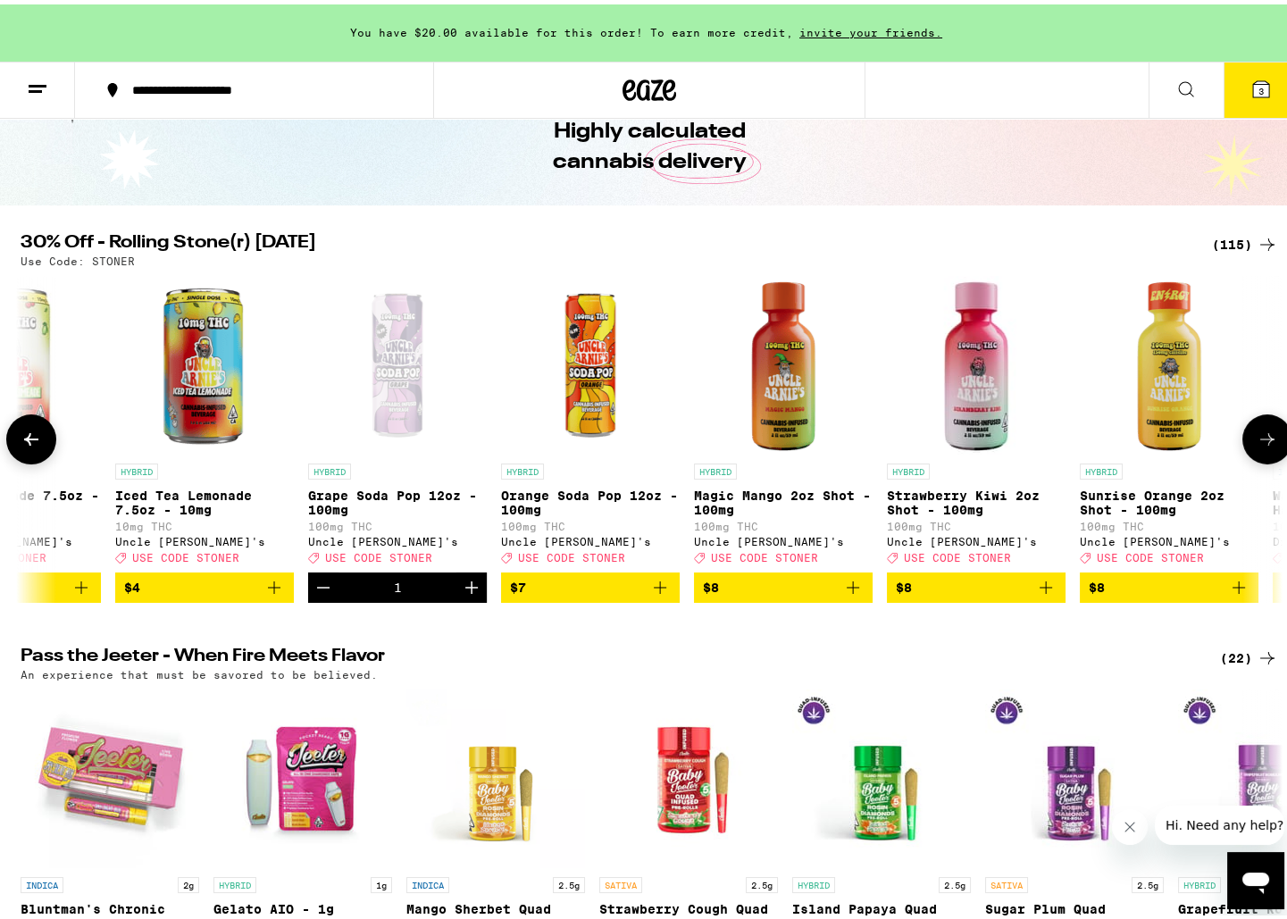
click at [1258, 446] on icon at bounding box center [1267, 434] width 21 height 21
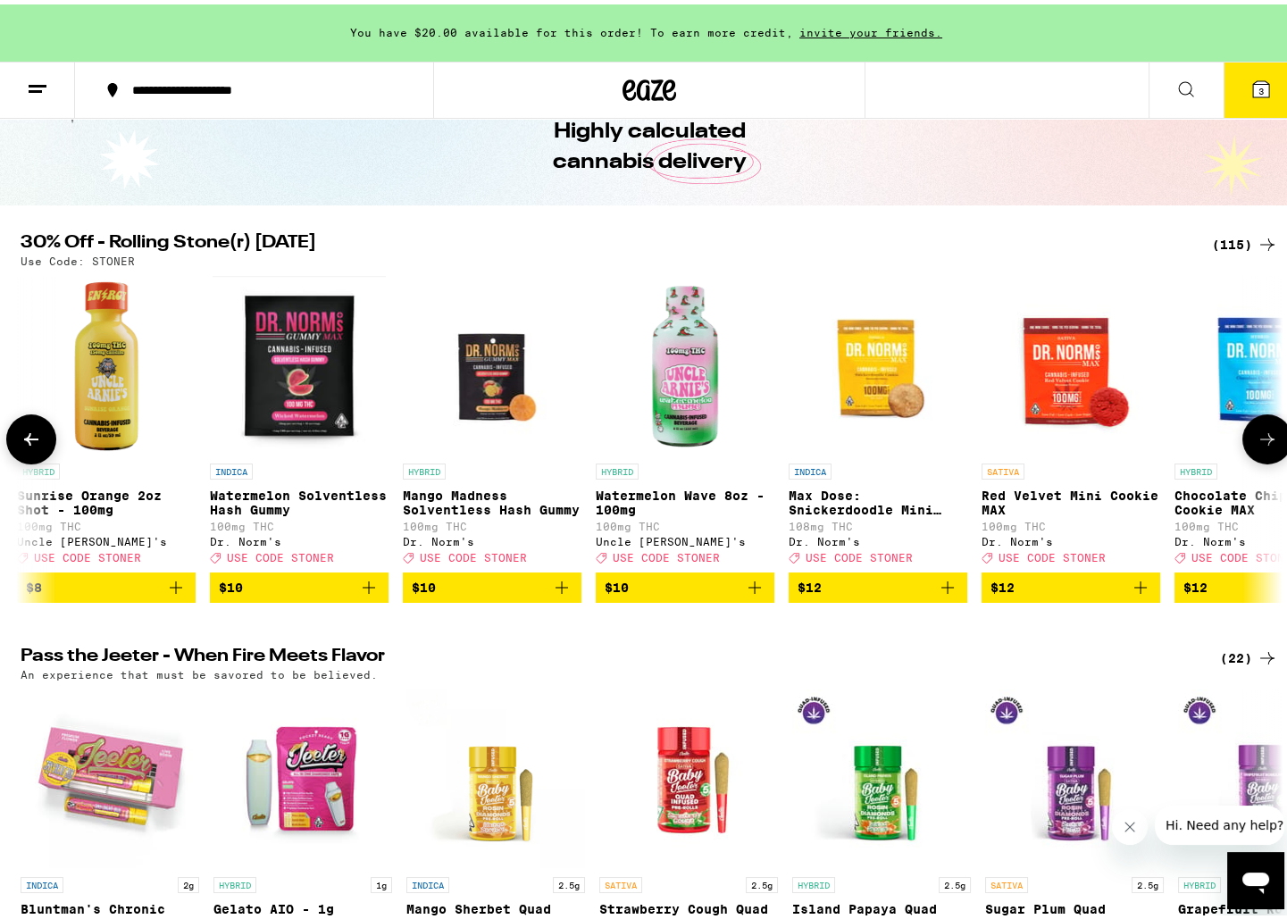
scroll to position [0, 2126]
click at [29, 446] on icon at bounding box center [31, 434] width 21 height 21
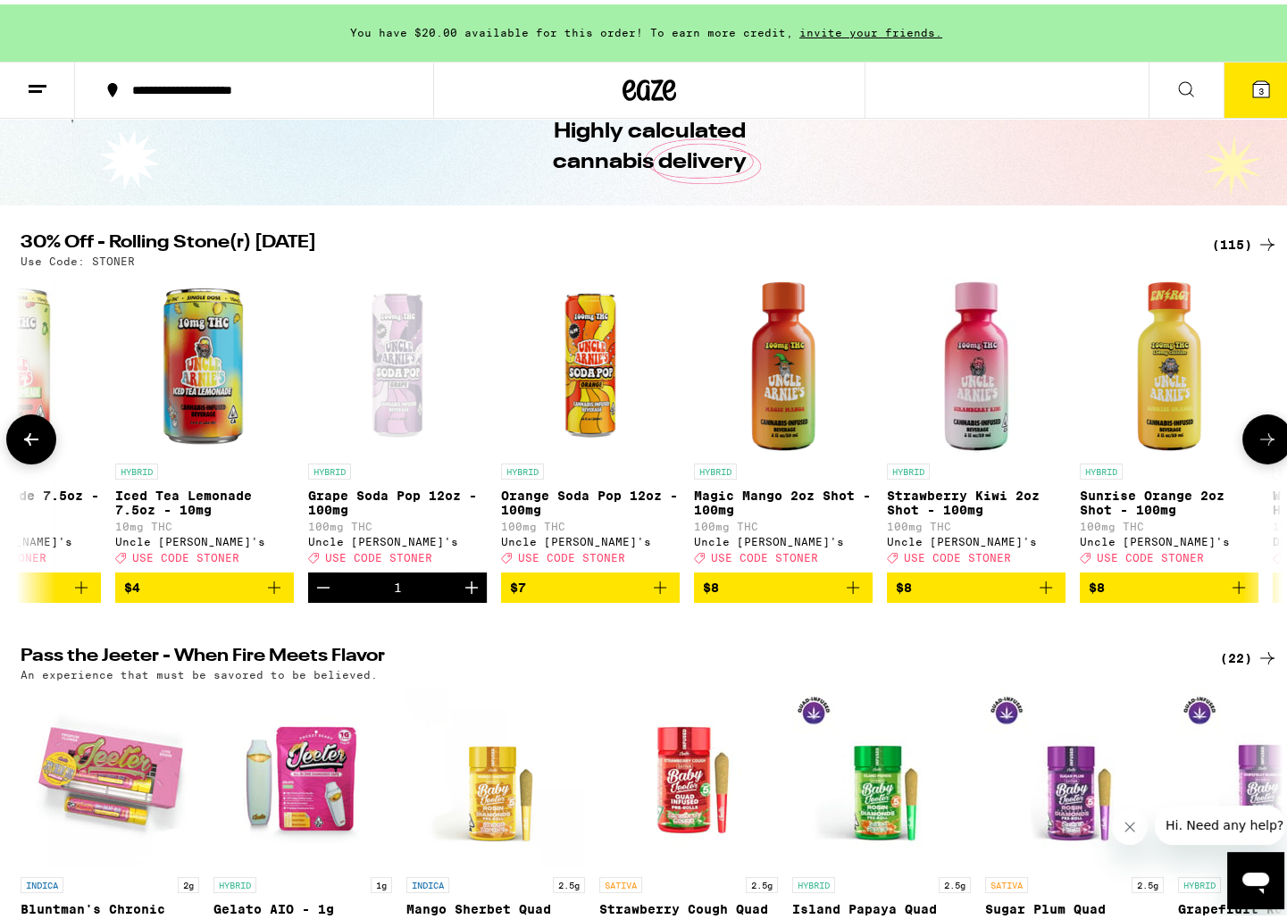
scroll to position [0, 1063]
click at [1257, 446] on icon at bounding box center [1267, 434] width 21 height 21
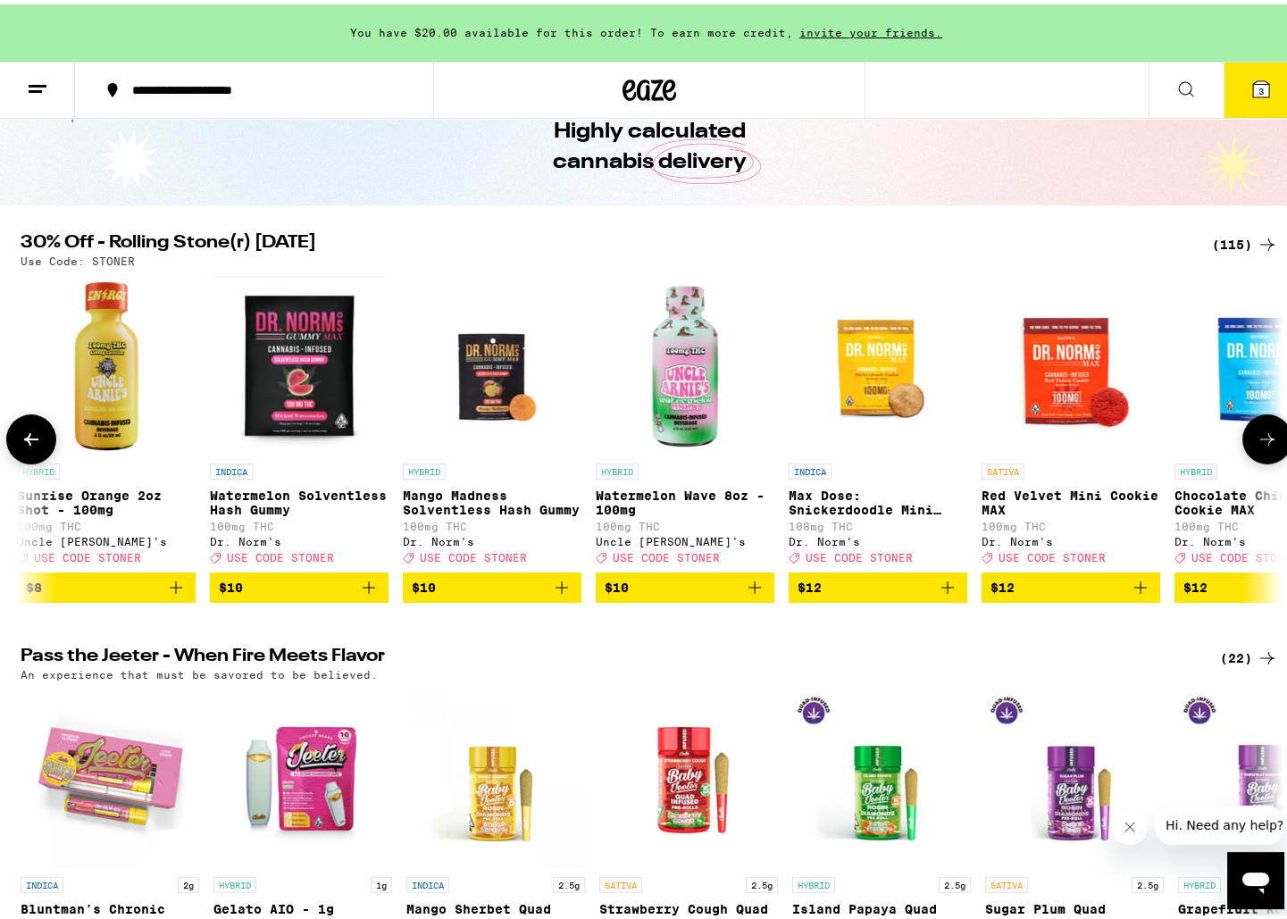
scroll to position [0, 2126]
click at [13, 452] on button at bounding box center [31, 435] width 50 height 50
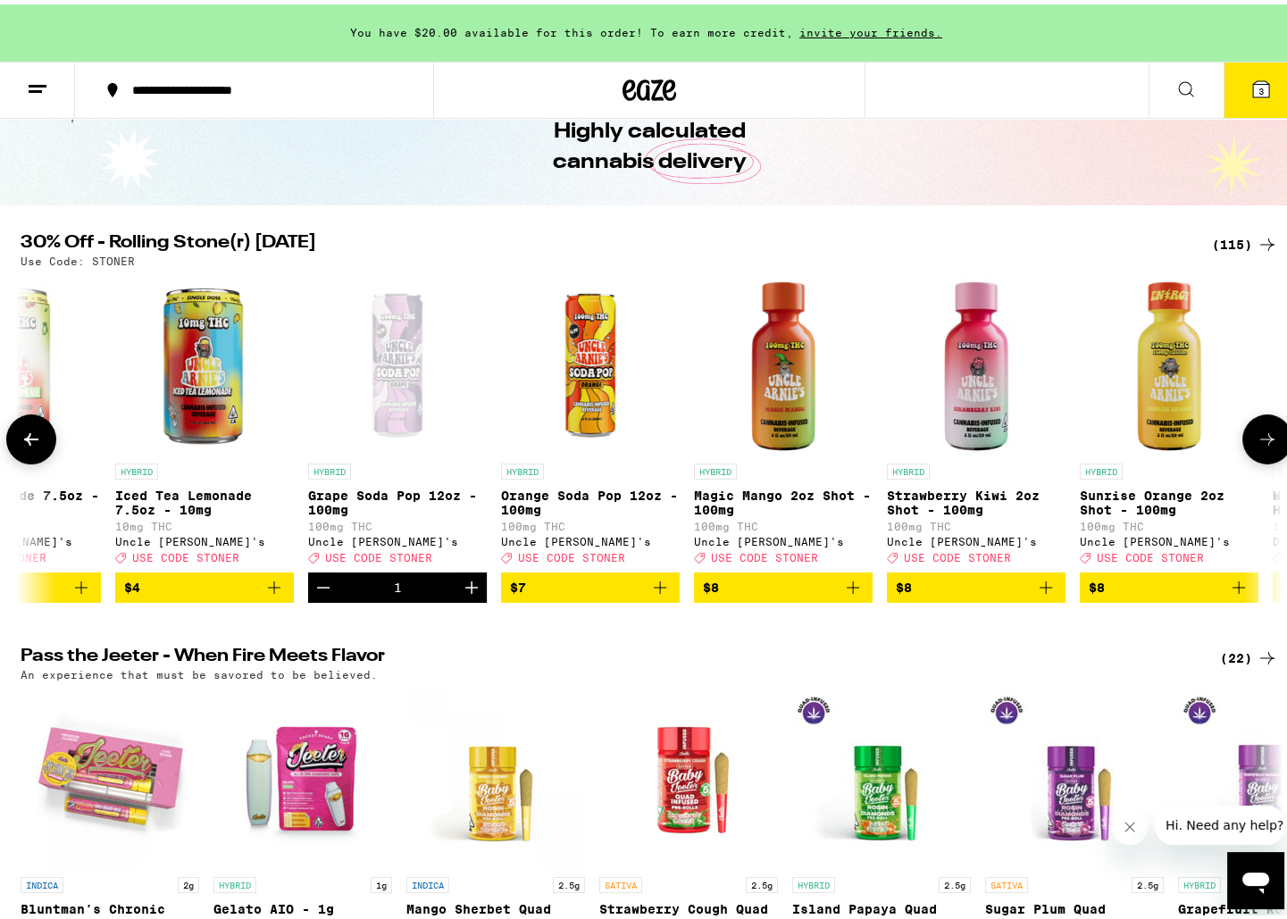
scroll to position [0, 1063]
click at [1233, 594] on icon "Add to bag" at bounding box center [1238, 583] width 21 height 21
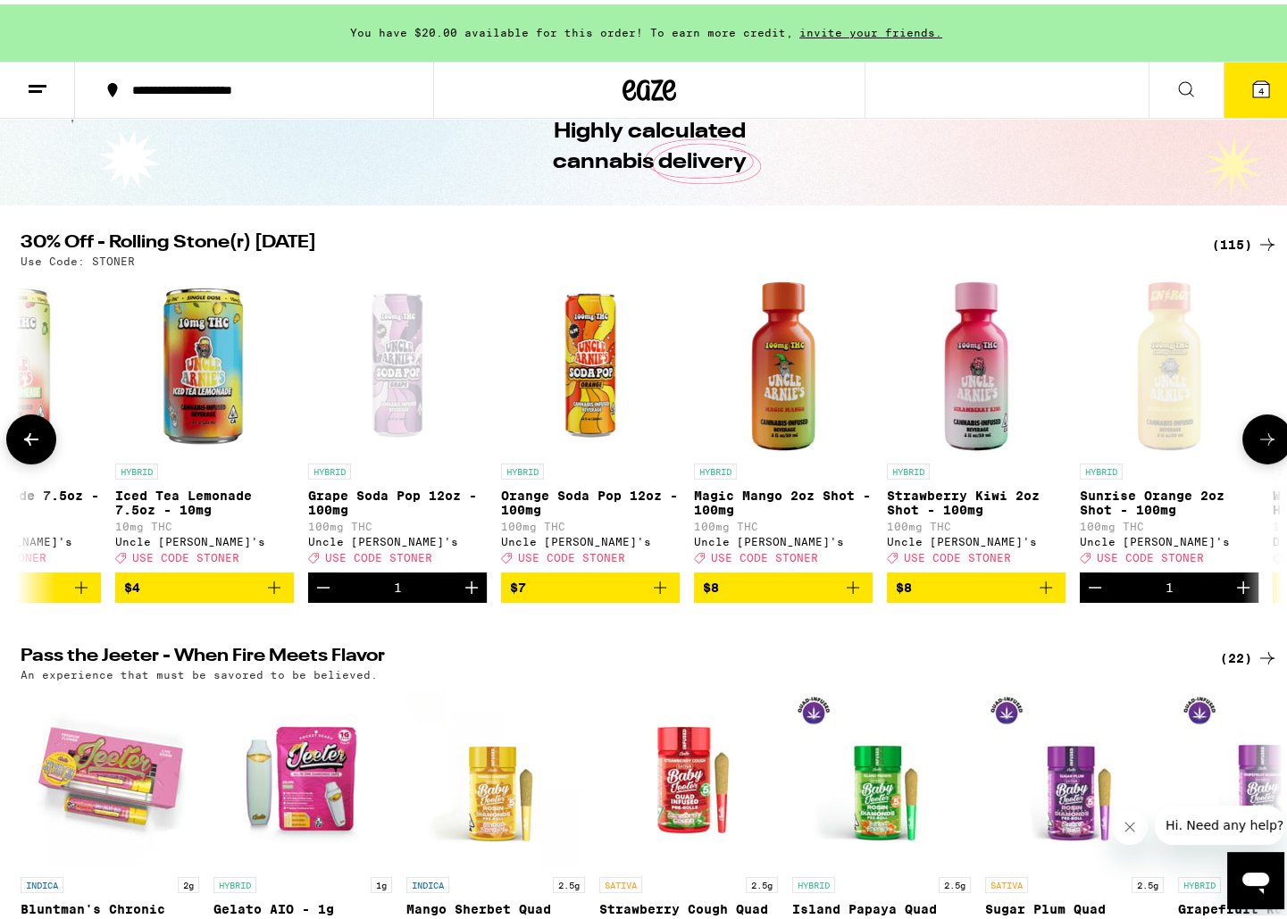
click at [323, 594] on icon "Decrement" at bounding box center [323, 583] width 21 height 21
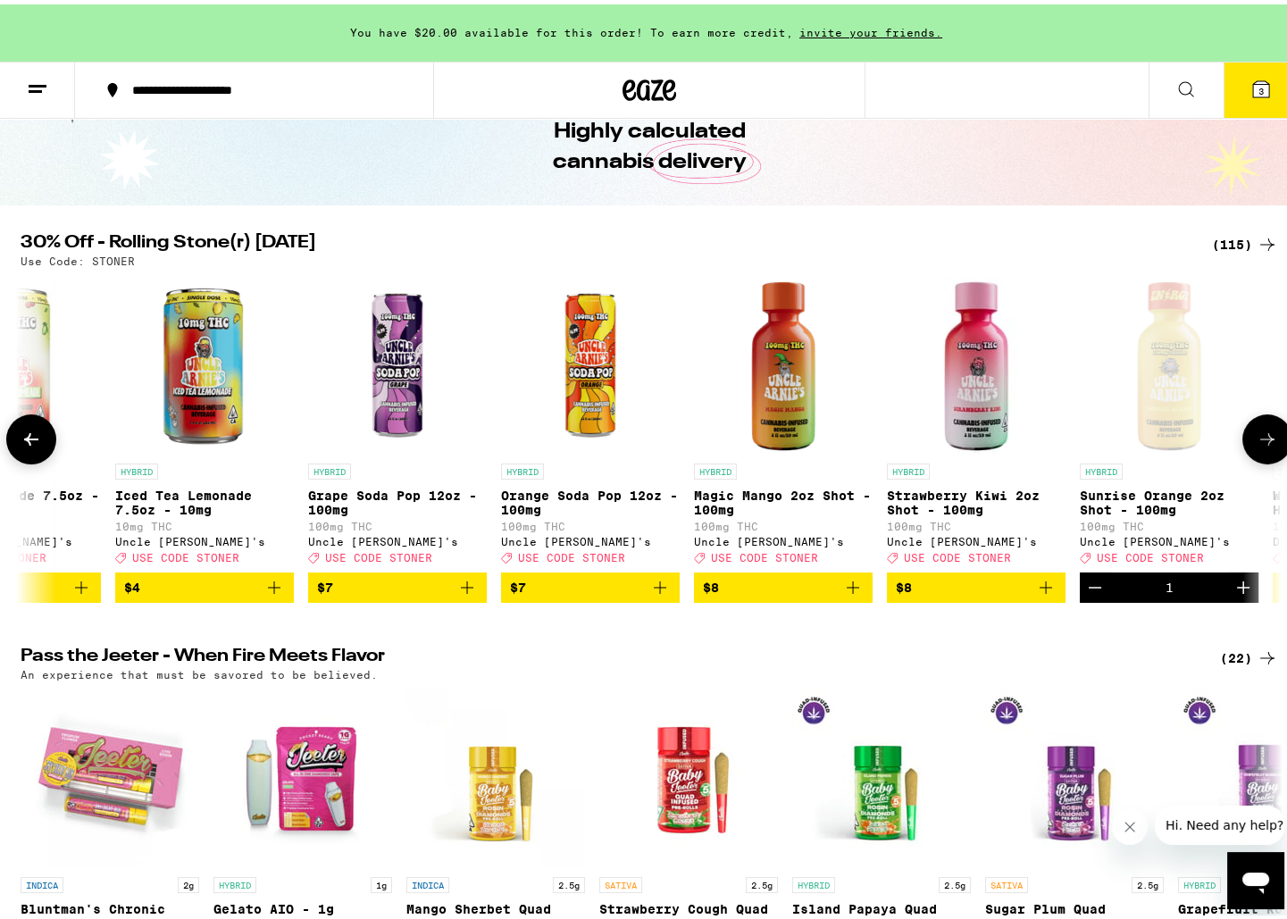
click at [664, 594] on icon "Add to bag" at bounding box center [659, 583] width 21 height 21
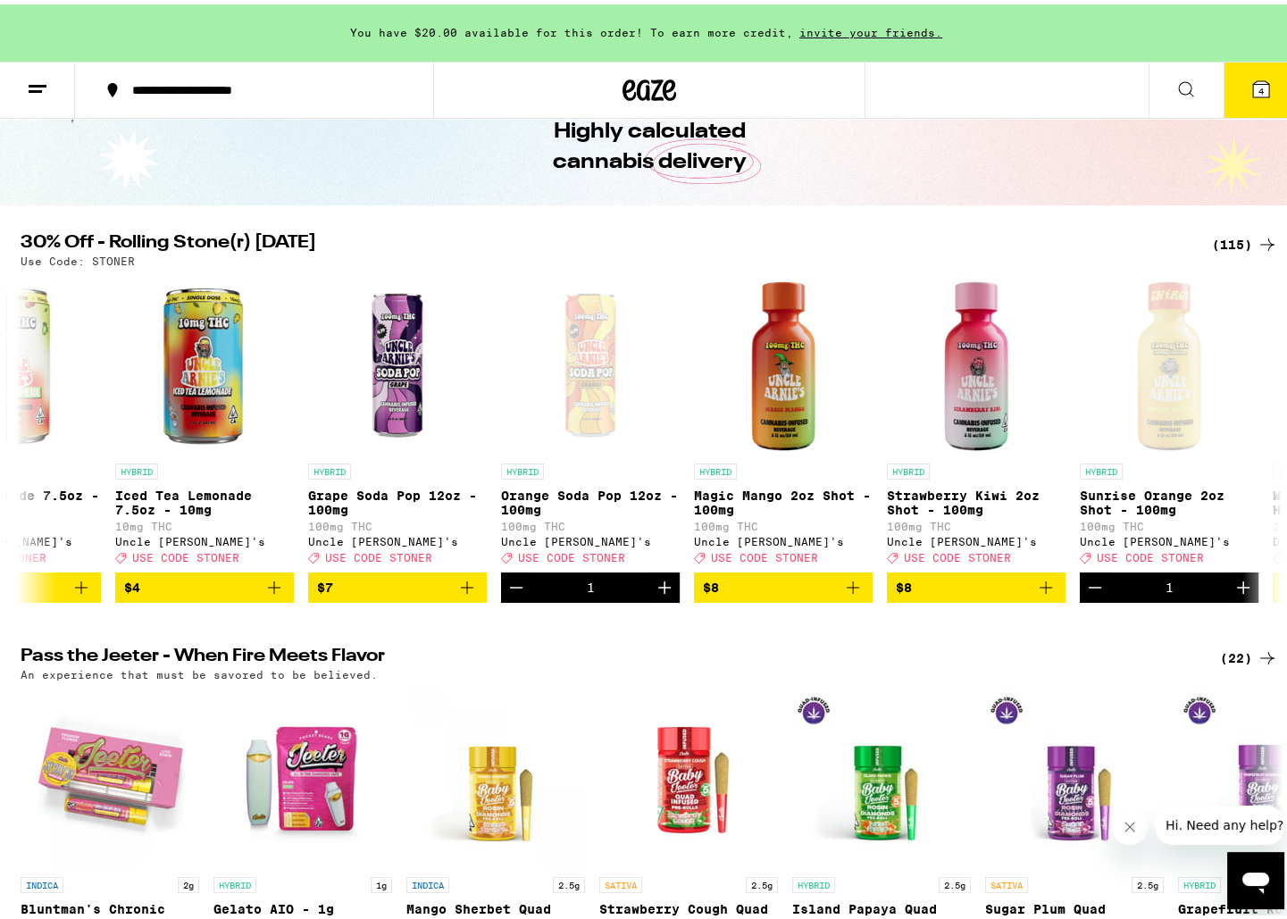
click at [1236, 89] on button "4" at bounding box center [1261, 85] width 75 height 55
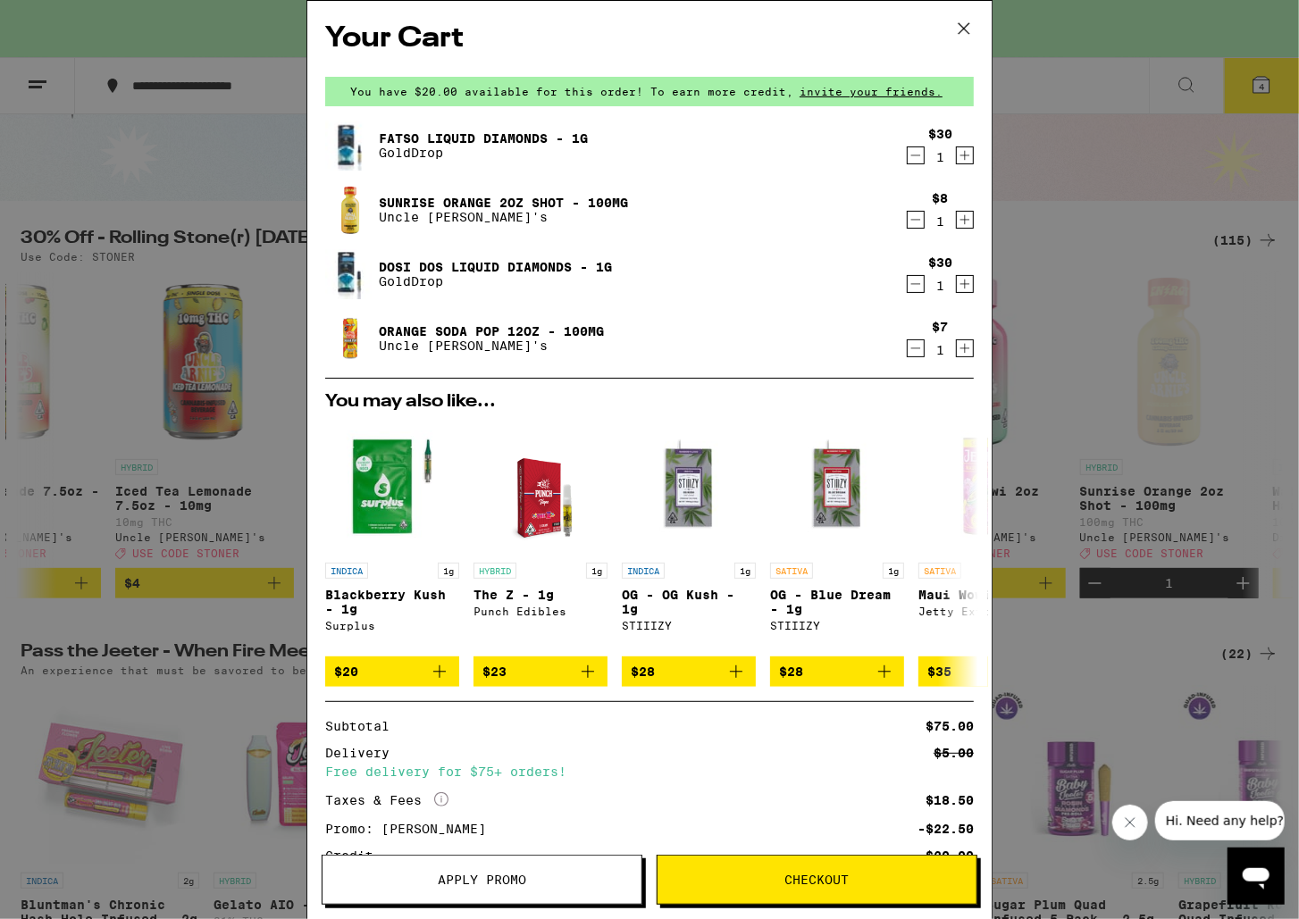
click at [963, 28] on icon at bounding box center [963, 28] width 11 height 11
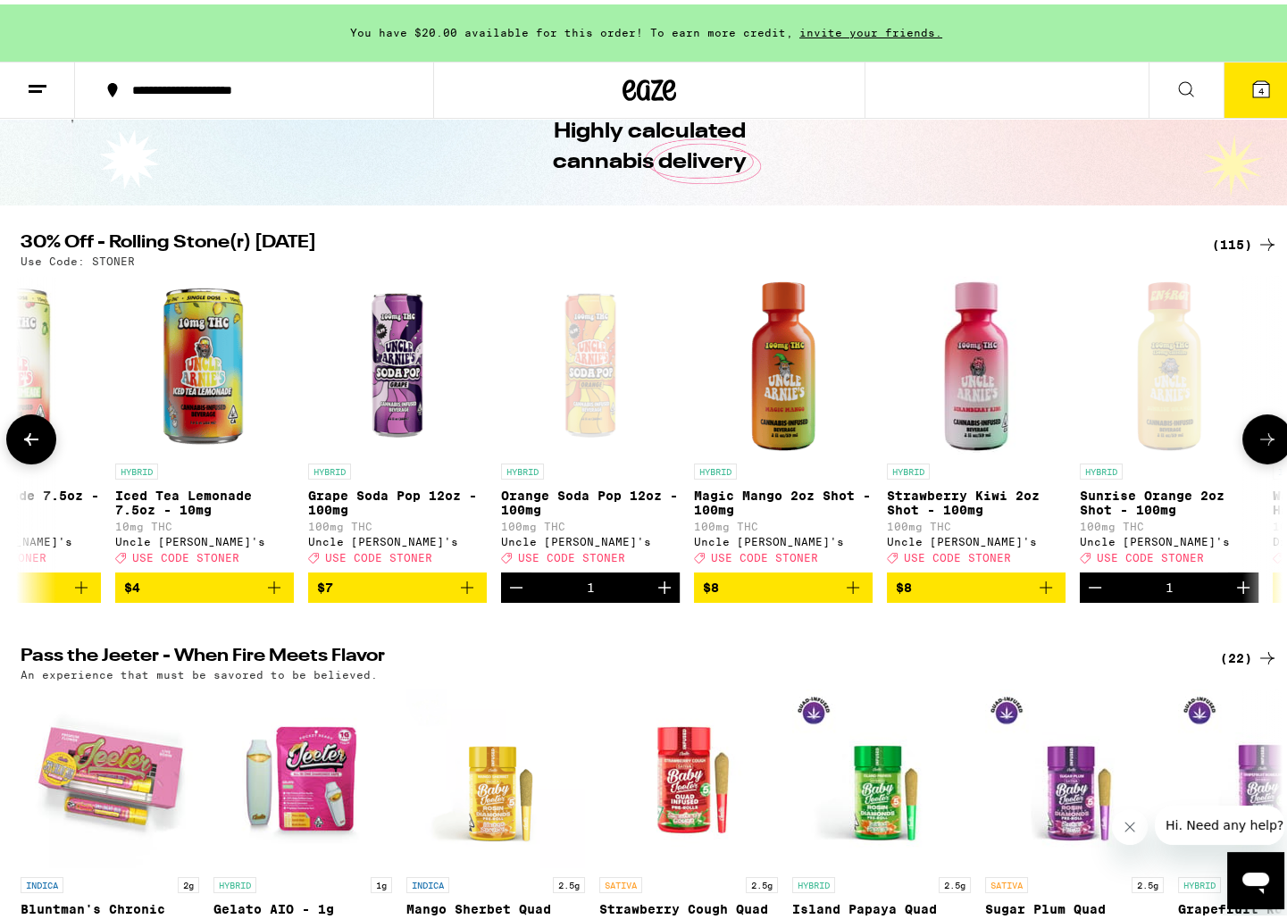
click at [457, 594] on icon "Add to bag" at bounding box center [466, 583] width 21 height 21
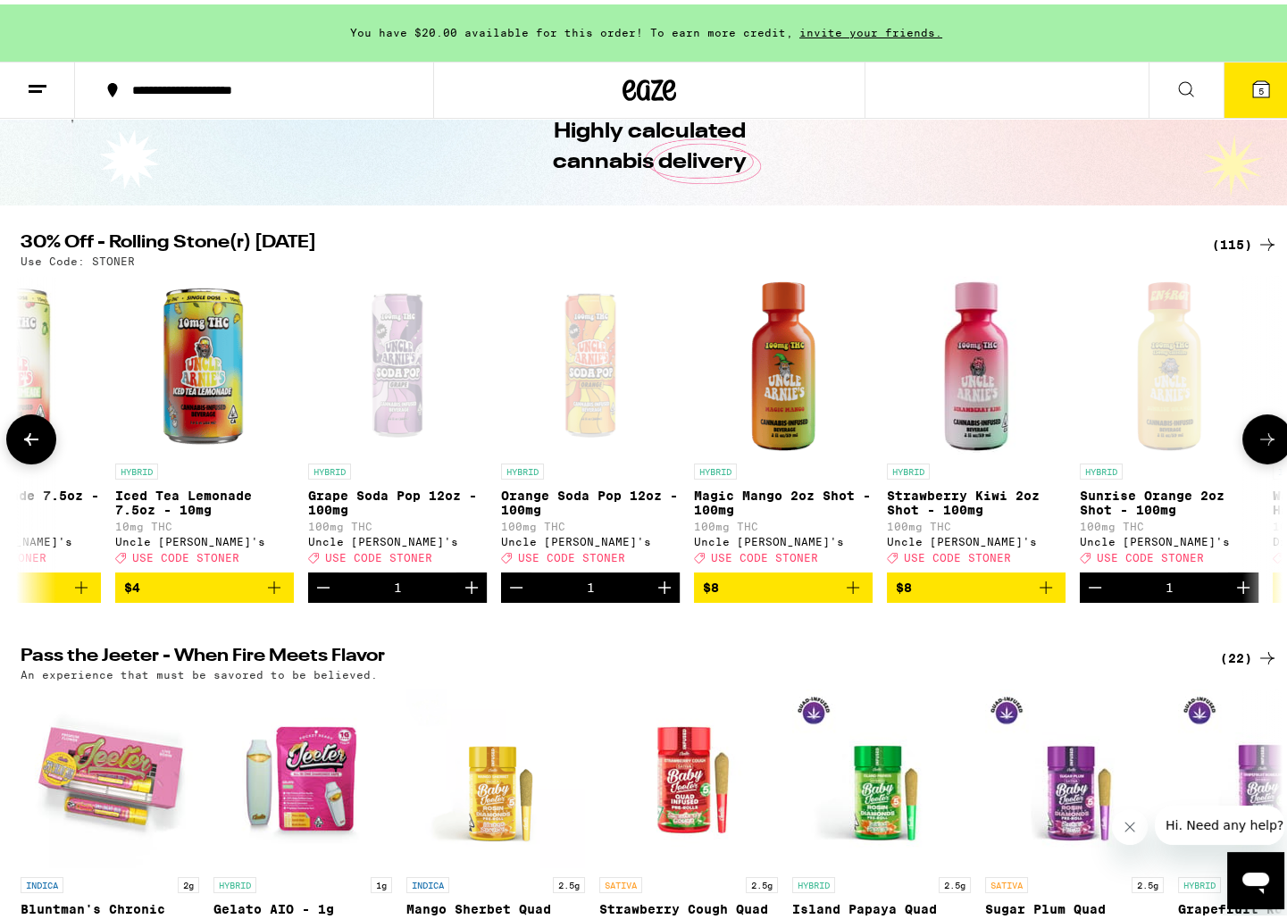
click at [848, 589] on icon "Add to bag" at bounding box center [853, 583] width 13 height 13
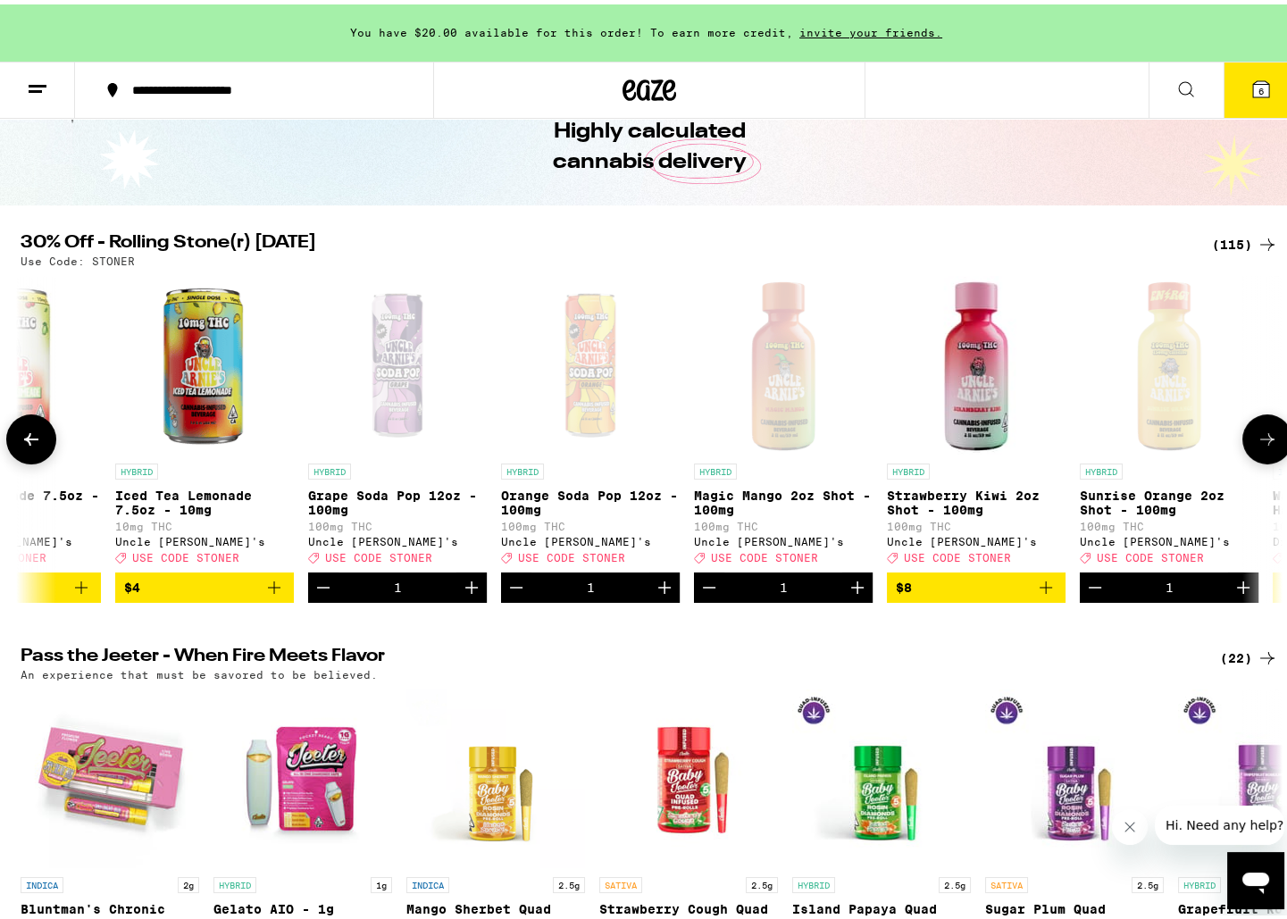
click at [1047, 594] on icon "Add to bag" at bounding box center [1045, 583] width 21 height 21
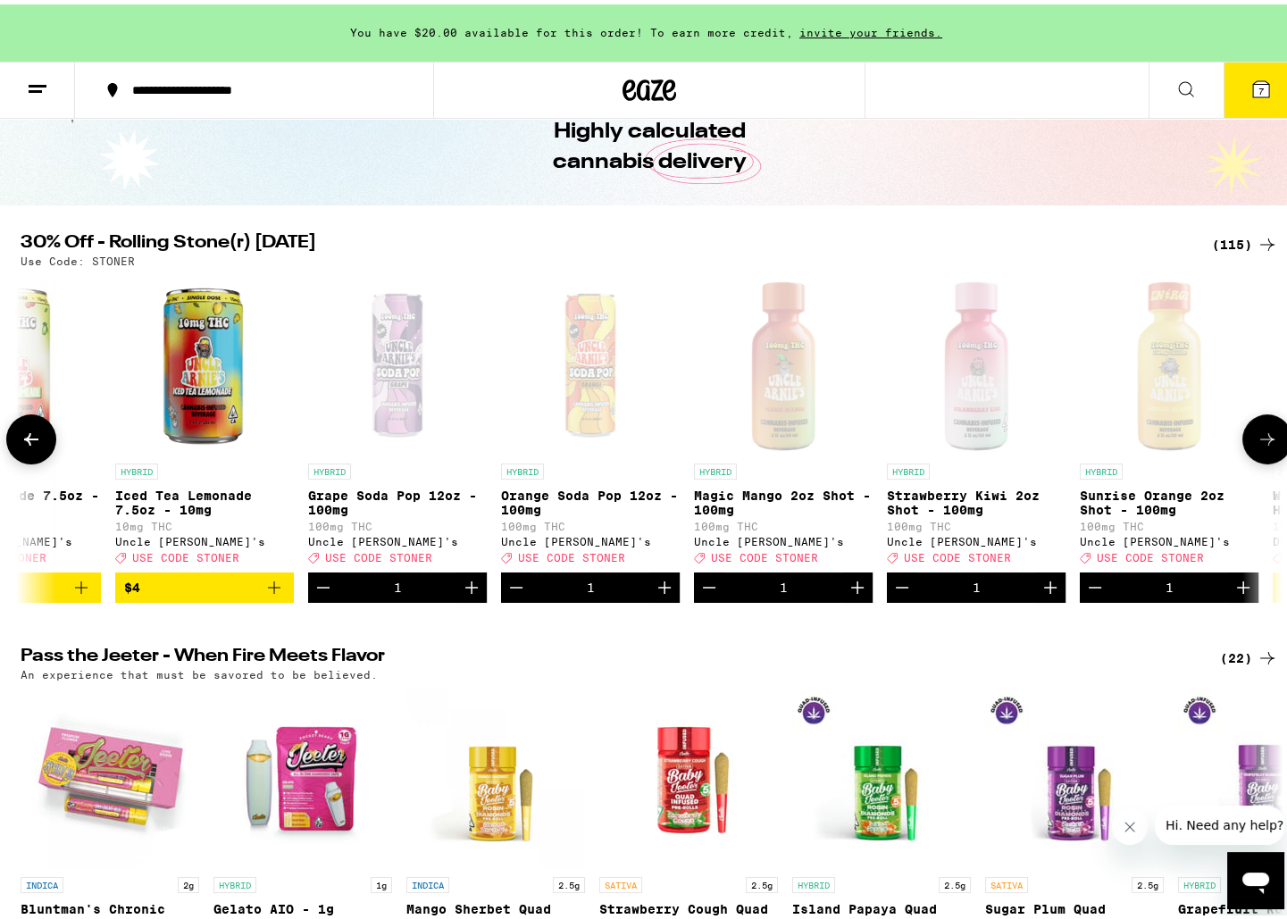
click at [1271, 446] on icon at bounding box center [1267, 434] width 21 height 21
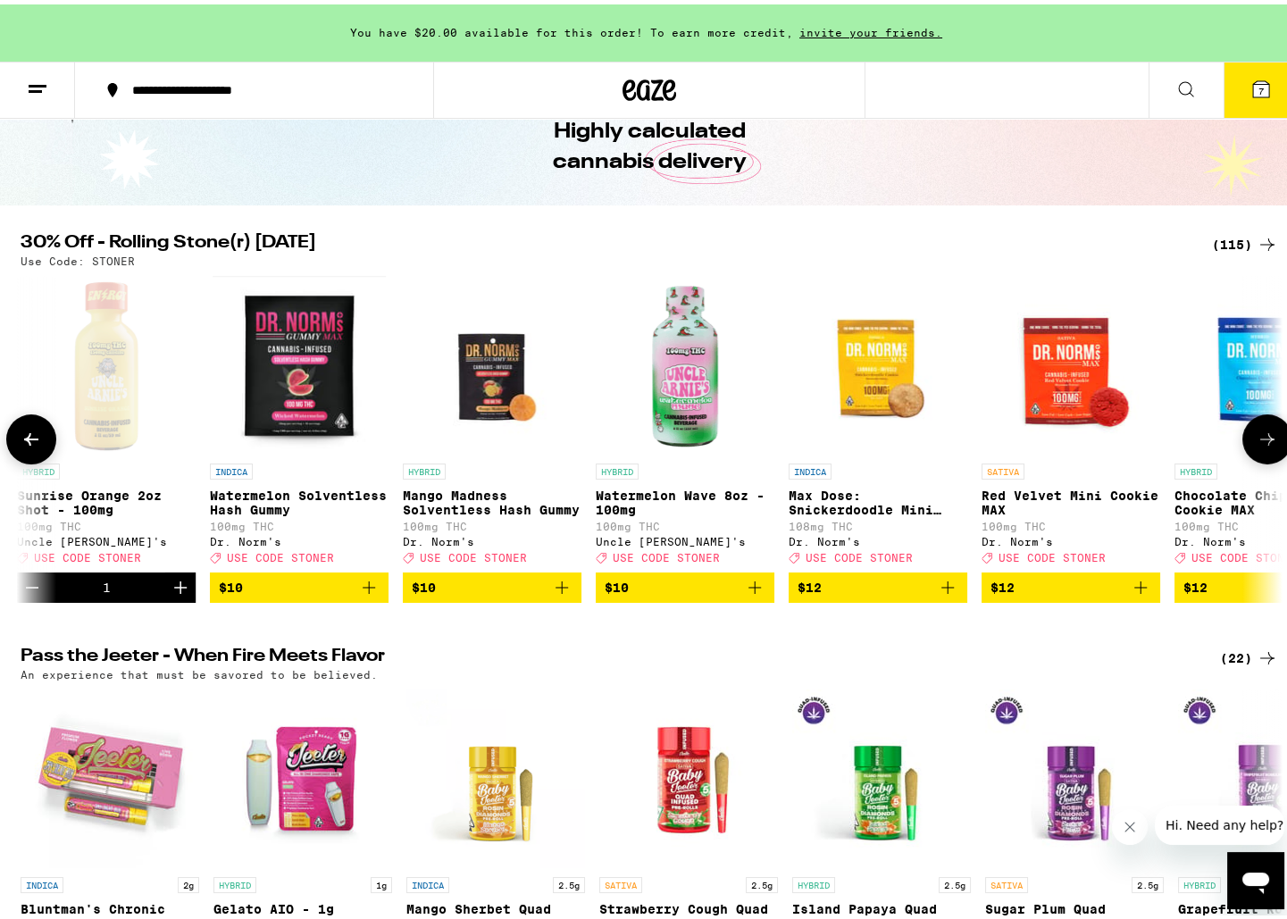
scroll to position [0, 2126]
click at [751, 589] on icon "Add to bag" at bounding box center [754, 583] width 13 height 13
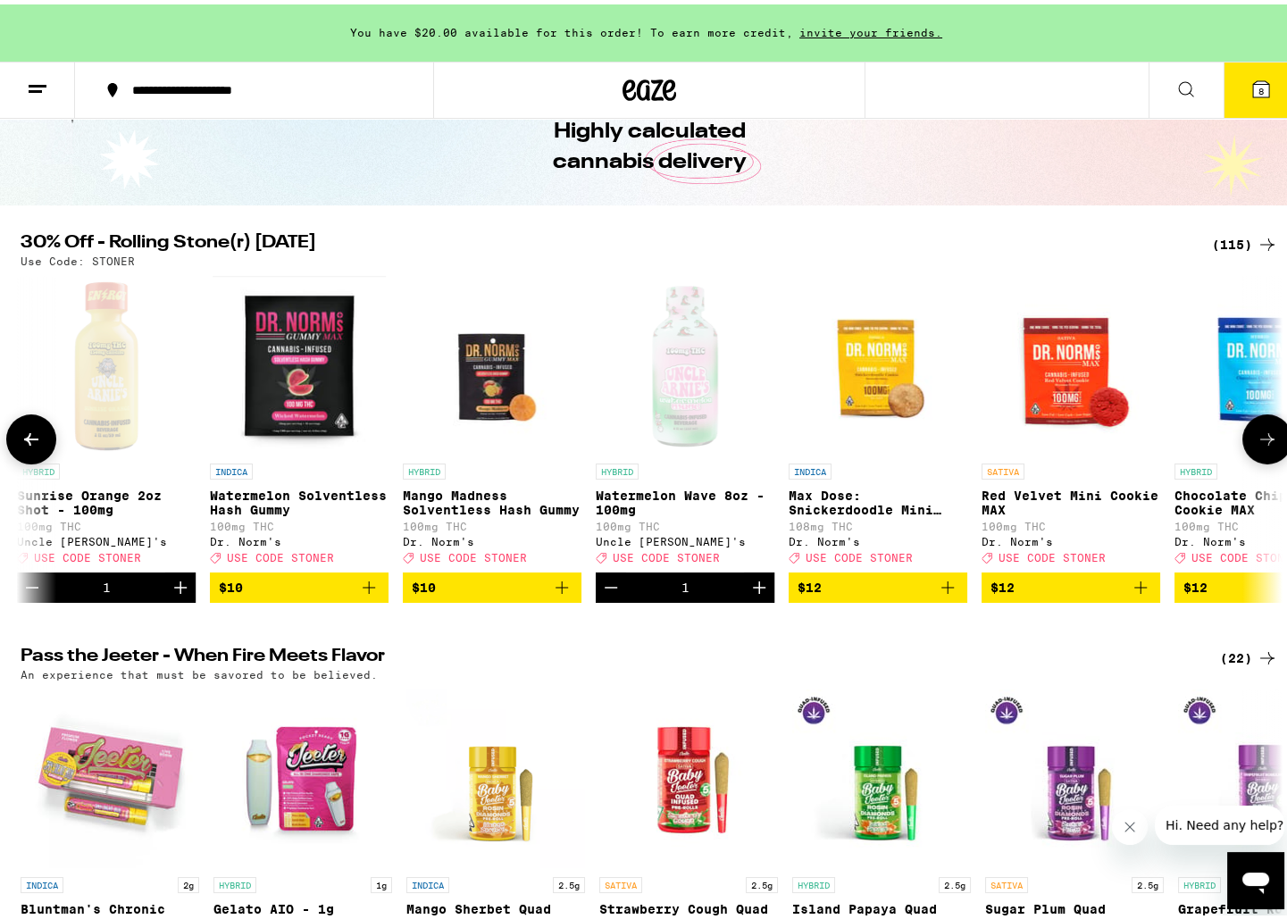
click at [1271, 443] on icon at bounding box center [1267, 434] width 21 height 21
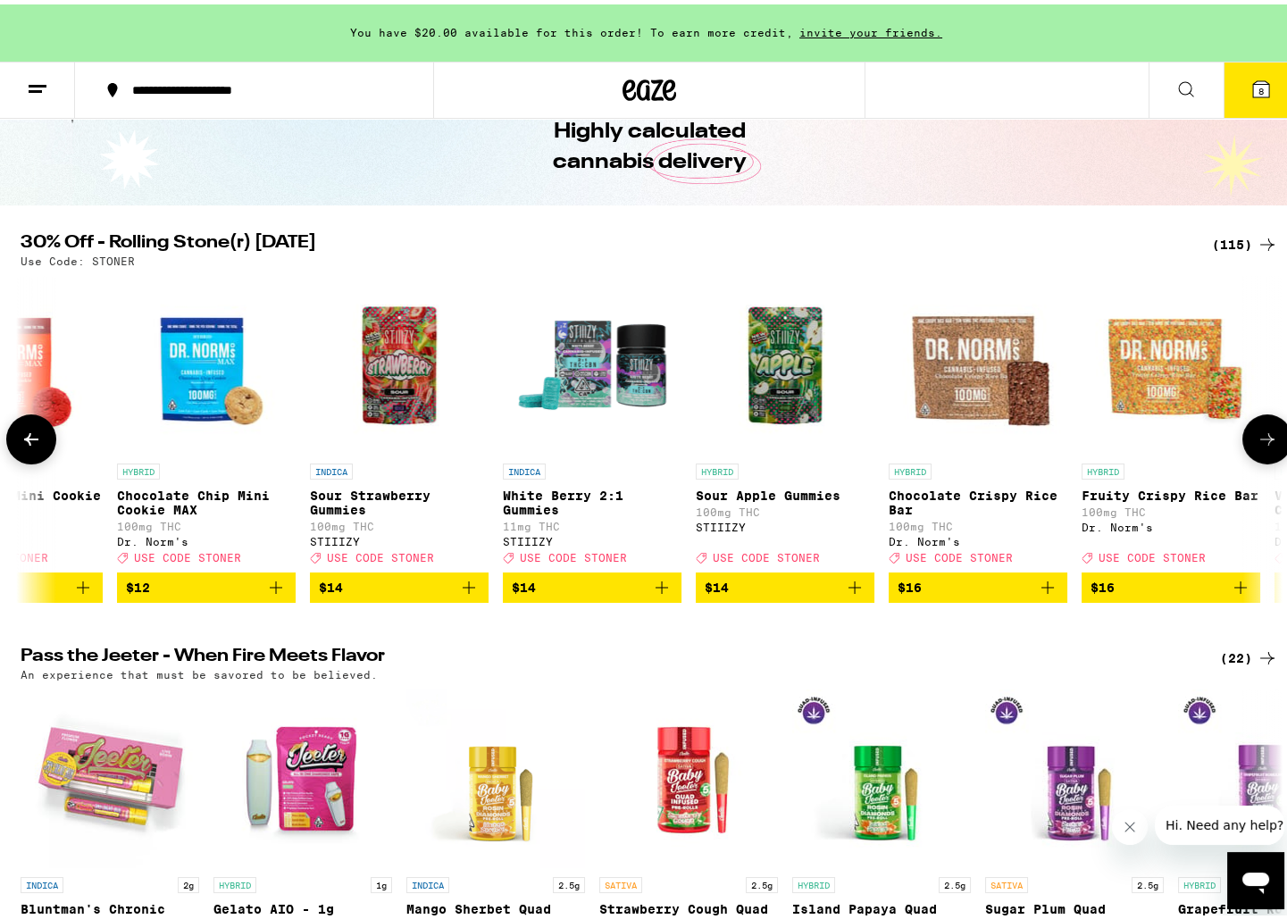
scroll to position [0, 3189]
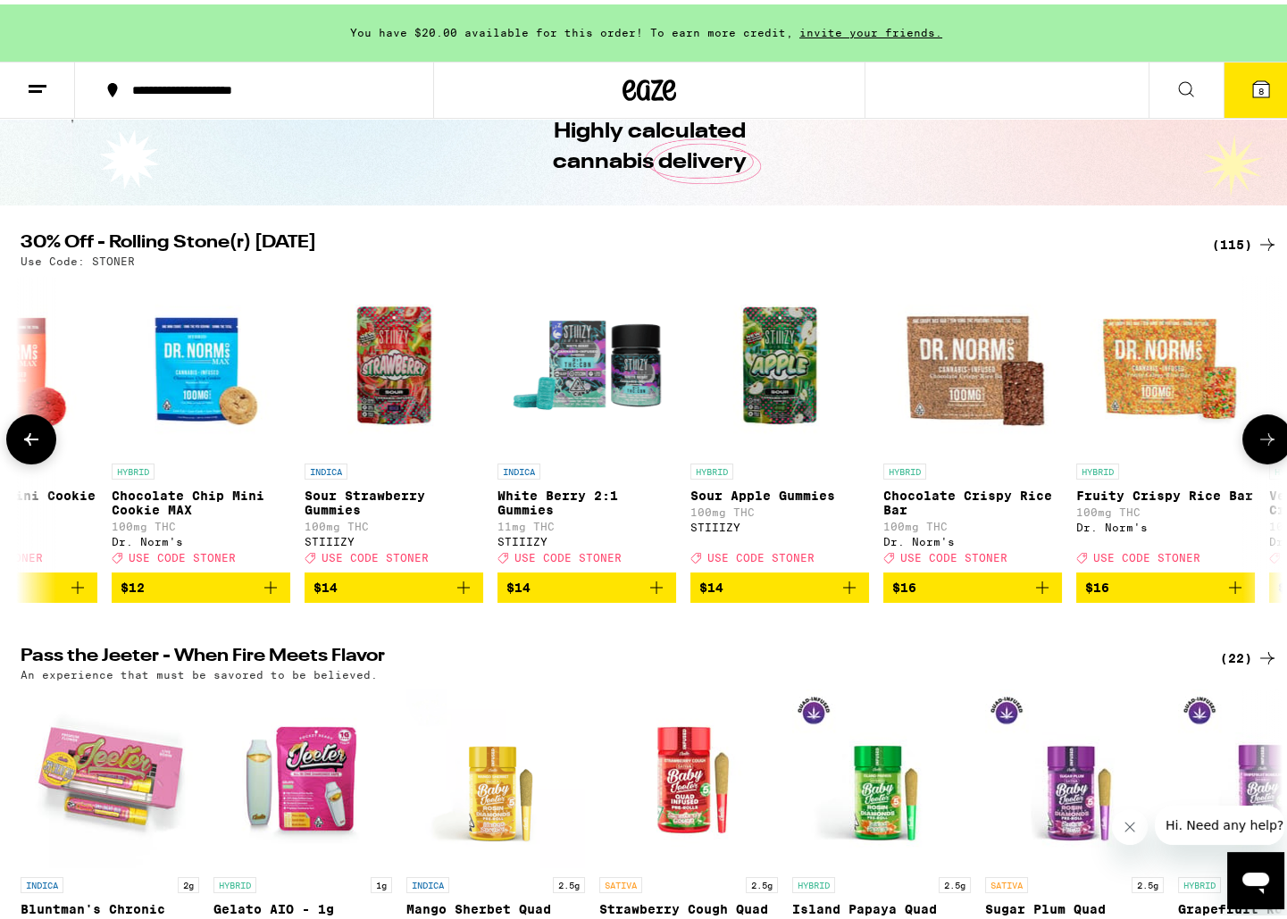
click at [1271, 443] on icon at bounding box center [1267, 434] width 21 height 21
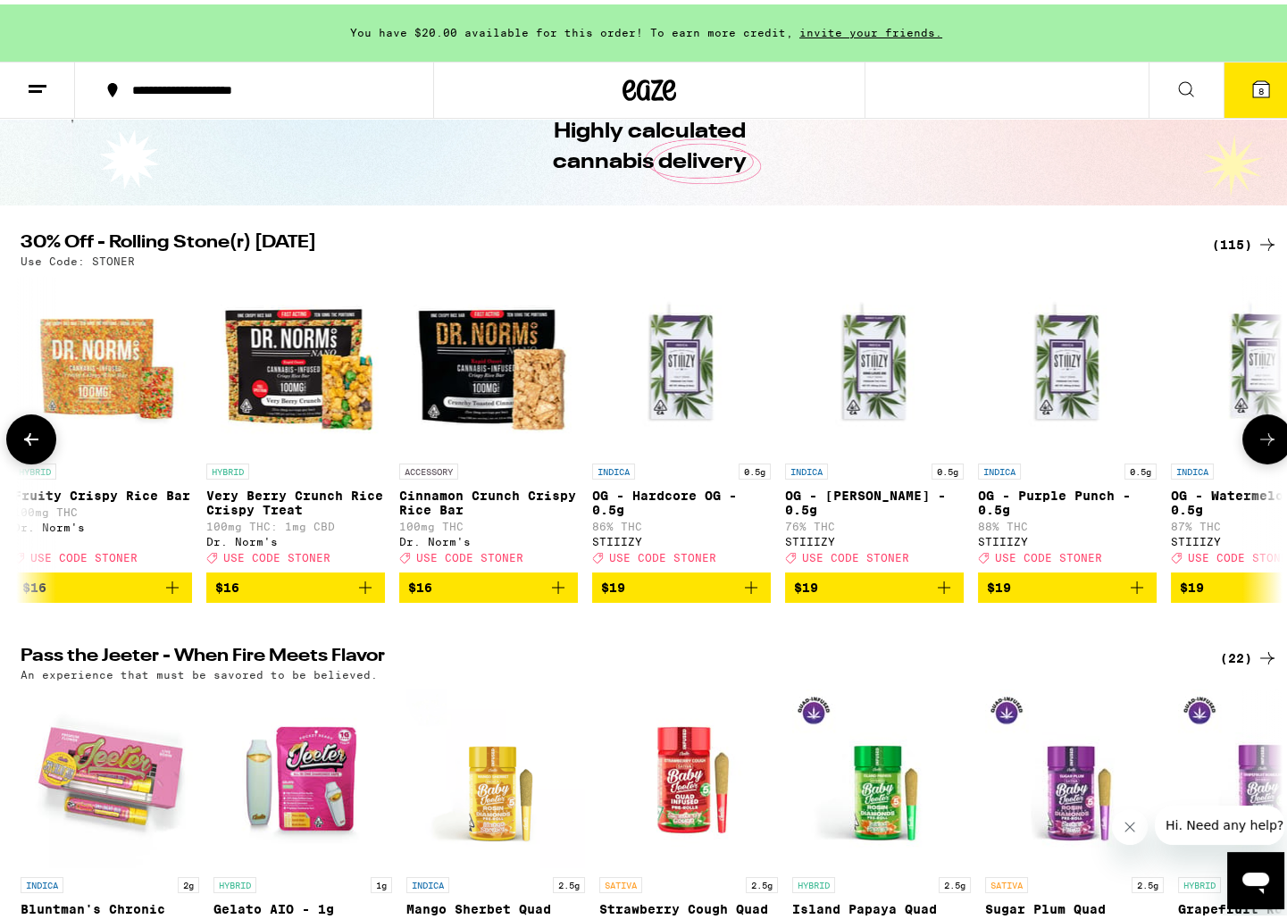
click at [1271, 443] on icon at bounding box center [1267, 434] width 21 height 21
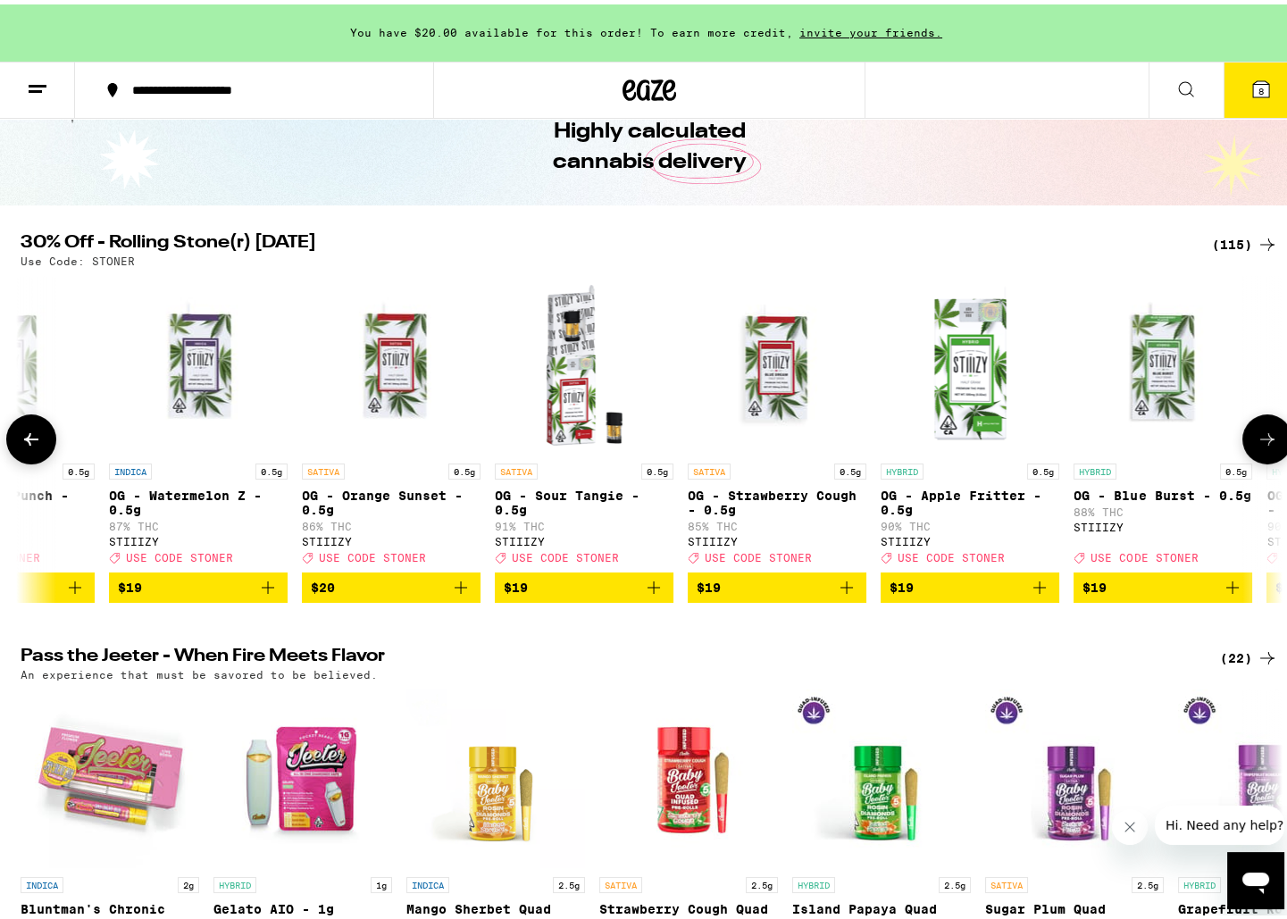
click at [1271, 443] on icon at bounding box center [1267, 434] width 21 height 21
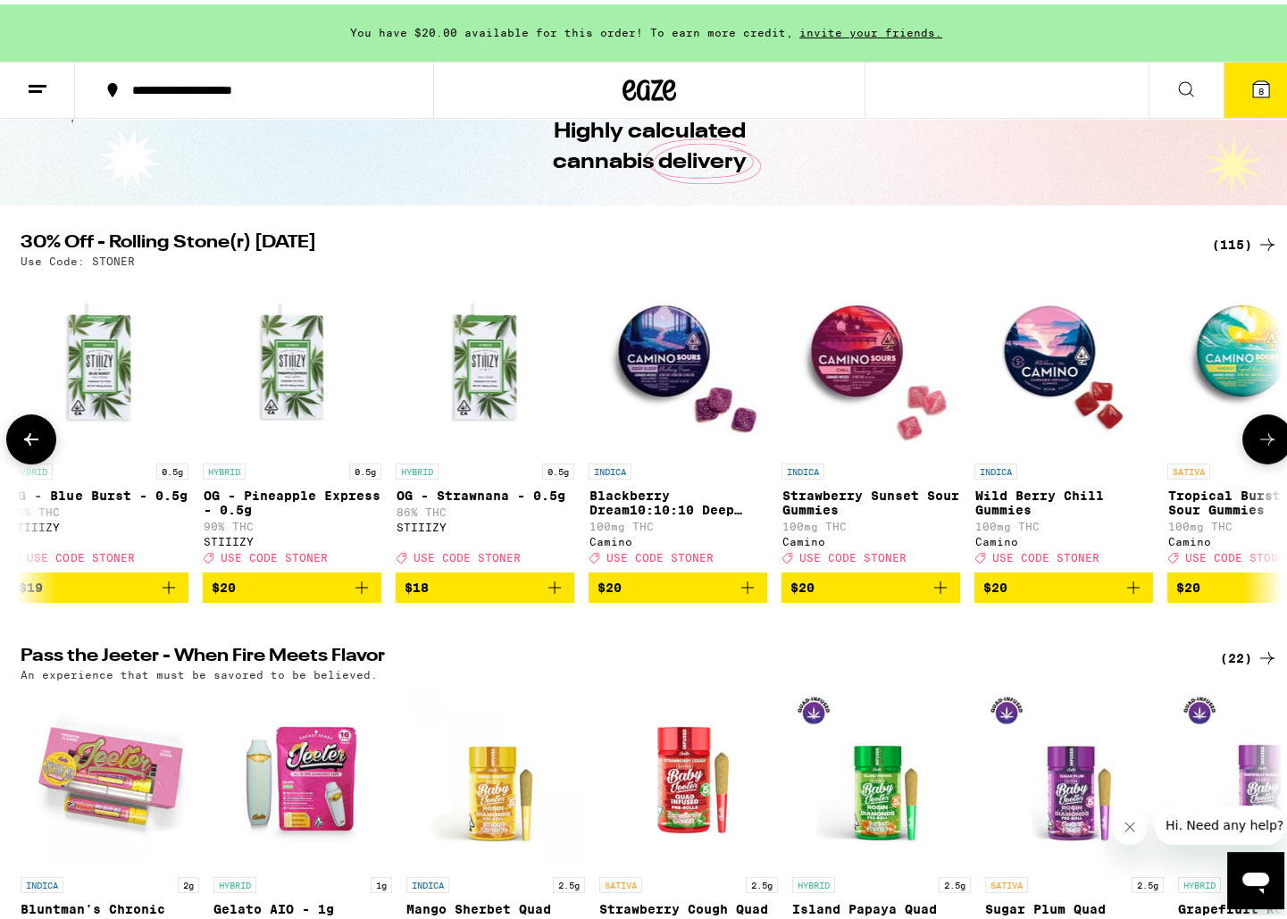
click at [1271, 443] on icon at bounding box center [1267, 434] width 21 height 21
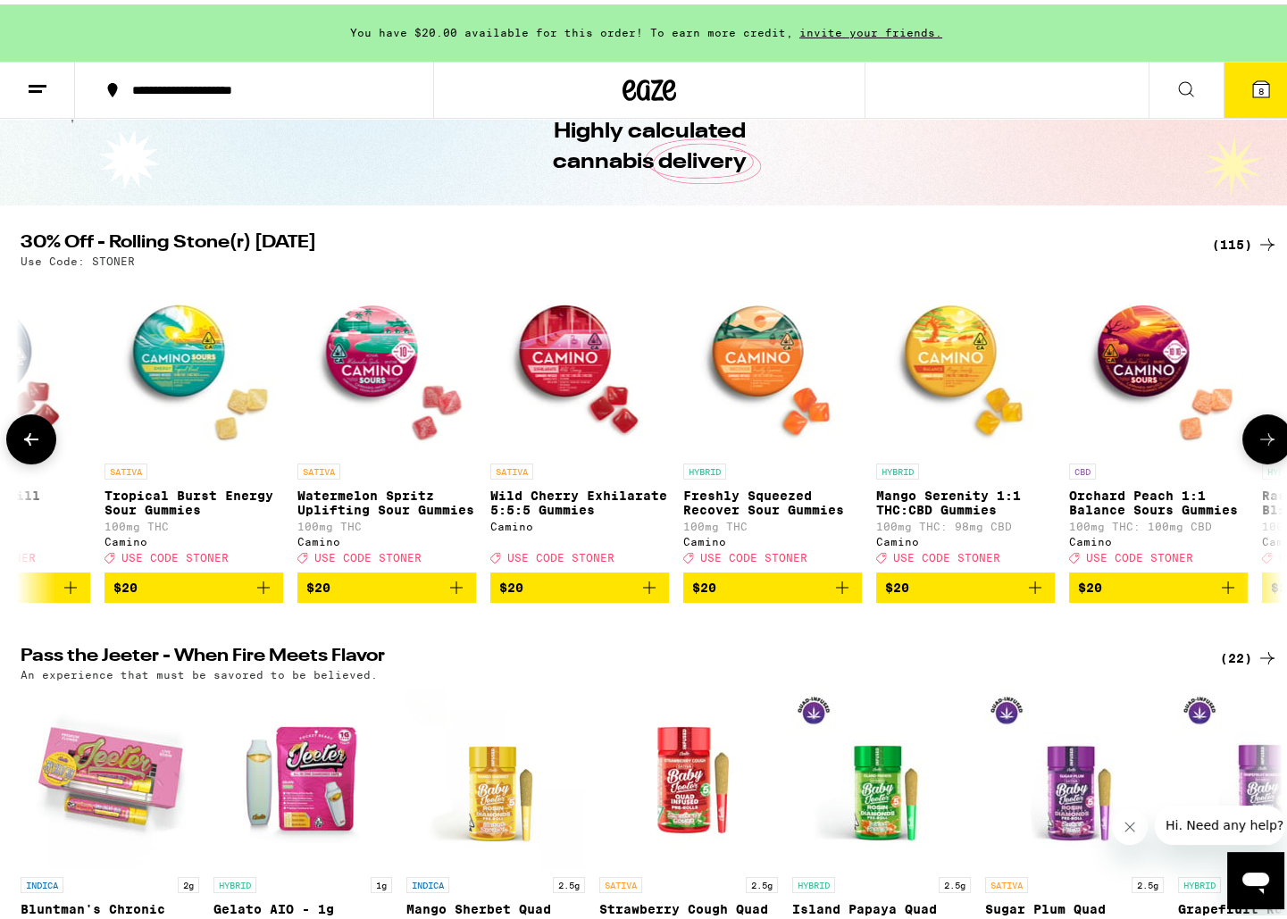
click at [1271, 443] on icon at bounding box center [1267, 434] width 21 height 21
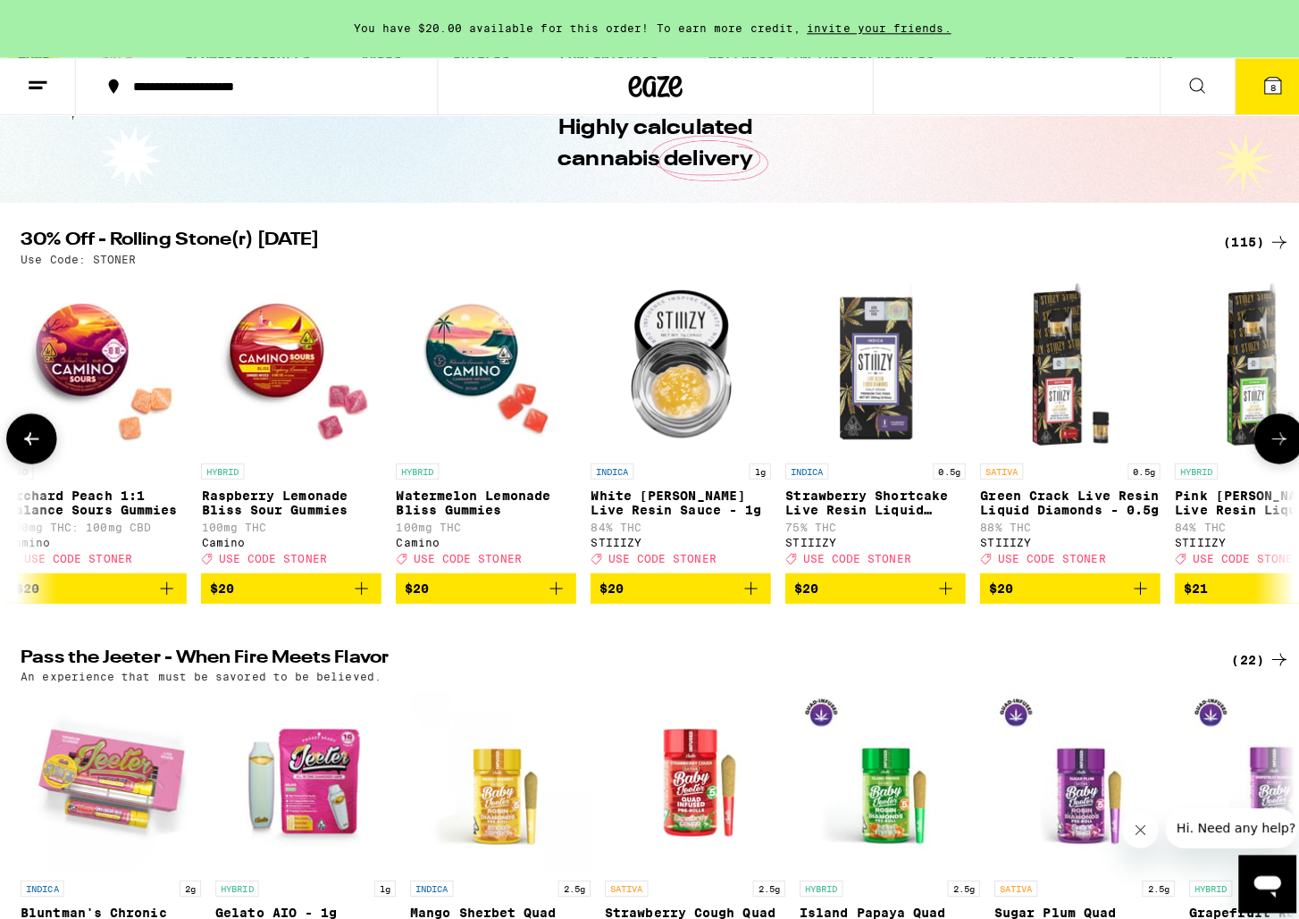
scroll to position [0, 8503]
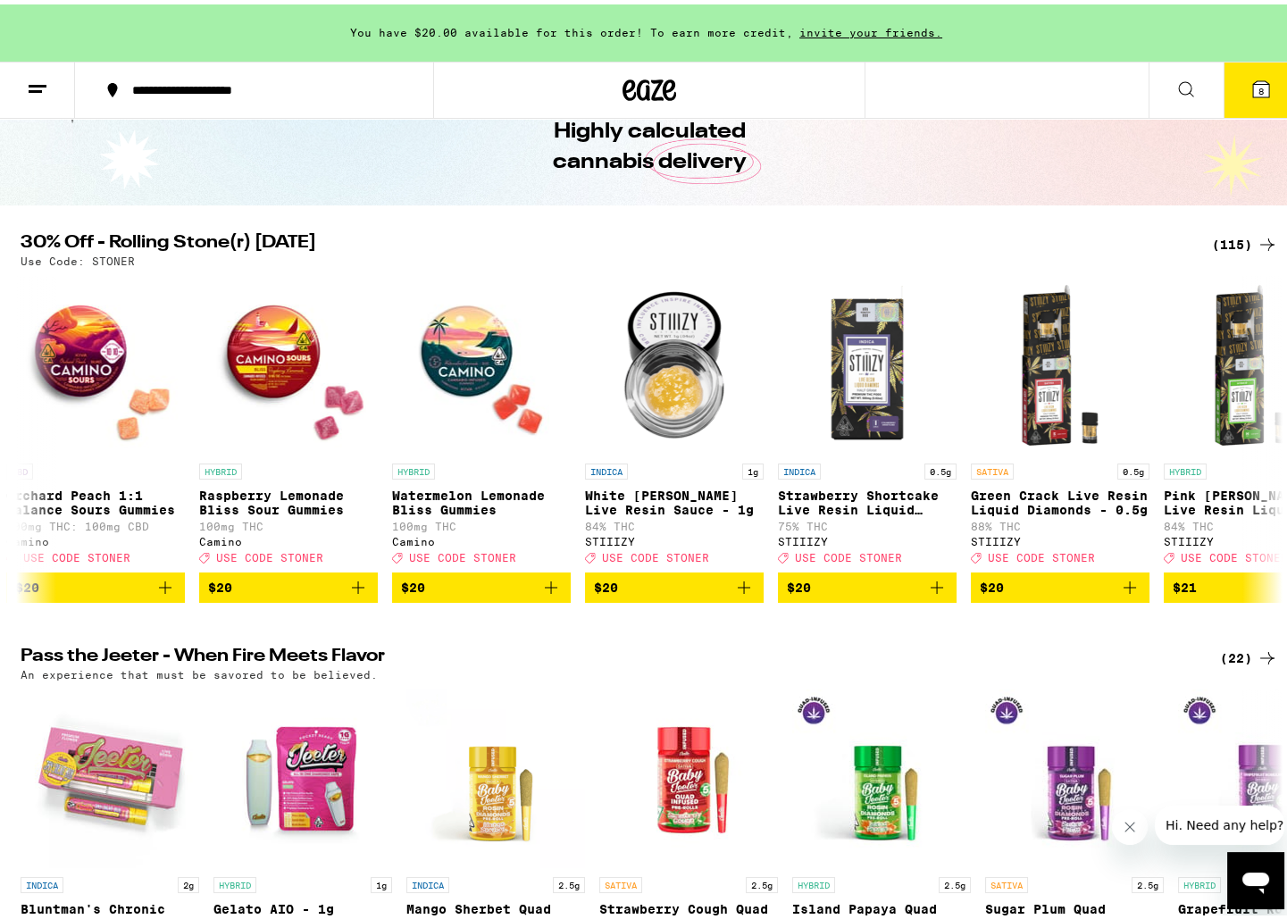
click at [1253, 86] on icon at bounding box center [1261, 85] width 16 height 16
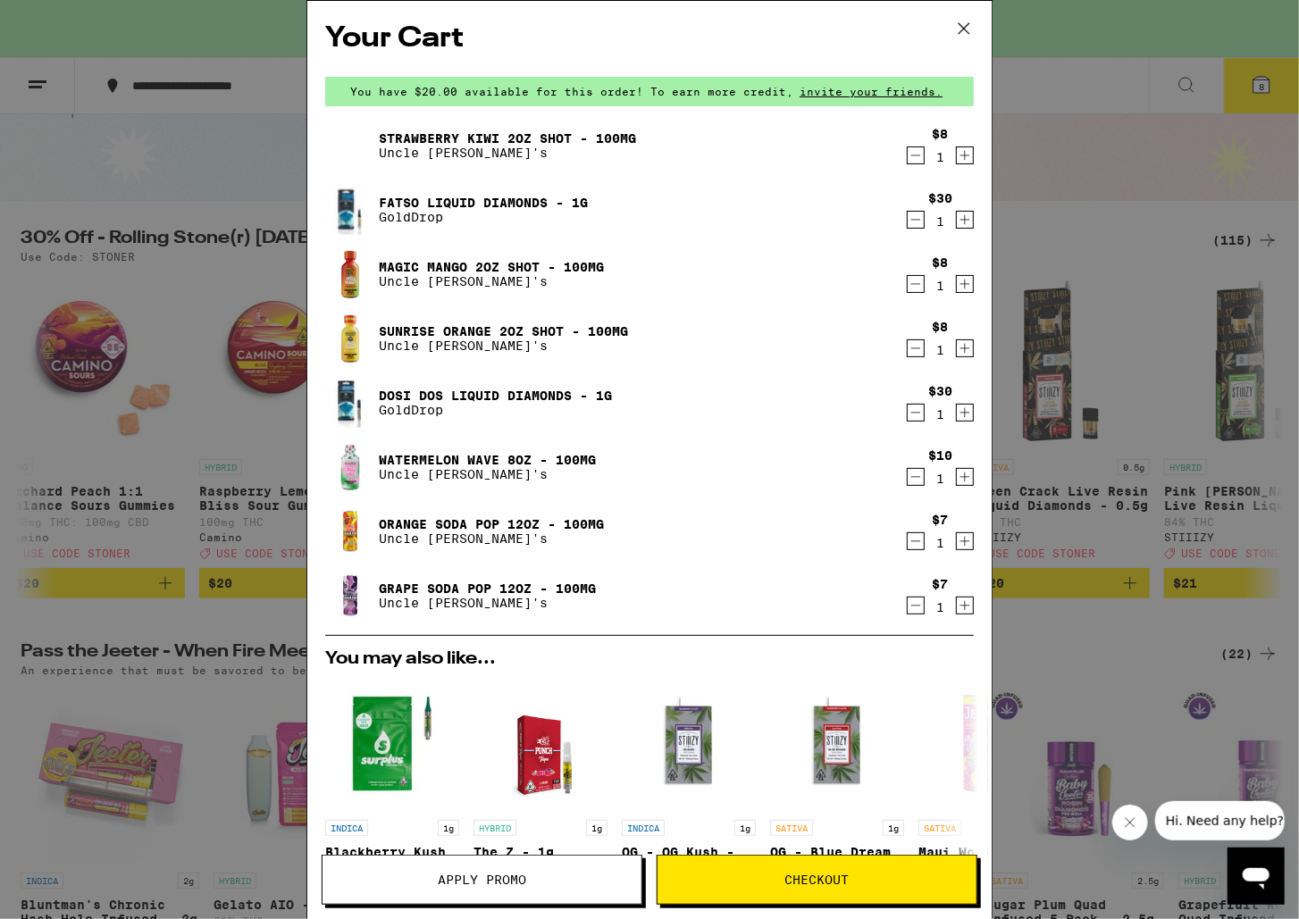
click at [907, 221] on icon "Decrement" at bounding box center [915, 219] width 16 height 21
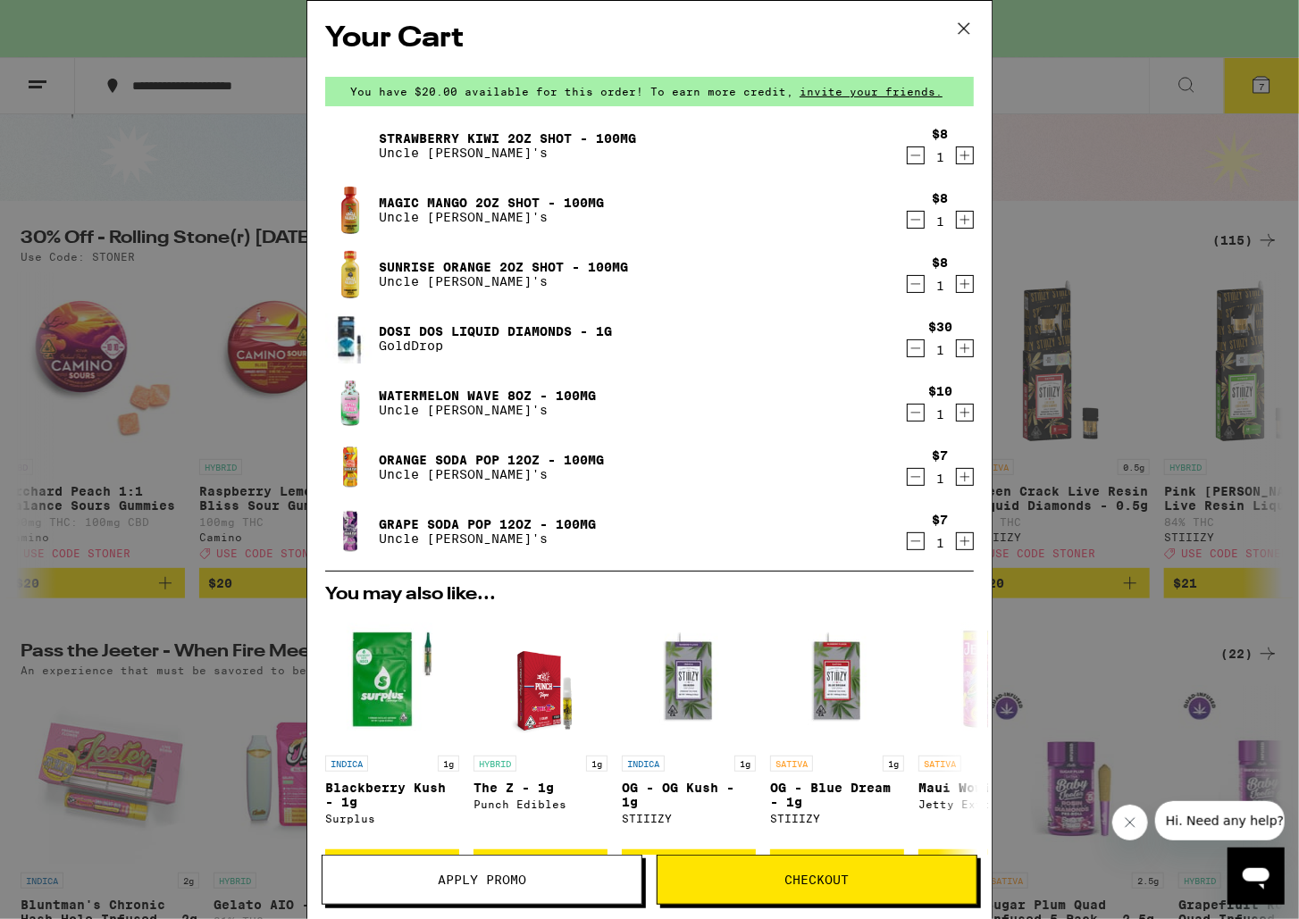
click at [908, 348] on icon "Decrement" at bounding box center [915, 348] width 16 height 21
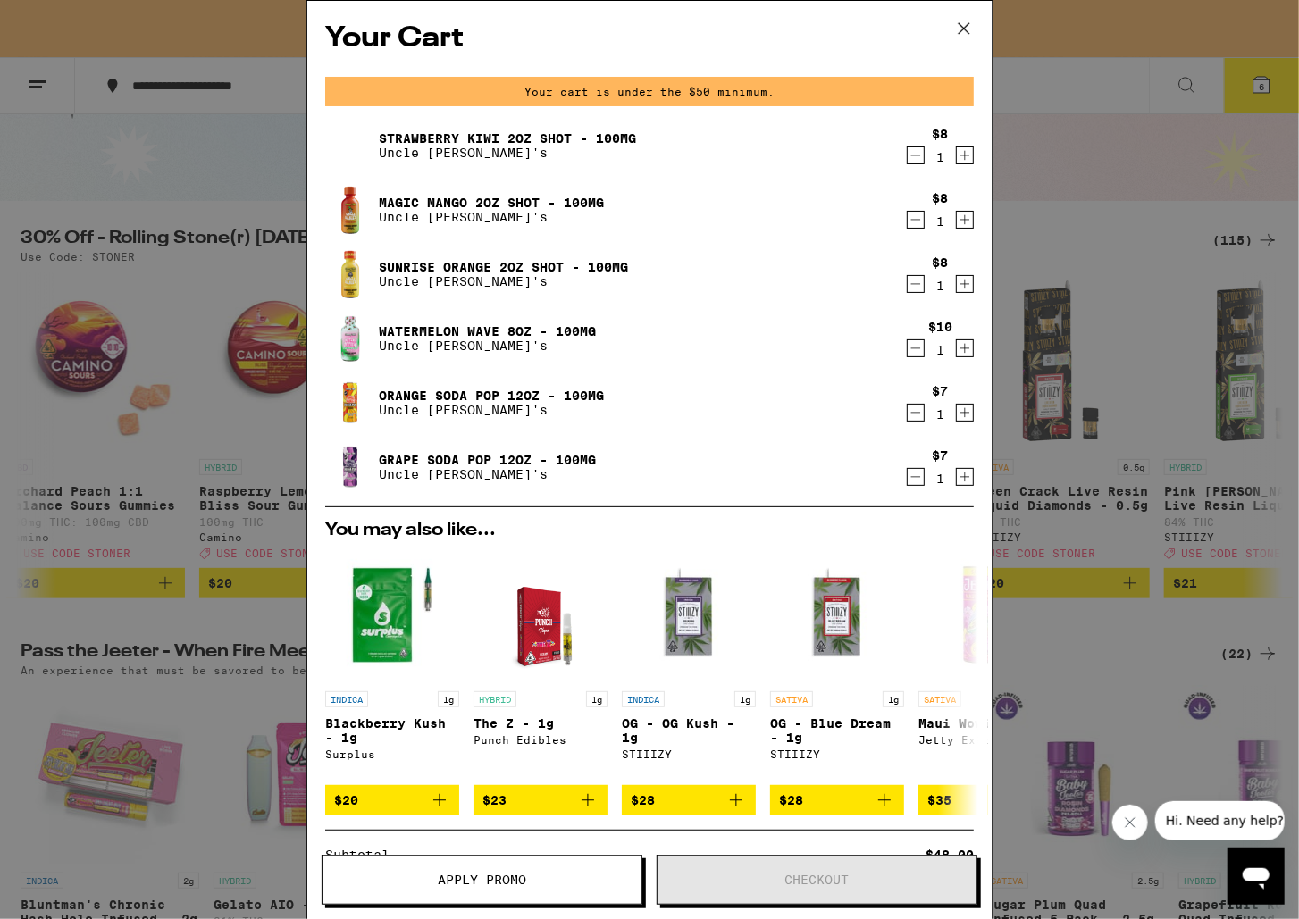
click at [957, 414] on icon "Increment" at bounding box center [965, 412] width 16 height 21
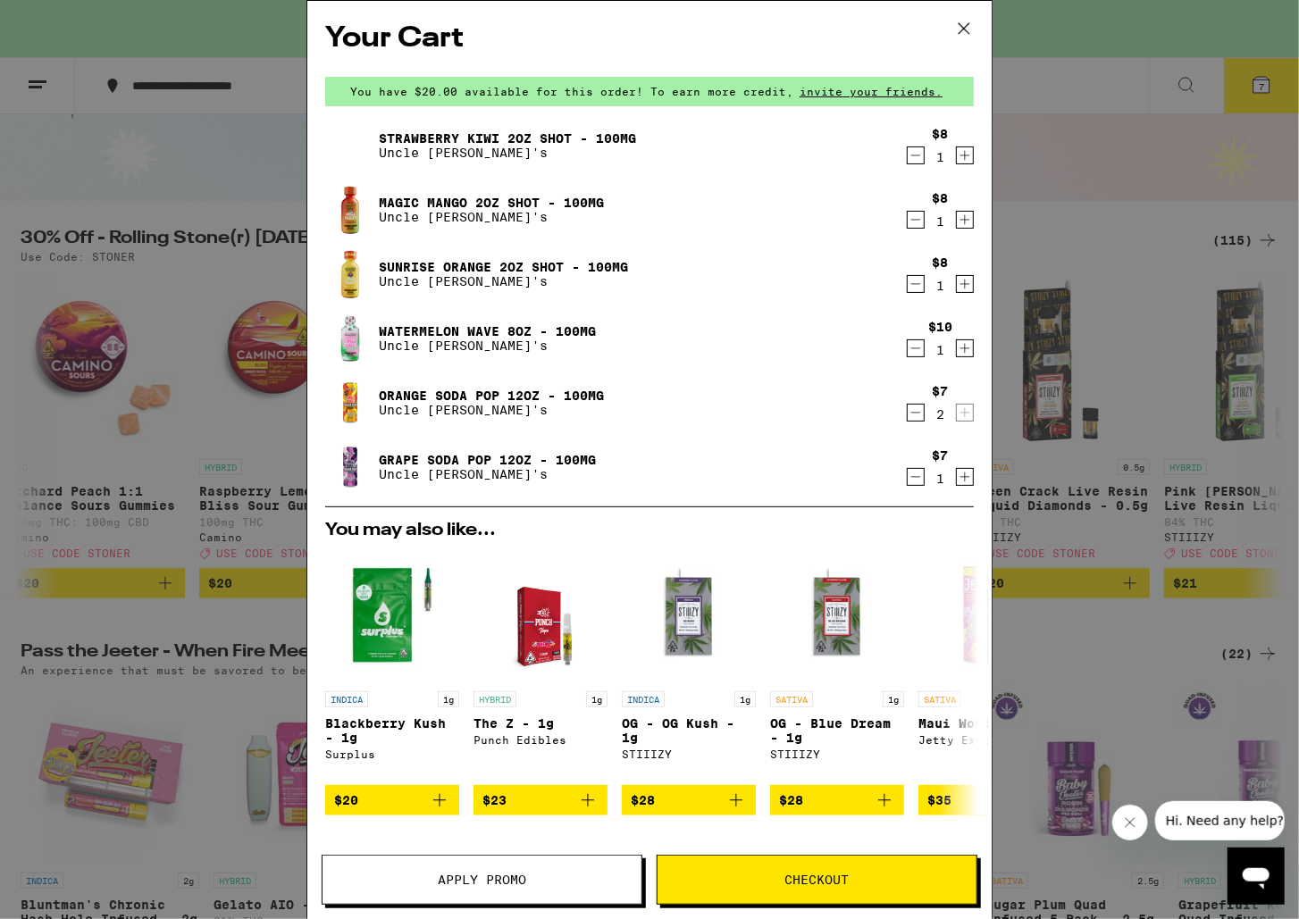
click at [959, 479] on icon "Increment" at bounding box center [965, 476] width 16 height 21
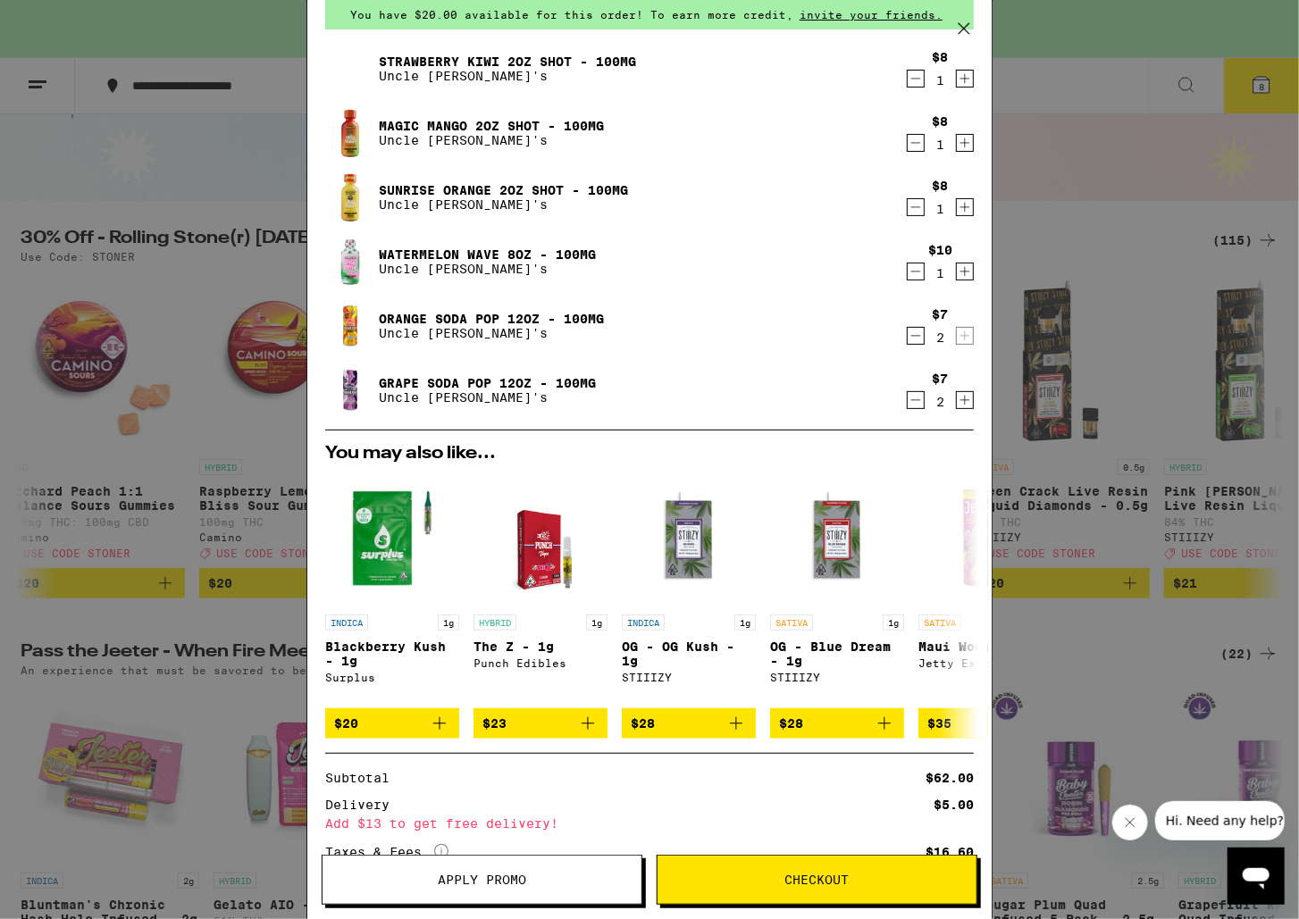
scroll to position [77, 0]
click at [907, 144] on icon "Decrement" at bounding box center [915, 142] width 16 height 21
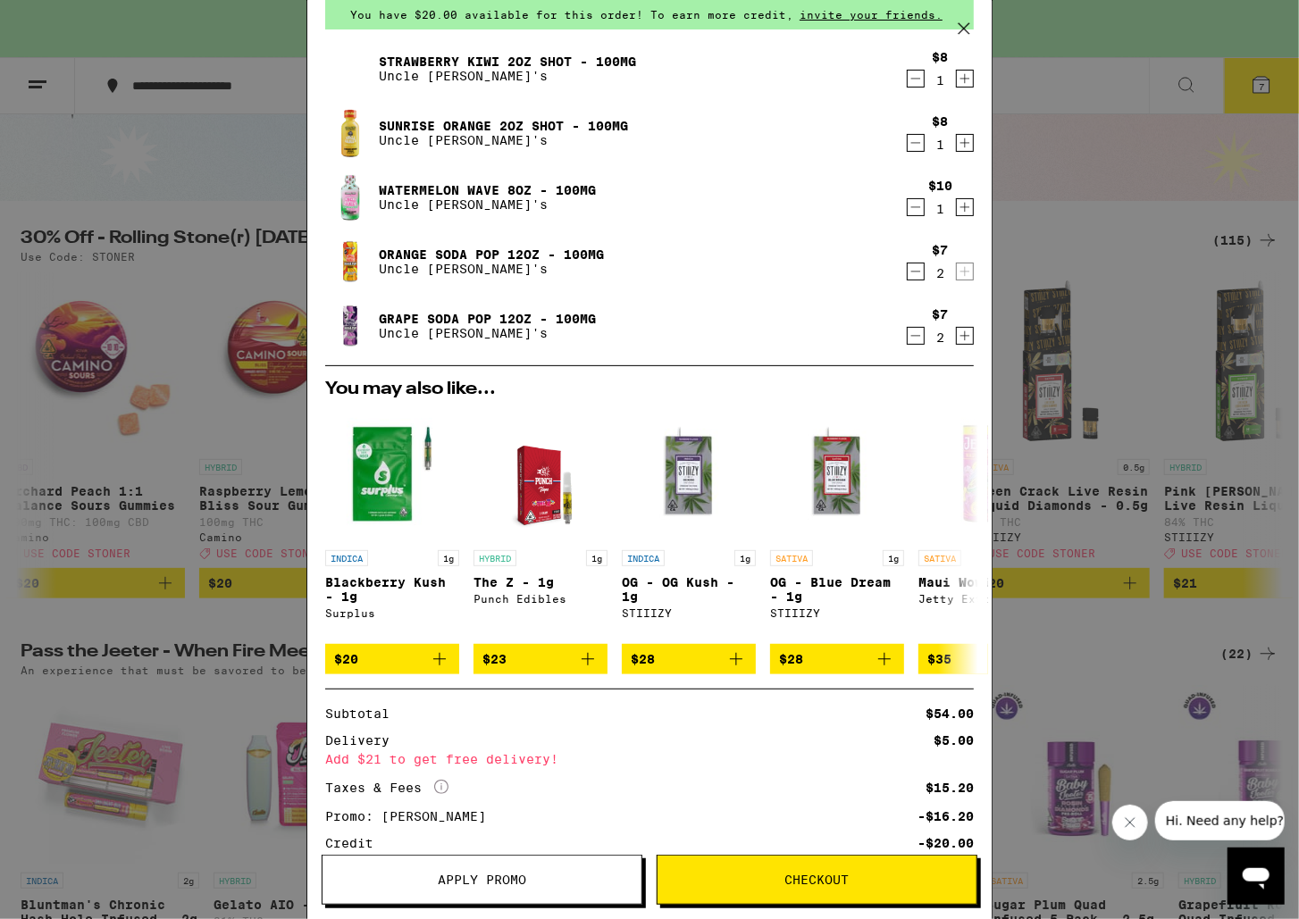
click at [909, 330] on icon "Decrement" at bounding box center [915, 335] width 16 height 21
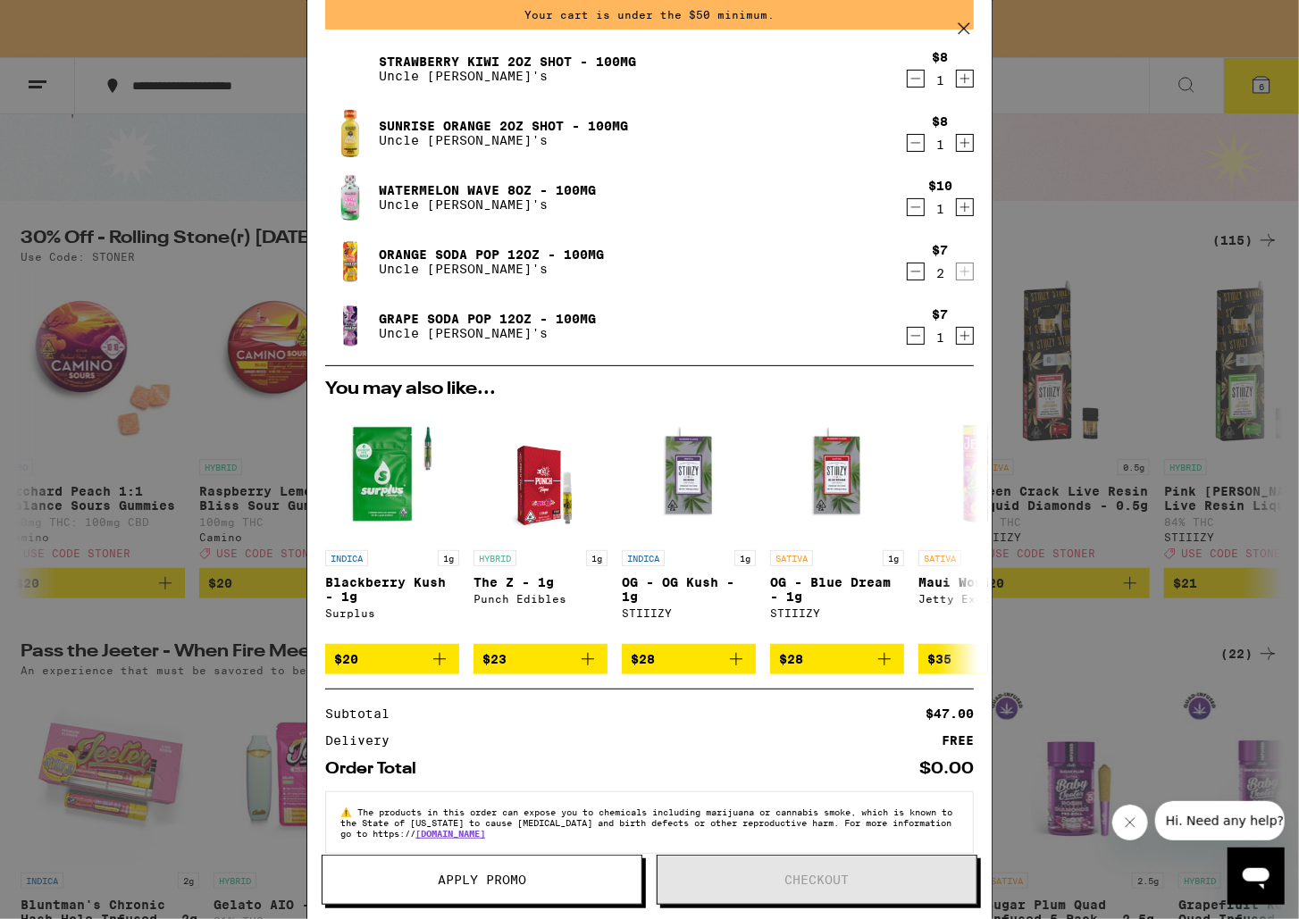
click at [957, 335] on icon "Increment" at bounding box center [965, 335] width 16 height 21
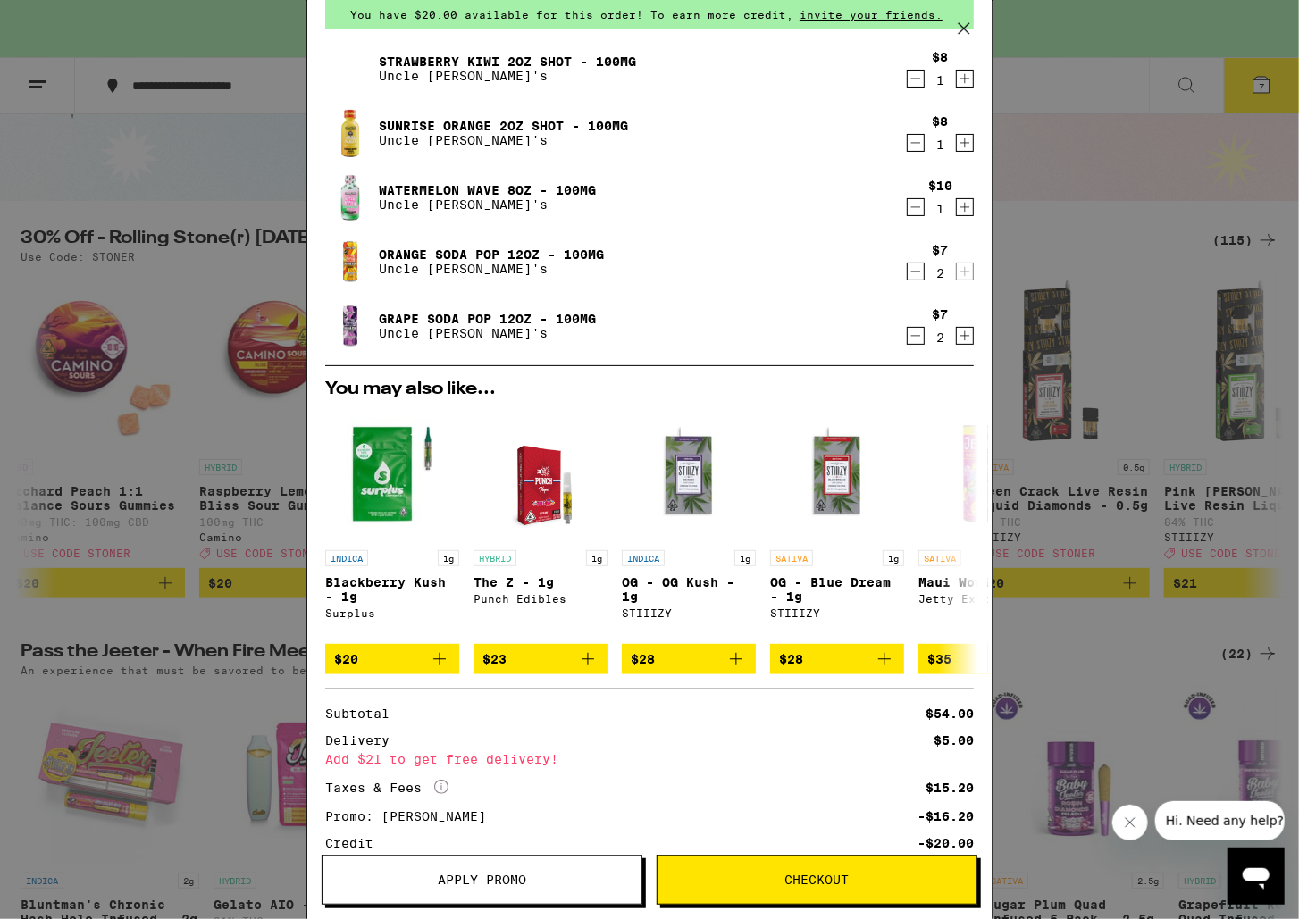
click at [957, 334] on icon "Increment" at bounding box center [965, 335] width 16 height 21
click at [957, 339] on icon "Increment" at bounding box center [965, 335] width 16 height 21
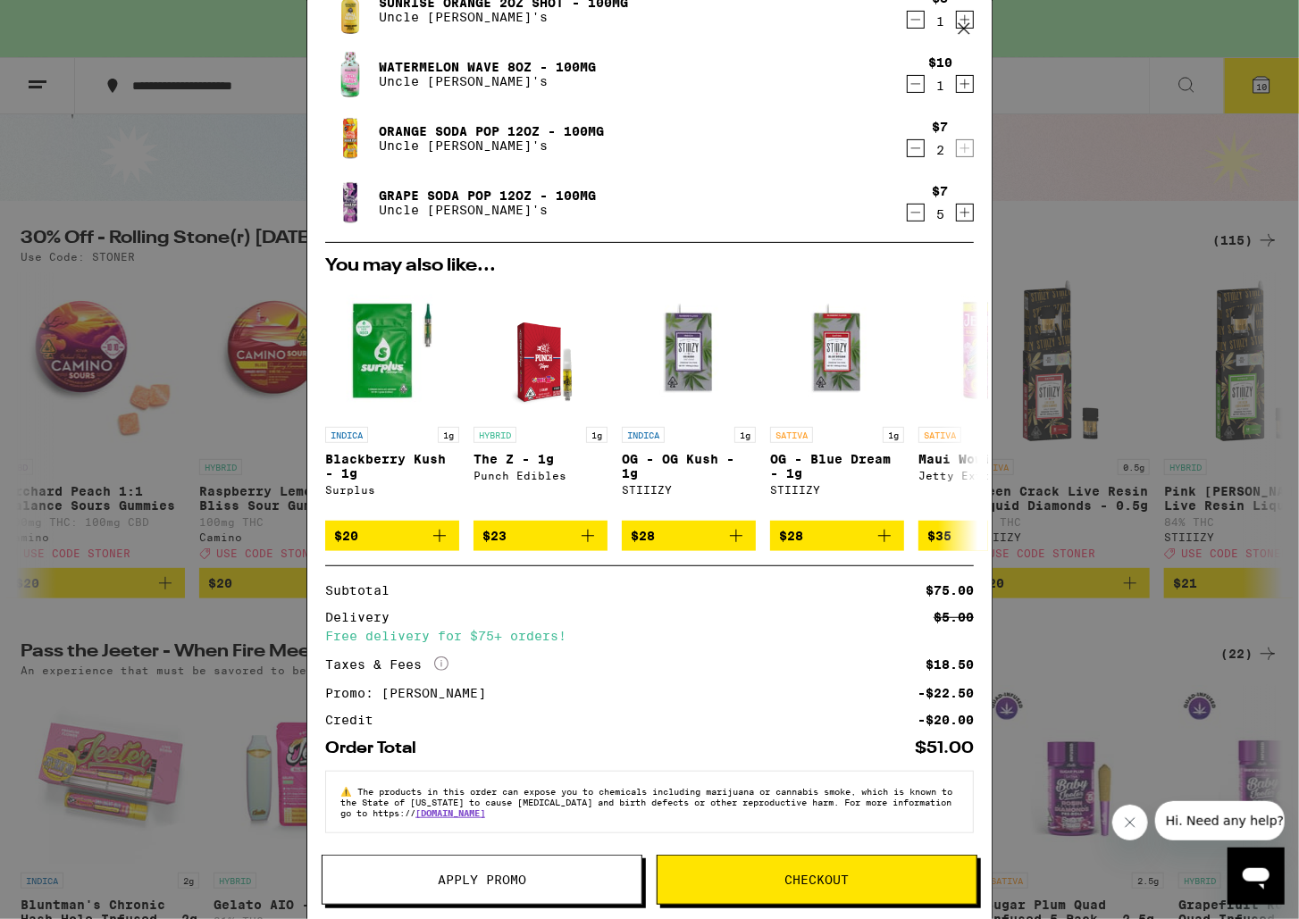
scroll to position [227, 0]
click at [894, 882] on span "Checkout" at bounding box center [816, 880] width 319 height 13
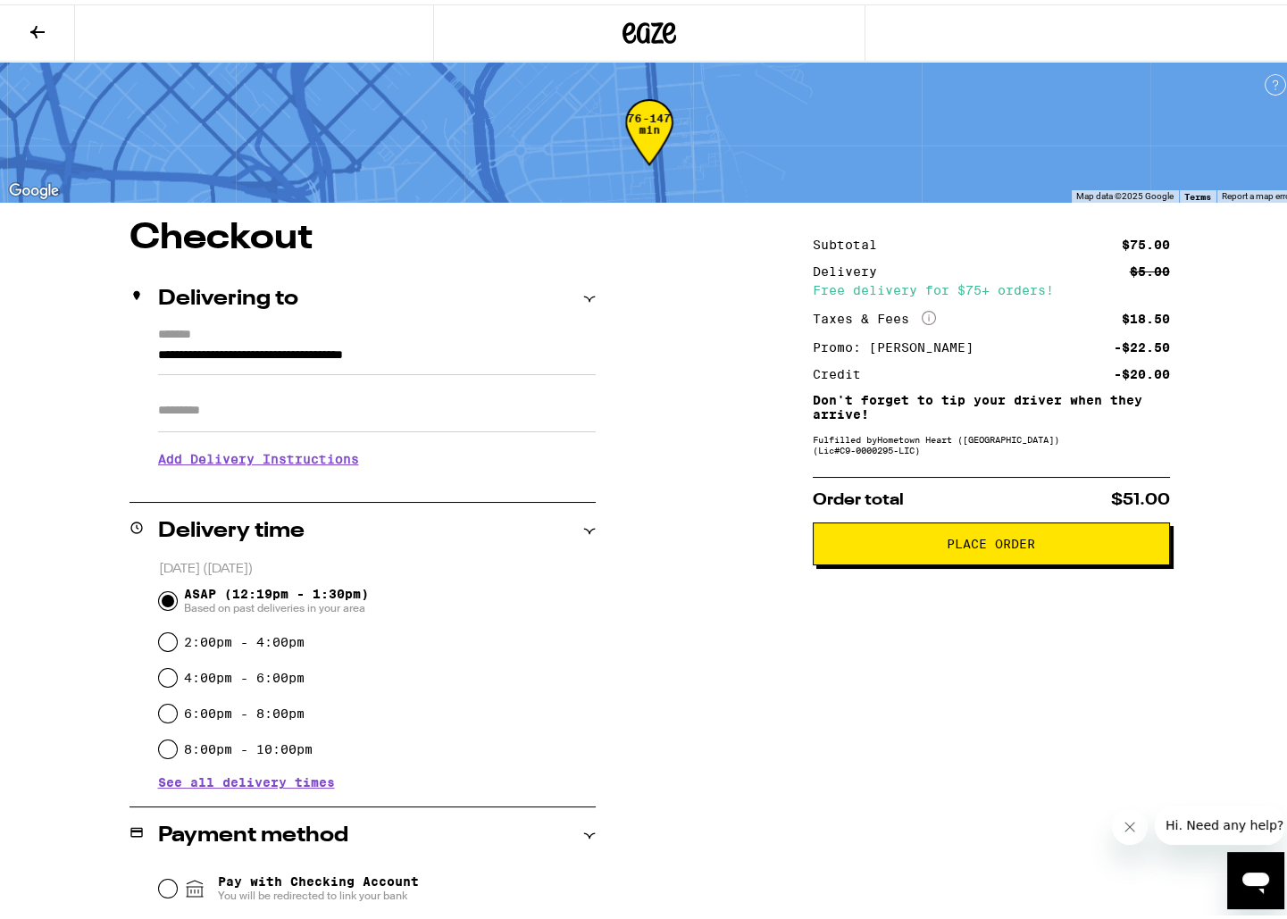
click at [885, 546] on span "Place Order" at bounding box center [991, 539] width 327 height 13
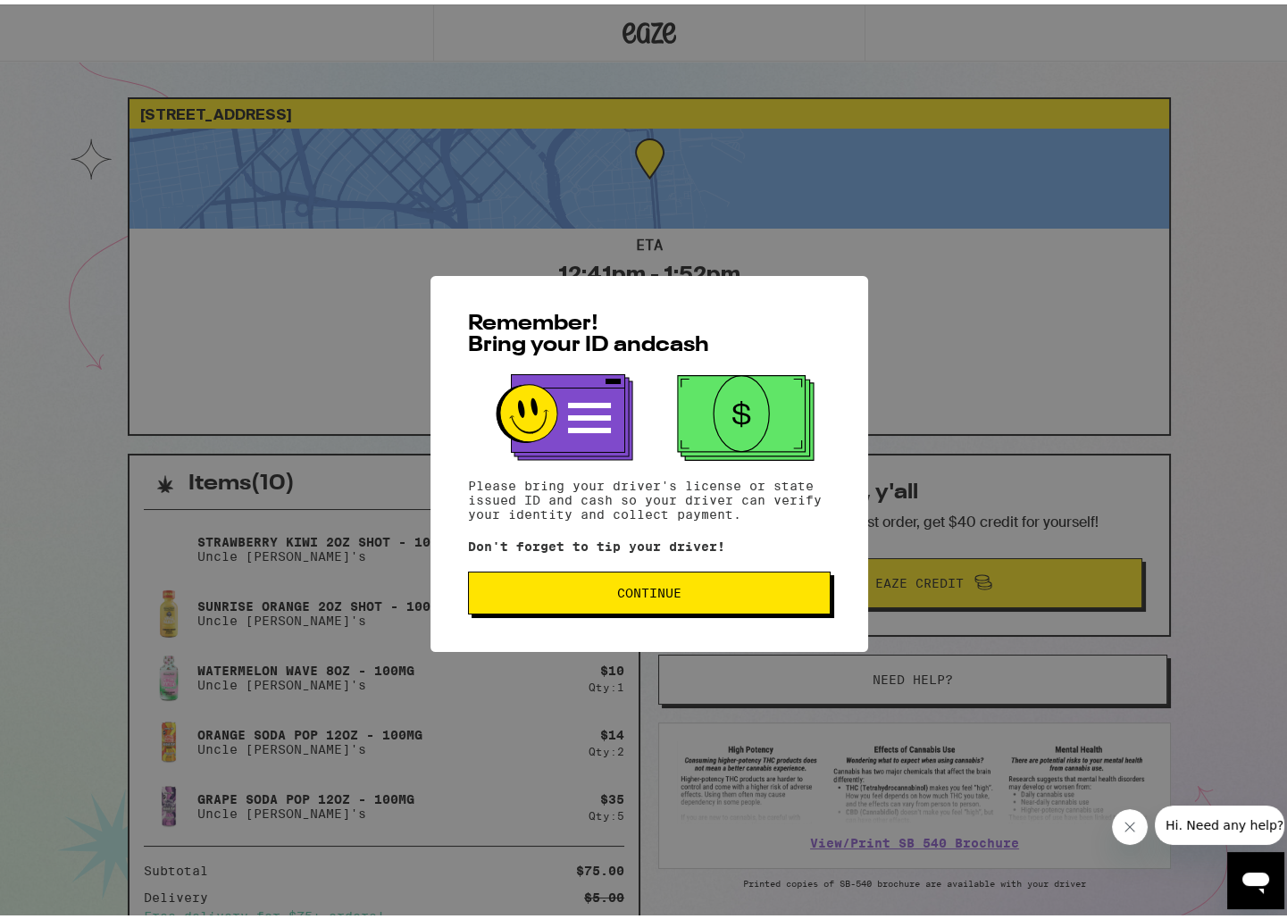
click at [760, 595] on span "Continue" at bounding box center [649, 588] width 332 height 13
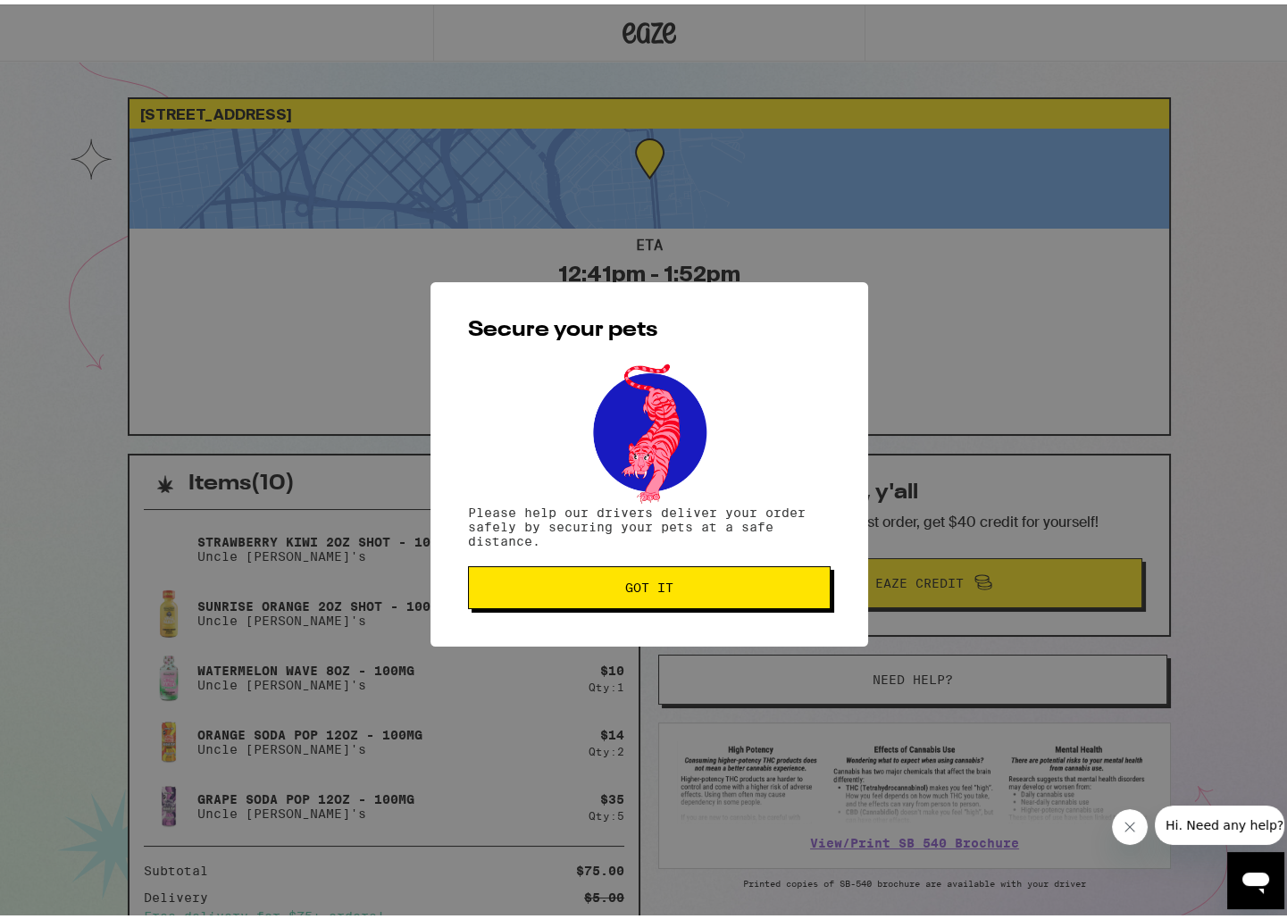
click at [760, 596] on button "Got it" at bounding box center [649, 583] width 363 height 43
